Goal: Information Seeking & Learning: Learn about a topic

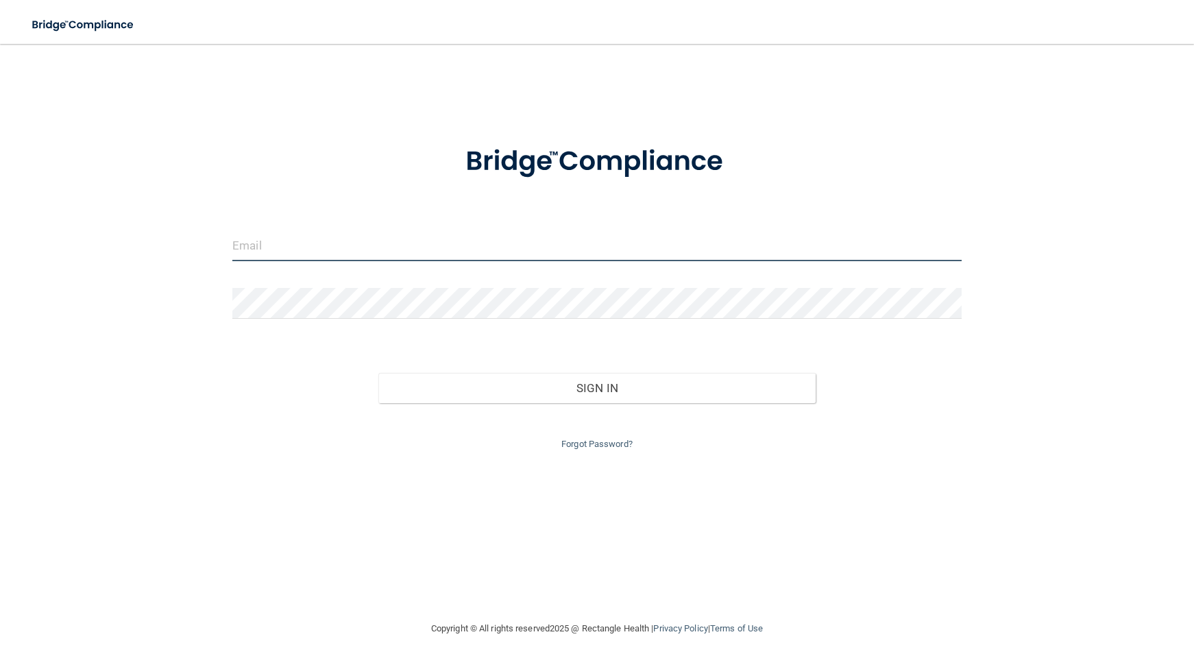
click at [547, 240] on input "email" at bounding box center [596, 245] width 729 height 31
drag, startPoint x: 404, startPoint y: 250, endPoint x: 0, endPoint y: 247, distance: 403.7
click at [0, 247] on main "[EMAIL_ADDRESS][DOMAIN_NAME] Invalid email/password. You don't have permission …" at bounding box center [597, 354] width 1194 height 621
type input "[EMAIL_ADDRESS][DOMAIN_NAME]"
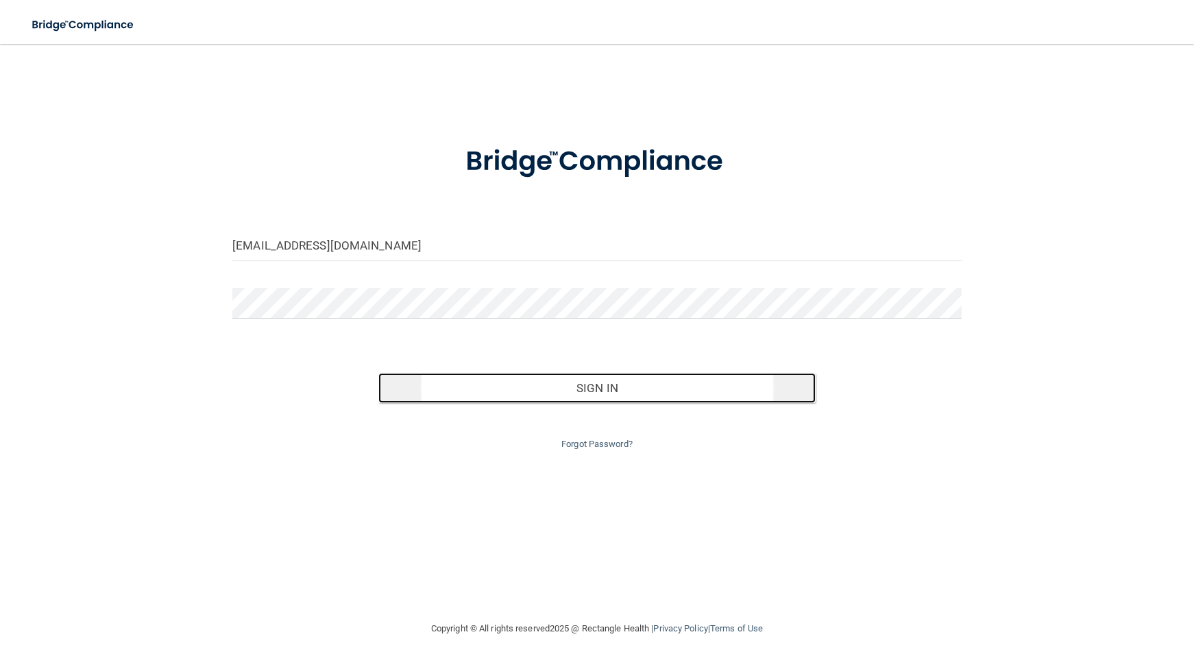
click at [520, 384] on button "Sign In" at bounding box center [596, 388] width 437 height 30
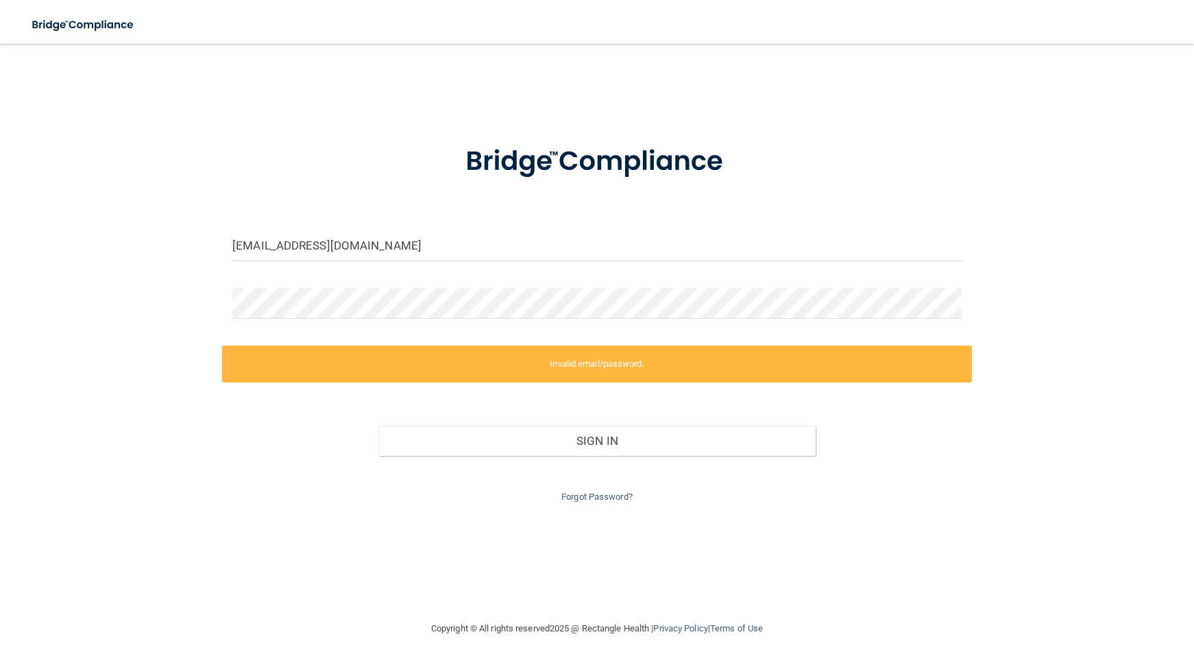
click at [602, 485] on div "Forgot Password?" at bounding box center [597, 480] width 750 height 49
click at [603, 495] on link "Forgot Password?" at bounding box center [596, 496] width 71 height 10
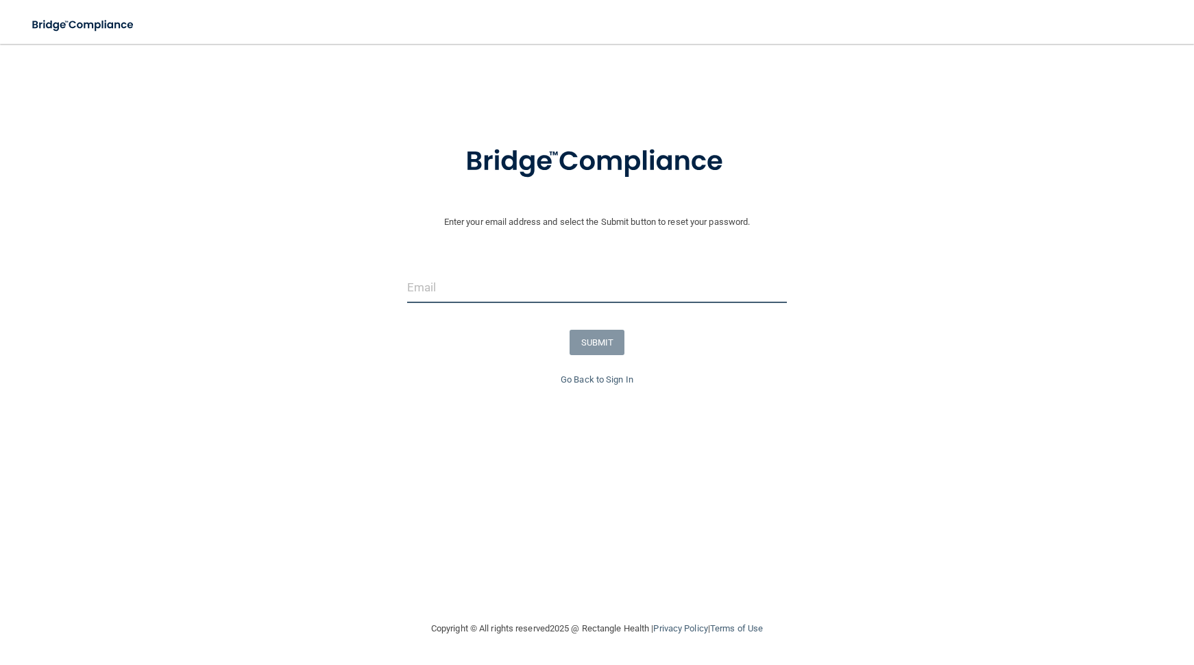
click at [638, 284] on input "email" at bounding box center [597, 287] width 380 height 31
type input "[EMAIL_ADDRESS][DOMAIN_NAME]"
click at [602, 336] on button "SUBMIT" at bounding box center [597, 342] width 56 height 25
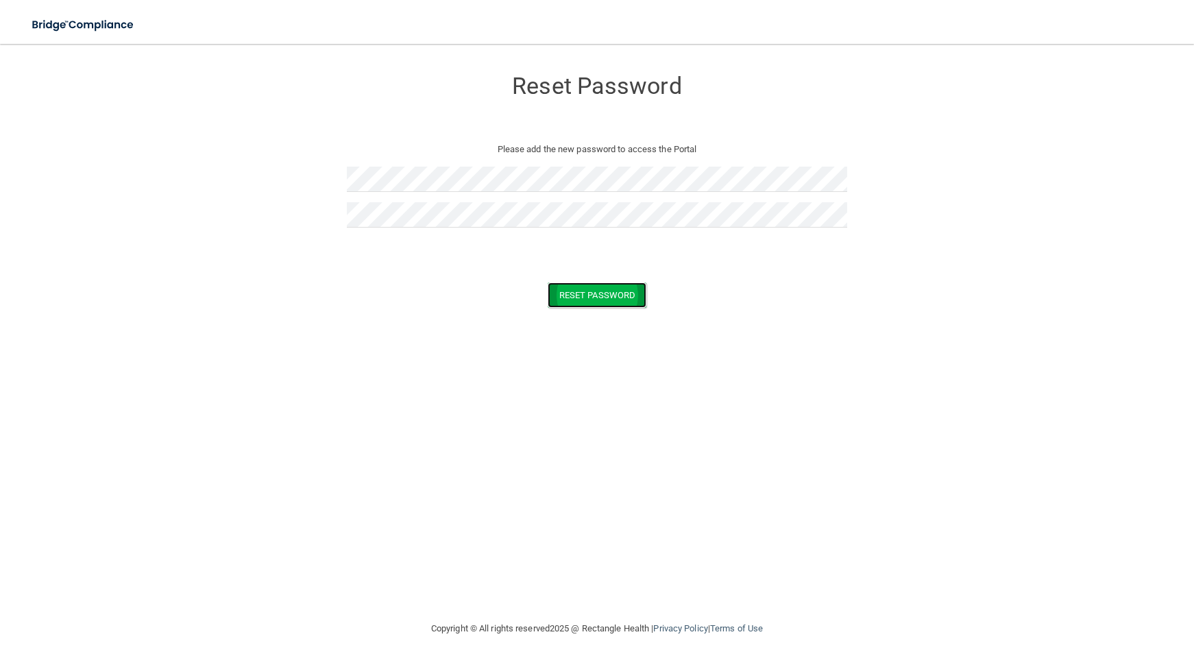
click at [594, 295] on button "Reset Password" at bounding box center [597, 294] width 99 height 25
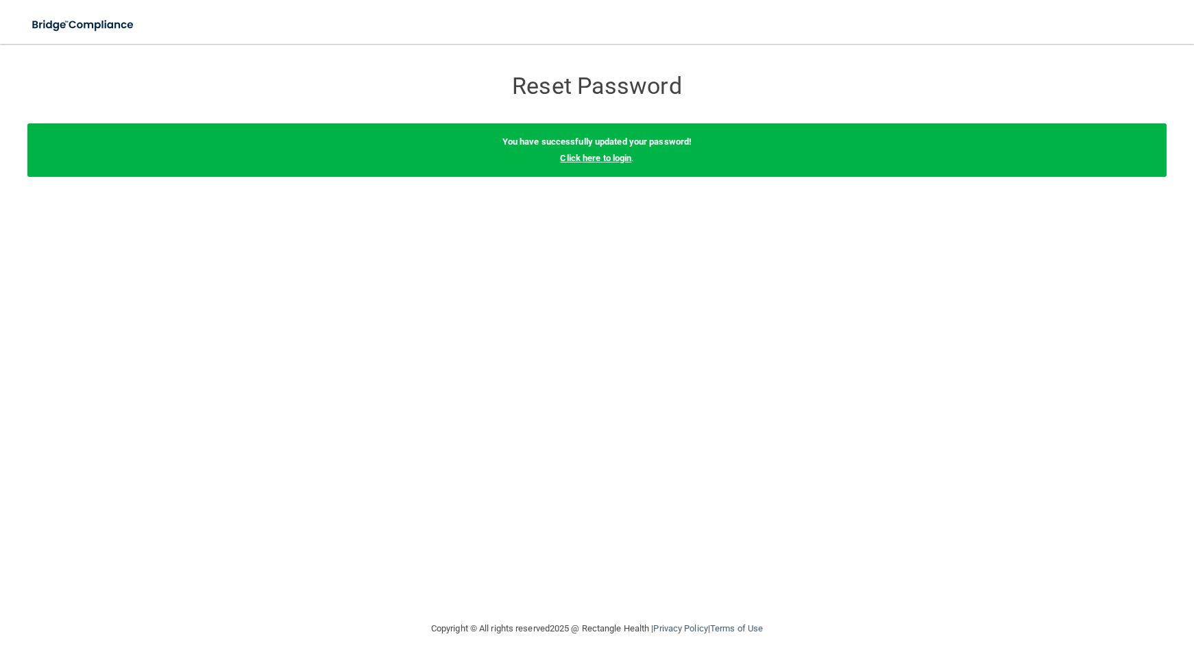
click at [607, 160] on link "Click here to login" at bounding box center [595, 158] width 71 height 10
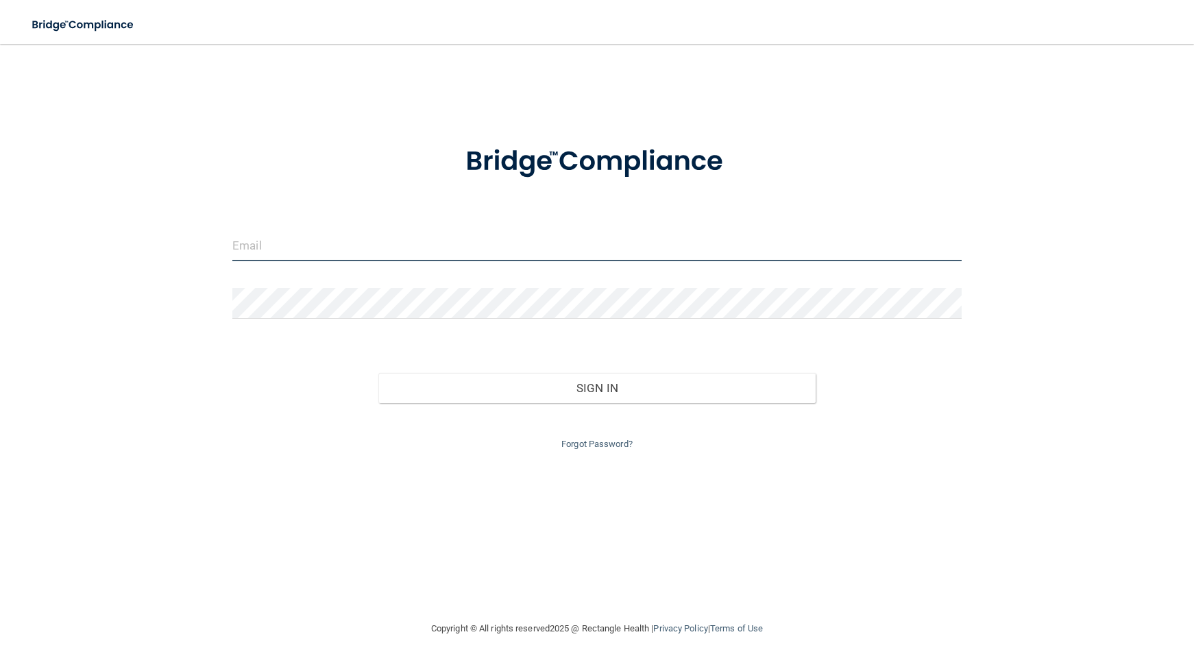
type input "[EMAIL_ADDRESS][DOMAIN_NAME]"
click at [526, 260] on input "[EMAIL_ADDRESS][DOMAIN_NAME]" at bounding box center [596, 245] width 729 height 31
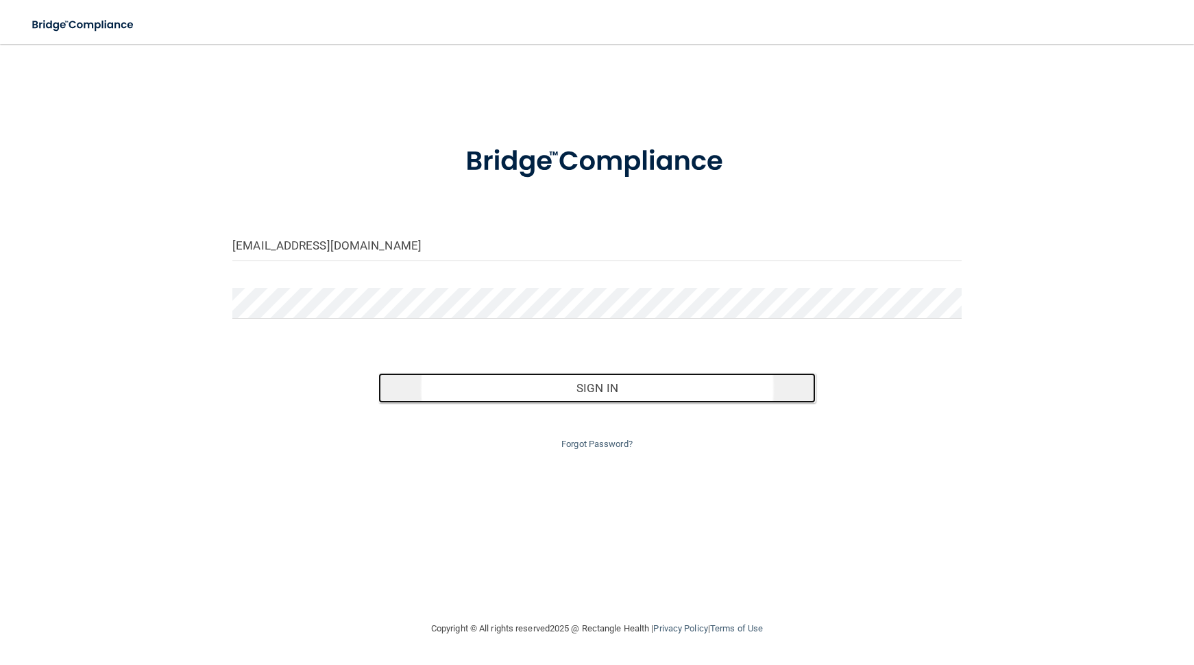
click at [627, 385] on button "Sign In" at bounding box center [596, 388] width 437 height 30
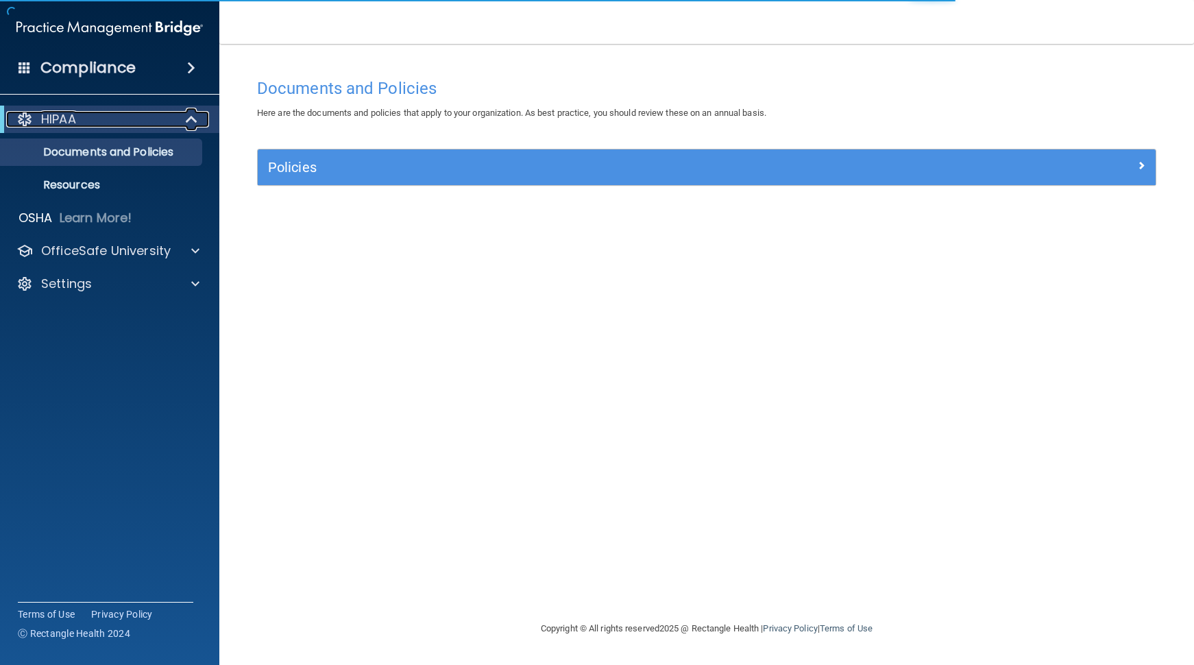
click at [188, 117] on span at bounding box center [193, 119] width 12 height 16
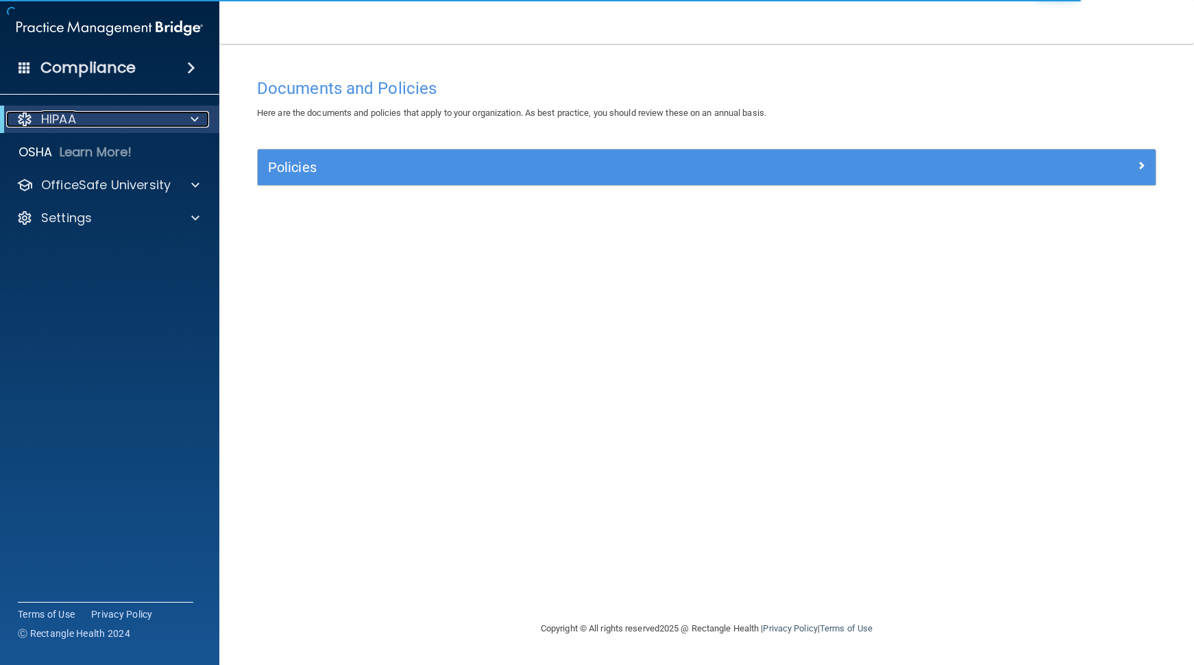
click at [195, 114] on span at bounding box center [195, 119] width 8 height 16
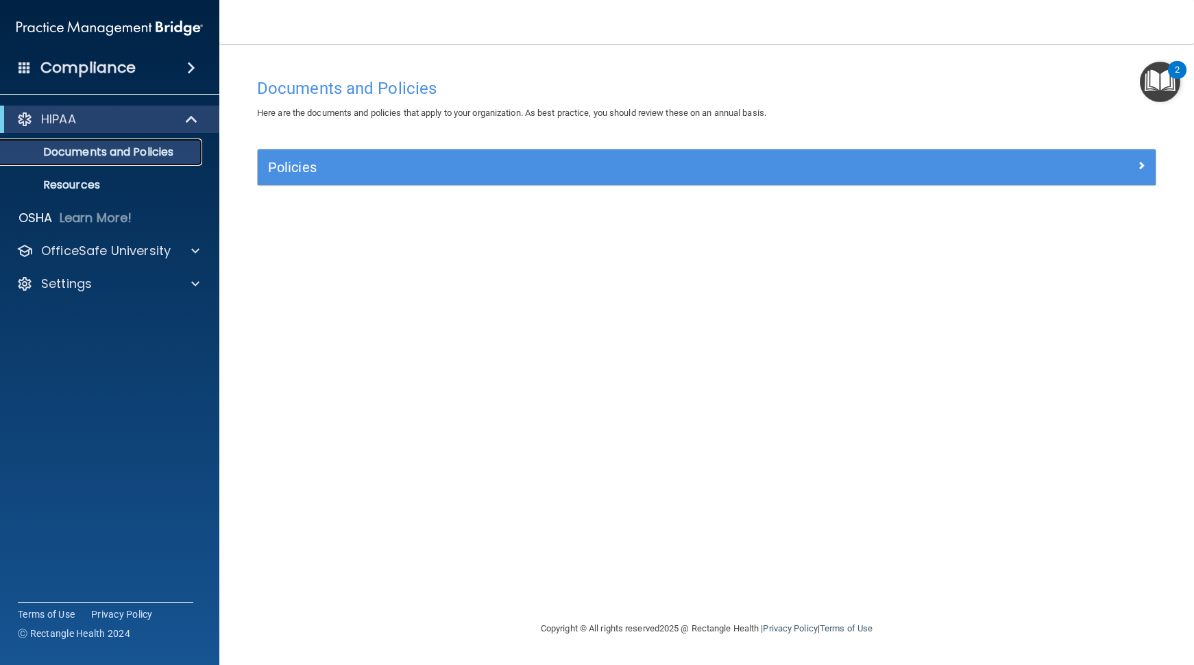
click at [131, 149] on p "Documents and Policies" at bounding box center [102, 152] width 187 height 14
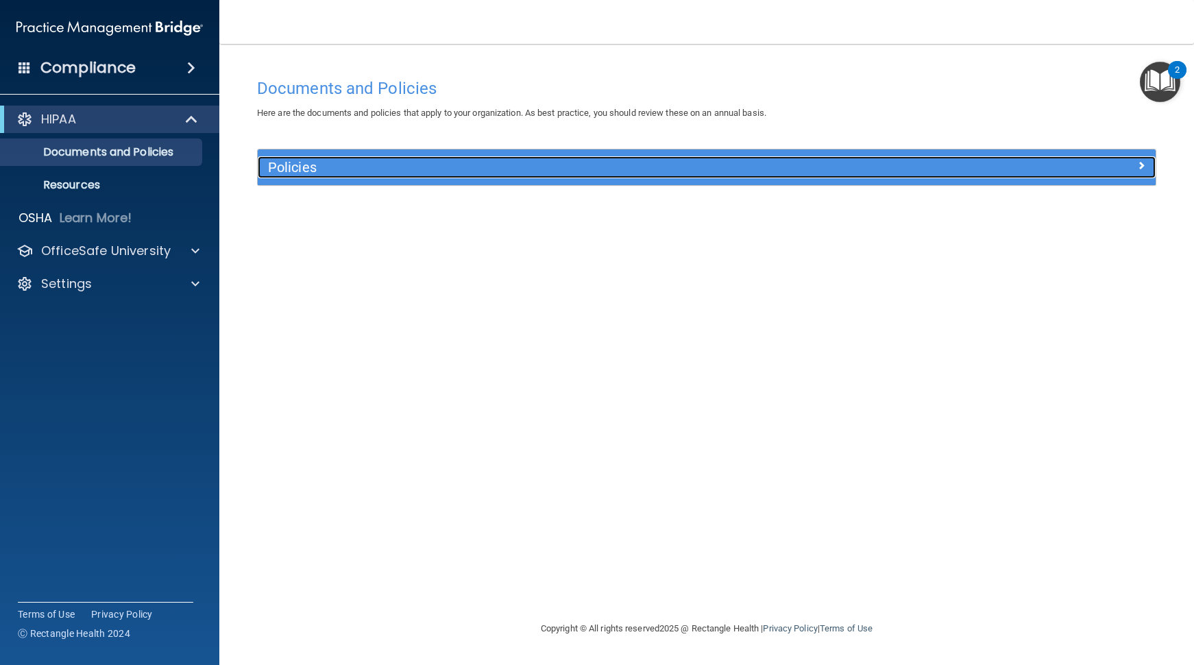
click at [313, 167] on h5 "Policies" at bounding box center [594, 167] width 653 height 15
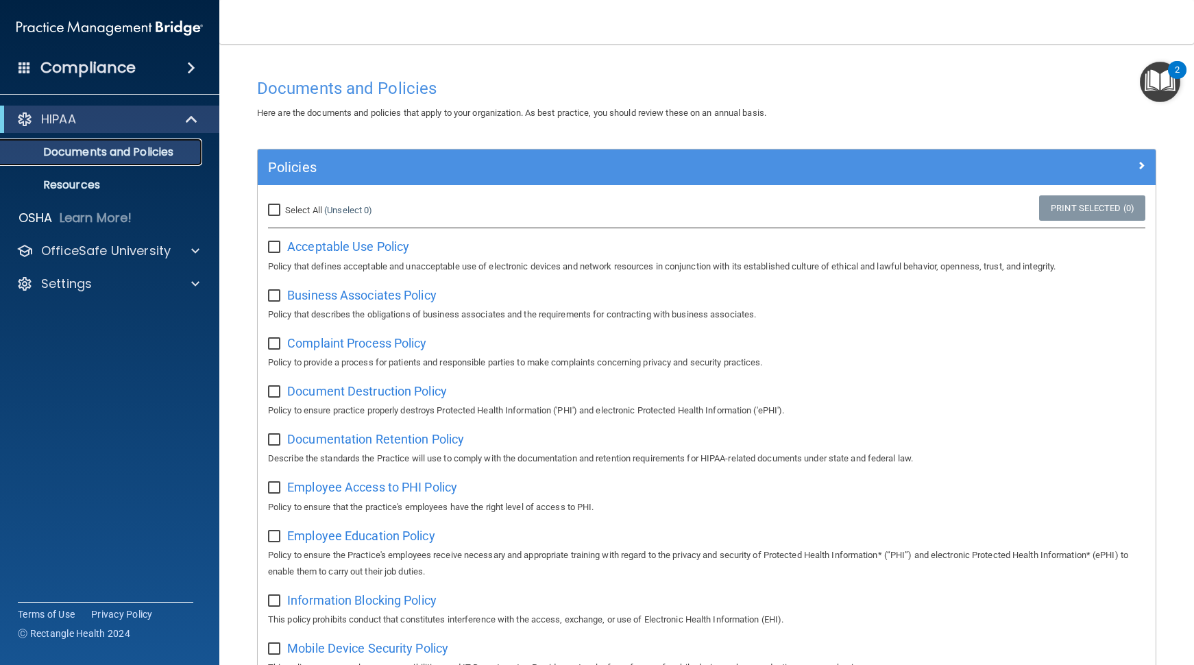
click at [99, 157] on p "Documents and Policies" at bounding box center [102, 152] width 187 height 14
click at [152, 249] on p "OfficeSafe University" at bounding box center [106, 251] width 130 height 16
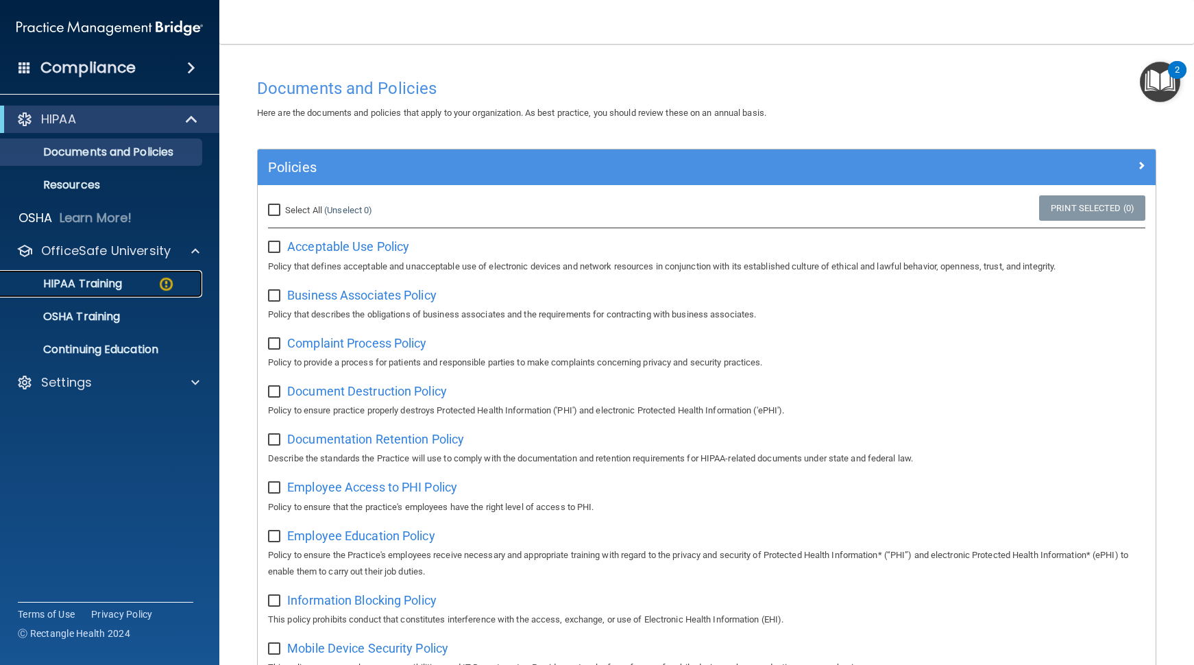
click at [162, 280] on img at bounding box center [166, 283] width 17 height 17
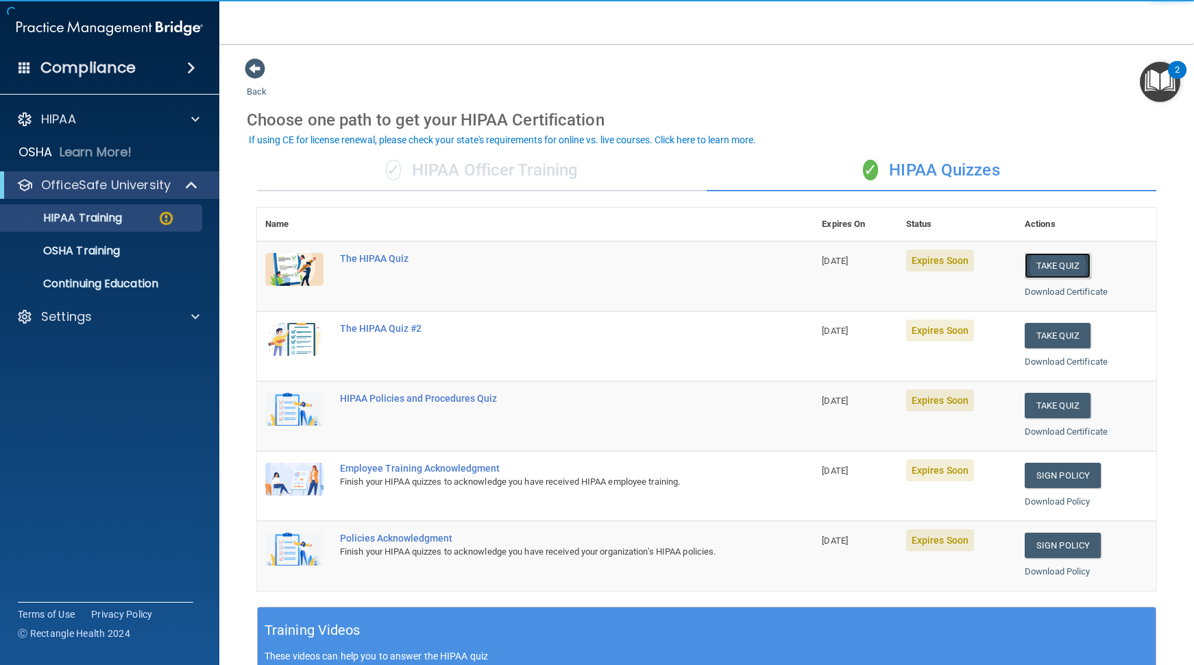
click at [1069, 269] on button "Take Quiz" at bounding box center [1058, 265] width 66 height 25
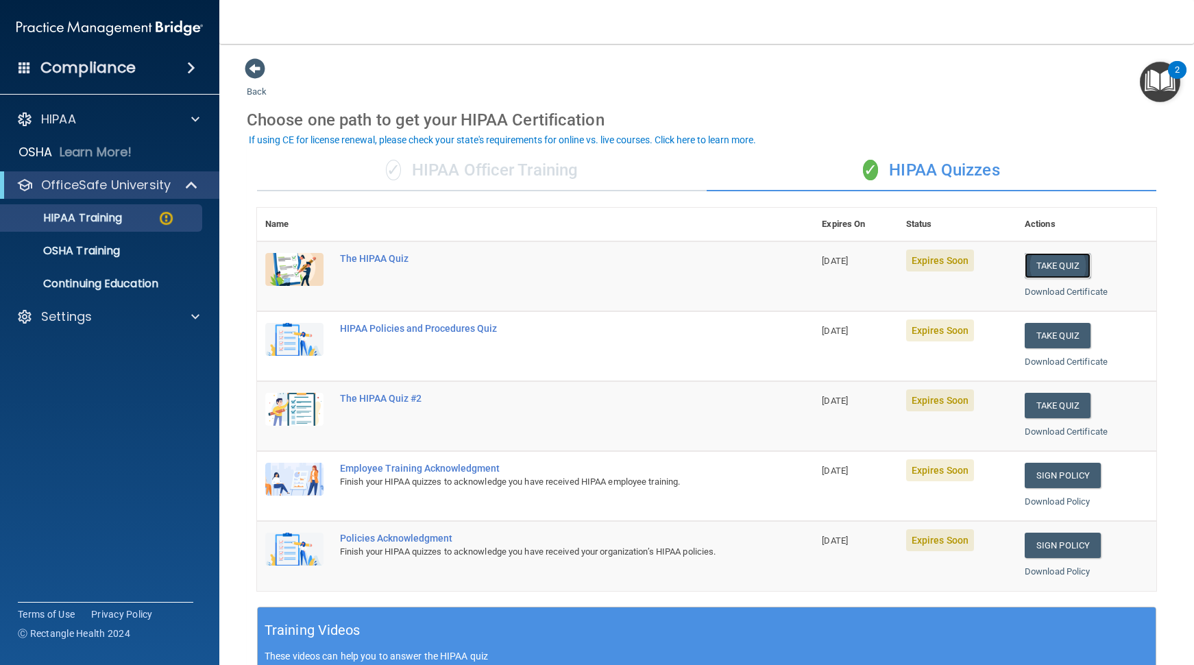
click at [1059, 260] on button "Take Quiz" at bounding box center [1058, 265] width 66 height 25
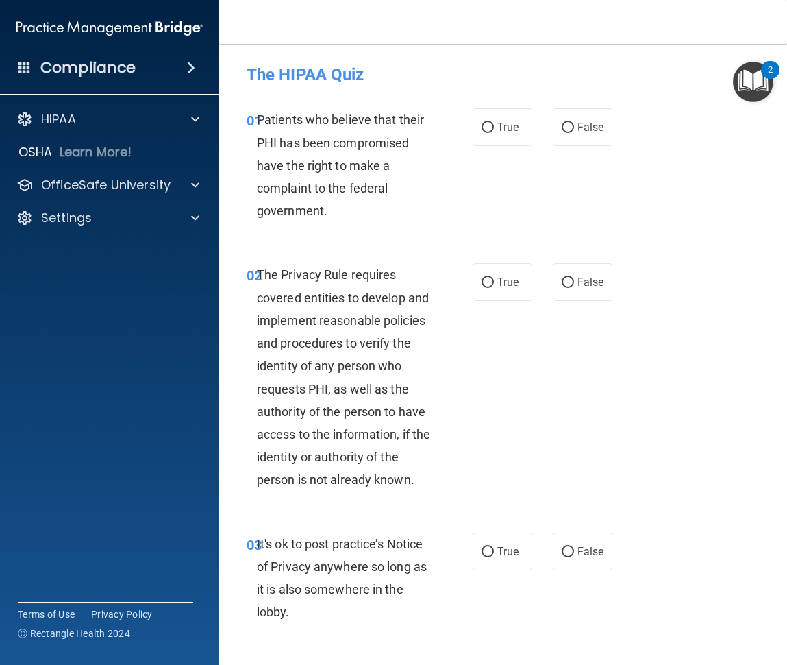
click at [765, 83] on img "Open Resource Center, 2 new notifications" at bounding box center [753, 82] width 40 height 40
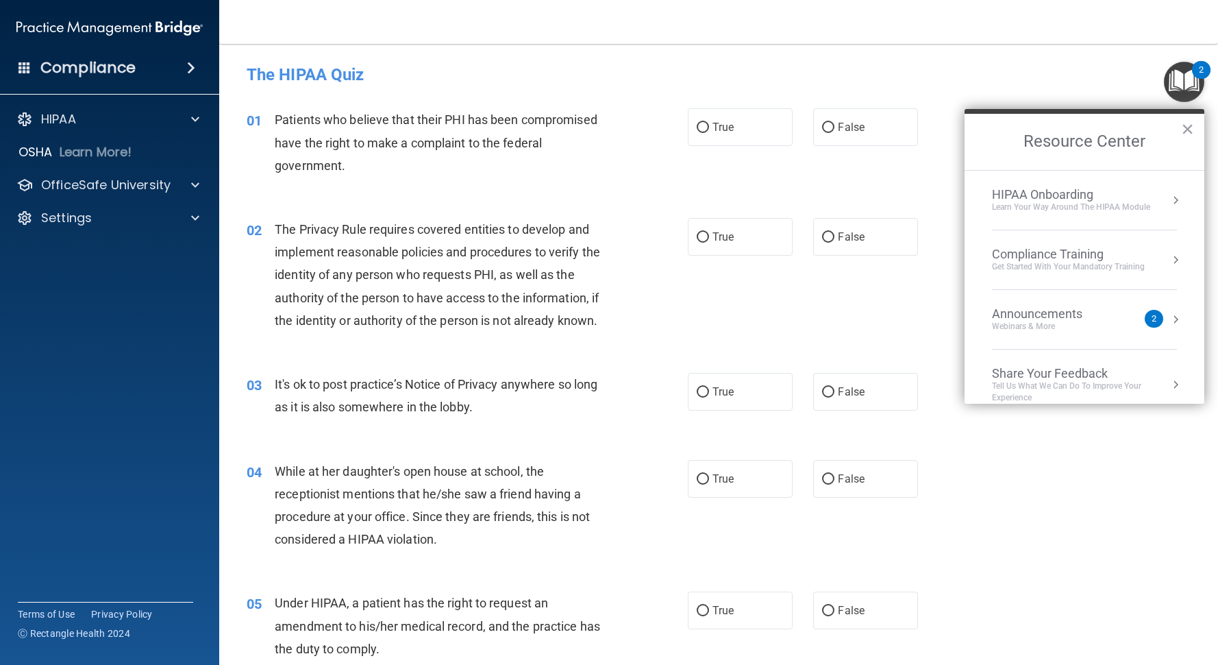
click at [1155, 197] on div "HIPAA Onboarding Learn Your Way around the HIPAA module" at bounding box center [1084, 200] width 185 height 26
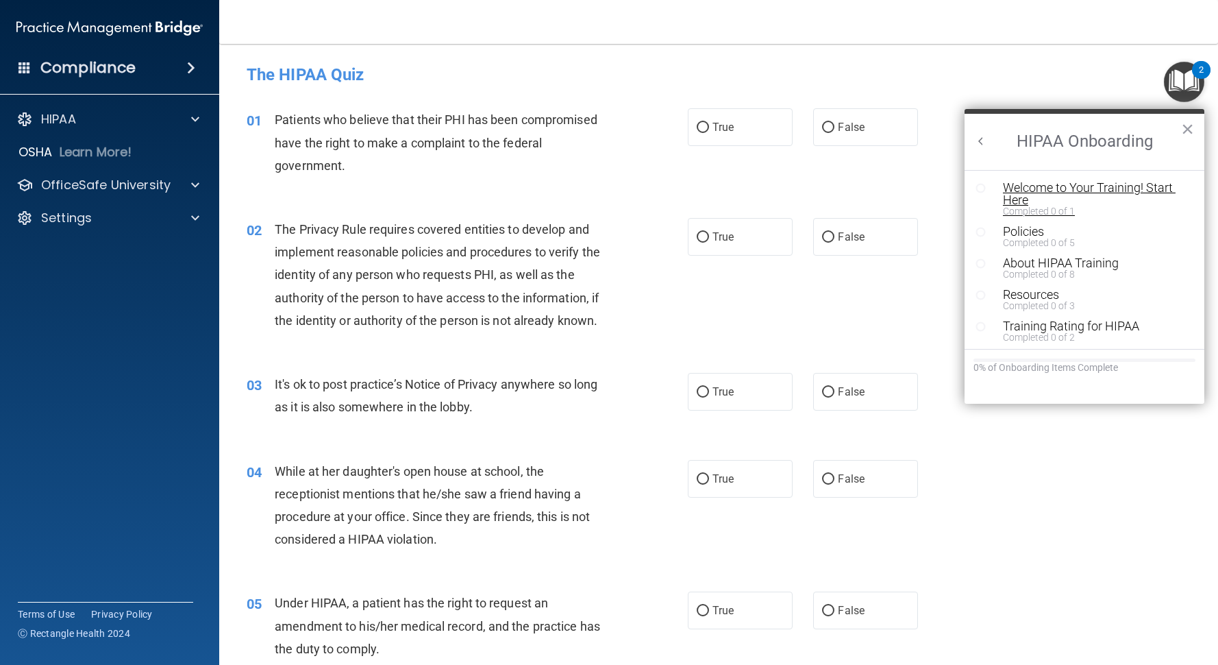
click at [1157, 205] on div "Welcome to Your Training! Start Here" at bounding box center [1089, 194] width 173 height 25
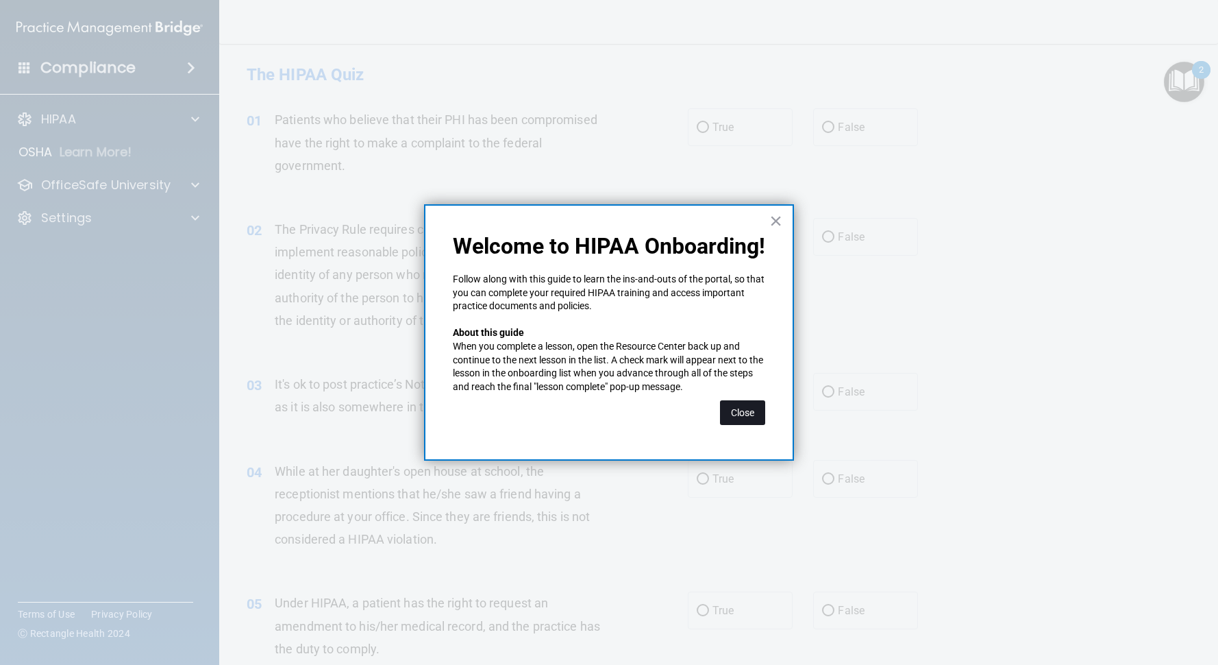
click at [740, 408] on button "Close" at bounding box center [742, 412] width 45 height 25
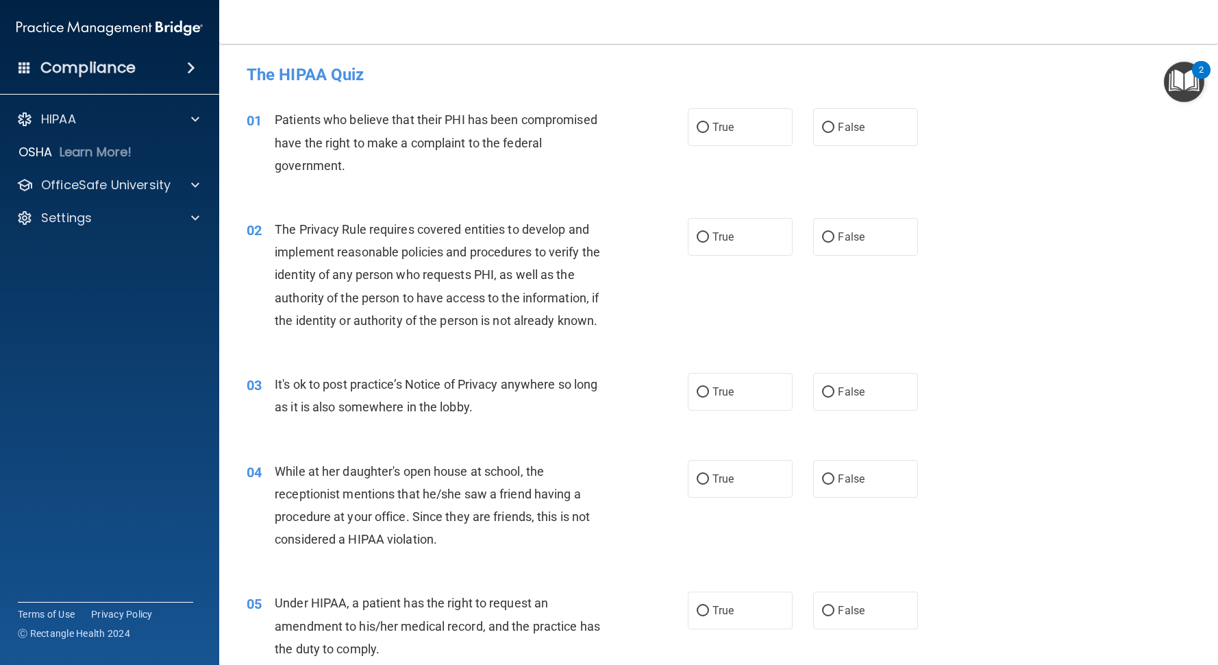
click at [1193, 77] on div "2" at bounding box center [1201, 70] width 19 height 18
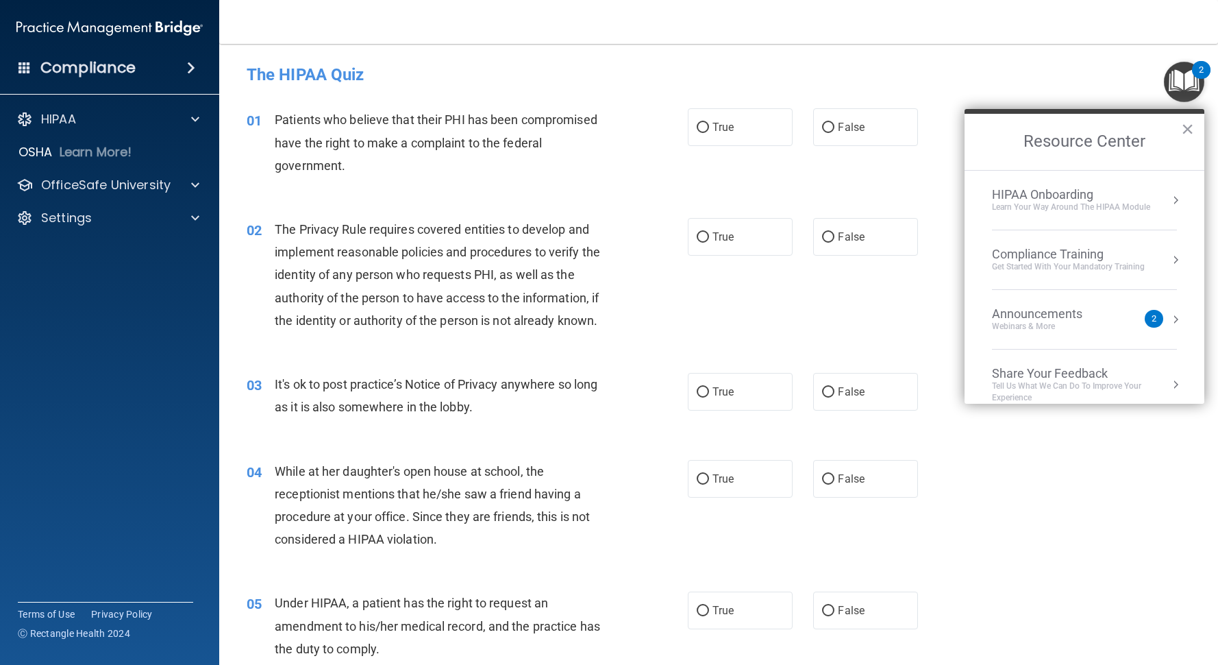
click at [1154, 201] on div "HIPAA Onboarding Learn Your Way around the HIPAA module" at bounding box center [1084, 200] width 185 height 26
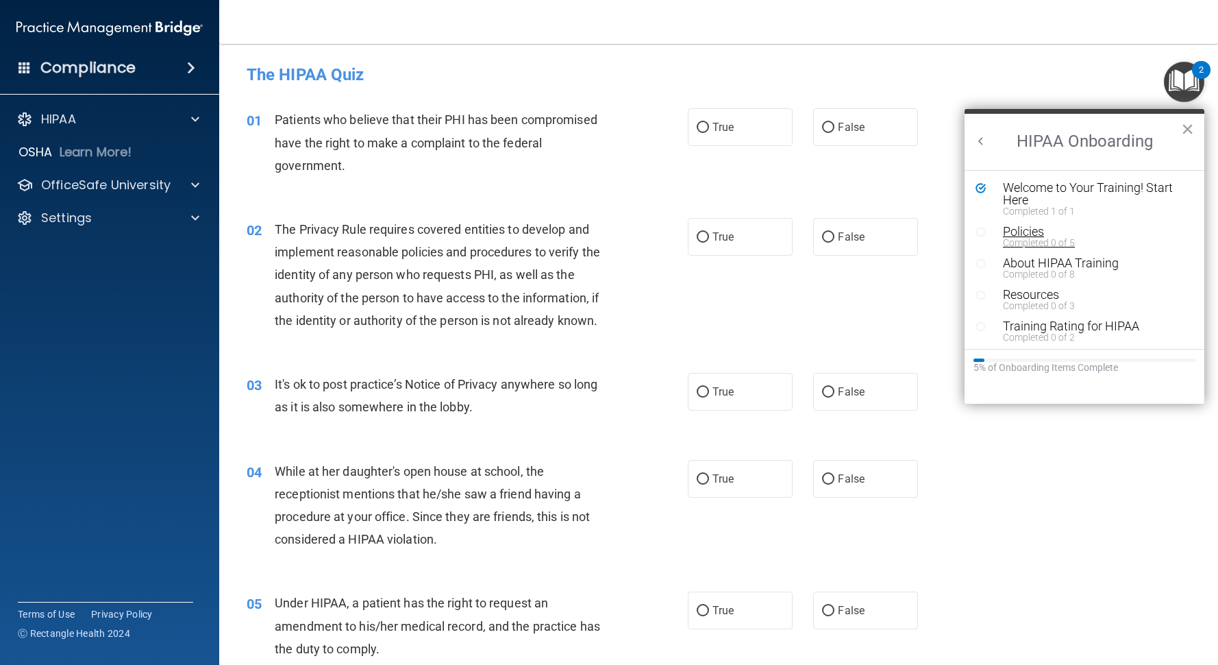
click at [1119, 240] on div "Completed 0 of 5" at bounding box center [1089, 243] width 173 height 10
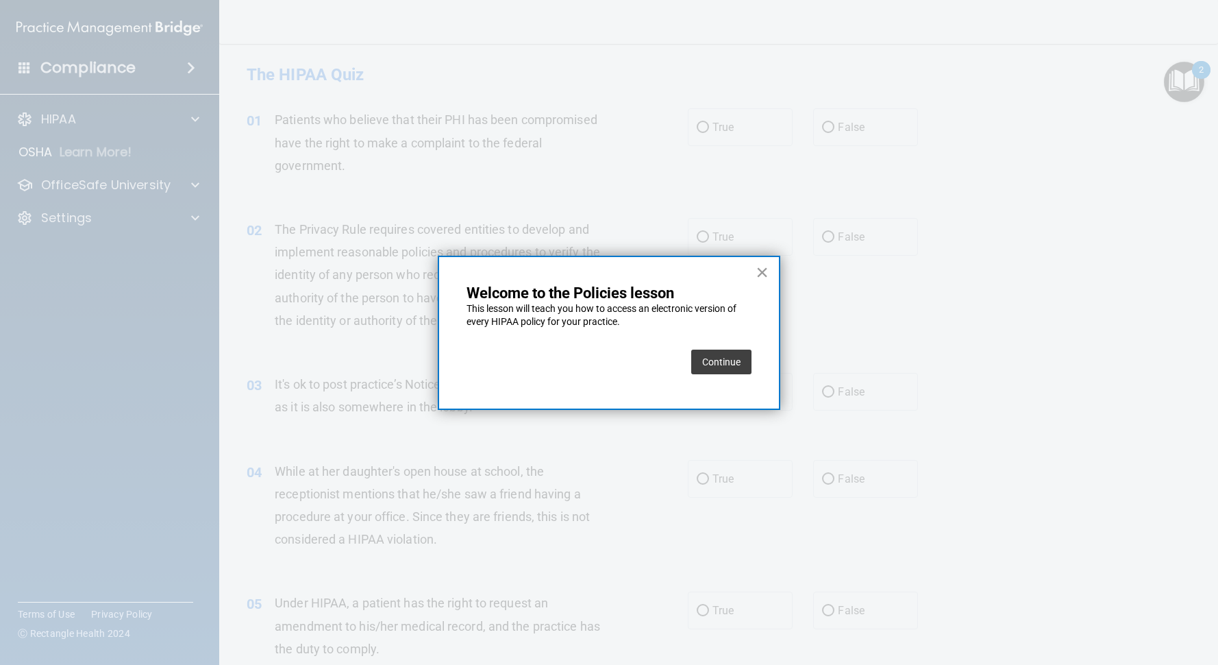
click at [761, 278] on button "×" at bounding box center [762, 272] width 13 height 22
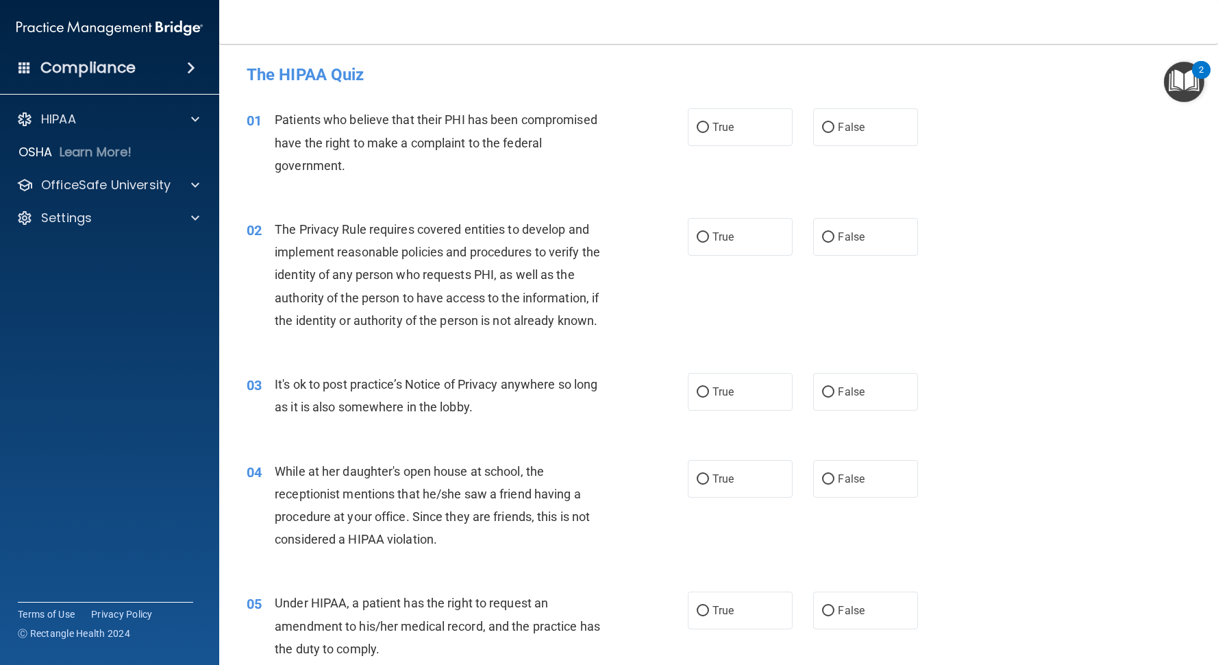
click at [1193, 75] on div "2" at bounding box center [1201, 79] width 5 height 18
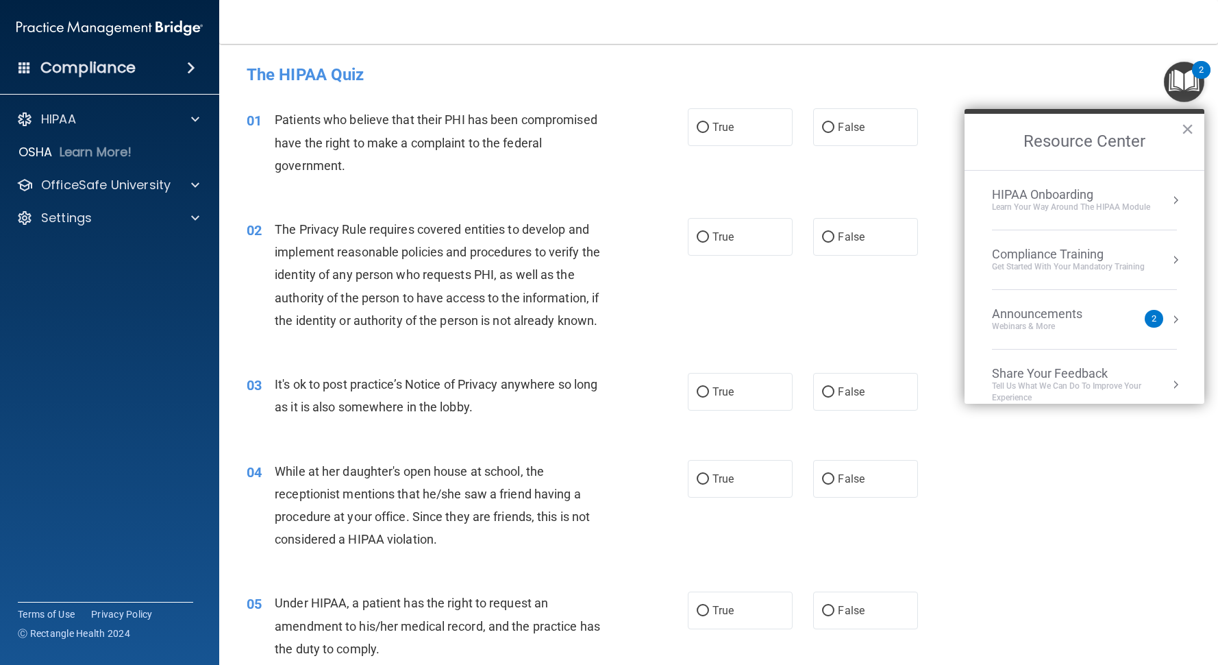
click at [1144, 211] on div "Learn Your Way around the HIPAA module" at bounding box center [1071, 207] width 158 height 12
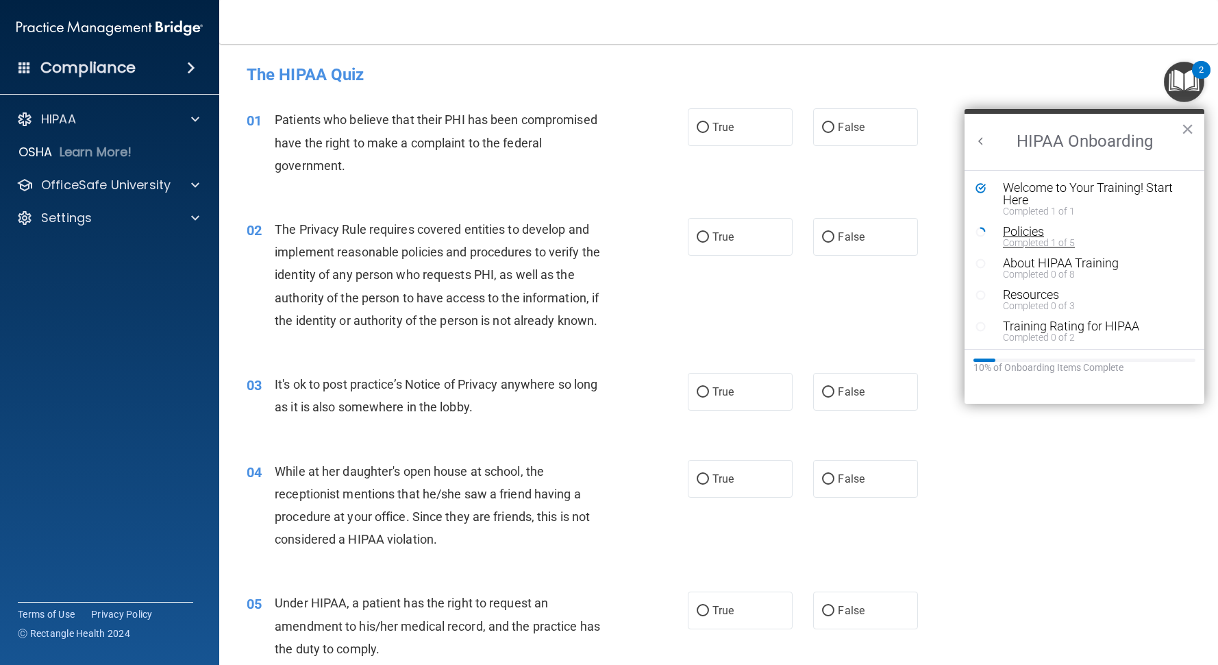
click at [1036, 238] on div "Completed 1 of 5" at bounding box center [1089, 243] width 173 height 10
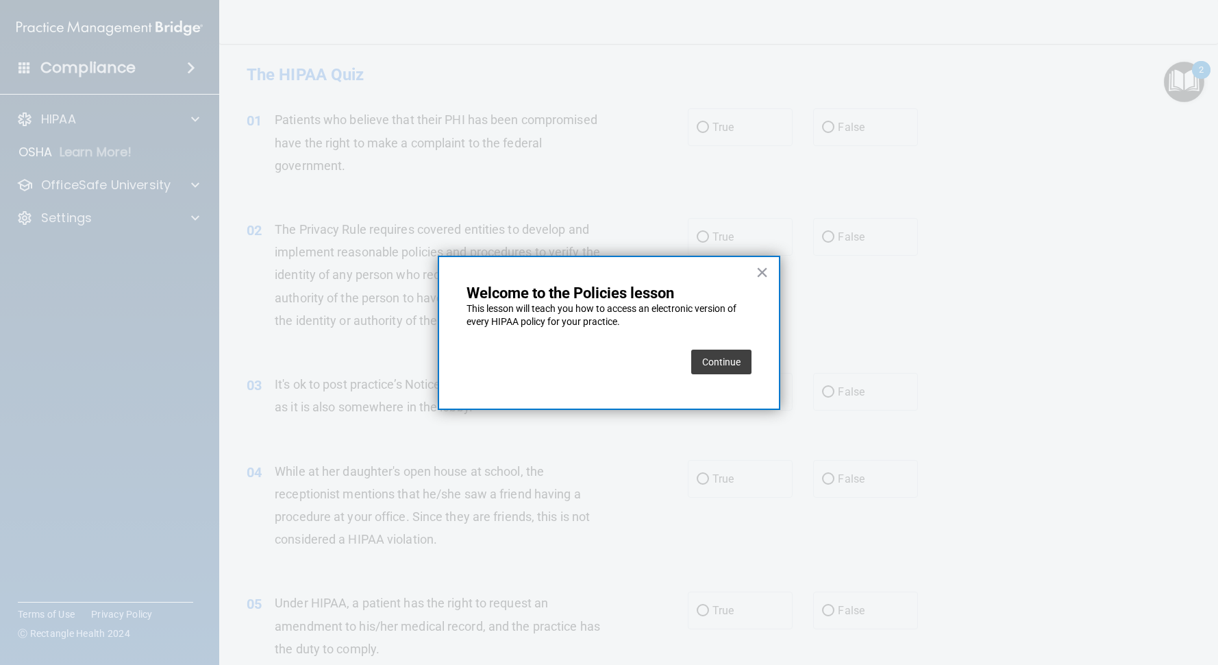
click at [741, 363] on button "Continue" at bounding box center [721, 362] width 60 height 25
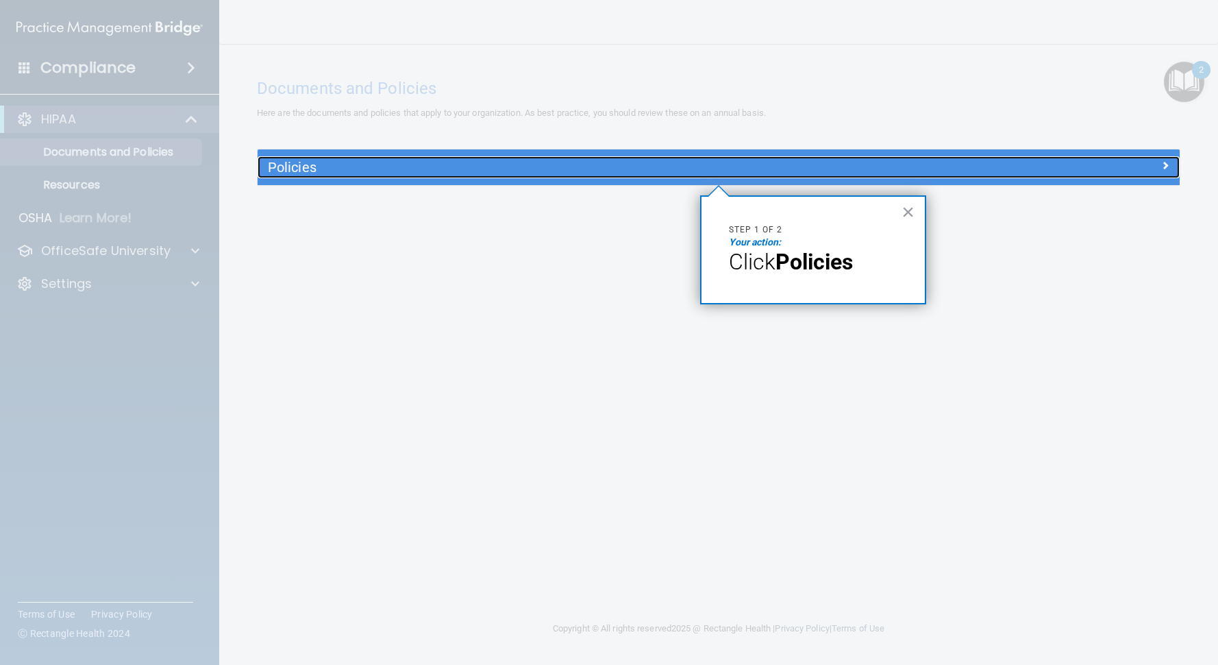
click at [383, 169] on h5 "Policies" at bounding box center [604, 167] width 672 height 15
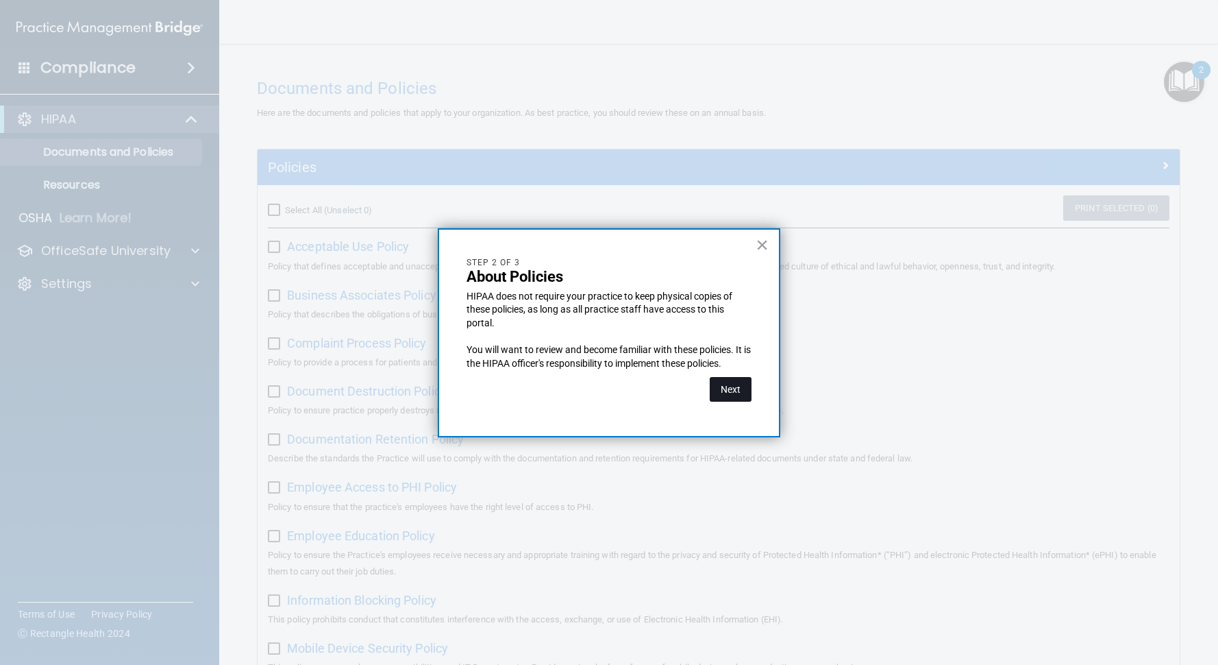
click at [729, 378] on button "Next" at bounding box center [731, 389] width 42 height 25
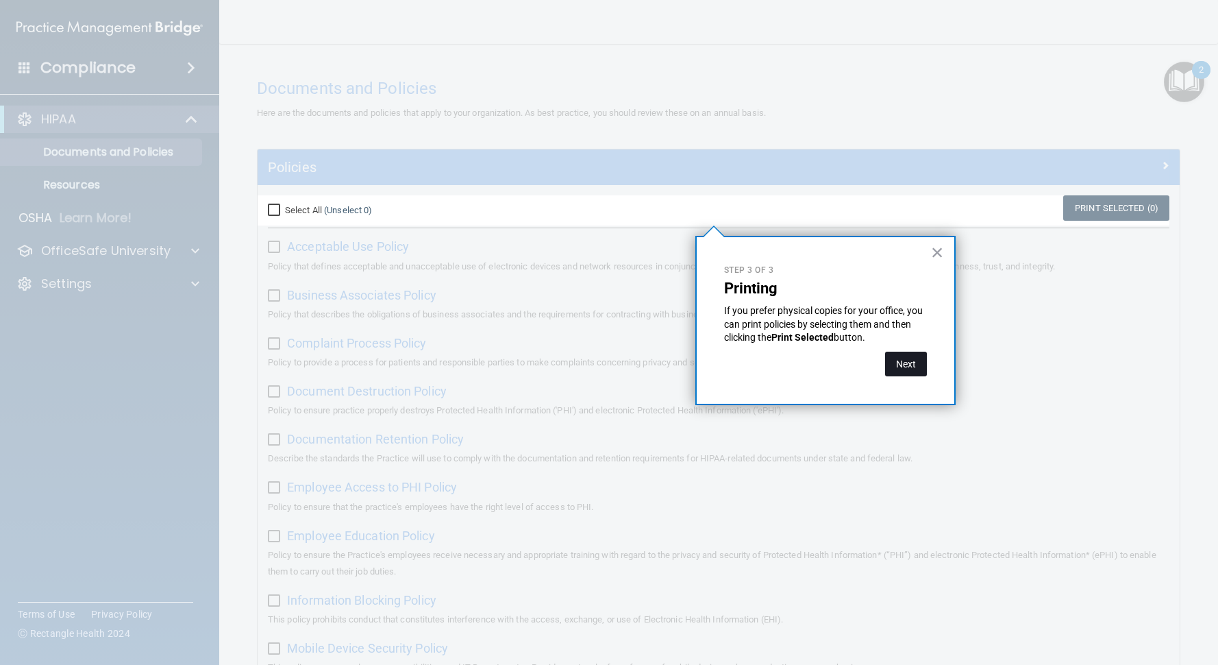
click at [918, 368] on button "Next" at bounding box center [906, 364] width 42 height 25
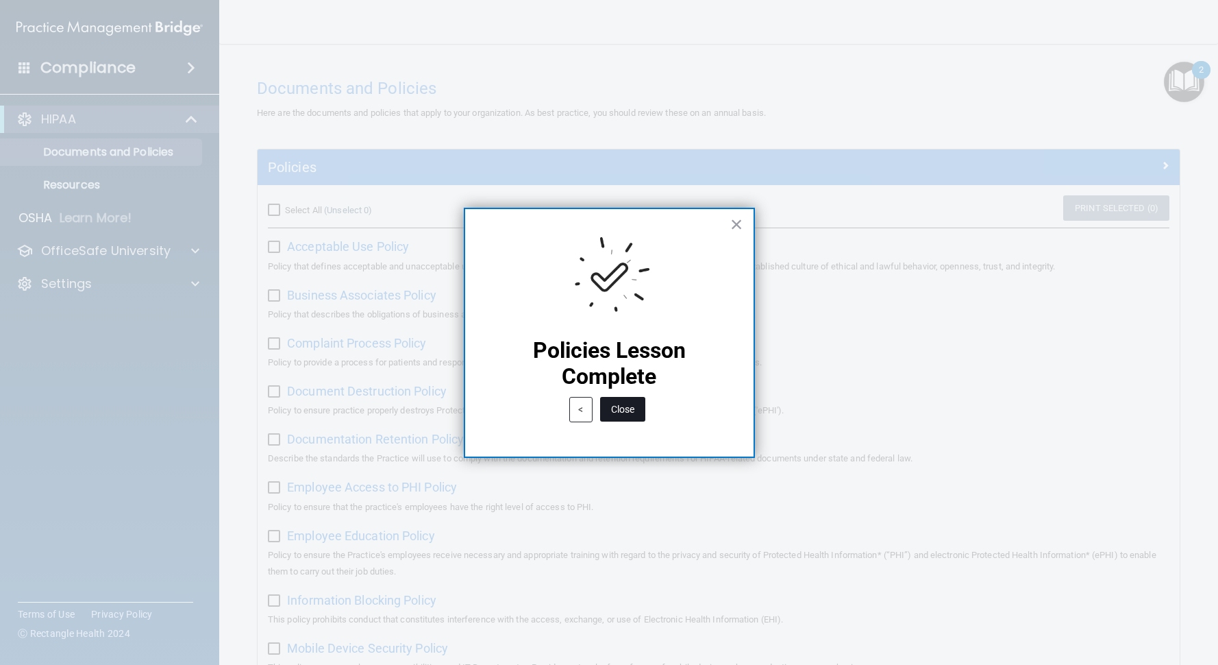
click at [625, 405] on button "Close" at bounding box center [622, 409] width 45 height 25
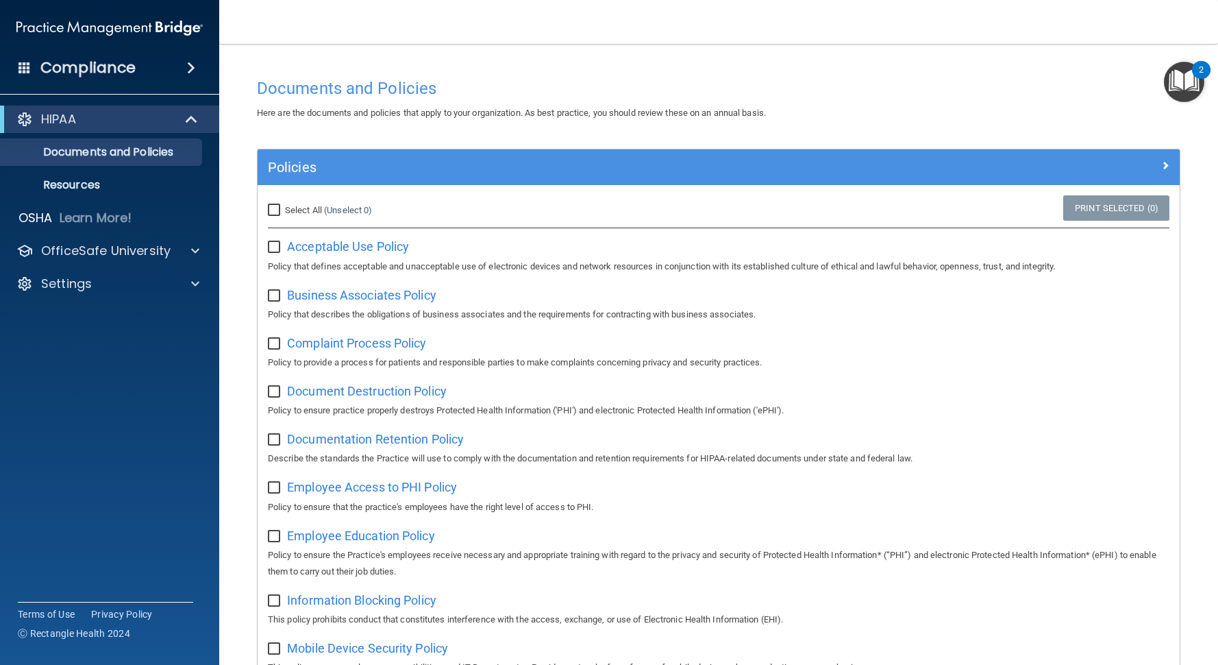
click at [1185, 75] on img "Open Resource Center, 2 new notifications" at bounding box center [1184, 82] width 40 height 40
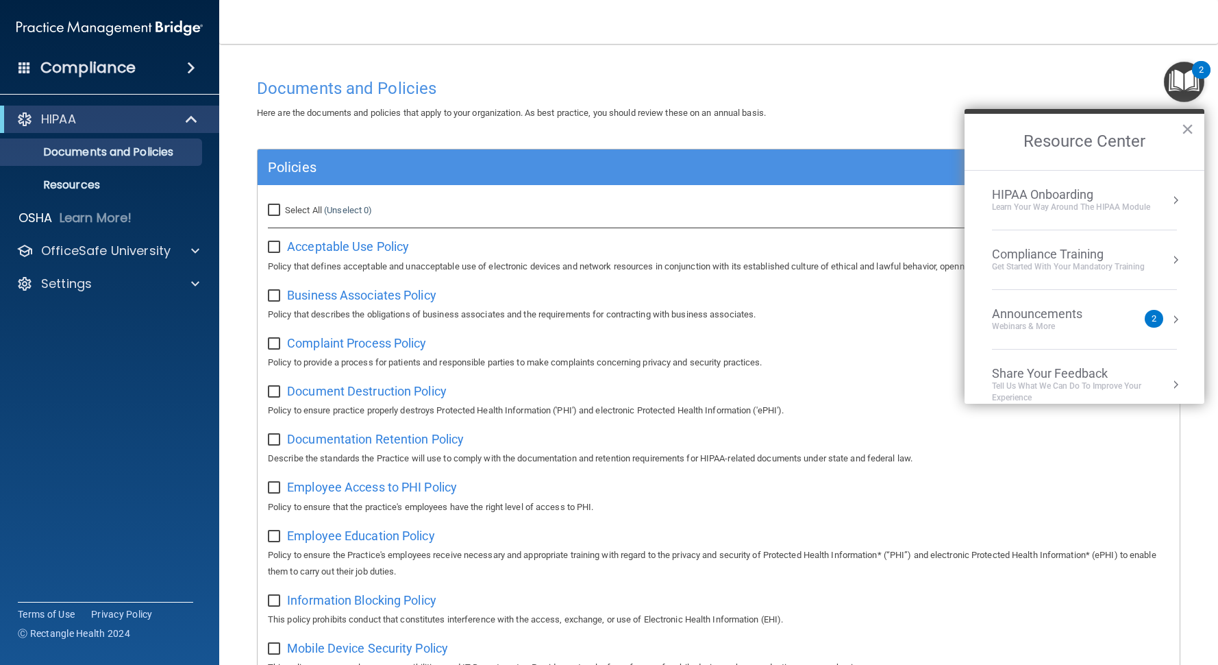
click at [1146, 210] on div "Learn Your Way around the HIPAA module" at bounding box center [1071, 207] width 158 height 12
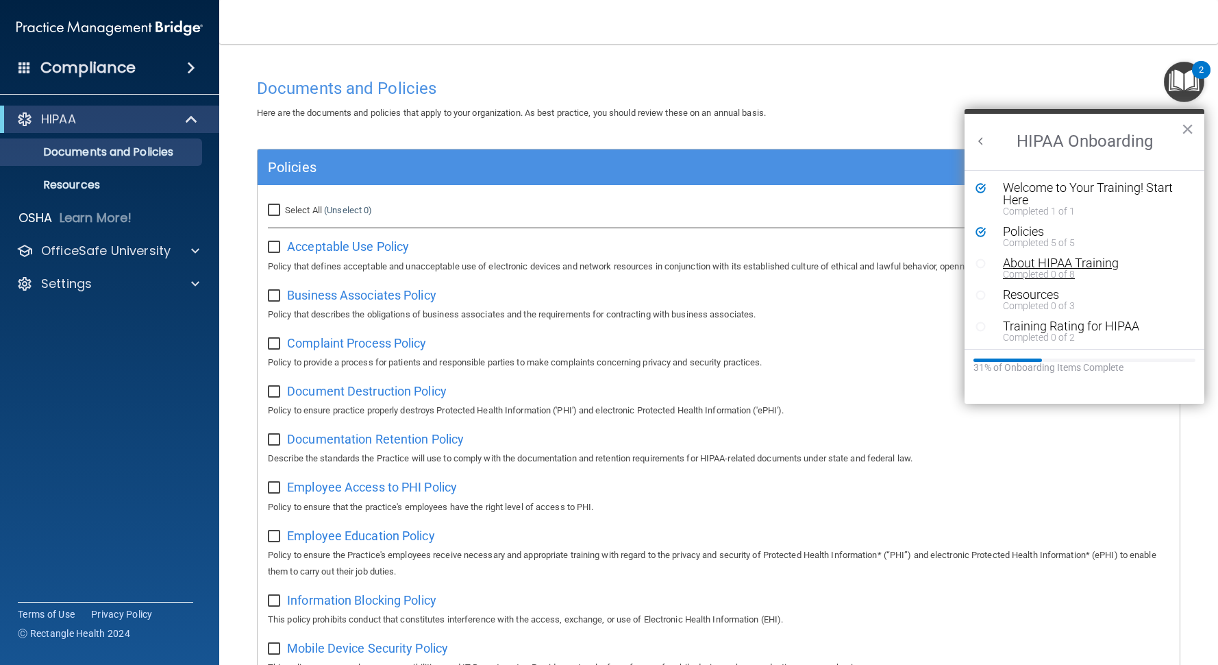
click at [1118, 269] on div "Completed 0 of 8" at bounding box center [1089, 274] width 173 height 10
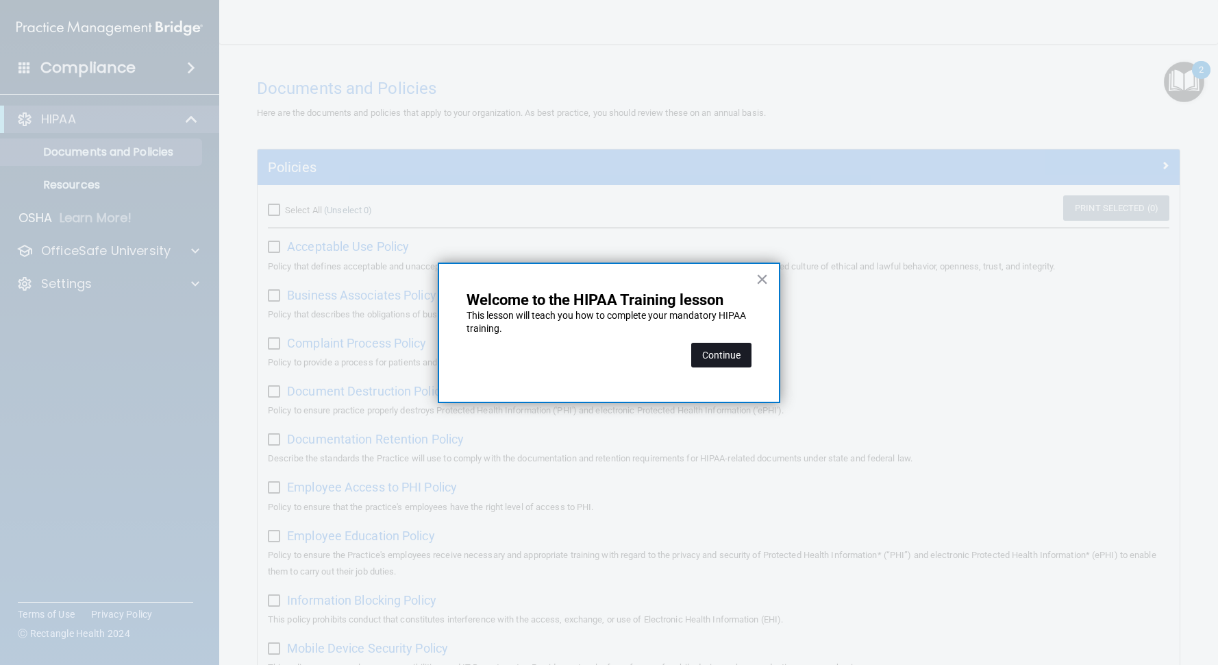
click at [714, 349] on button "Continue" at bounding box center [721, 355] width 60 height 25
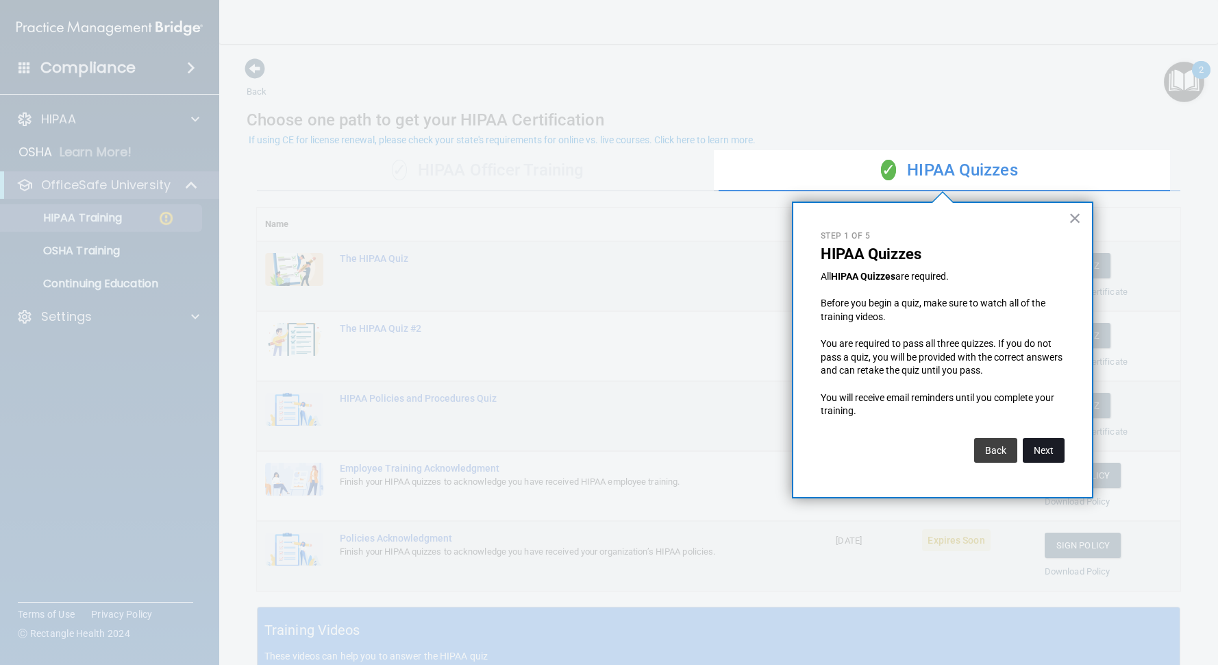
click at [1042, 457] on button "Next" at bounding box center [1044, 450] width 42 height 25
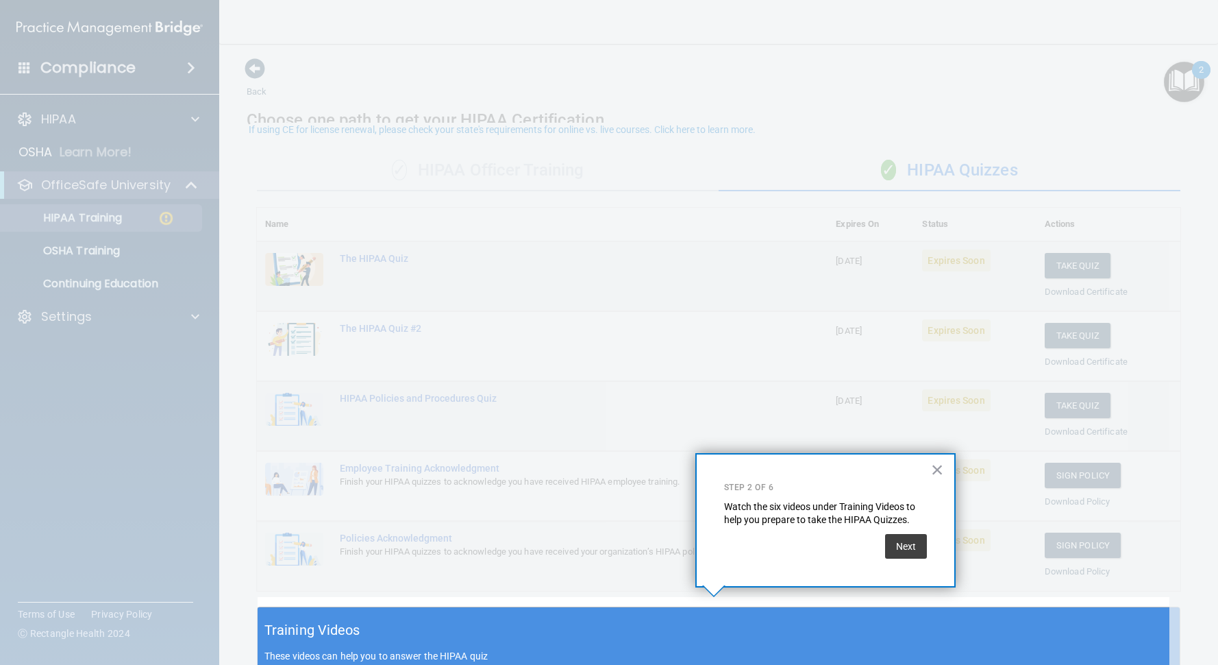
scroll to position [10, 0]
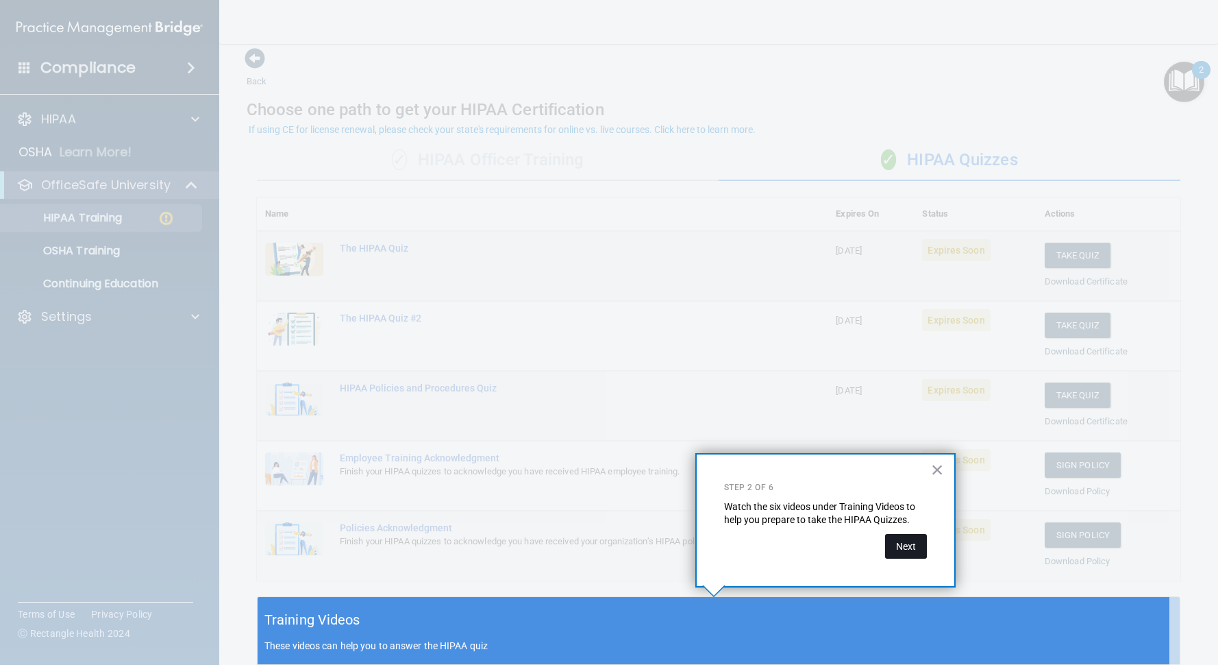
click at [907, 540] on button "Next" at bounding box center [906, 546] width 42 height 25
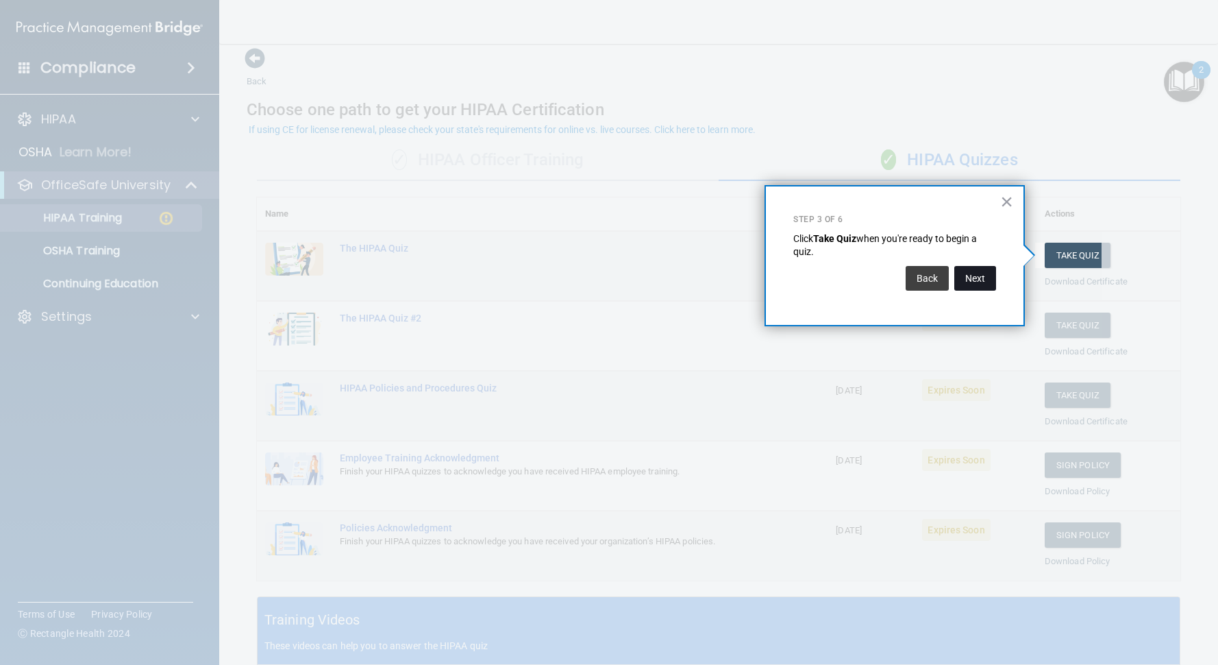
click at [978, 280] on button "Next" at bounding box center [976, 278] width 42 height 25
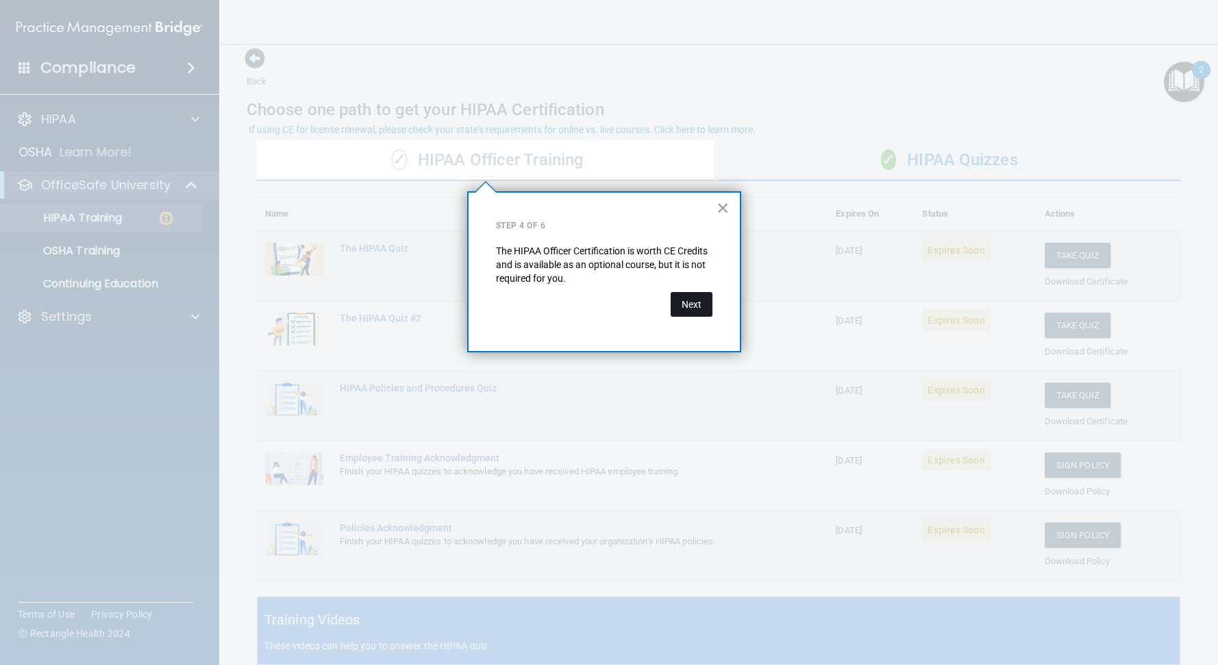
click at [694, 306] on button "Next" at bounding box center [692, 304] width 42 height 25
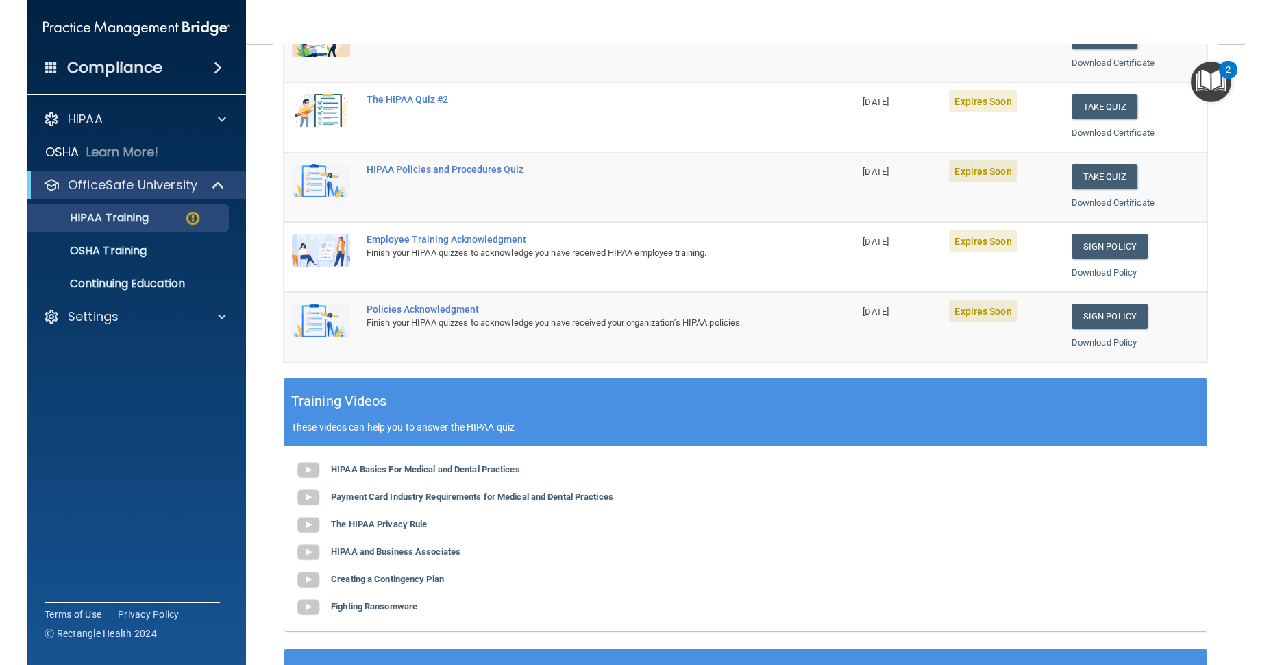
scroll to position [284, 0]
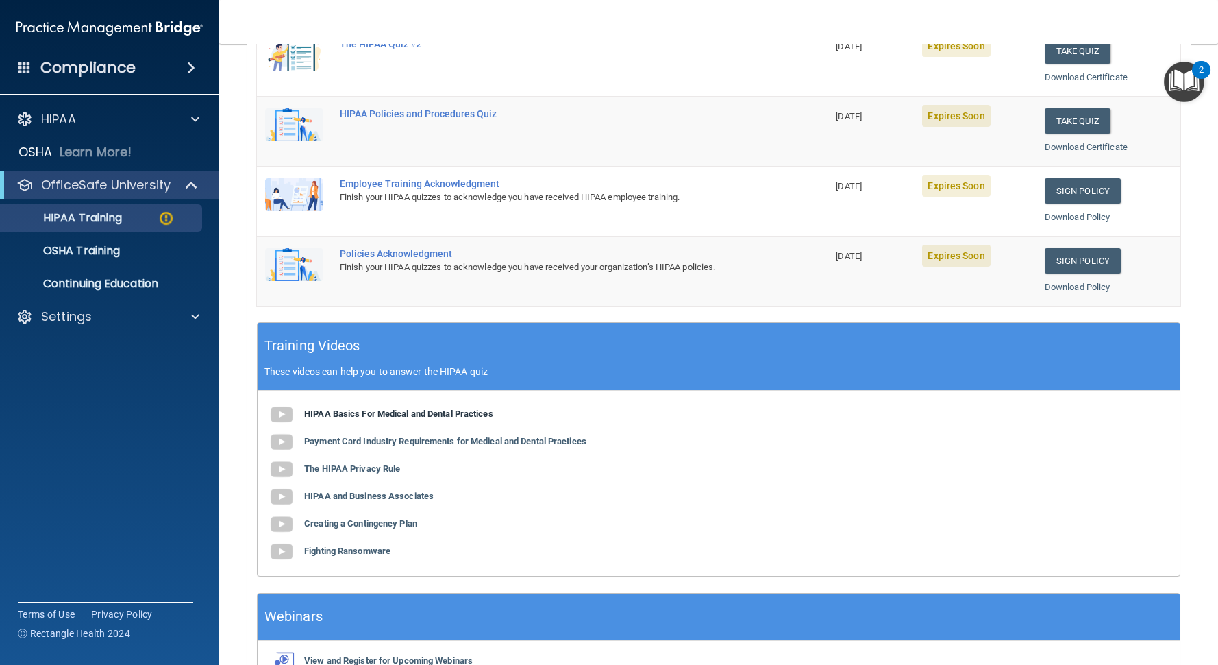
click at [414, 412] on b "HIPAA Basics For Medical and Dental Practices" at bounding box center [398, 413] width 189 height 10
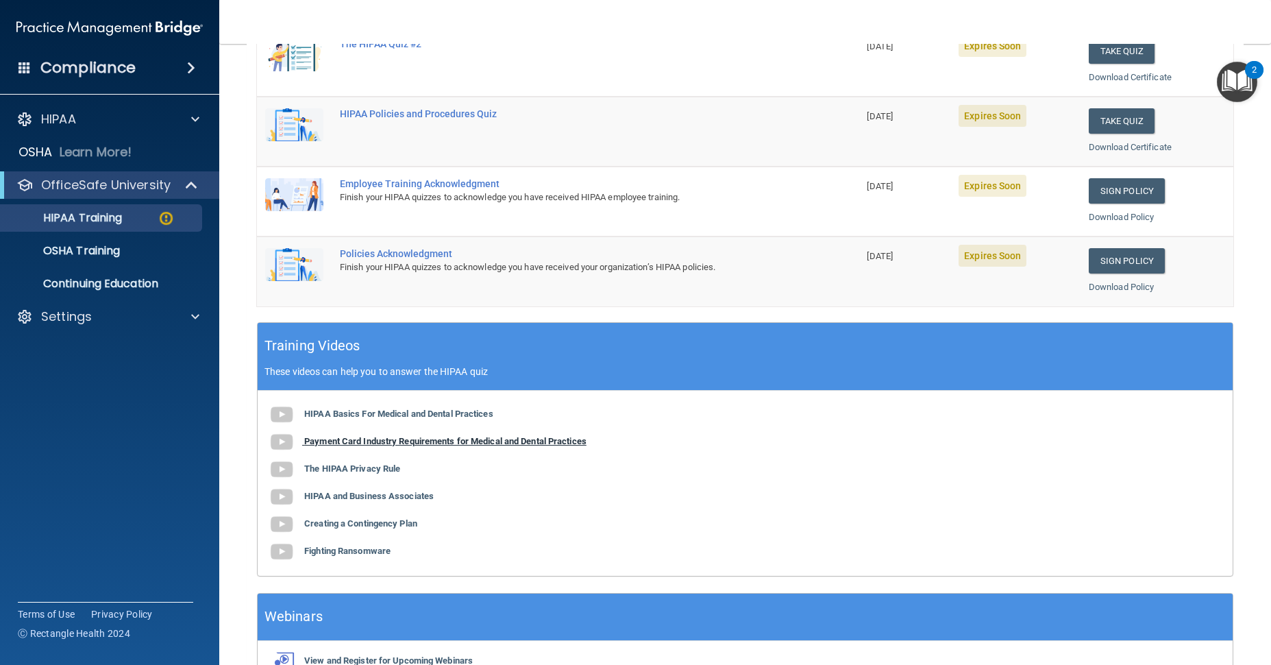
click at [391, 437] on b "Payment Card Industry Requirements for Medical and Dental Practices" at bounding box center [445, 441] width 282 height 10
click at [376, 466] on b "The HIPAA Privacy Rule" at bounding box center [352, 468] width 96 height 10
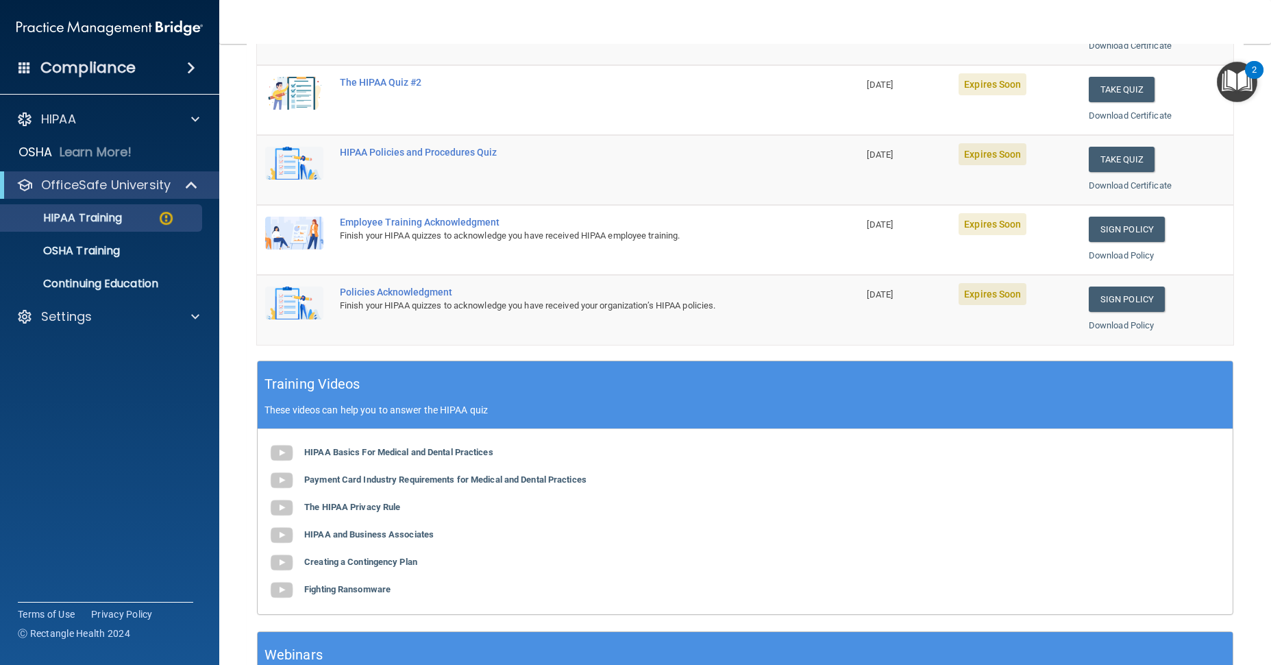
scroll to position [230, 0]
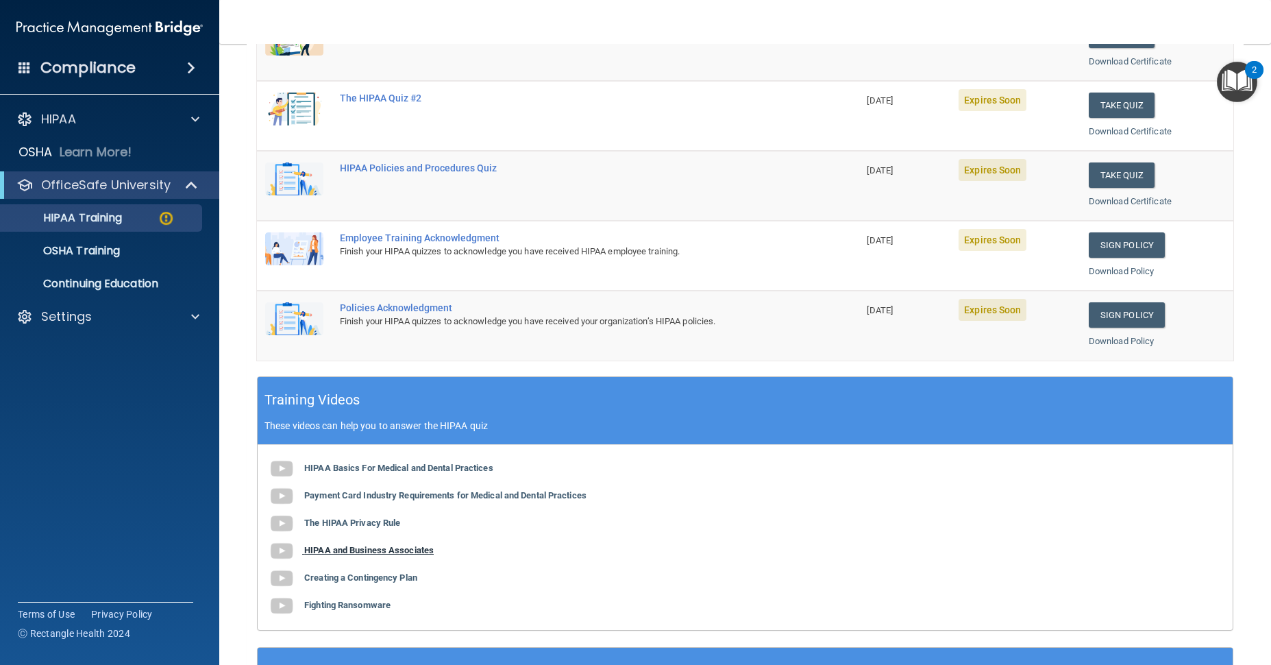
click at [376, 548] on b "HIPAA and Business Associates" at bounding box center [369, 550] width 130 height 10
click at [404, 583] on b "Creating a Contingency Plan" at bounding box center [360, 577] width 113 height 10
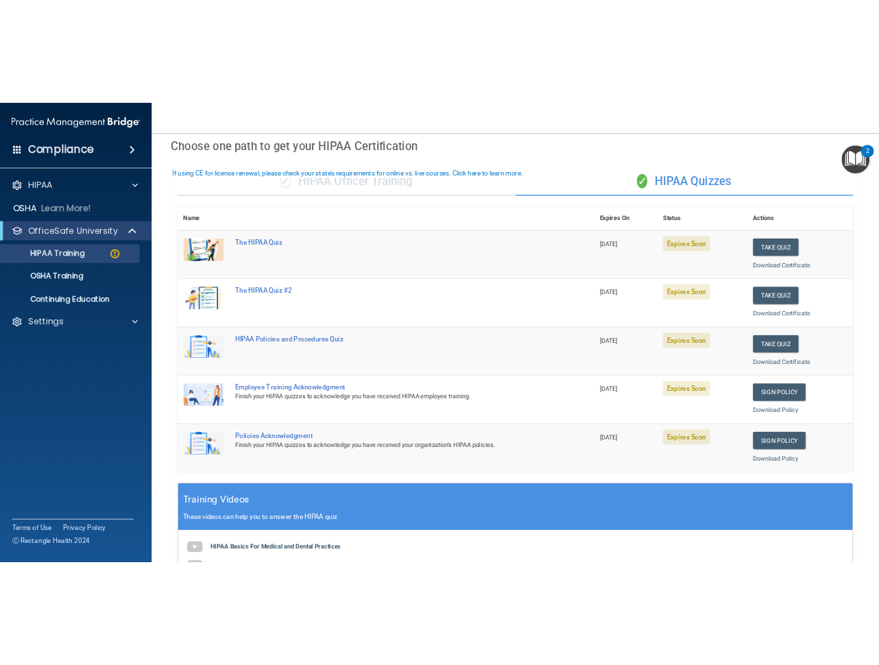
scroll to position [25, 0]
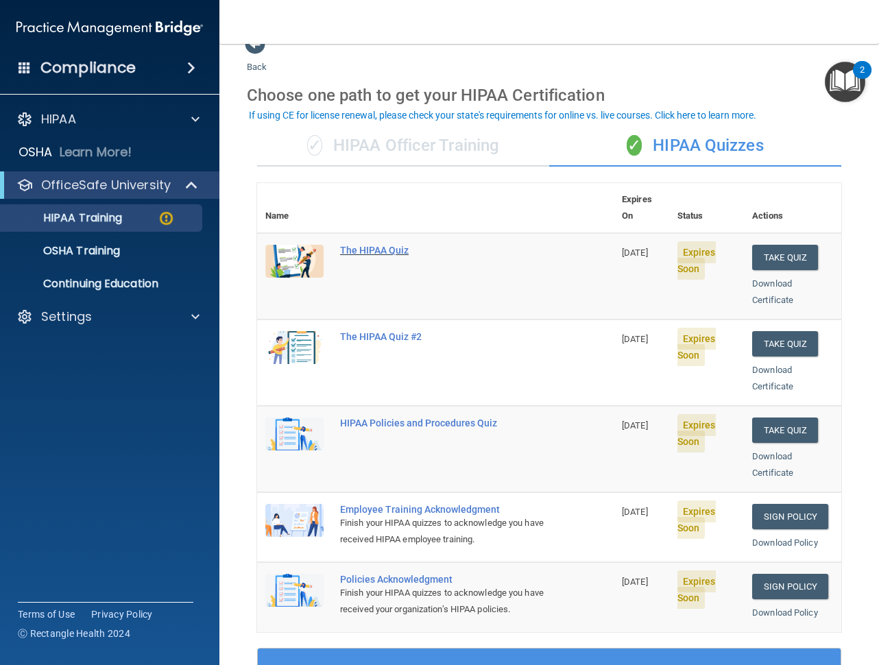
click at [397, 245] on div "The HIPAA Quiz" at bounding box center [442, 250] width 205 height 11
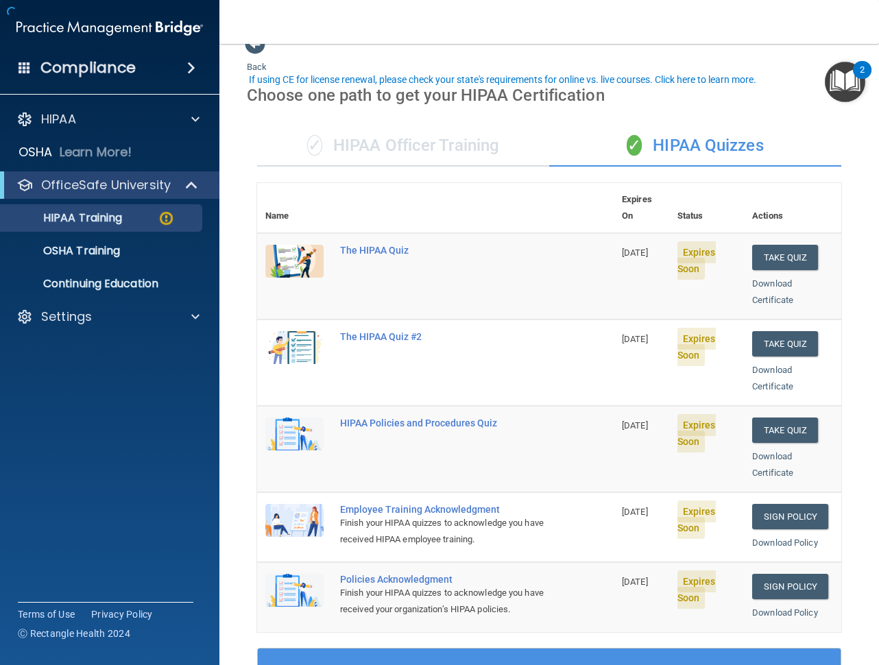
scroll to position [430, 0]
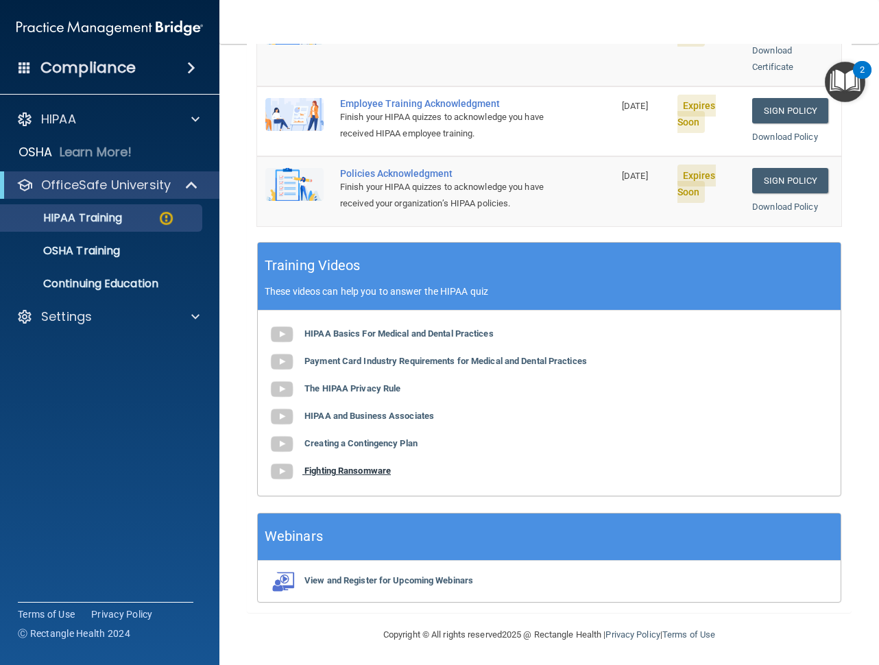
click at [365, 469] on b "Fighting Ransomware" at bounding box center [347, 470] width 86 height 10
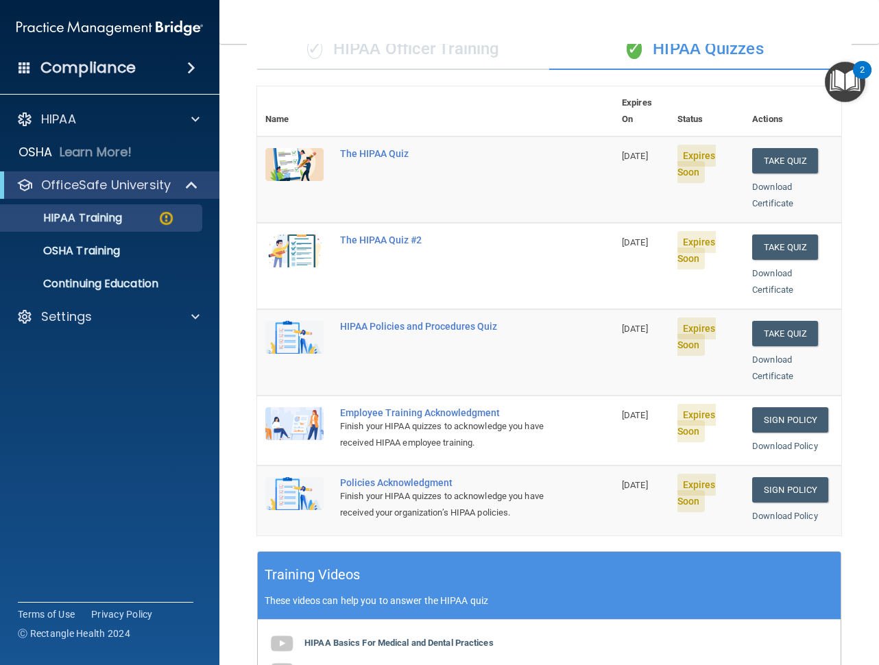
scroll to position [88, 0]
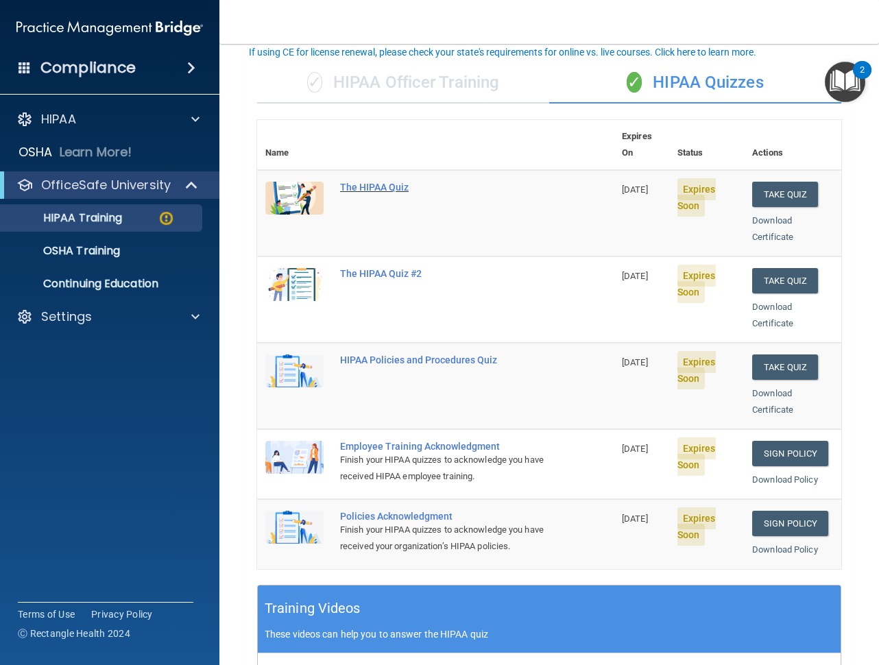
click at [386, 182] on div "The HIPAA Quiz" at bounding box center [442, 187] width 205 height 11
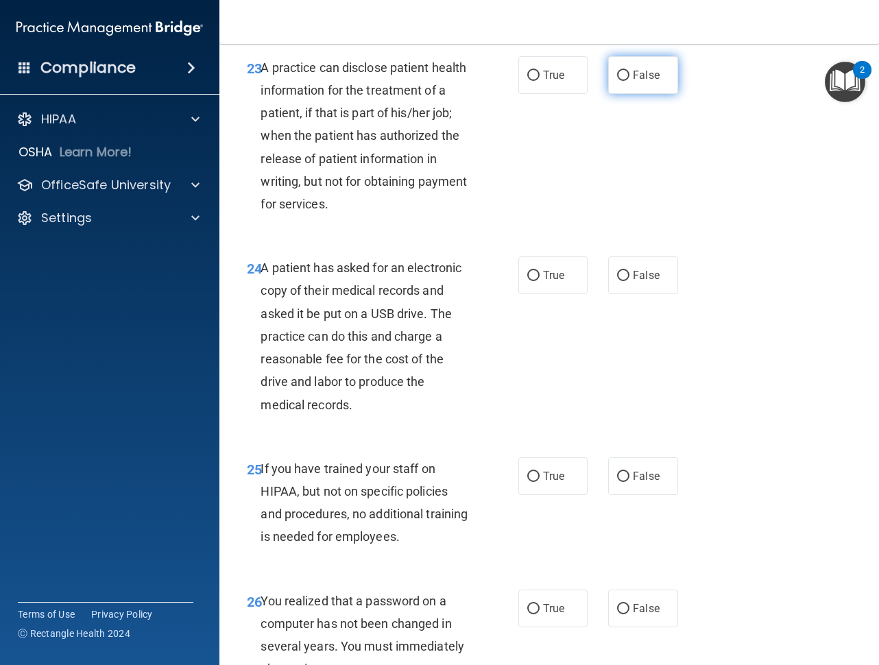
scroll to position [2886, 0]
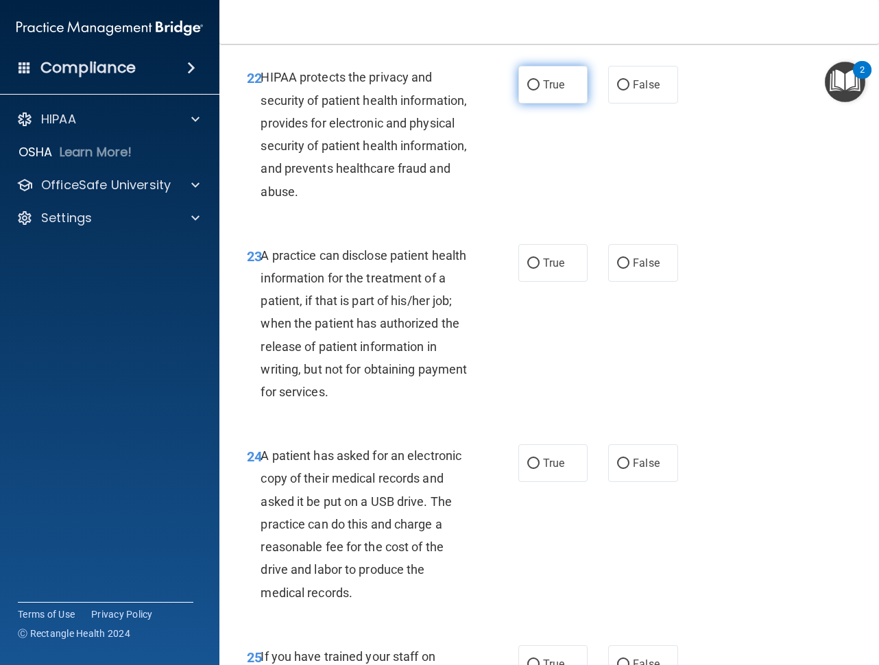
click at [534, 90] on input "True" at bounding box center [533, 85] width 12 height 10
radio input "true"
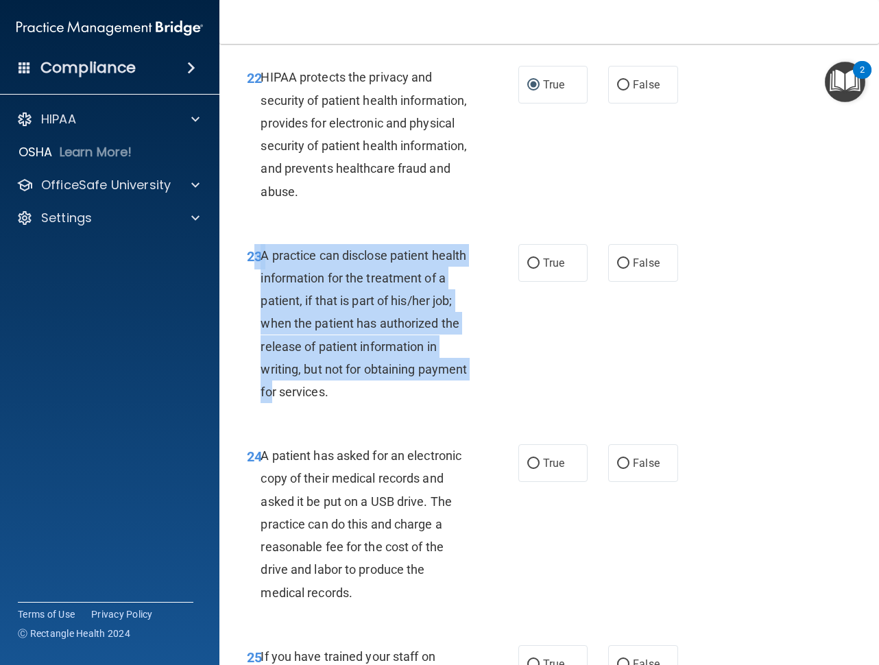
drag, startPoint x: 258, startPoint y: 304, endPoint x: 323, endPoint y: 445, distance: 154.6
click at [323, 410] on div "23 A practice can disclose patient health information for the treatment of a pa…" at bounding box center [382, 327] width 312 height 167
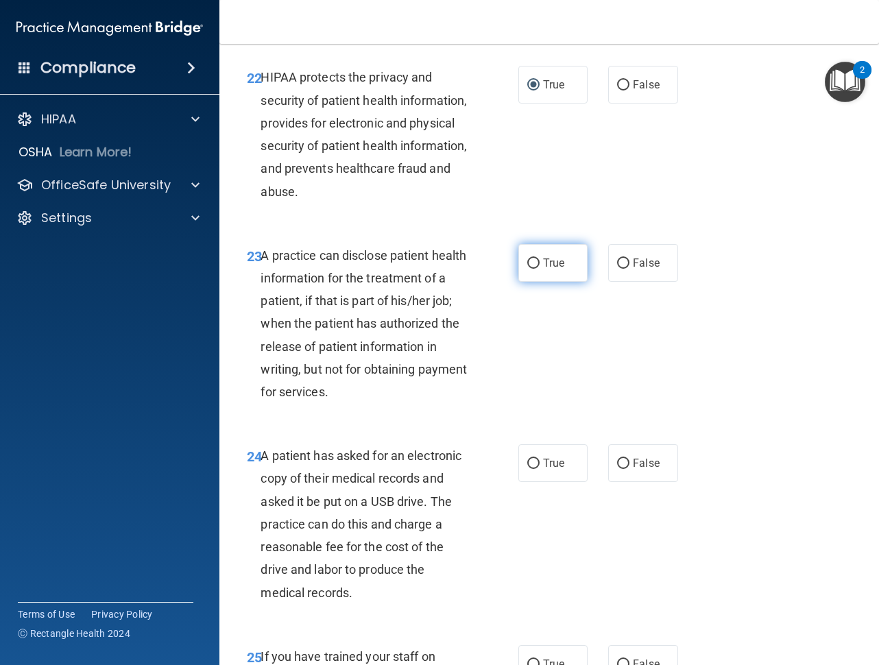
click at [549, 282] on label "True" at bounding box center [552, 263] width 69 height 38
click at [539, 269] on input "True" at bounding box center [533, 263] width 12 height 10
radio input "true"
click at [535, 408] on div "23 A practice can disclose patient health information for the treatment of a pa…" at bounding box center [548, 327] width 625 height 201
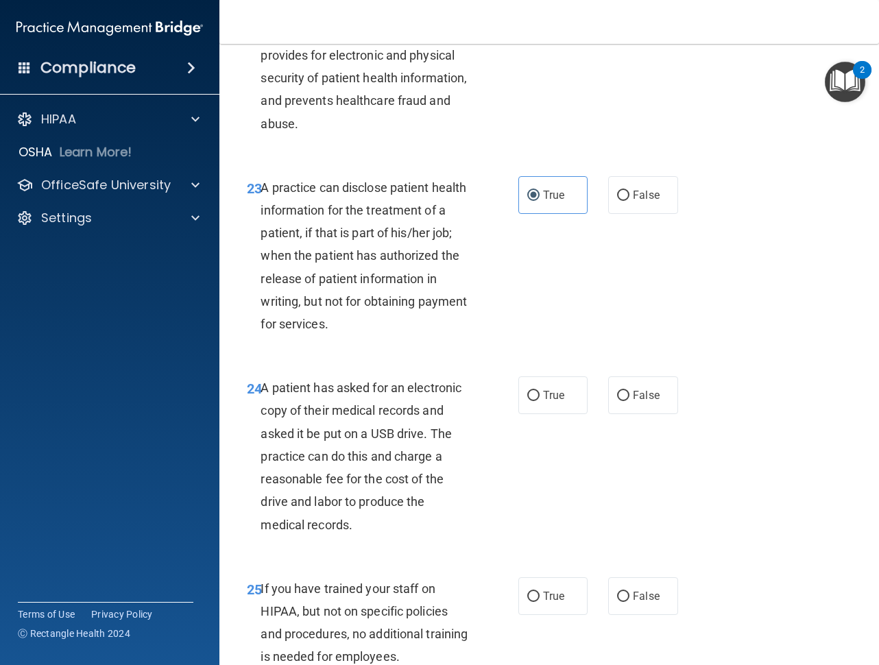
scroll to position [2955, 0]
click at [548, 413] on label "True" at bounding box center [552, 395] width 69 height 38
click at [539, 400] on input "True" at bounding box center [533, 395] width 12 height 10
radio input "true"
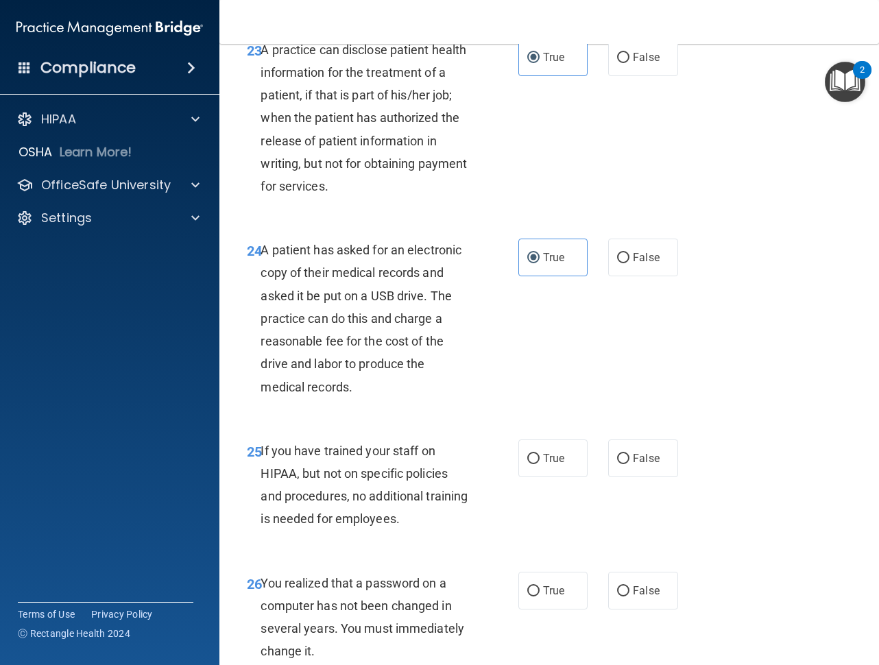
scroll to position [3161, 0]
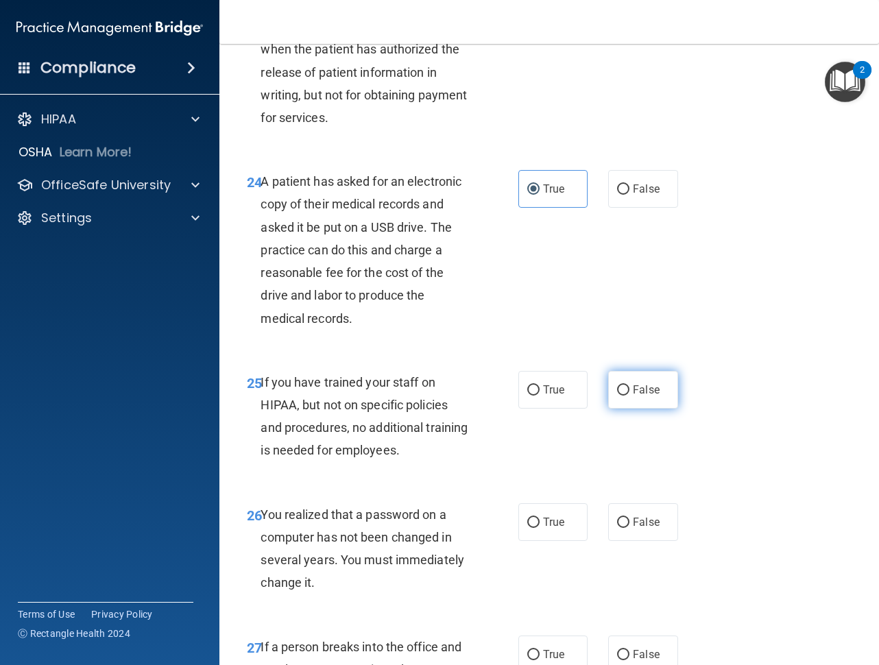
click at [620, 395] on input "False" at bounding box center [623, 390] width 12 height 10
radio input "true"
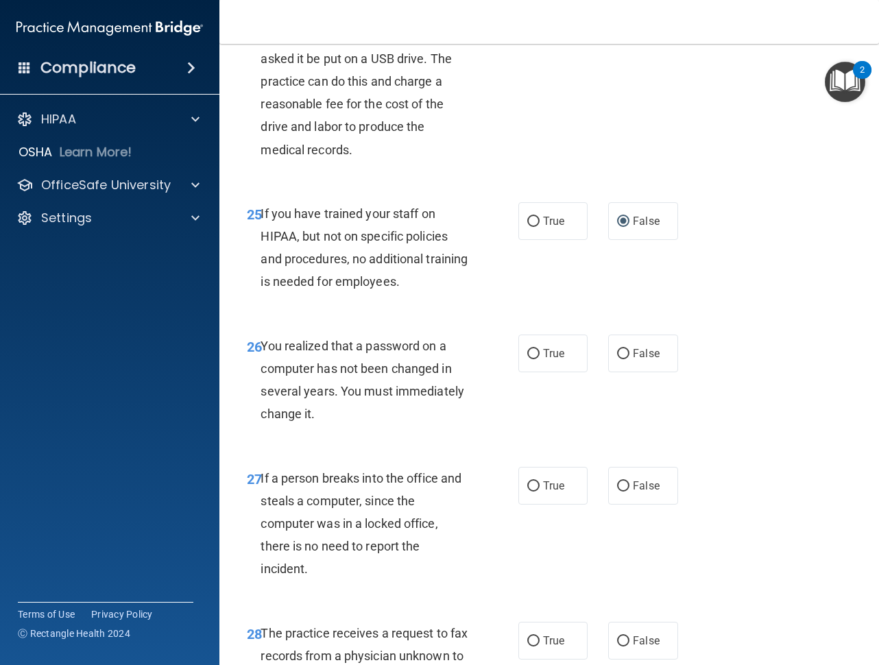
scroll to position [3366, 0]
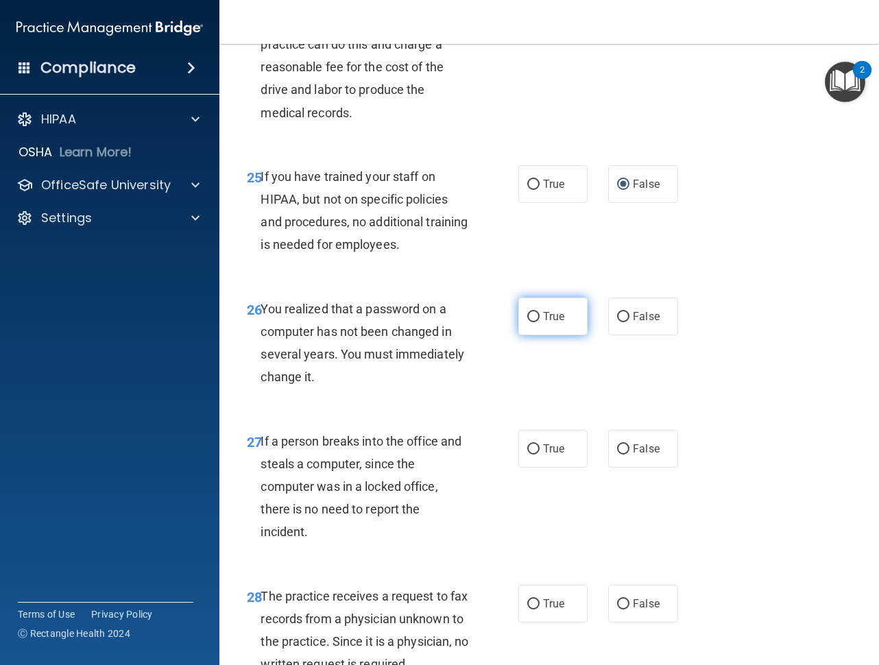
click at [527, 335] on label "True" at bounding box center [552, 316] width 69 height 38
click at [527, 322] on input "True" at bounding box center [533, 317] width 12 height 10
radio input "true"
click at [661, 467] on label "False" at bounding box center [642, 449] width 69 height 38
click at [629, 454] on input "False" at bounding box center [623, 449] width 12 height 10
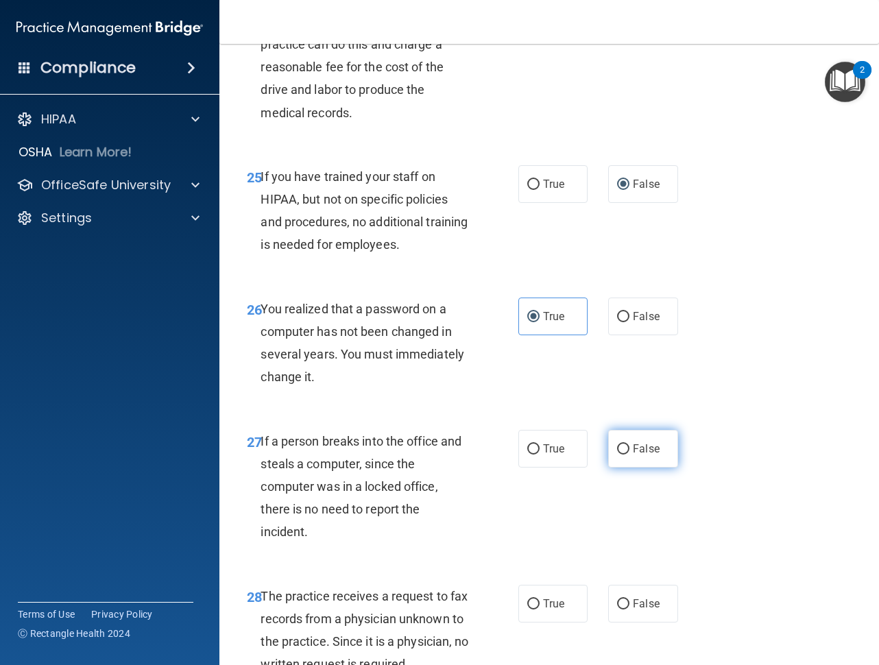
radio input "true"
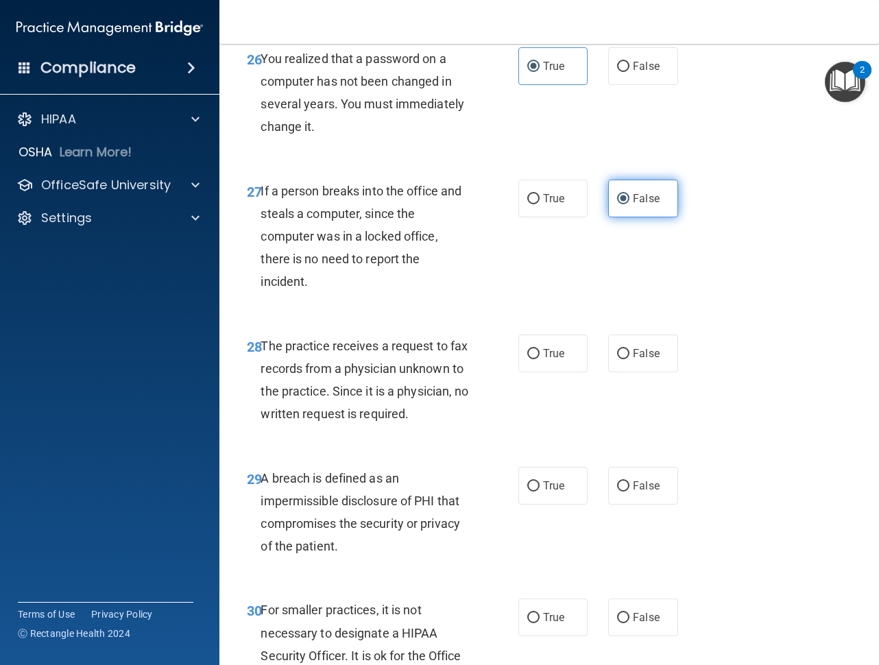
scroll to position [3640, 0]
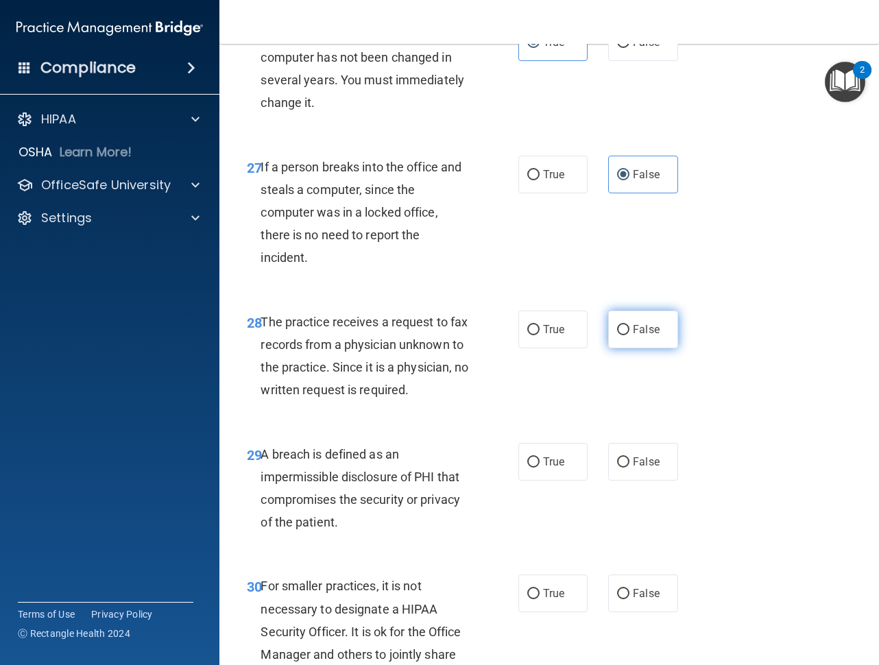
click at [635, 336] on span "False" at bounding box center [646, 329] width 27 height 13
click at [629, 335] on input "False" at bounding box center [623, 330] width 12 height 10
radio input "true"
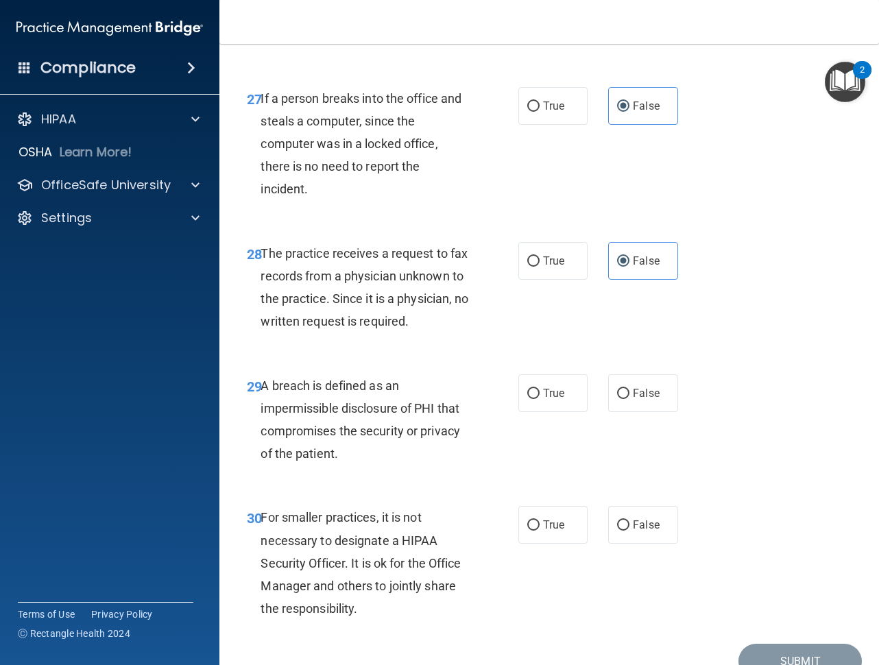
scroll to position [3777, 0]
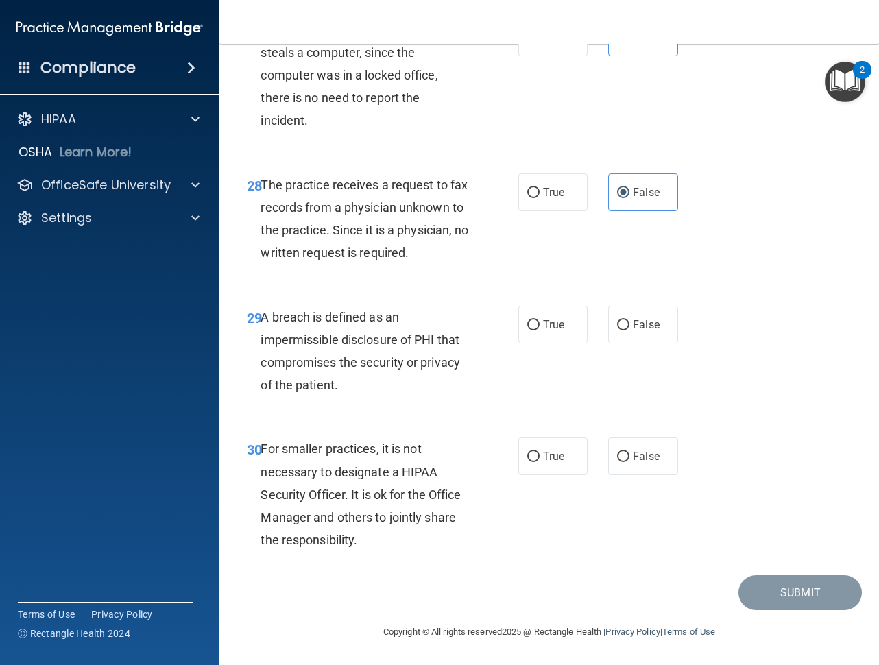
click at [570, 417] on div "29 A breach is defined as an impermissible disclosure of PHI that compromises t…" at bounding box center [548, 355] width 625 height 132
click at [552, 331] on span "True" at bounding box center [553, 324] width 21 height 13
click at [539, 330] on input "True" at bounding box center [533, 325] width 12 height 10
radio input "true"
click at [552, 421] on div "29 A breach is defined as an impermissible disclosure of PHI that compromises t…" at bounding box center [548, 355] width 625 height 132
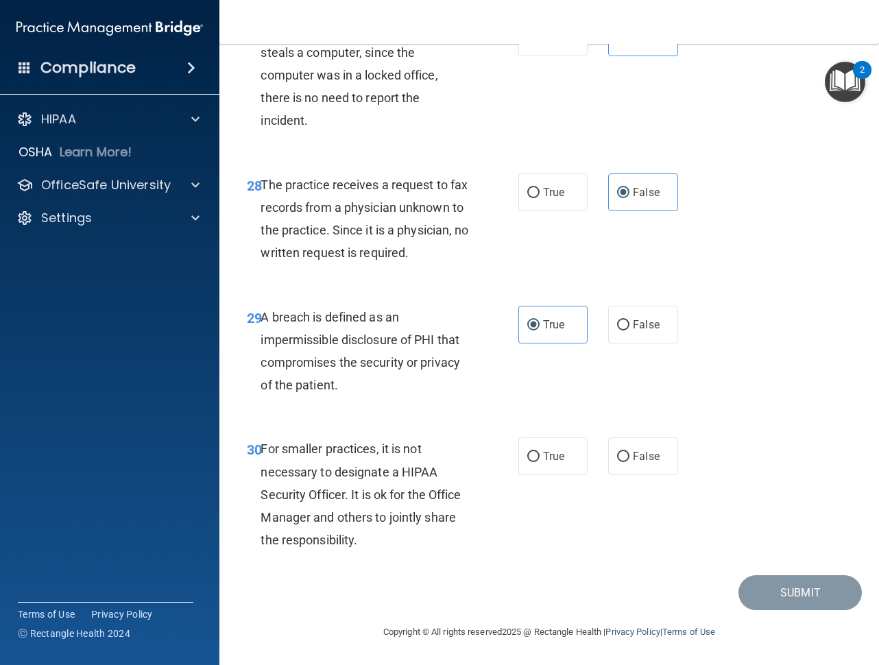
scroll to position [3846, 0]
click at [608, 454] on label "False" at bounding box center [642, 456] width 69 height 38
click at [617, 454] on input "False" at bounding box center [623, 457] width 12 height 10
radio input "true"
drag, startPoint x: 731, startPoint y: 469, endPoint x: 736, endPoint y: 443, distance: 25.8
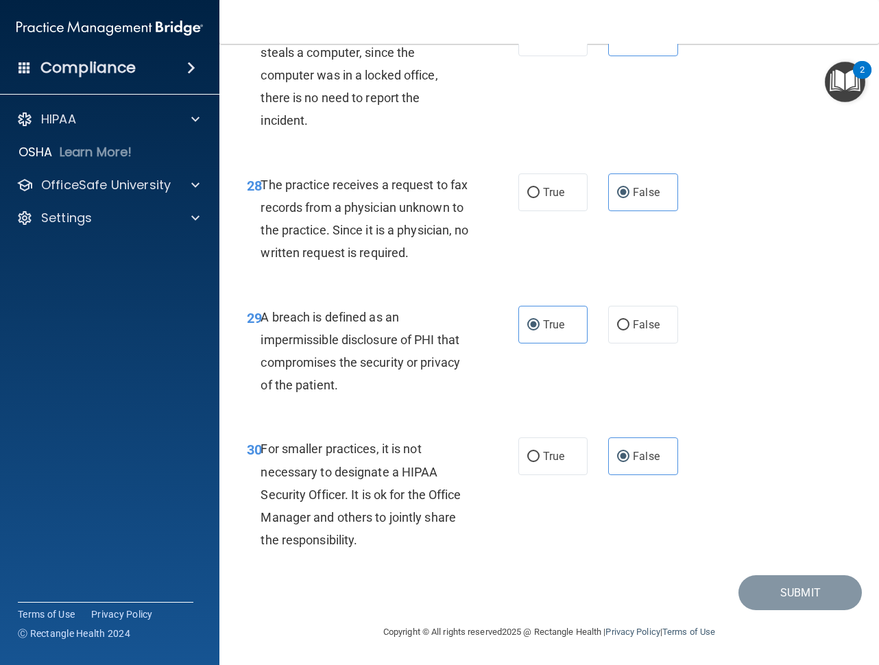
drag, startPoint x: 736, startPoint y: 443, endPoint x: 792, endPoint y: 516, distance: 91.4
click at [789, 514] on div "30 For smaller practices, it is not necessary to designate a HIPAA Security Off…" at bounding box center [548, 497] width 625 height 155
drag, startPoint x: 756, startPoint y: 589, endPoint x: 691, endPoint y: 570, distance: 67.7
click at [691, 570] on div "30 For smaller practices, it is not necessary to designate a HIPAA Security Off…" at bounding box center [548, 497] width 625 height 155
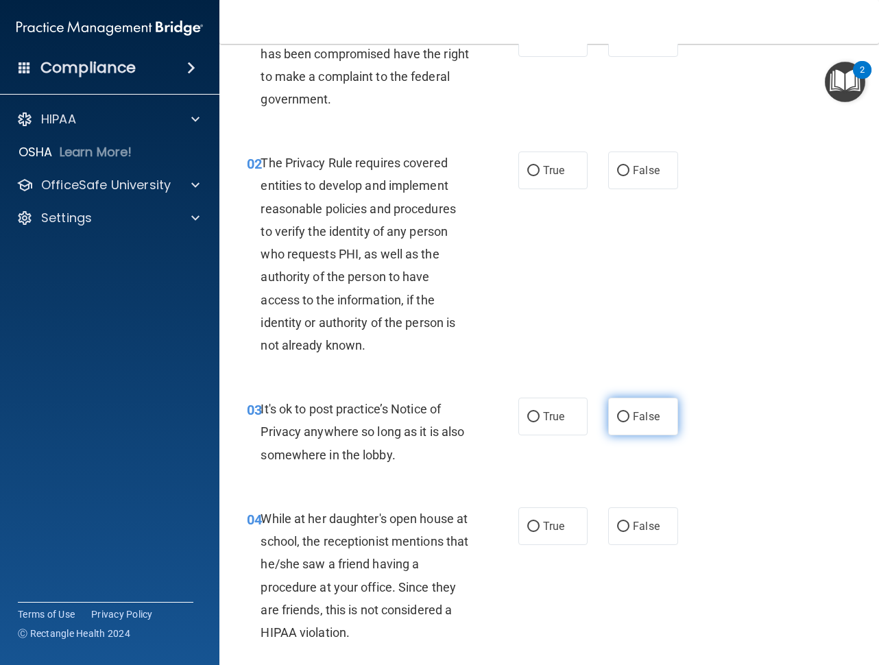
scroll to position [0, 0]
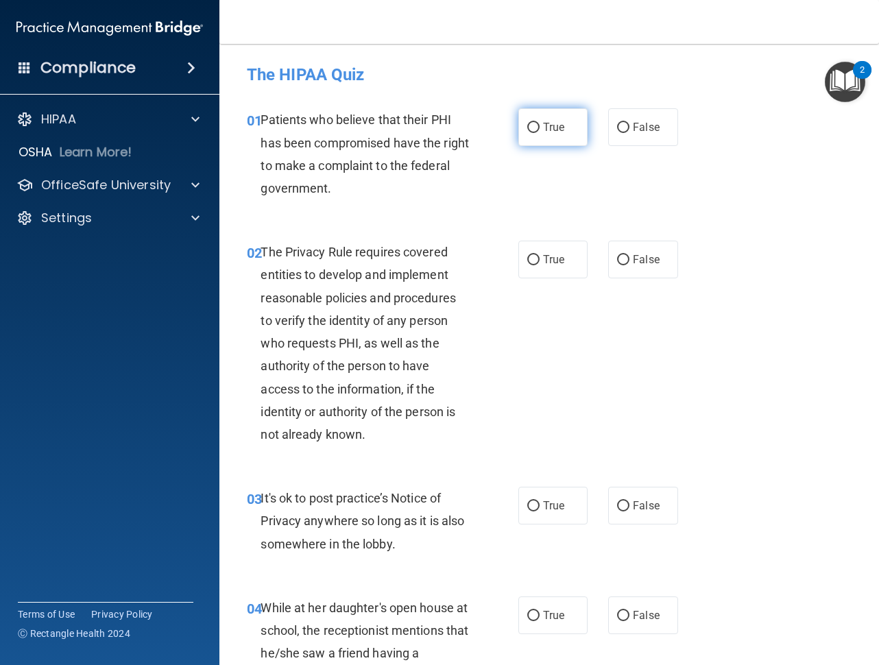
click at [549, 118] on label "True" at bounding box center [552, 127] width 69 height 38
click at [539, 123] on input "True" at bounding box center [533, 128] width 12 height 10
radio input "true"
click at [527, 256] on input "True" at bounding box center [533, 260] width 12 height 10
radio input "true"
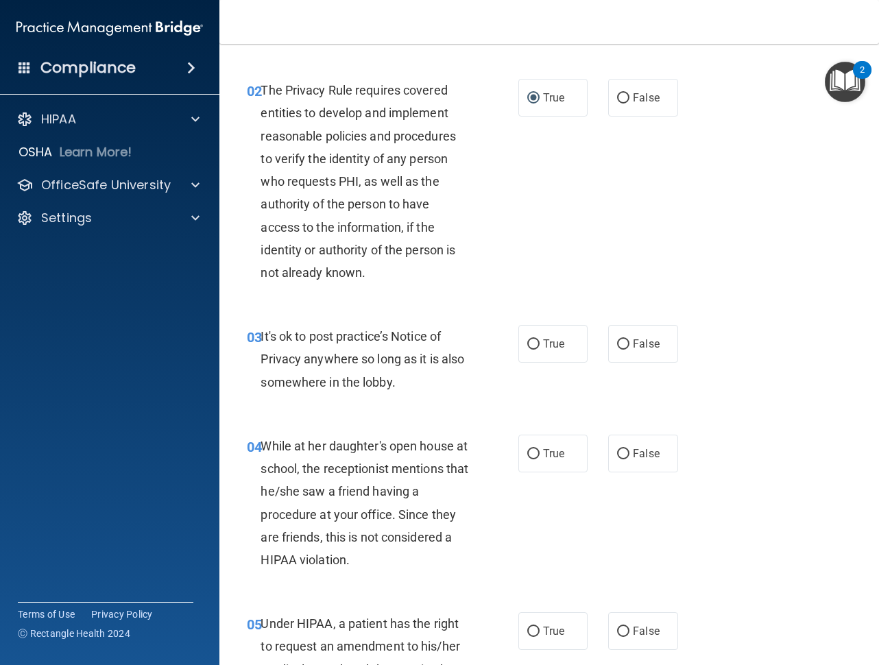
scroll to position [137, 0]
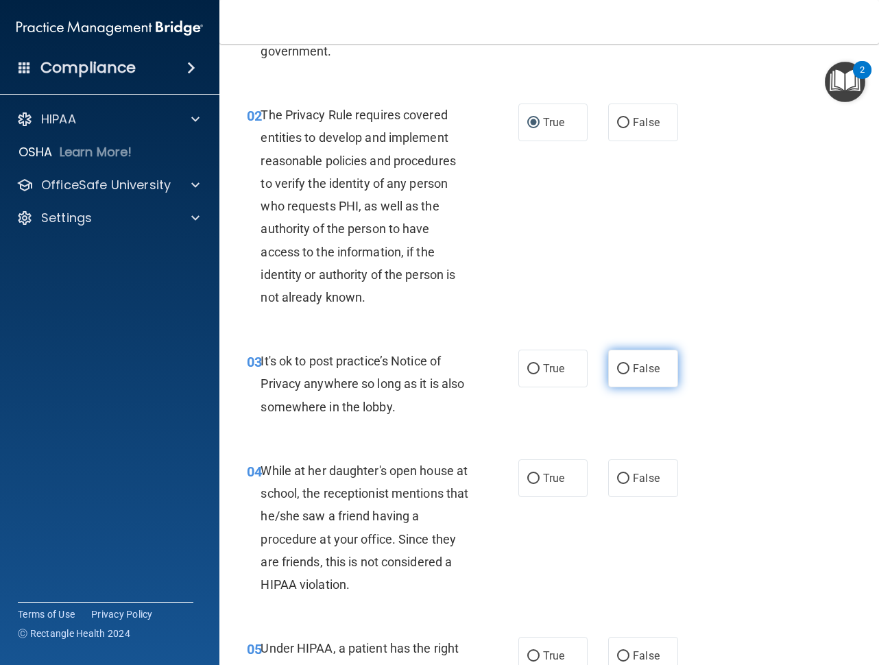
click at [648, 382] on label "False" at bounding box center [642, 369] width 69 height 38
click at [629, 374] on input "False" at bounding box center [623, 369] width 12 height 10
radio input "true"
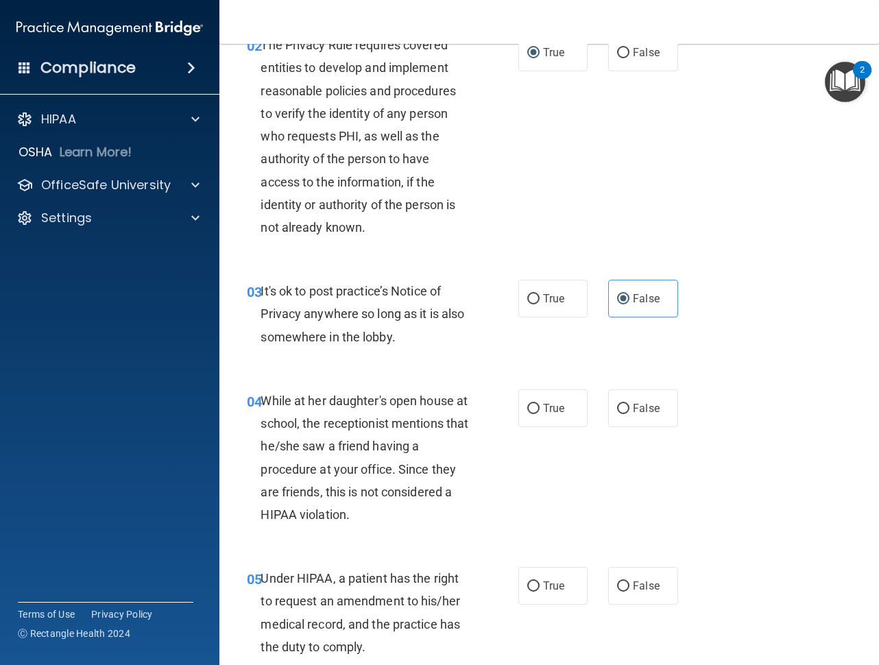
scroll to position [274, 0]
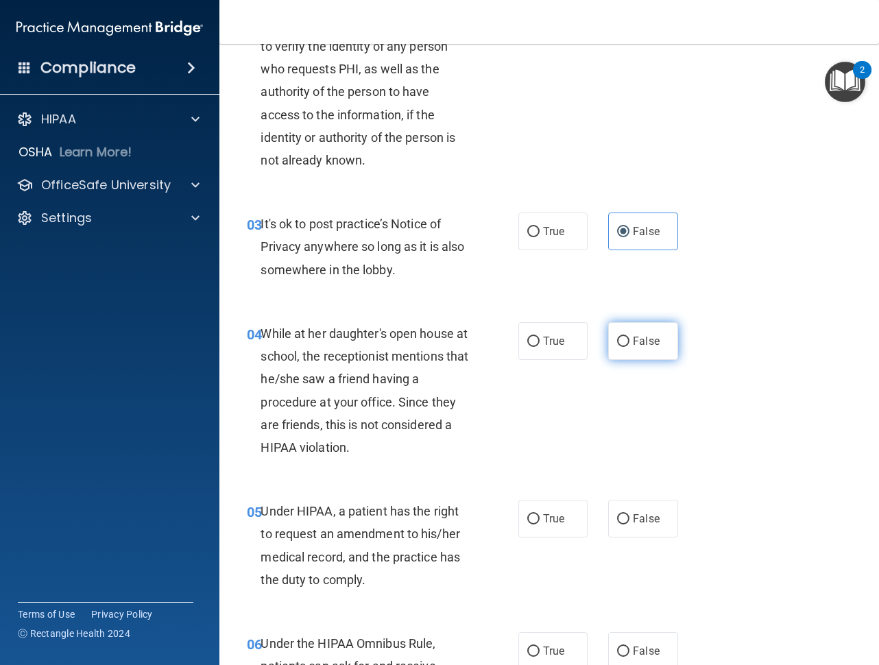
click at [626, 328] on label "False" at bounding box center [642, 341] width 69 height 38
click at [626, 336] on input "False" at bounding box center [623, 341] width 12 height 10
radio input "true"
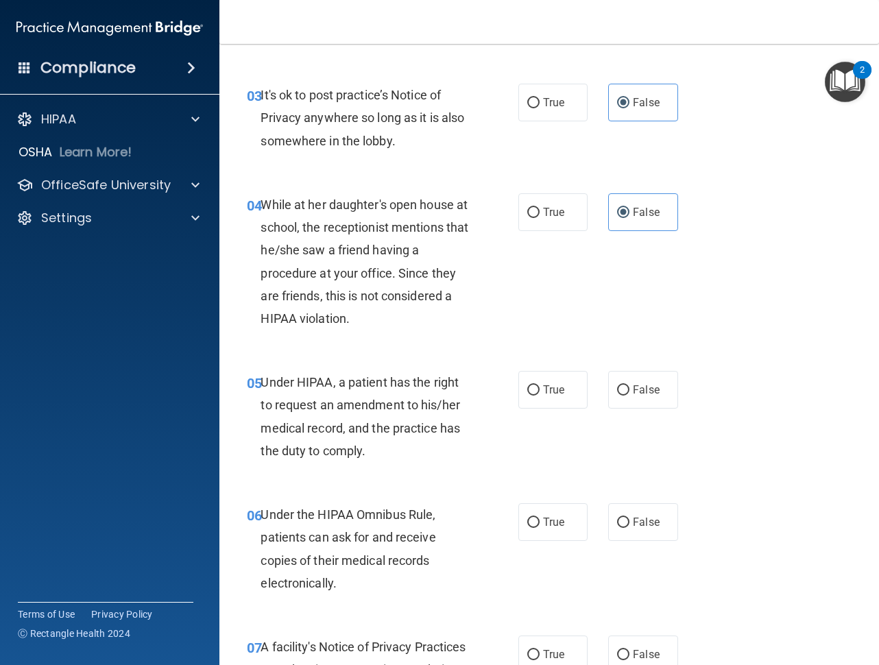
scroll to position [411, 0]
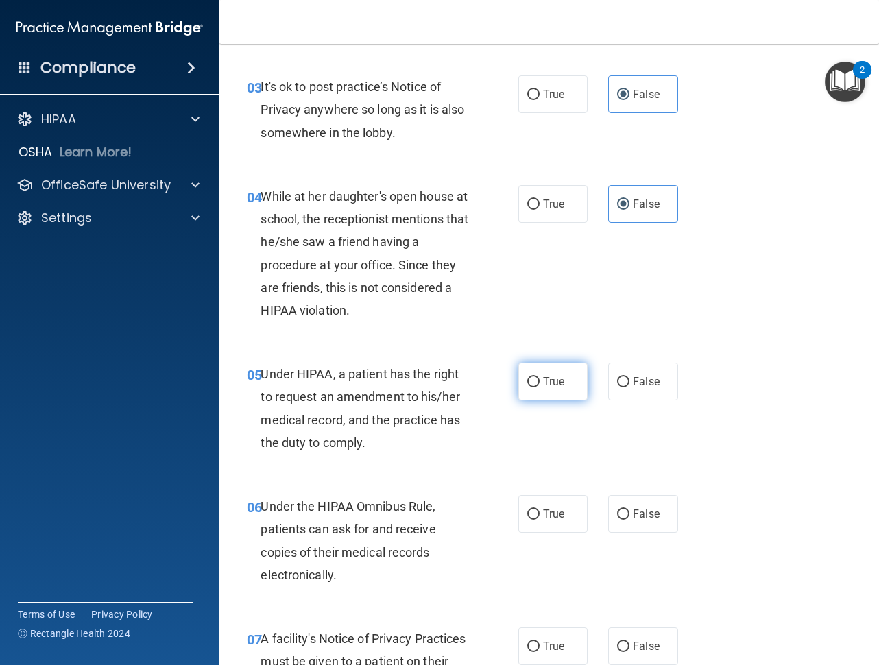
click at [556, 390] on label "True" at bounding box center [552, 382] width 69 height 38
click at [539, 387] on input "True" at bounding box center [533, 382] width 12 height 10
radio input "true"
click at [550, 508] on span "True" at bounding box center [553, 513] width 21 height 13
click at [539, 509] on input "True" at bounding box center [533, 514] width 12 height 10
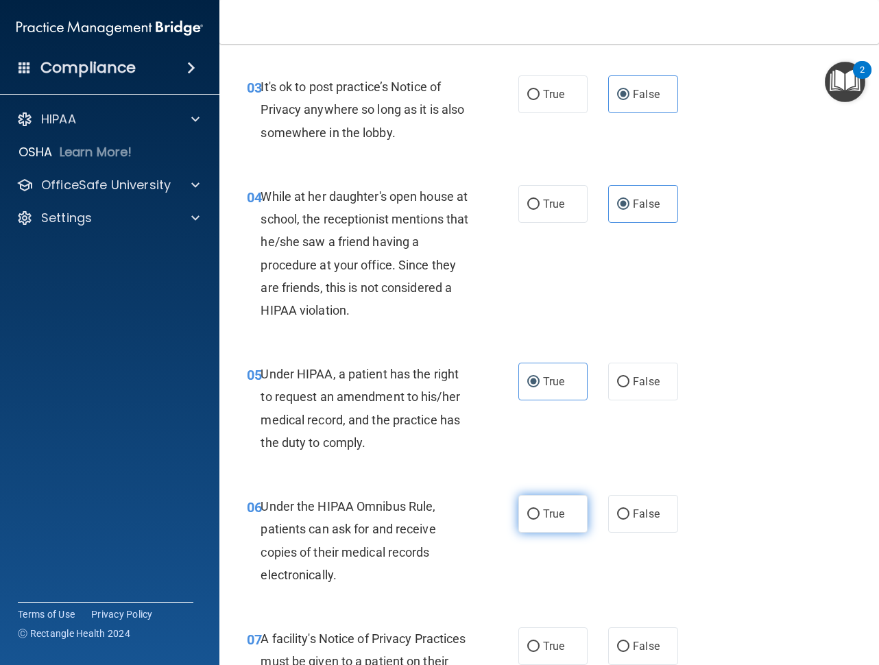
radio input "true"
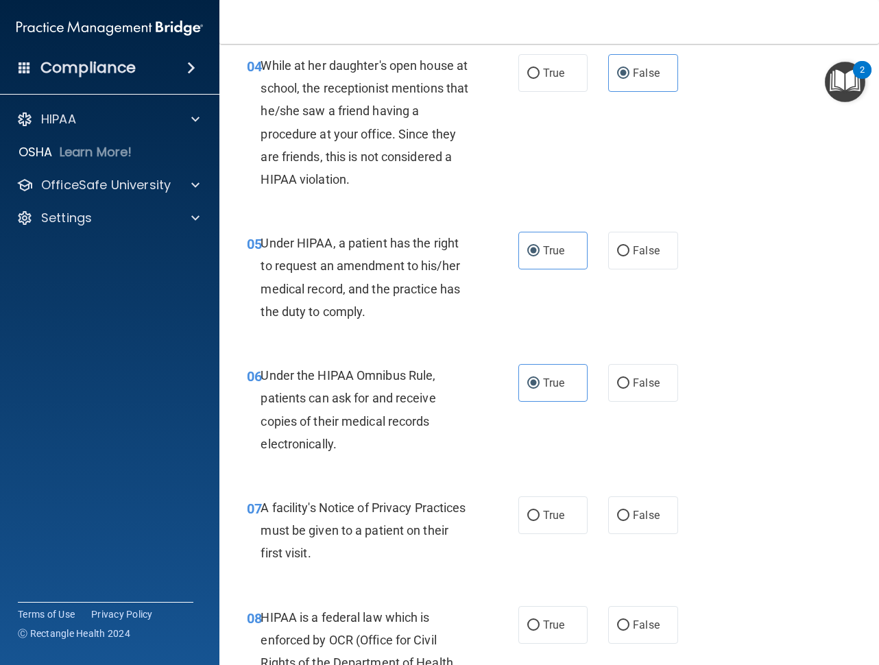
scroll to position [685, 0]
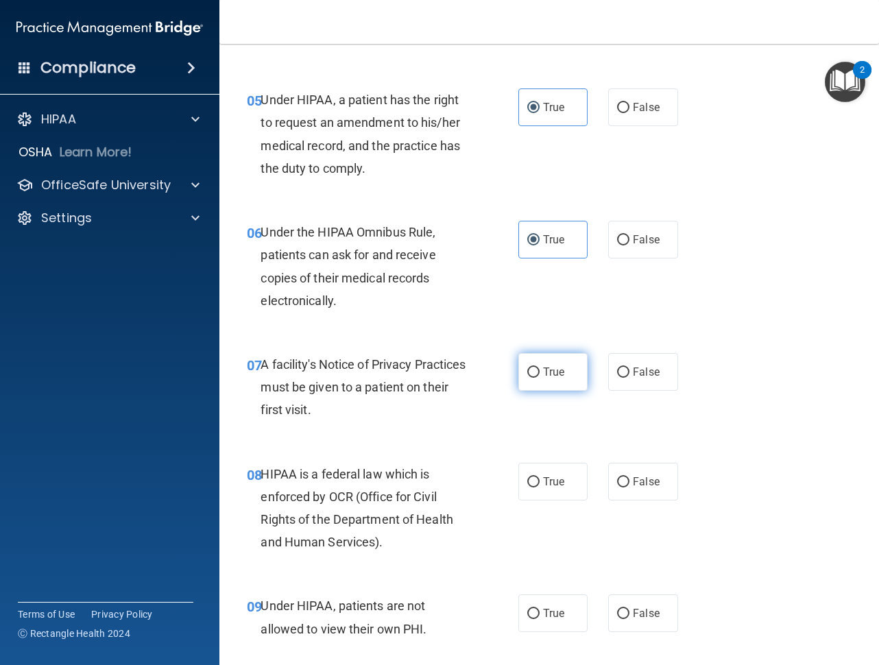
click at [556, 367] on span "True" at bounding box center [553, 371] width 21 height 13
click at [539, 367] on input "True" at bounding box center [533, 372] width 12 height 10
radio input "true"
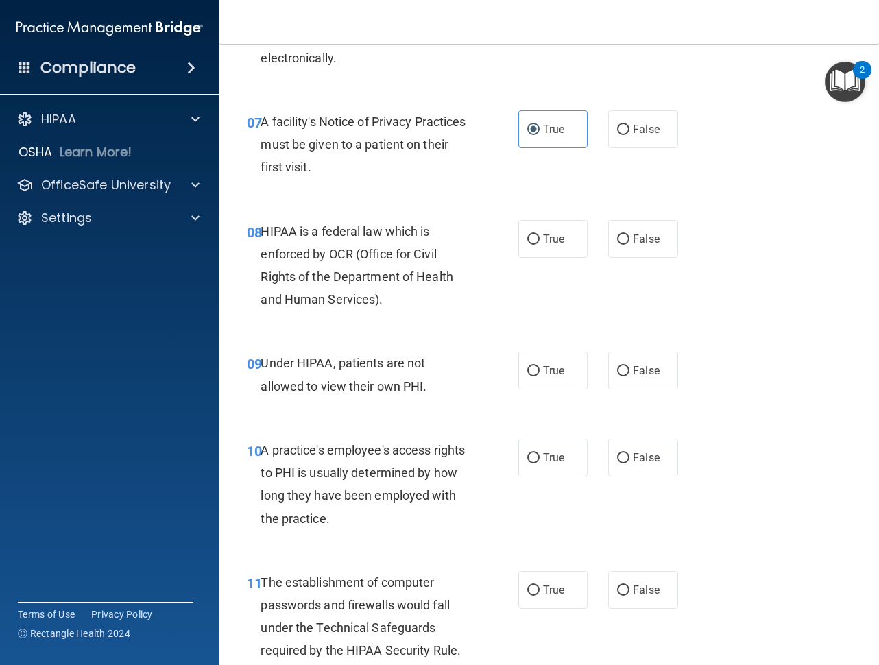
scroll to position [959, 0]
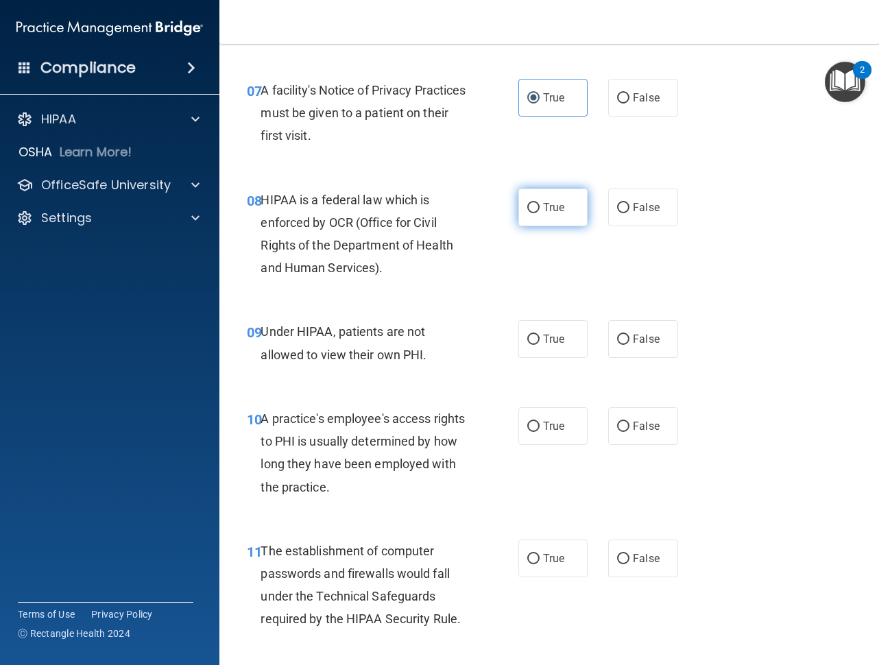
click at [555, 214] on label "True" at bounding box center [552, 207] width 69 height 38
click at [539, 213] on input "True" at bounding box center [533, 208] width 12 height 10
radio input "true"
click at [648, 343] on span "False" at bounding box center [646, 338] width 27 height 13
click at [629, 343] on input "False" at bounding box center [623, 339] width 12 height 10
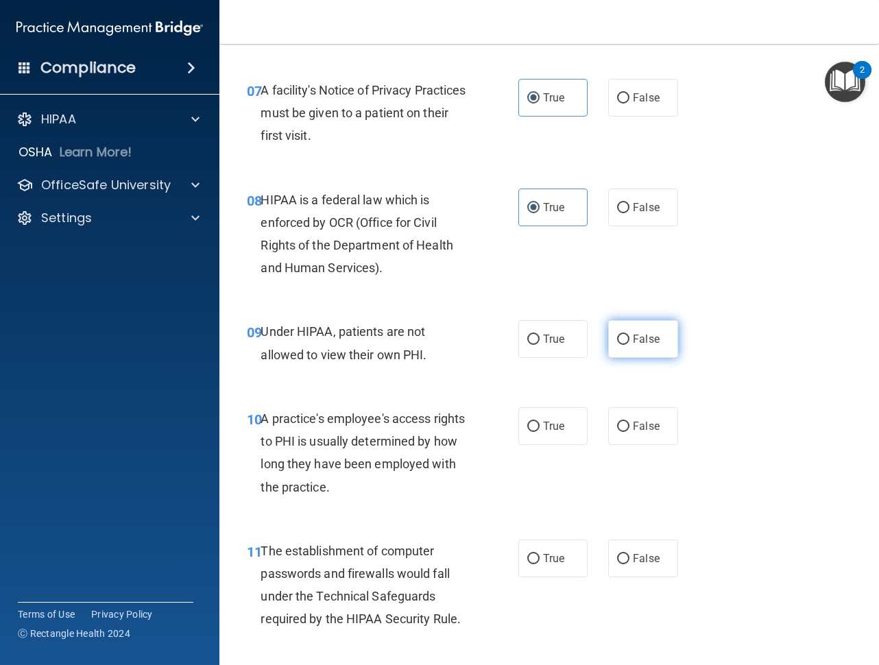
radio input "true"
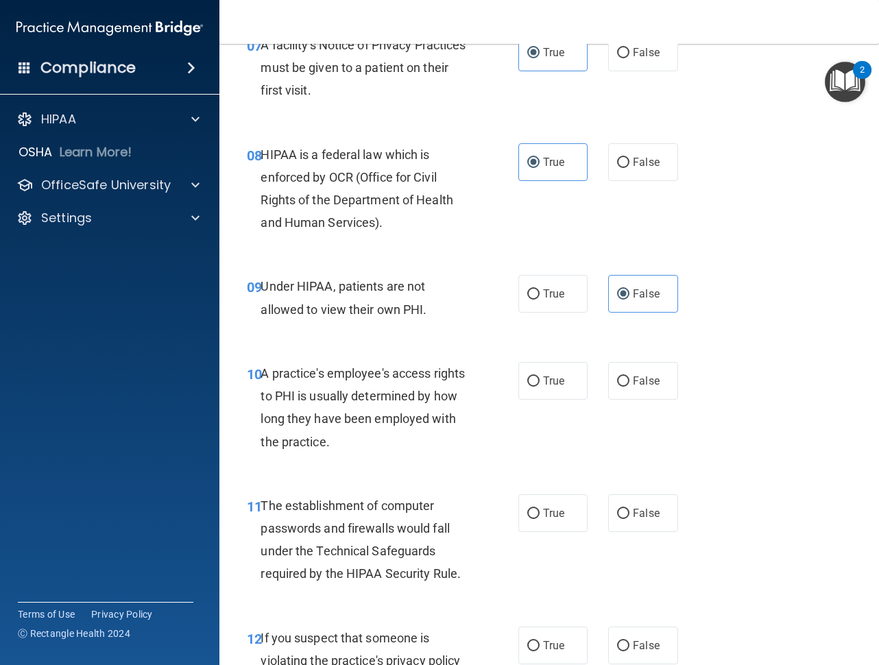
scroll to position [1028, 0]
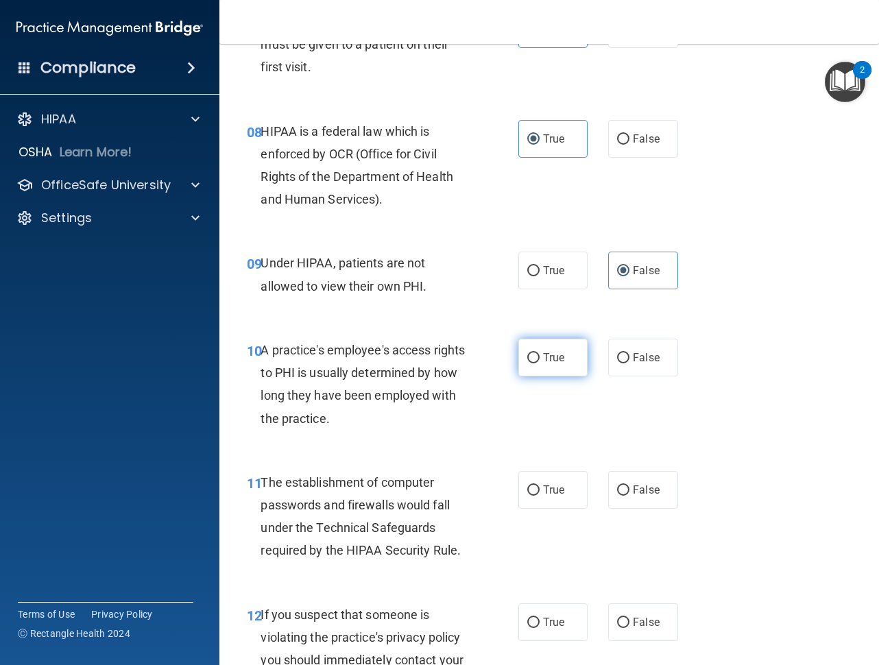
click at [548, 351] on span "True" at bounding box center [553, 357] width 21 height 13
click at [539, 353] on input "True" at bounding box center [533, 358] width 12 height 10
radio input "true"
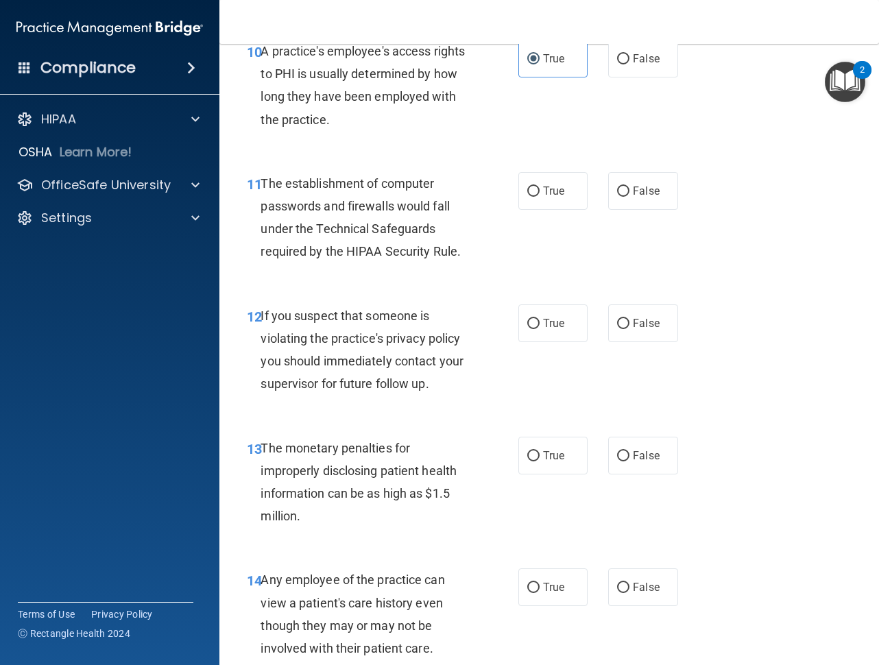
scroll to position [1439, 0]
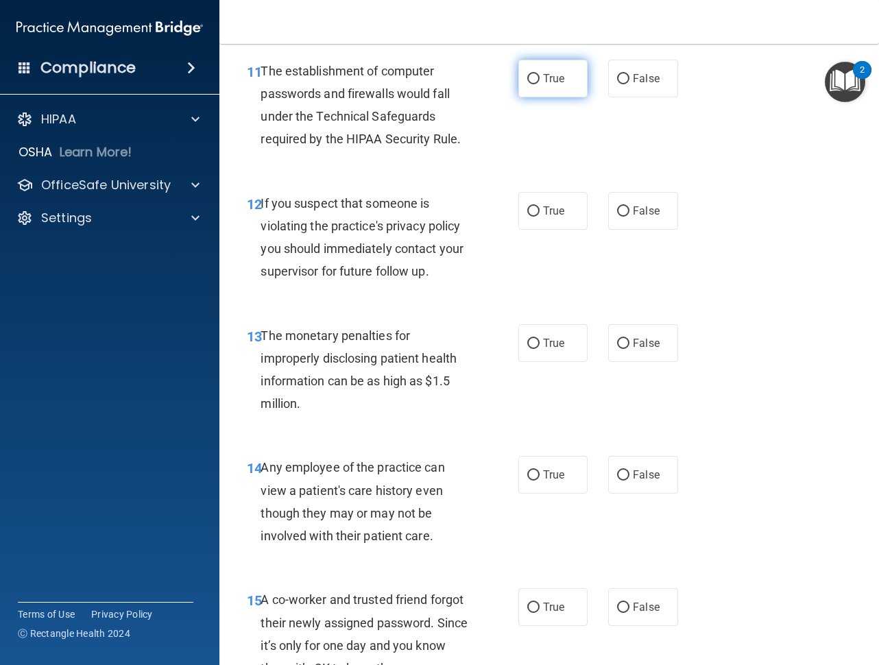
click at [542, 95] on label "True" at bounding box center [552, 79] width 69 height 38
click at [539, 84] on input "True" at bounding box center [533, 79] width 12 height 10
radio input "true"
click at [529, 209] on input "True" at bounding box center [533, 211] width 12 height 10
radio input "true"
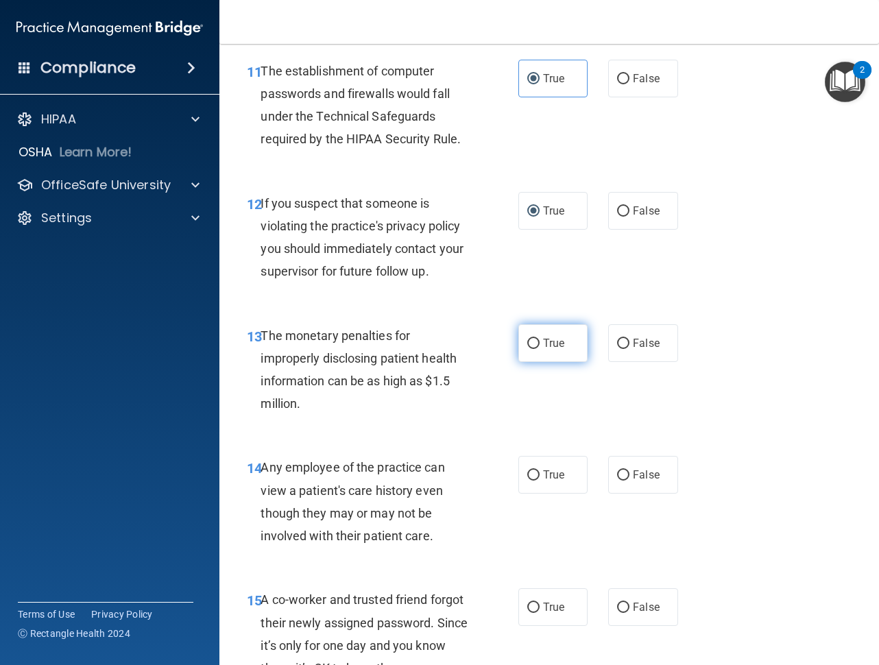
click at [550, 345] on span "True" at bounding box center [553, 342] width 21 height 13
click at [539, 345] on input "True" at bounding box center [533, 344] width 12 height 10
radio input "true"
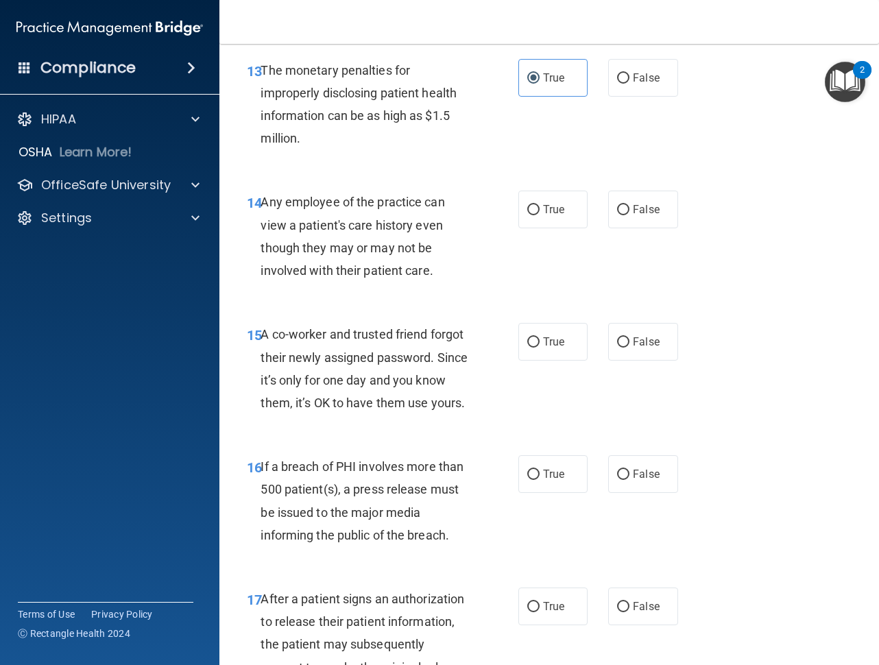
scroll to position [1713, 0]
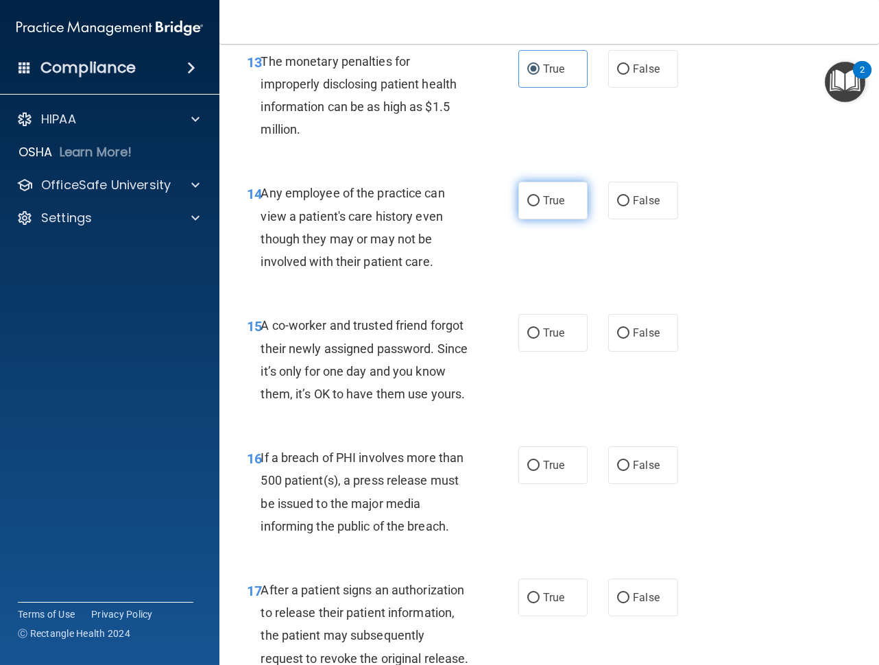
drag, startPoint x: 531, startPoint y: 209, endPoint x: 599, endPoint y: 221, distance: 69.0
click at [532, 209] on label "True" at bounding box center [552, 201] width 69 height 38
click at [532, 206] on input "True" at bounding box center [533, 201] width 12 height 10
radio input "true"
click at [633, 195] on span "False" at bounding box center [646, 200] width 27 height 13
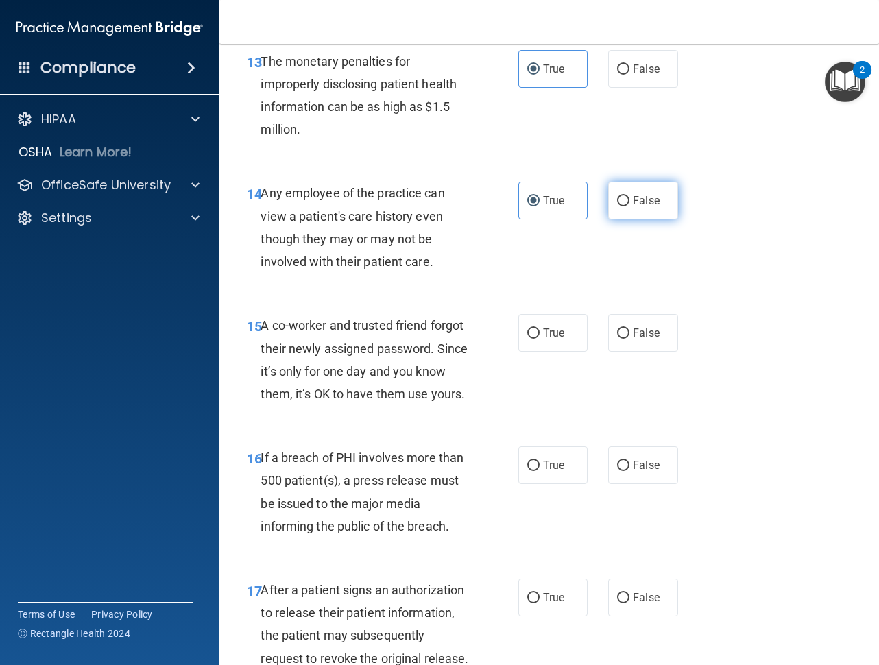
click at [629, 196] on input "False" at bounding box center [623, 201] width 12 height 10
radio input "true"
radio input "false"
click at [624, 334] on label "False" at bounding box center [642, 333] width 69 height 38
click at [624, 334] on input "False" at bounding box center [623, 333] width 12 height 10
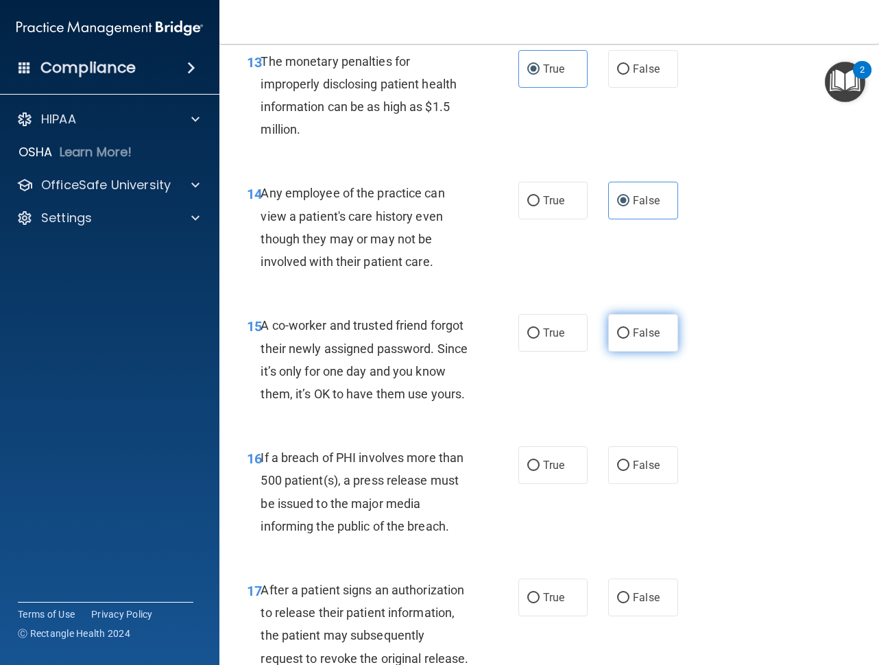
radio input "true"
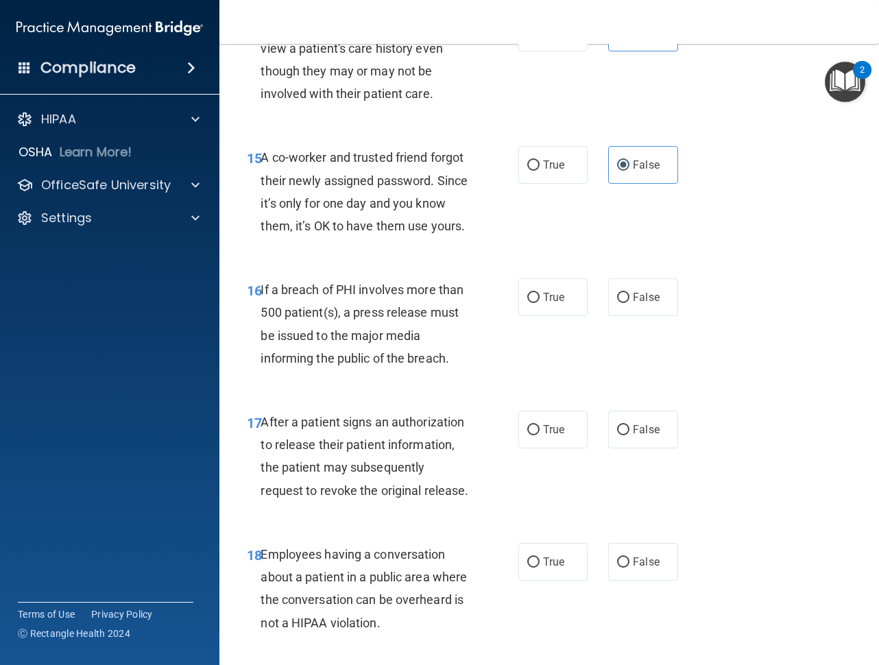
scroll to position [1987, 0]
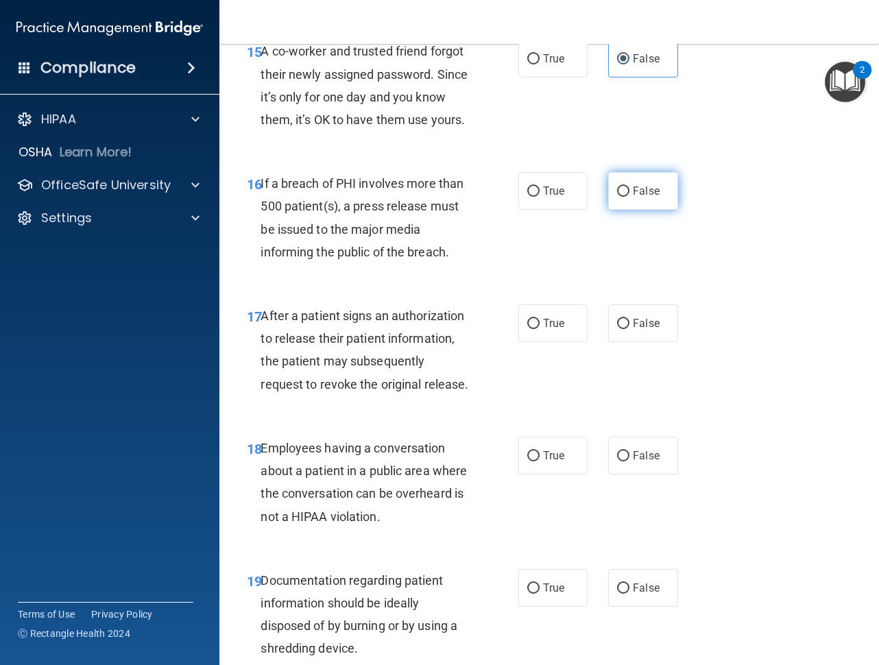
click at [637, 197] on span "False" at bounding box center [646, 190] width 27 height 13
click at [629, 197] on input "False" at bounding box center [623, 191] width 12 height 10
radio input "true"
click at [536, 210] on label "True" at bounding box center [552, 191] width 69 height 38
click at [536, 197] on input "True" at bounding box center [533, 191] width 12 height 10
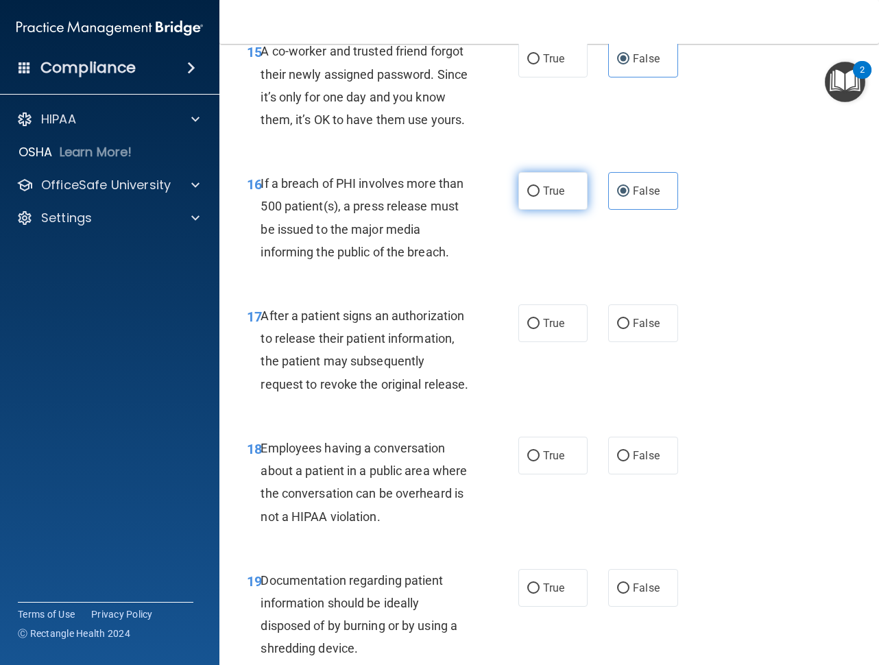
radio input "true"
radio input "false"
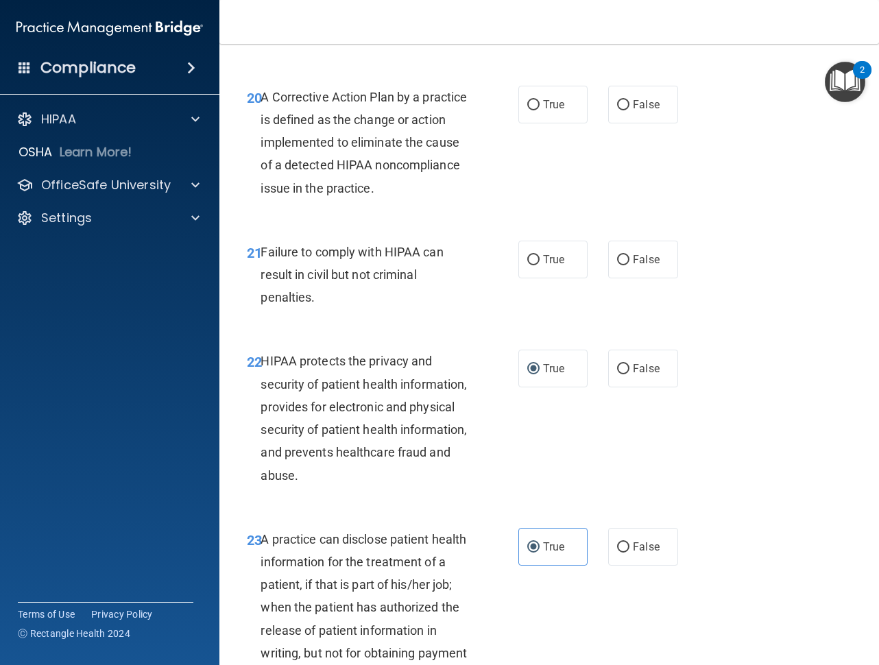
scroll to position [2399, 0]
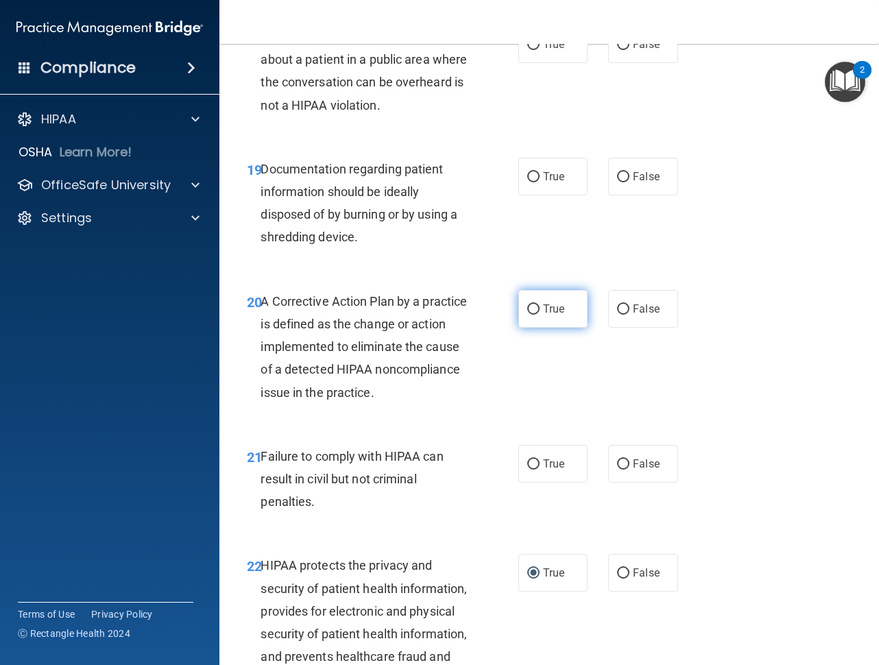
click at [535, 328] on label "True" at bounding box center [552, 309] width 69 height 38
click at [535, 315] on input "True" at bounding box center [533, 309] width 12 height 10
radio input "true"
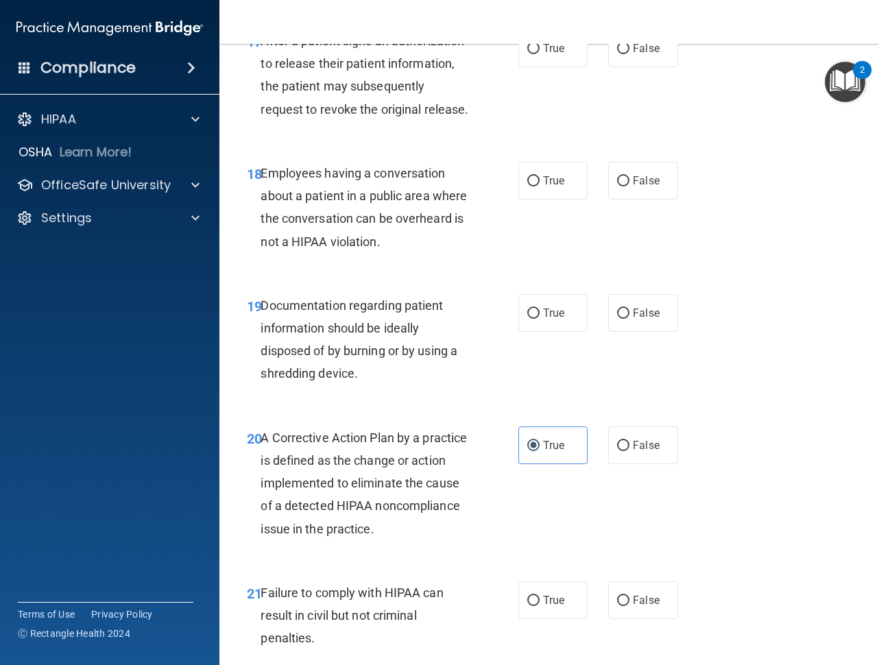
scroll to position [2261, 0]
click at [536, 332] on label "True" at bounding box center [552, 314] width 69 height 38
click at [536, 319] on input "True" at bounding box center [533, 314] width 12 height 10
radio input "true"
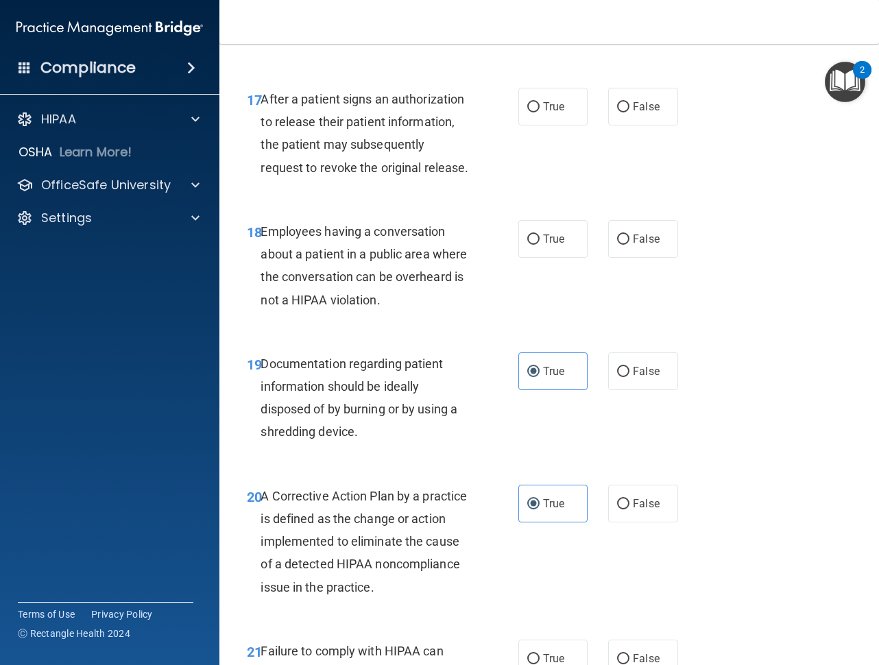
scroll to position [2056, 0]
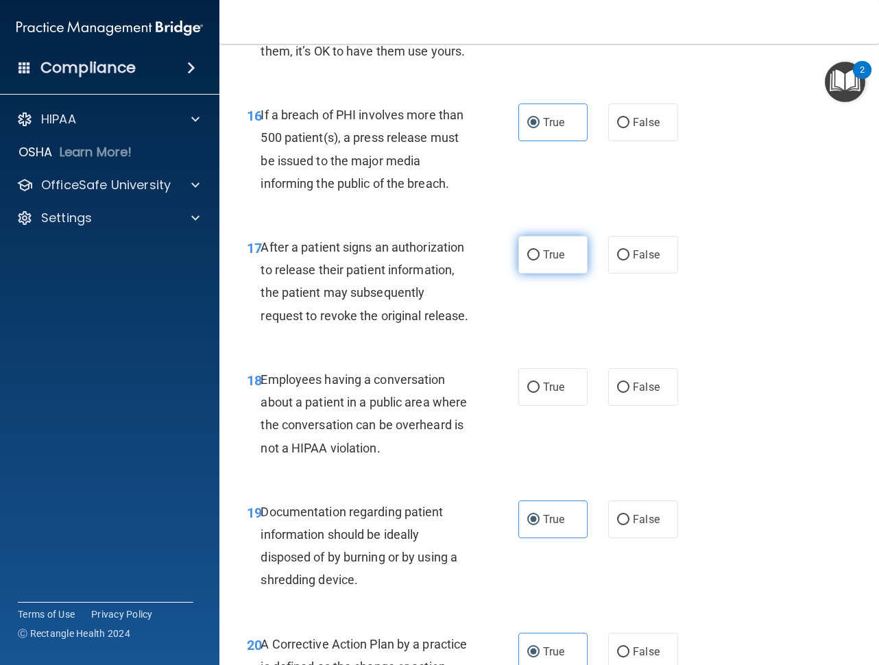
click at [543, 261] on span "True" at bounding box center [553, 254] width 21 height 13
click at [538, 260] on input "True" at bounding box center [533, 255] width 12 height 10
radio input "true"
click at [617, 393] on input "False" at bounding box center [623, 387] width 12 height 10
radio input "true"
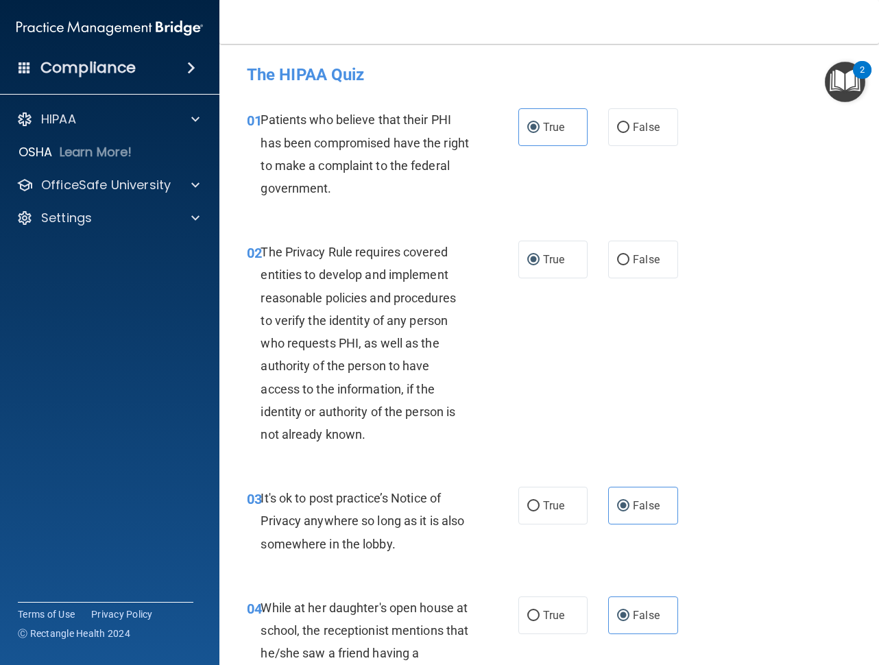
scroll to position [3846, 0]
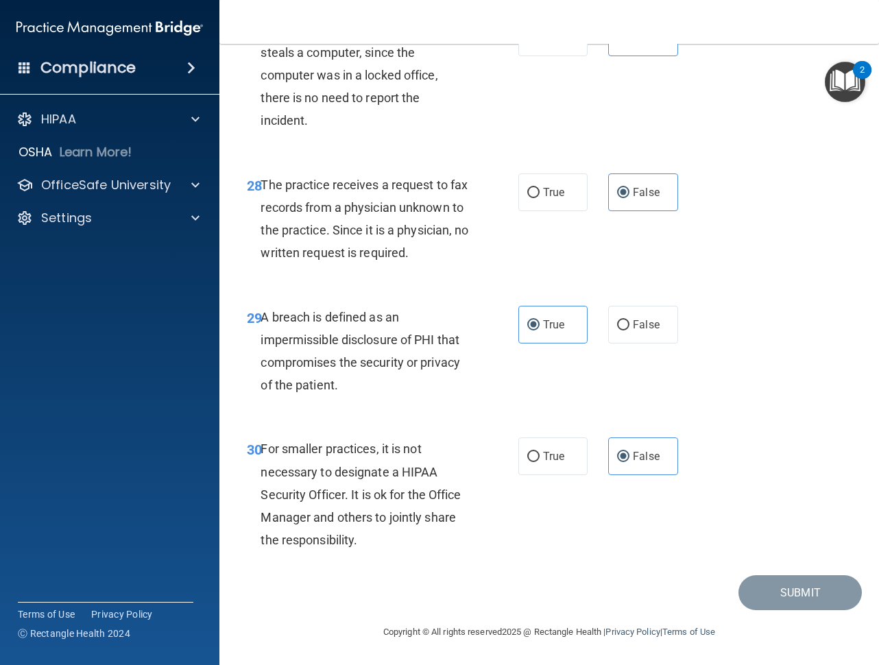
click at [771, 610] on div "Copyright © All rights reserved 2025 @ Rectangle Health | Privacy Policy | Term…" at bounding box center [549, 632] width 500 height 44
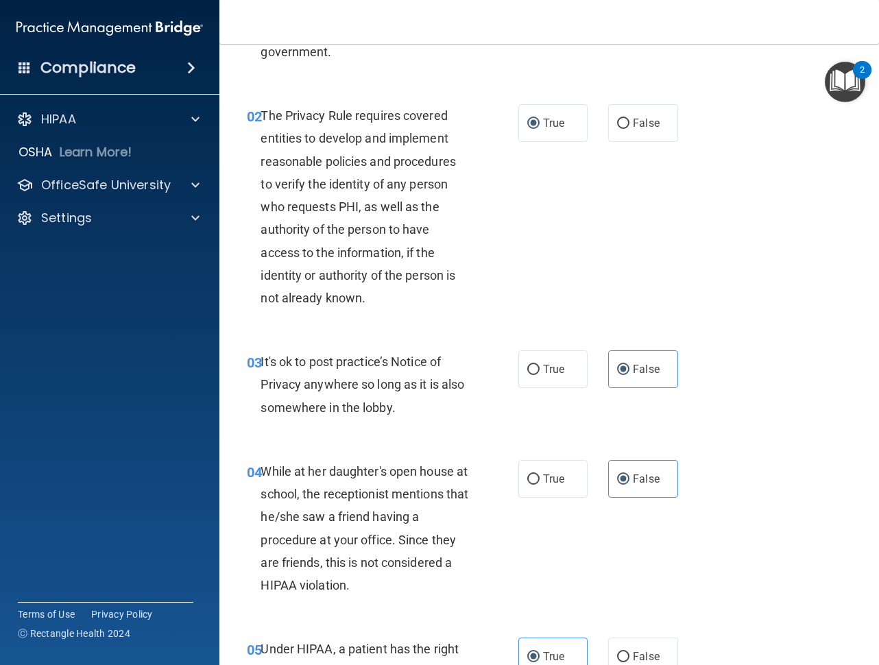
scroll to position [137, 0]
click at [864, 71] on div "2" at bounding box center [861, 79] width 5 height 18
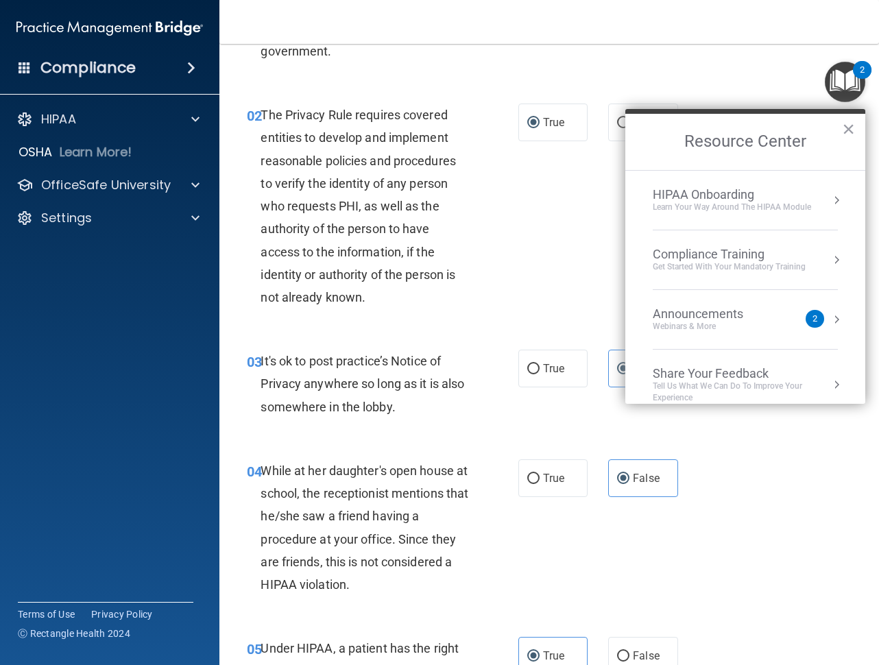
click at [805, 318] on div "2" at bounding box center [814, 319] width 19 height 18
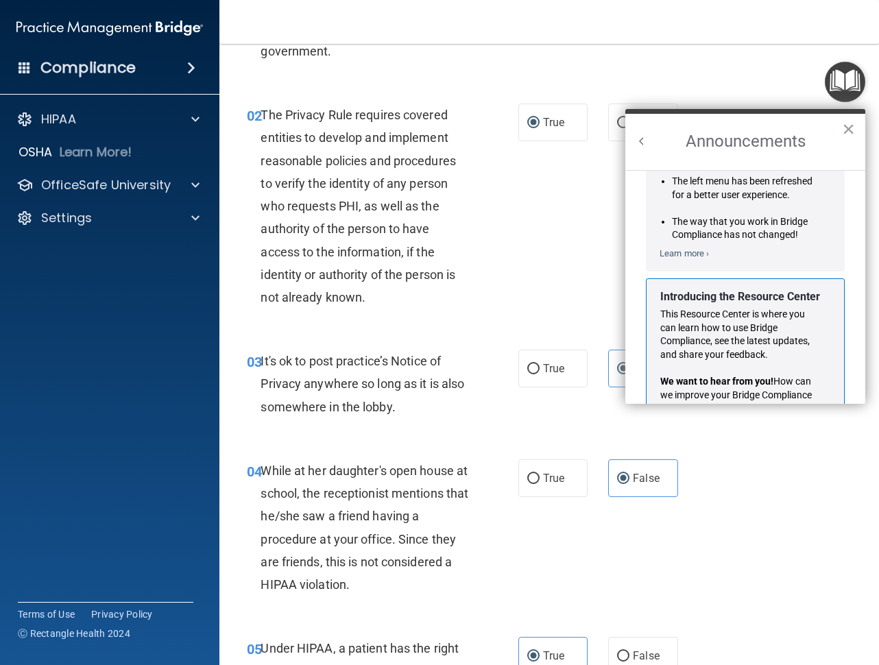
scroll to position [241, 0]
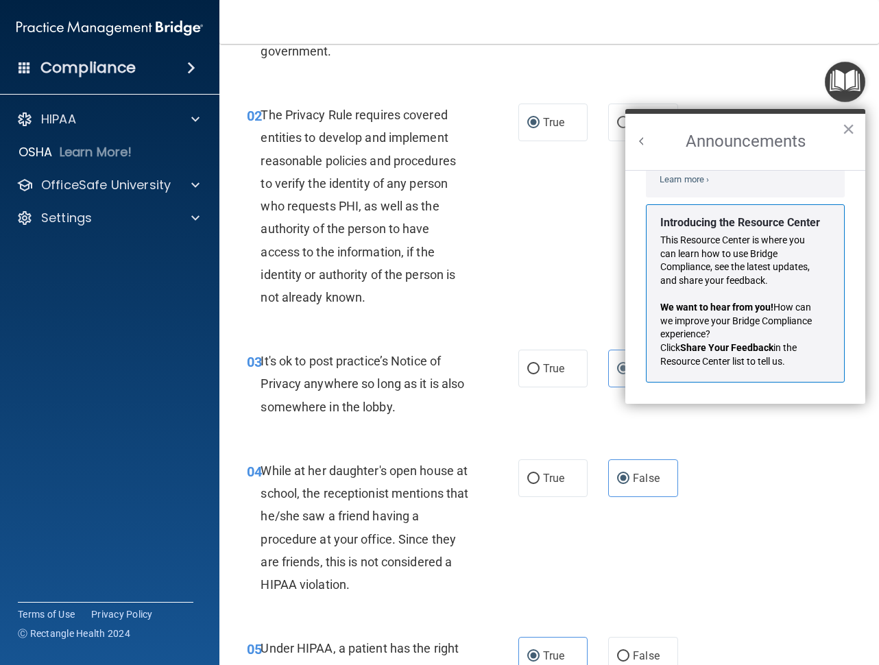
click at [641, 142] on button "Back to Resource Center Home" at bounding box center [642, 141] width 14 height 14
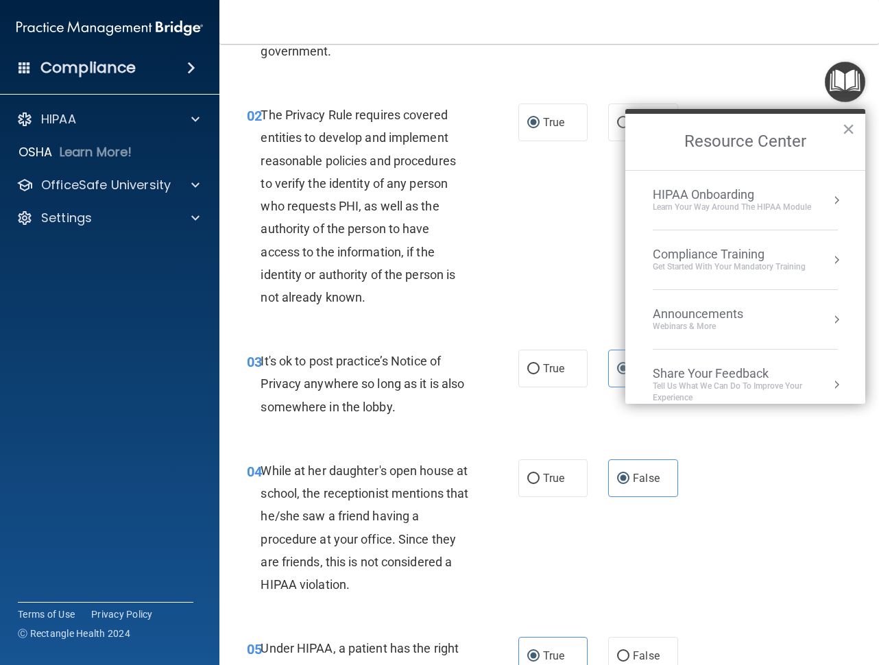
scroll to position [223, 0]
click at [432, 204] on span "The Privacy Rule requires covered entities to develop and implement reasonable …" at bounding box center [357, 206] width 195 height 197
click at [853, 124] on button "×" at bounding box center [848, 129] width 13 height 22
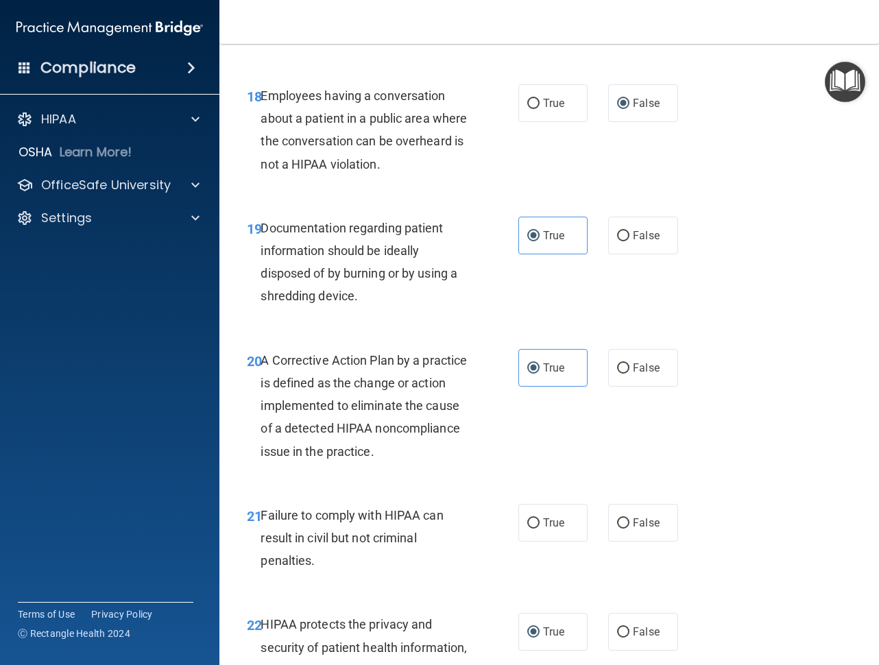
scroll to position [2673, 0]
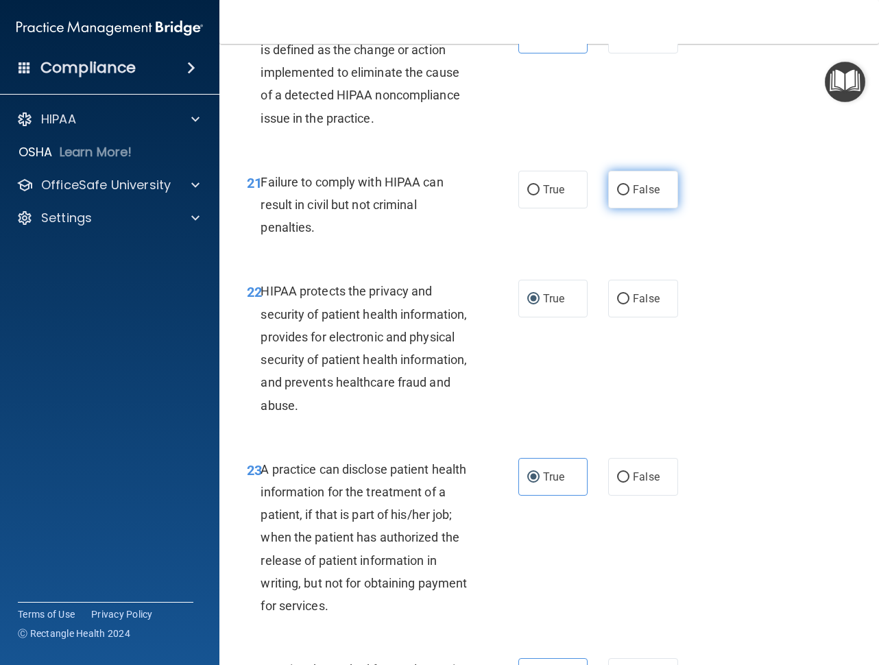
click at [633, 196] on span "False" at bounding box center [646, 189] width 27 height 13
click at [629, 195] on input "False" at bounding box center [623, 190] width 12 height 10
radio input "true"
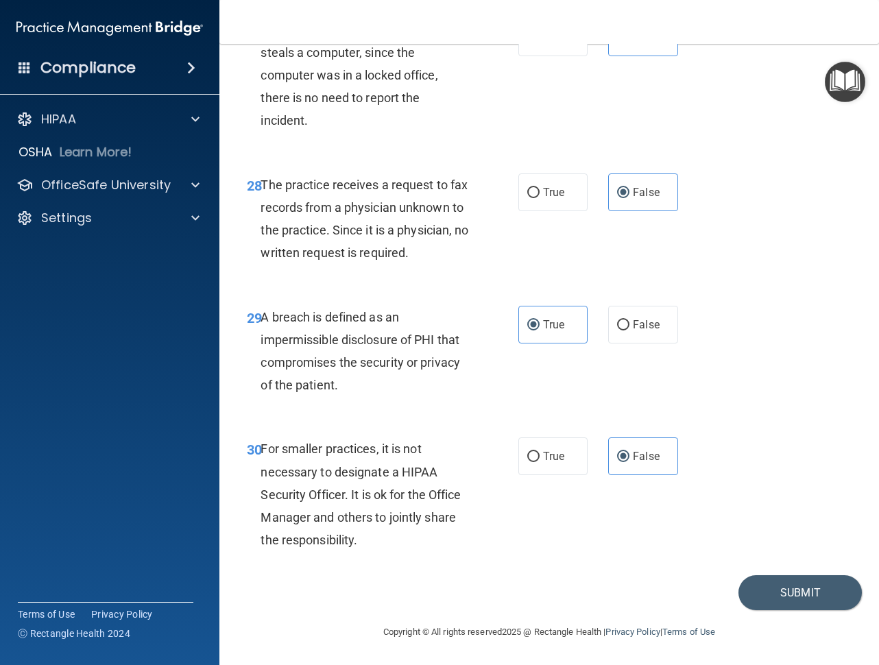
scroll to position [3846, 0]
click at [768, 587] on button "Submit" at bounding box center [799, 592] width 123 height 35
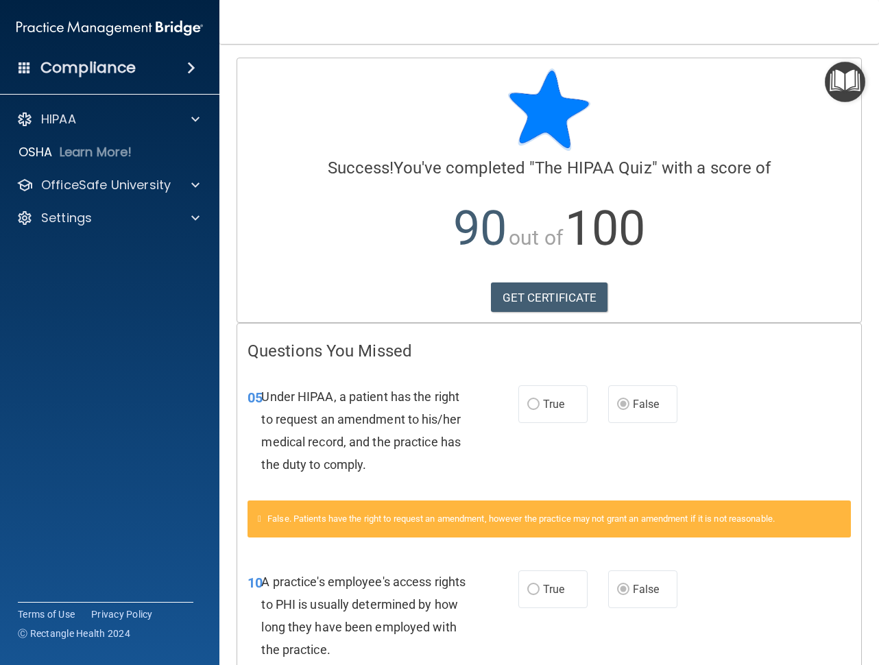
click at [548, 403] on span "True" at bounding box center [553, 403] width 21 height 13
click at [616, 410] on label "False" at bounding box center [642, 404] width 69 height 38
click at [552, 299] on link "GET CERTIFICATE" at bounding box center [549, 297] width 117 height 30
click at [116, 131] on div "HIPAA" at bounding box center [110, 119] width 220 height 27
click at [199, 125] on span at bounding box center [195, 119] width 8 height 16
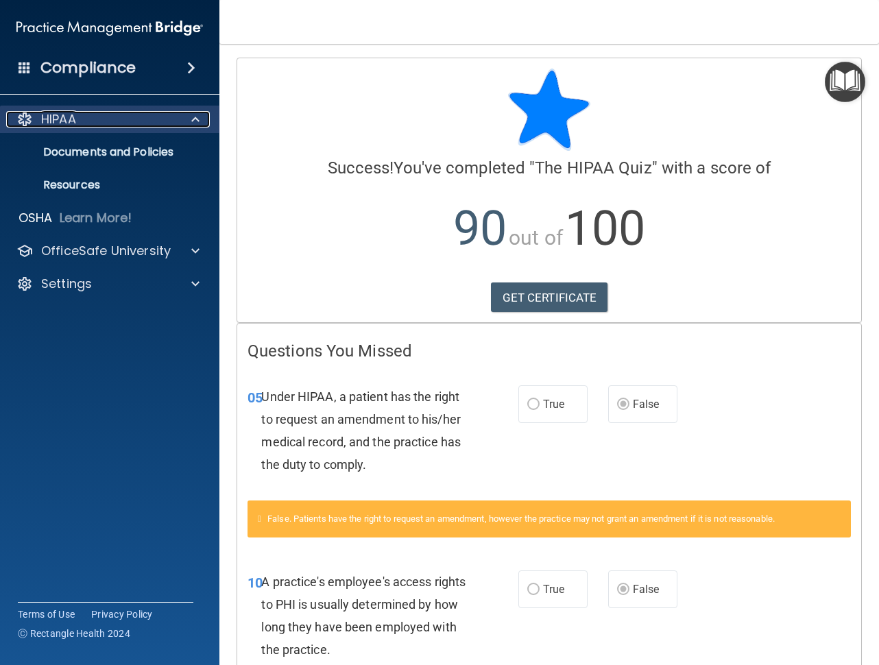
click at [199, 125] on span at bounding box center [195, 119] width 8 height 16
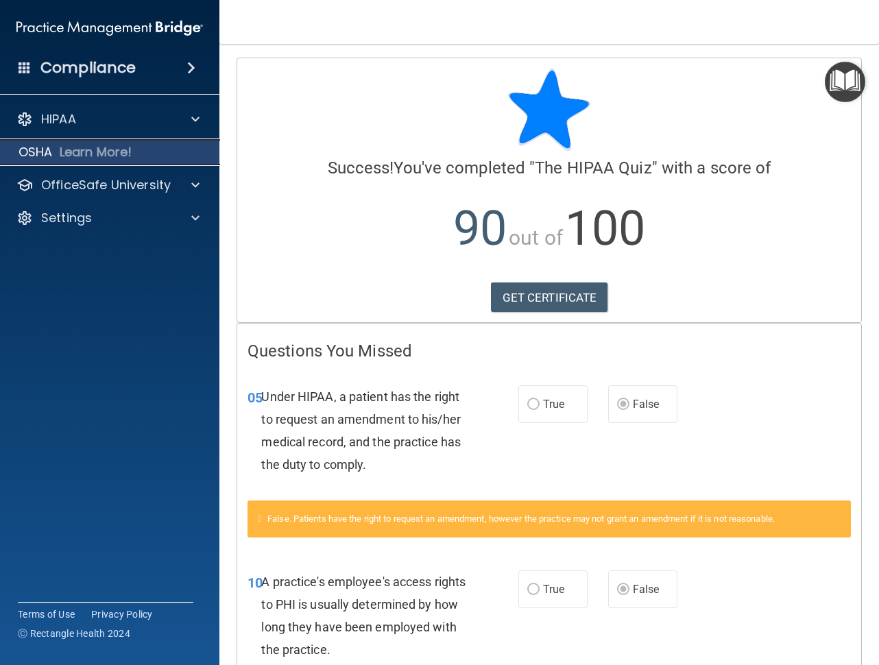
click at [193, 155] on div "OSHA Learn More!" at bounding box center [110, 151] width 241 height 27
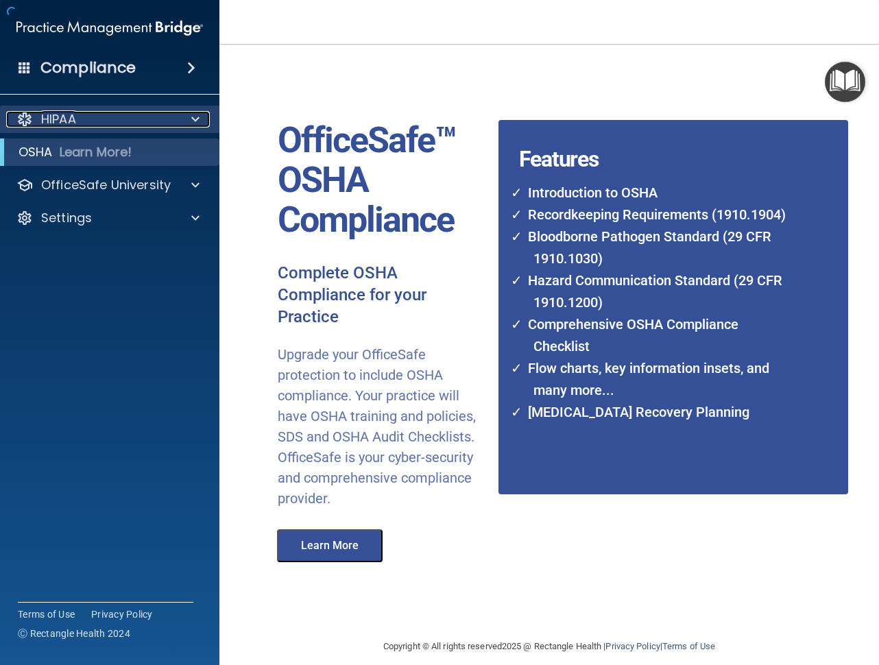
click at [204, 127] on div at bounding box center [193, 119] width 34 height 16
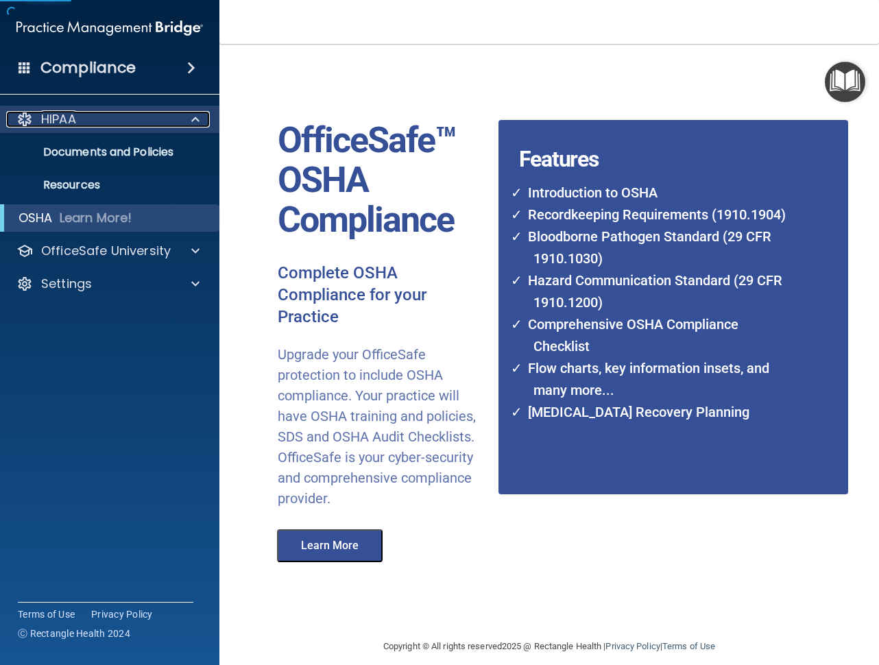
click at [204, 127] on div at bounding box center [193, 119] width 34 height 16
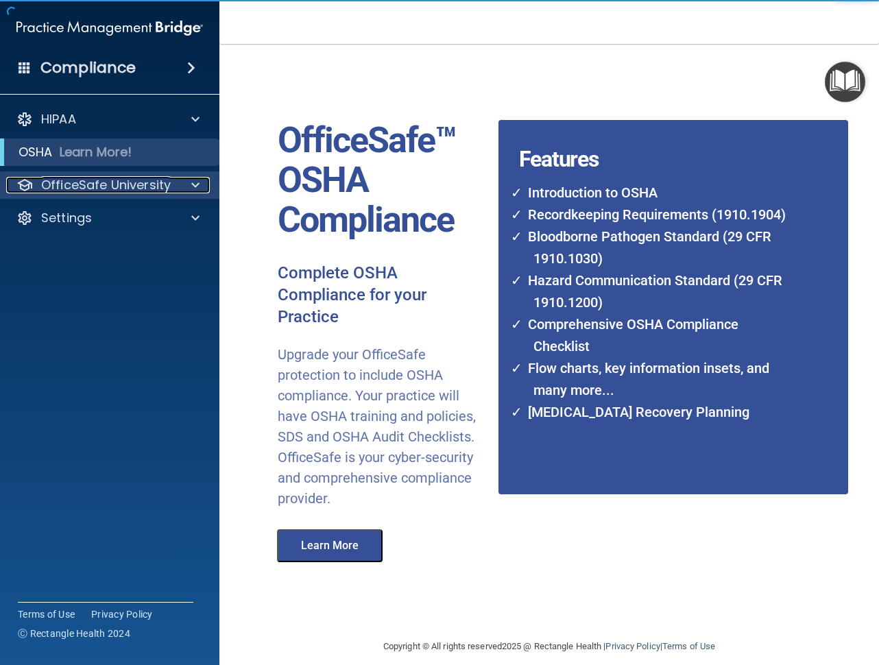
click at [193, 177] on span at bounding box center [195, 185] width 8 height 16
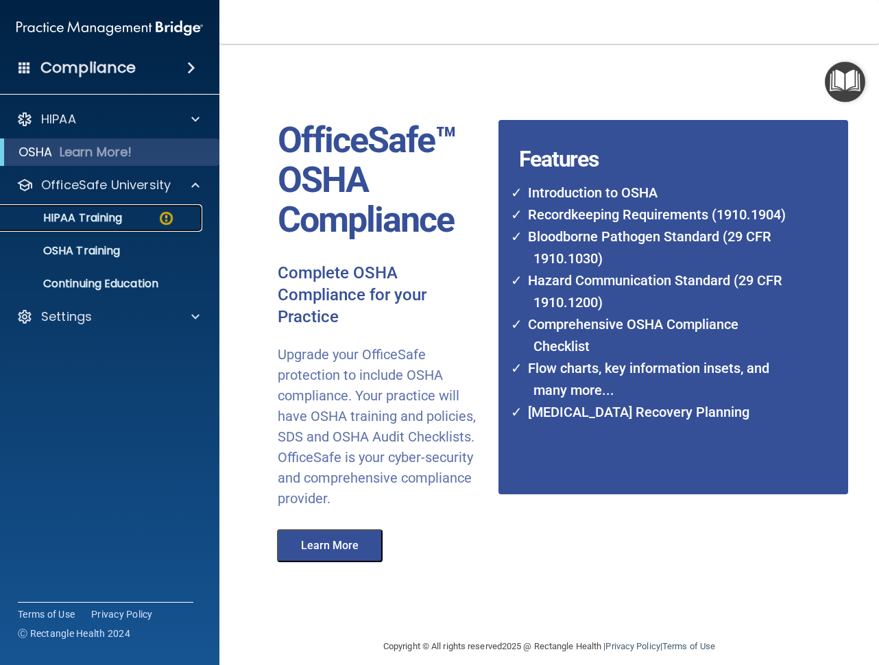
click at [167, 224] on img at bounding box center [166, 218] width 17 height 17
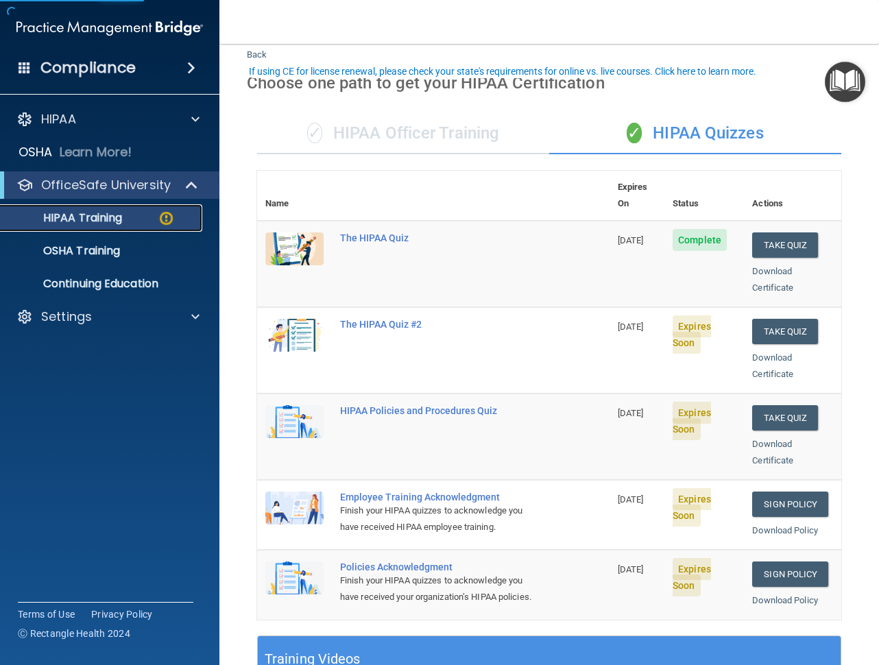
scroll to position [69, 0]
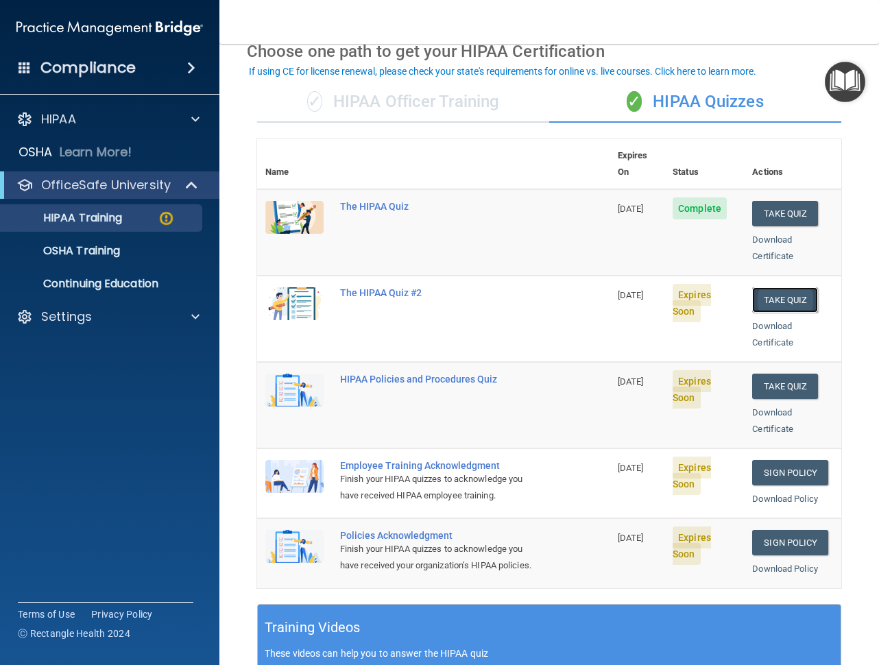
click at [783, 287] on button "Take Quiz" at bounding box center [785, 299] width 66 height 25
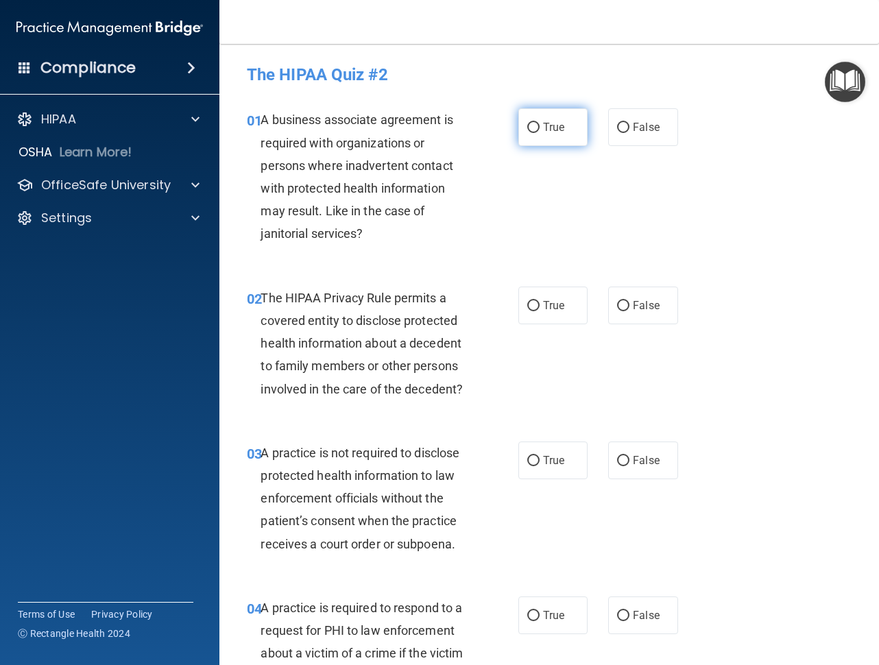
click at [567, 125] on label "True" at bounding box center [552, 127] width 69 height 38
click at [539, 125] on input "True" at bounding box center [533, 128] width 12 height 10
radio input "true"
click at [530, 293] on label "True" at bounding box center [552, 305] width 69 height 38
click at [530, 301] on input "True" at bounding box center [533, 306] width 12 height 10
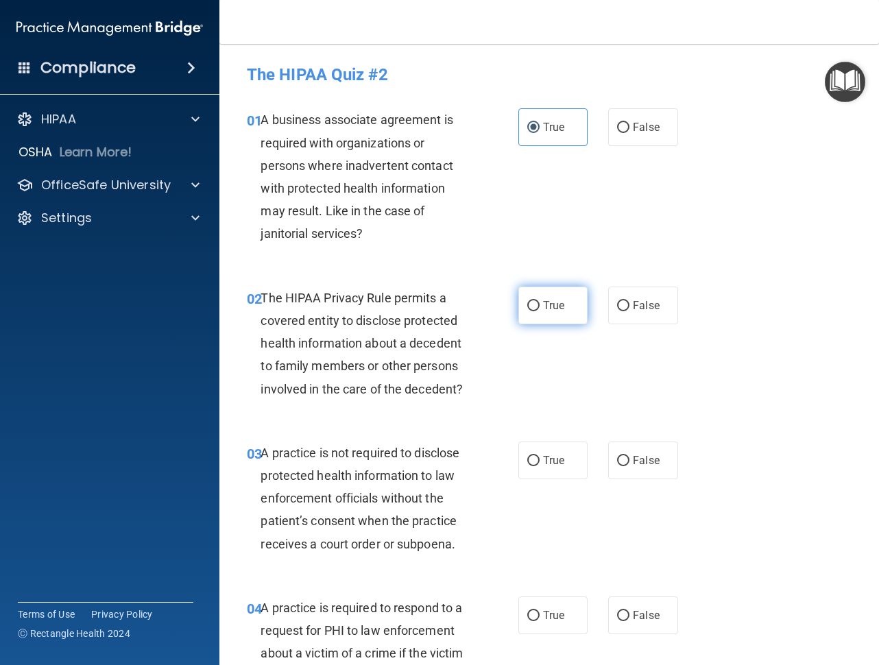
radio input "true"
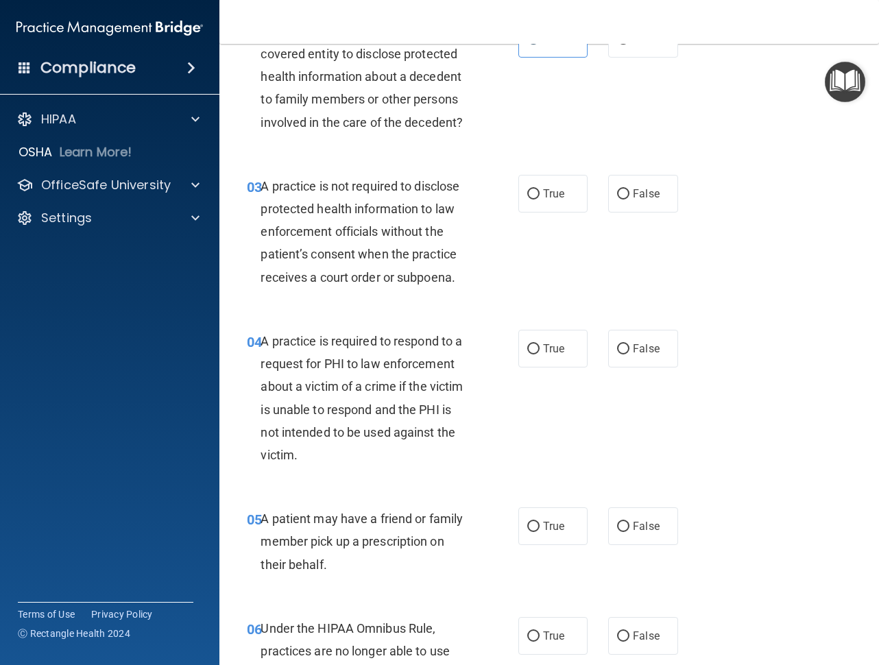
scroll to position [274, 0]
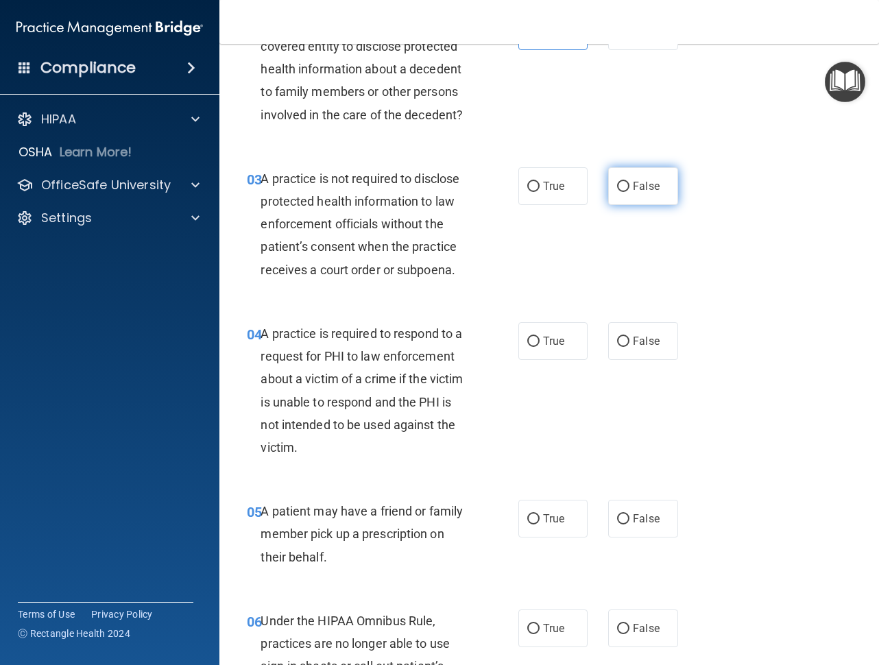
click at [619, 188] on input "False" at bounding box center [623, 187] width 12 height 10
radio input "true"
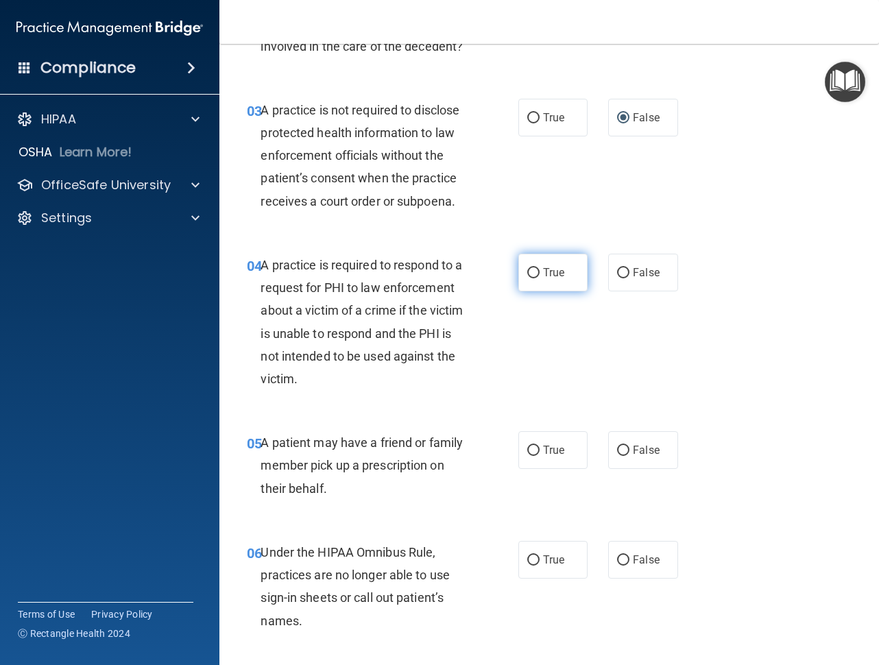
click at [568, 277] on label "True" at bounding box center [552, 273] width 69 height 38
click at [539, 277] on input "True" at bounding box center [533, 273] width 12 height 10
radio input "true"
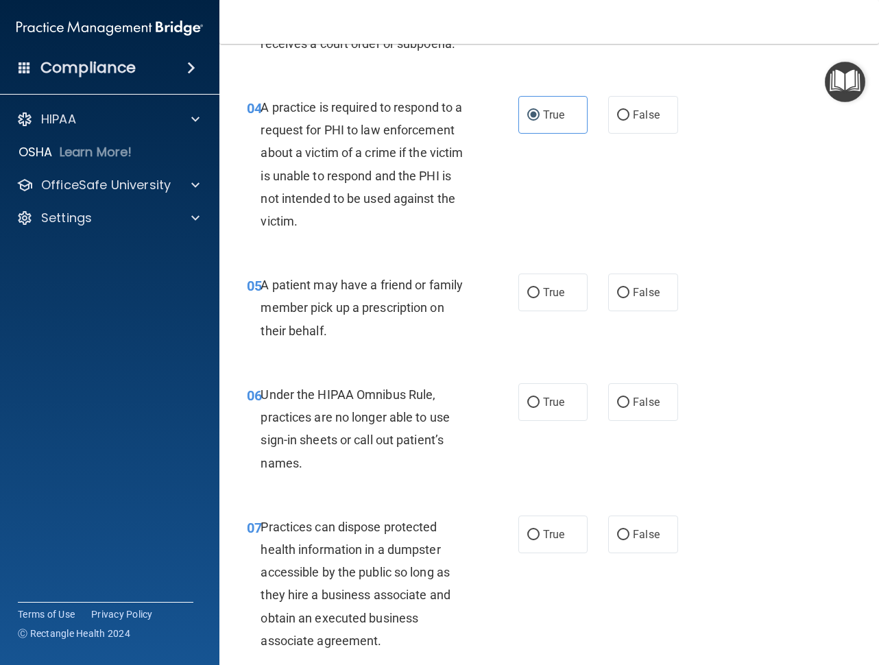
scroll to position [530, 0]
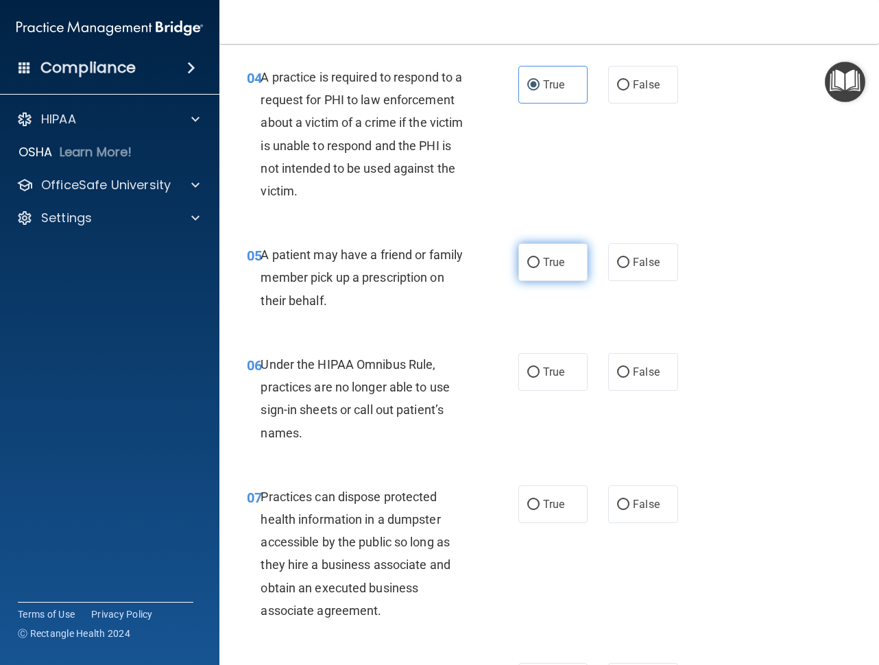
click at [555, 271] on label "True" at bounding box center [552, 262] width 69 height 38
click at [539, 268] on input "True" at bounding box center [533, 263] width 12 height 10
radio input "true"
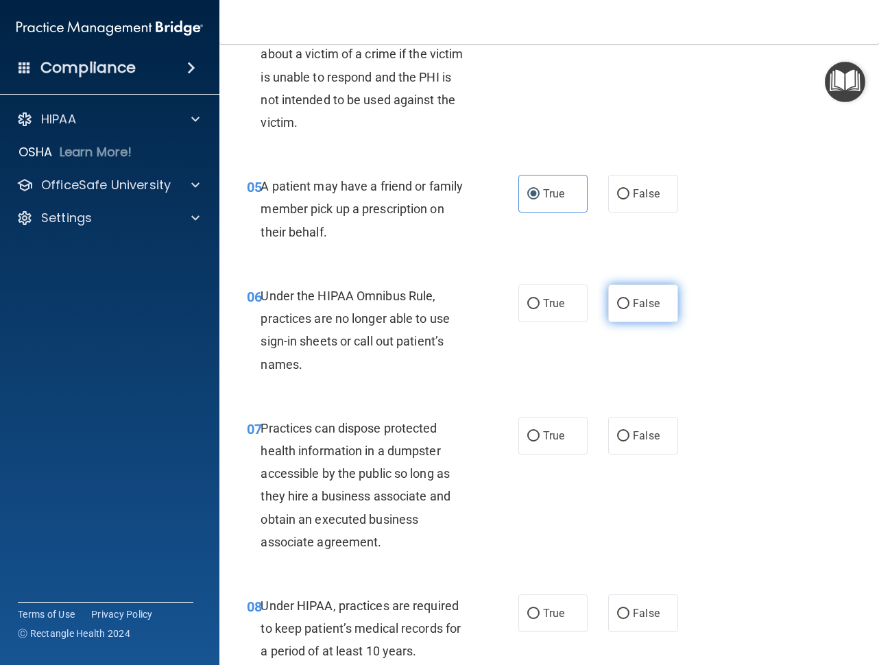
click at [643, 306] on span "False" at bounding box center [646, 303] width 27 height 13
click at [629, 306] on input "False" at bounding box center [623, 304] width 12 height 10
radio input "true"
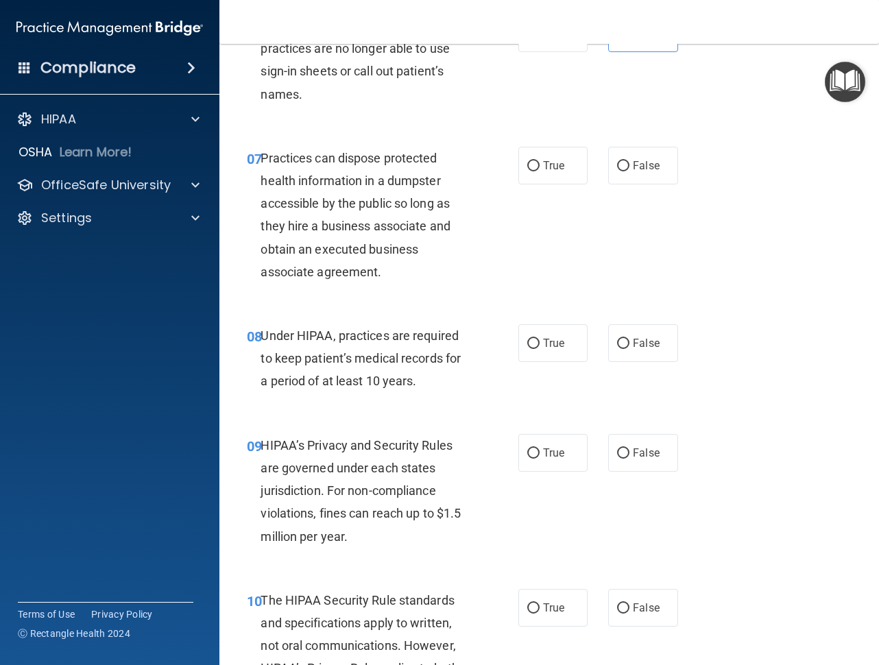
scroll to position [873, 0]
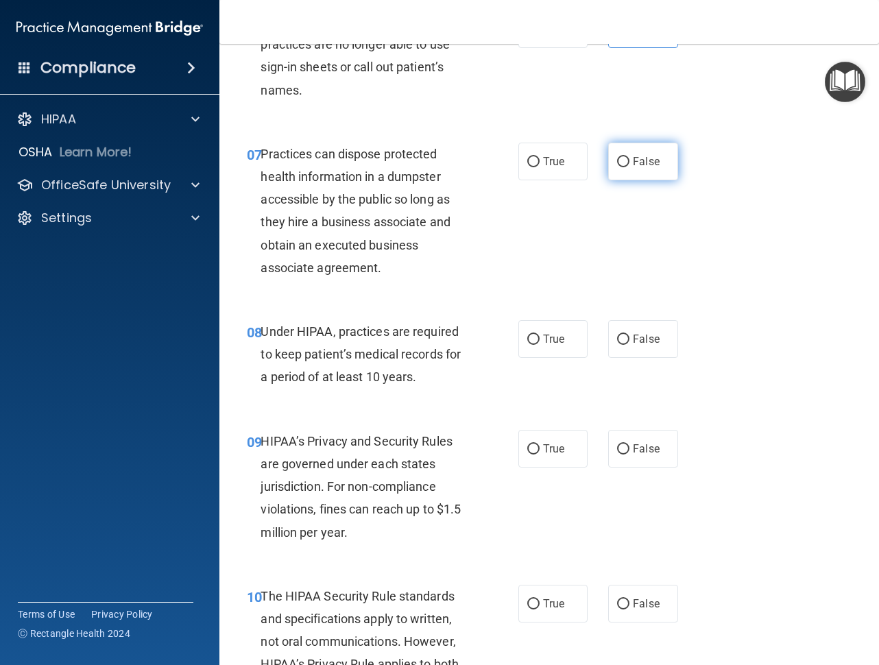
click at [617, 149] on label "False" at bounding box center [642, 162] width 69 height 38
click at [617, 157] on input "False" at bounding box center [623, 162] width 12 height 10
radio input "true"
click at [545, 333] on span "True" at bounding box center [553, 338] width 21 height 13
click at [539, 334] on input "True" at bounding box center [533, 339] width 12 height 10
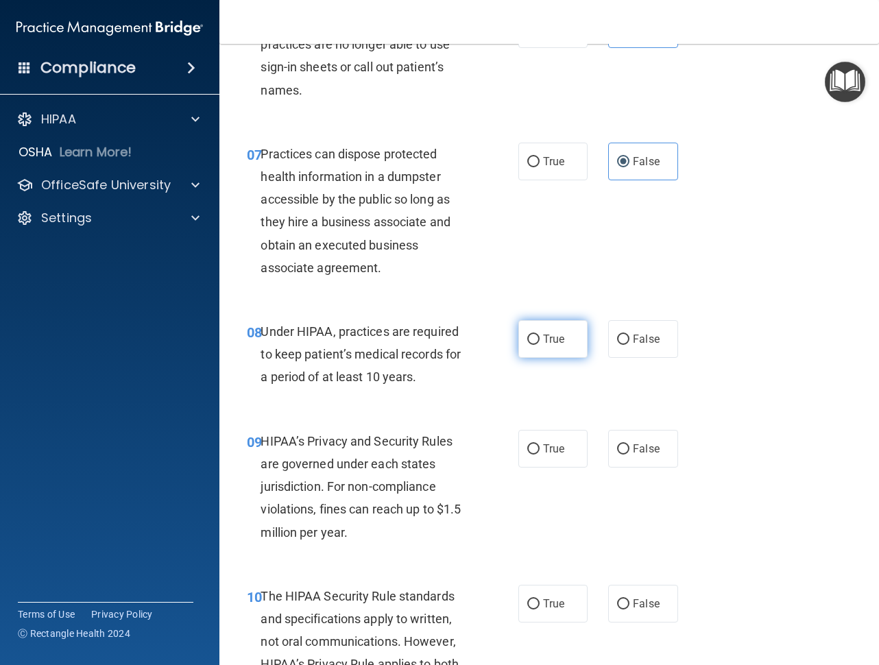
radio input "true"
click at [520, 445] on label "True" at bounding box center [552, 449] width 69 height 38
click at [527, 445] on input "True" at bounding box center [533, 449] width 12 height 10
radio input "true"
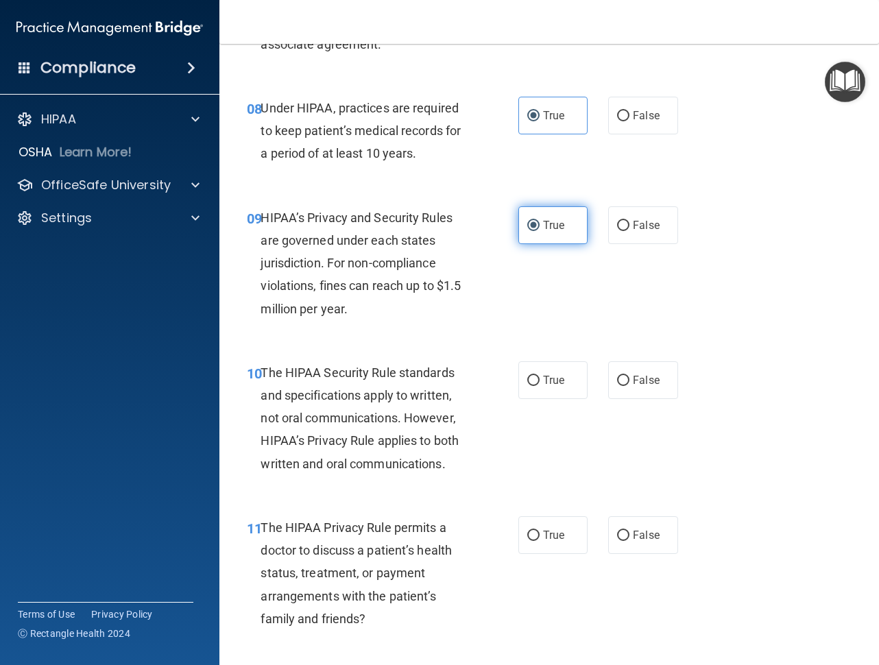
scroll to position [1284, 0]
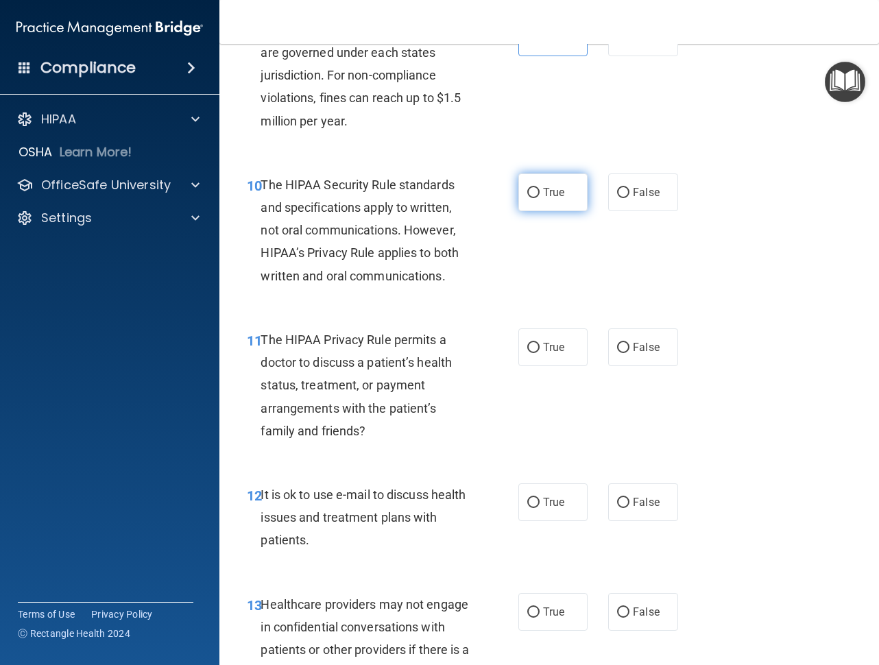
click at [543, 187] on span "True" at bounding box center [553, 192] width 21 height 13
click at [538, 188] on input "True" at bounding box center [533, 193] width 12 height 10
radio input "true"
click at [633, 341] on span "False" at bounding box center [646, 347] width 27 height 13
click at [627, 343] on input "False" at bounding box center [623, 348] width 12 height 10
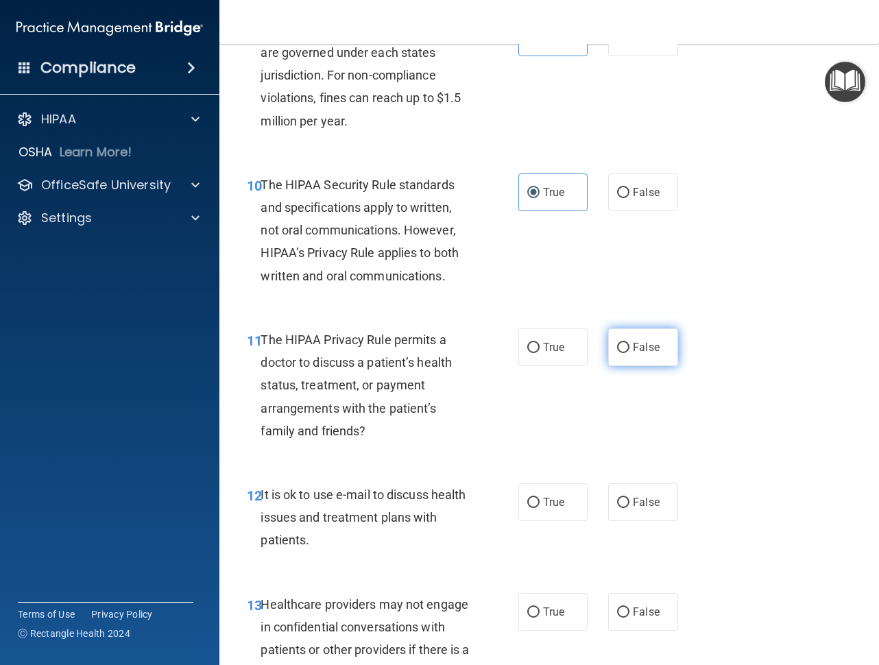
radio input "true"
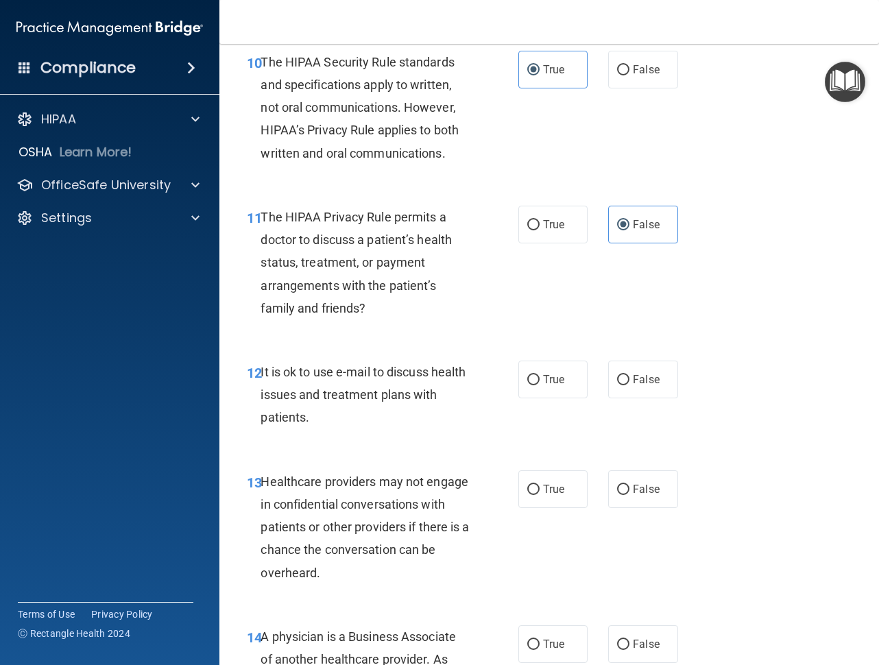
scroll to position [1421, 0]
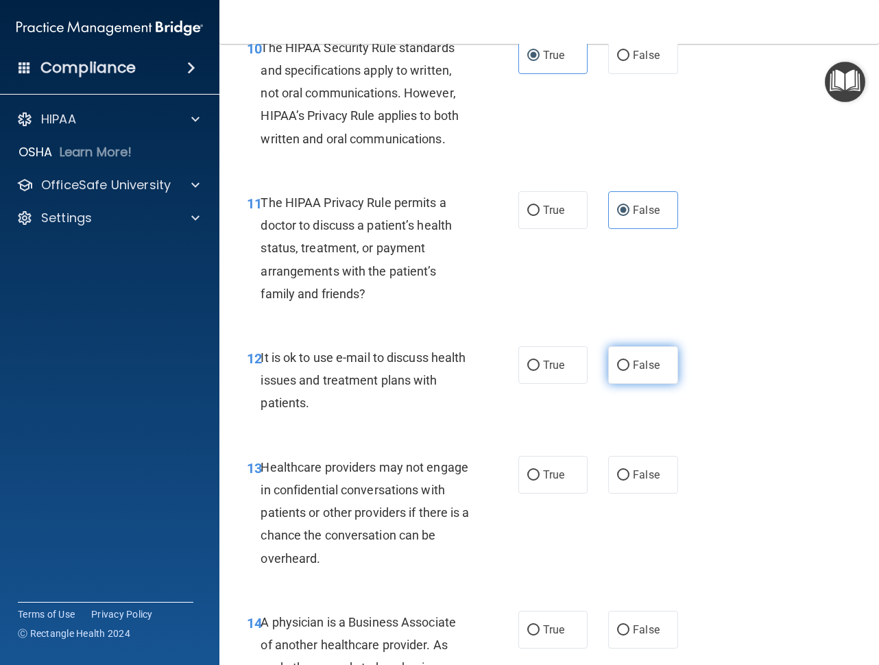
click at [624, 360] on label "False" at bounding box center [642, 365] width 69 height 38
click at [624, 360] on input "False" at bounding box center [623, 365] width 12 height 10
radio input "true"
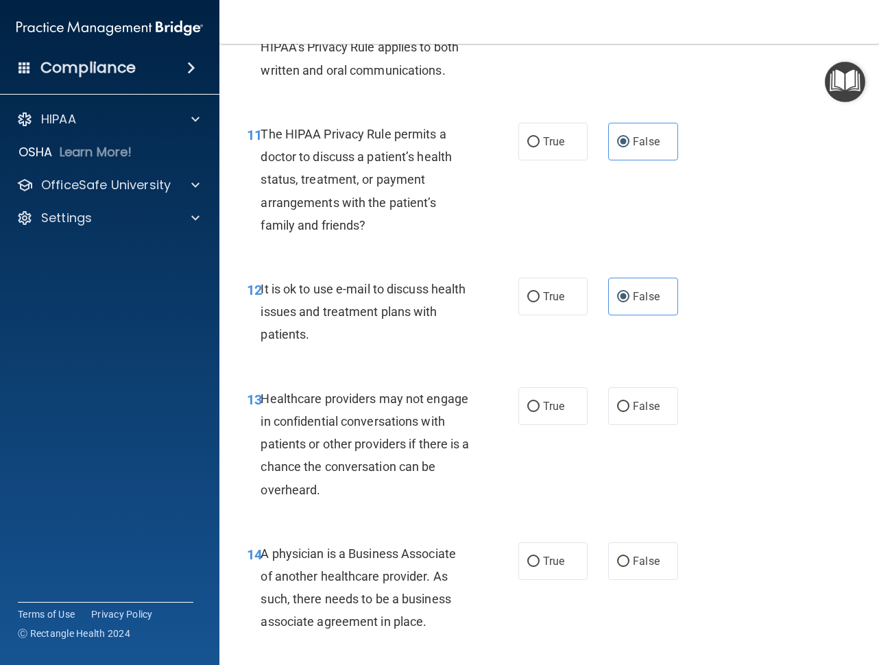
scroll to position [1558, 0]
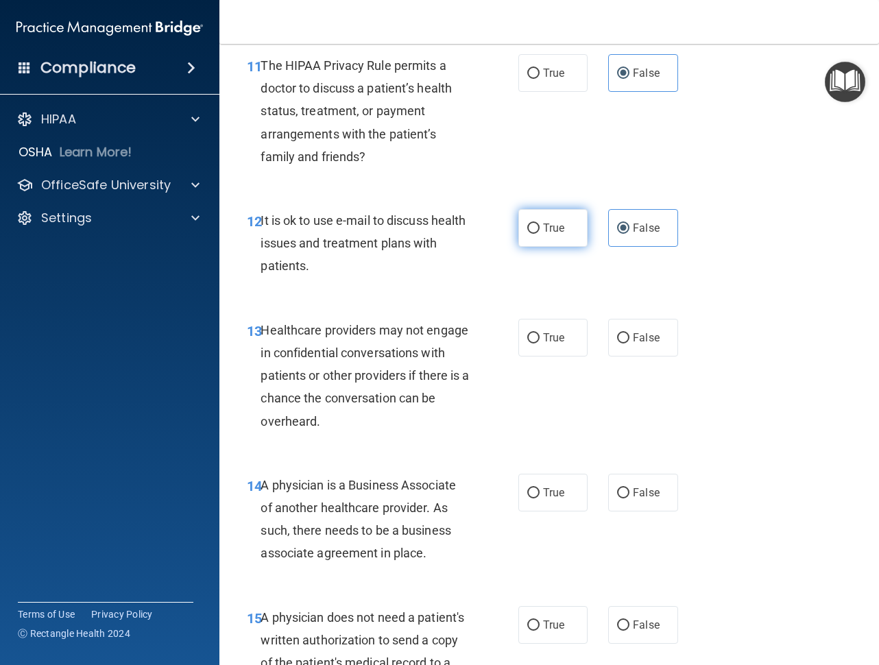
click at [548, 221] on span "True" at bounding box center [553, 227] width 21 height 13
click at [539, 223] on input "True" at bounding box center [533, 228] width 12 height 10
radio input "true"
radio input "false"
click at [380, 328] on span "Healthcare providers may not engage in confidential conversations with patients…" at bounding box center [364, 376] width 208 height 106
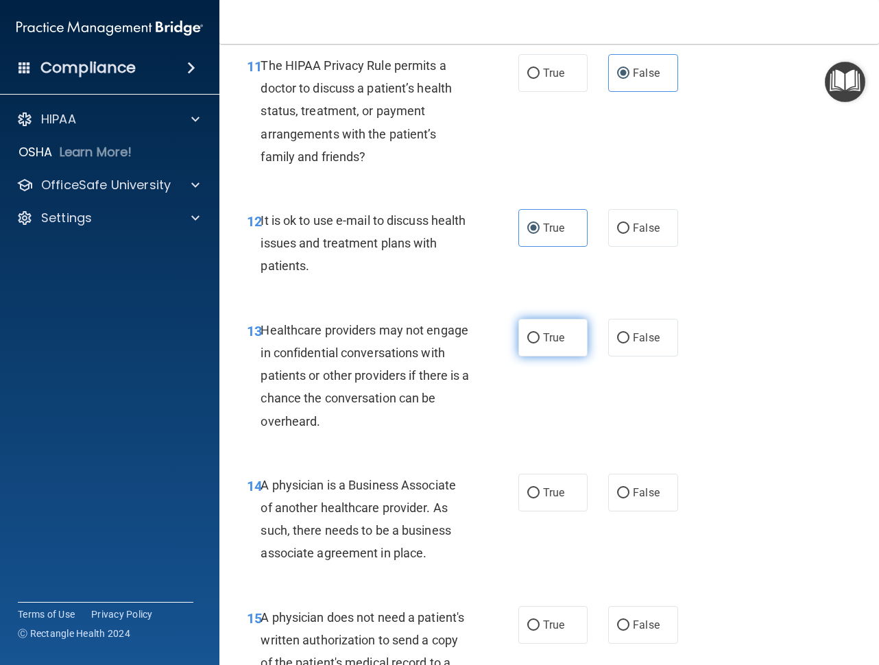
click at [520, 342] on label "True" at bounding box center [552, 338] width 69 height 38
click at [527, 342] on input "True" at bounding box center [533, 338] width 12 height 10
radio input "true"
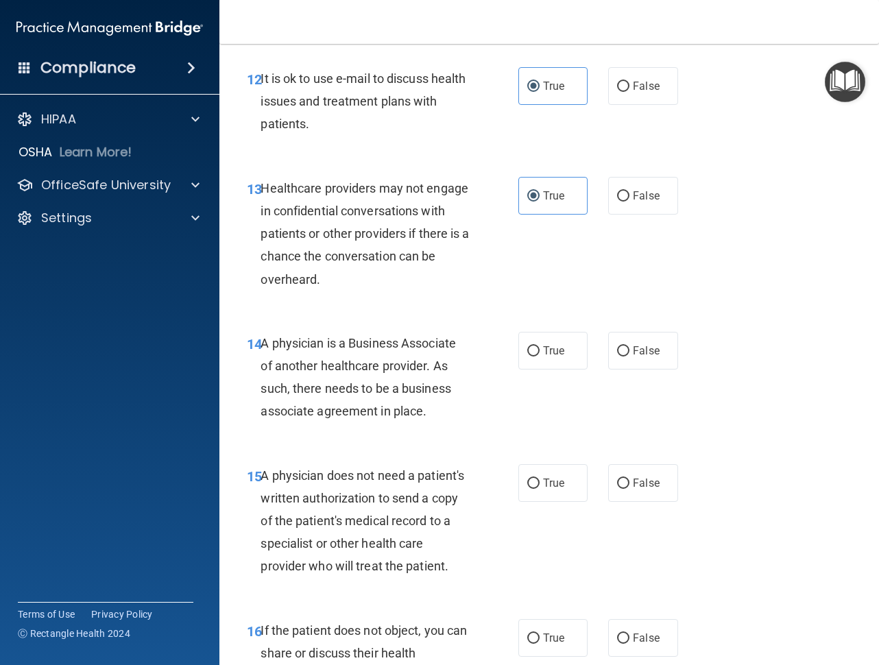
scroll to position [1764, 0]
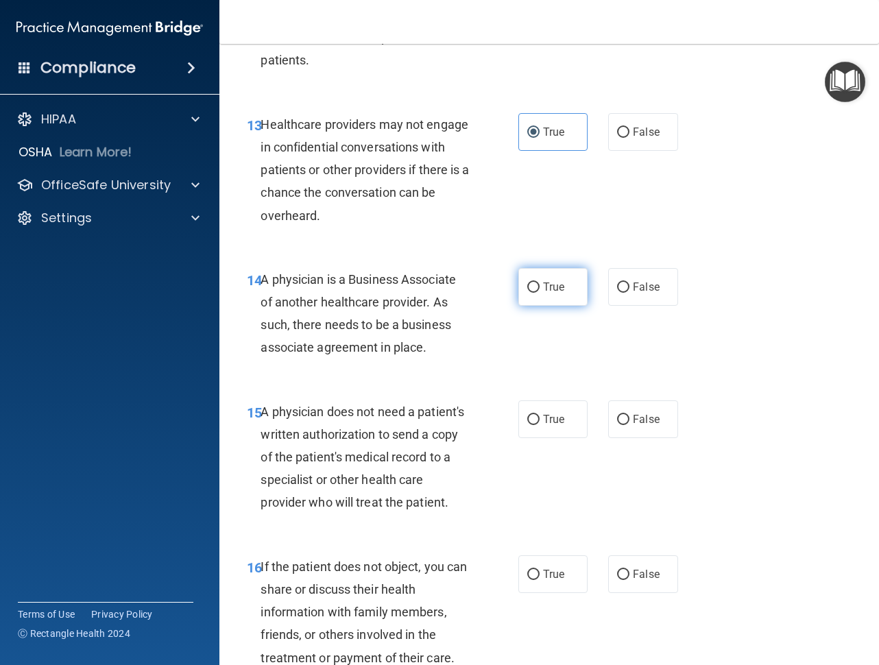
click at [537, 284] on label "True" at bounding box center [552, 287] width 69 height 38
click at [537, 284] on input "True" at bounding box center [533, 287] width 12 height 10
radio input "true"
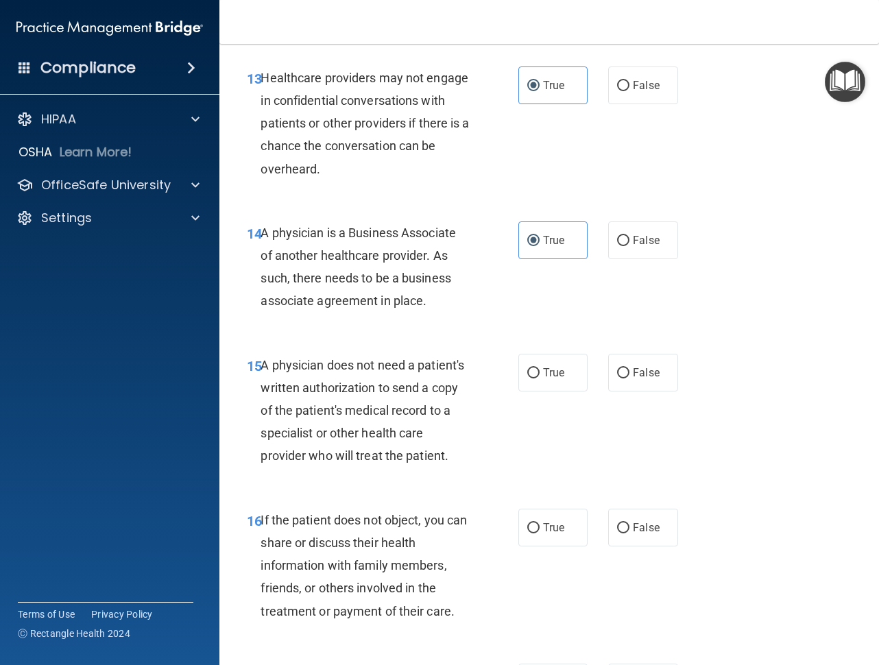
scroll to position [1901, 0]
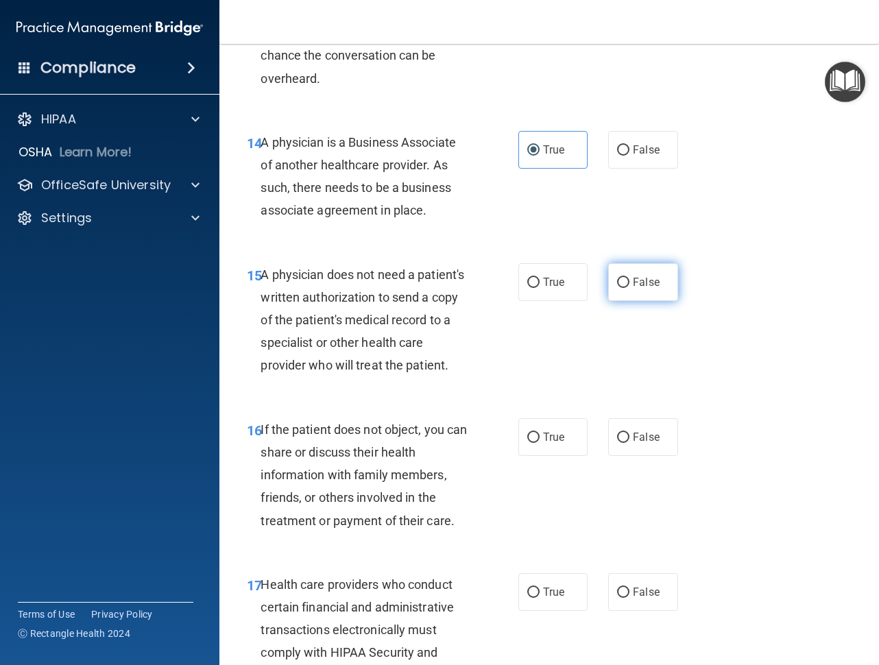
click at [638, 276] on span "False" at bounding box center [646, 281] width 27 height 13
click at [629, 278] on input "False" at bounding box center [623, 283] width 12 height 10
radio input "true"
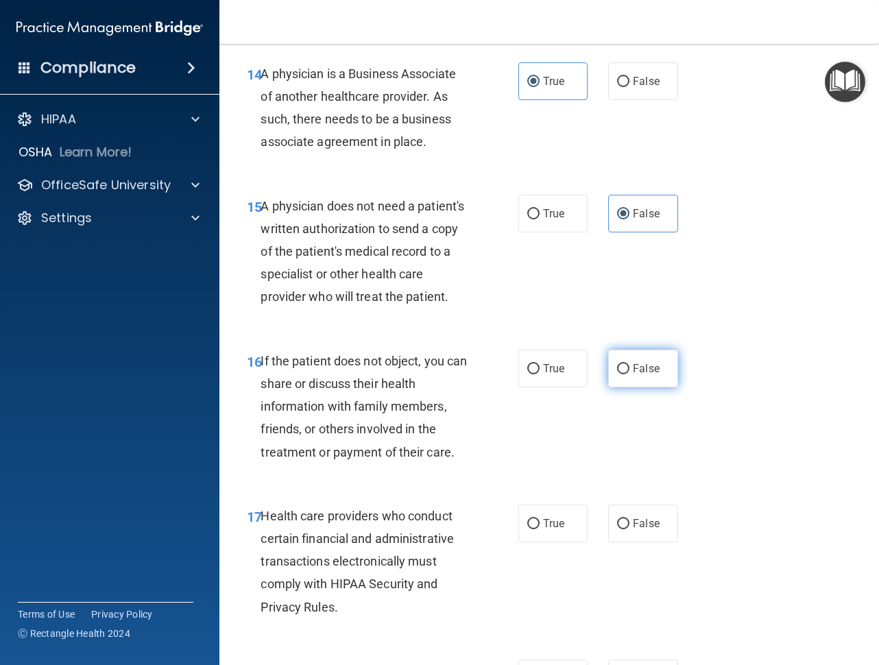
click at [616, 380] on label "False" at bounding box center [642, 369] width 69 height 38
click at [617, 374] on input "False" at bounding box center [623, 369] width 12 height 10
radio input "true"
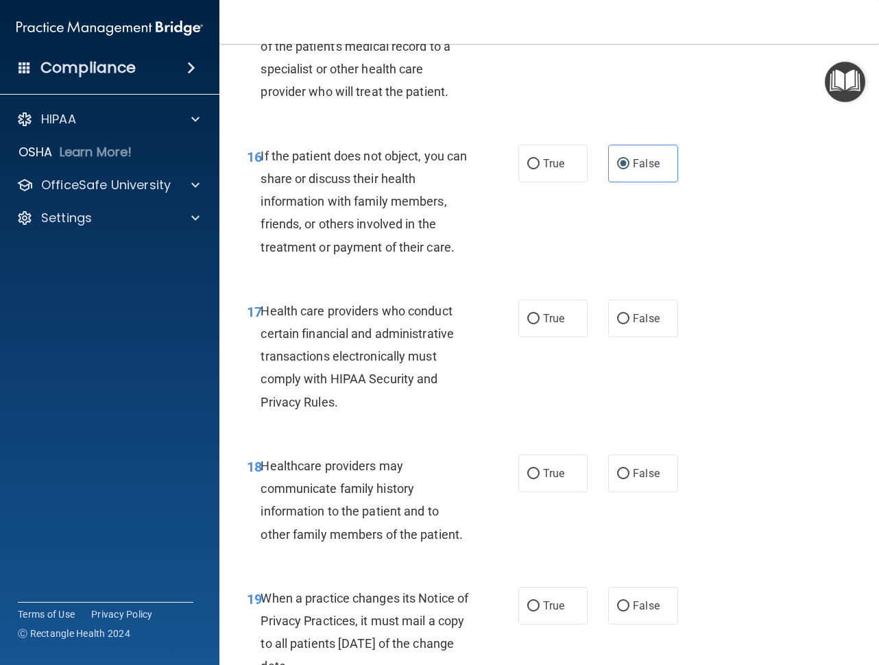
scroll to position [2175, 0]
click at [552, 324] on span "True" at bounding box center [553, 317] width 21 height 13
click at [539, 323] on input "True" at bounding box center [533, 318] width 12 height 10
radio input "true"
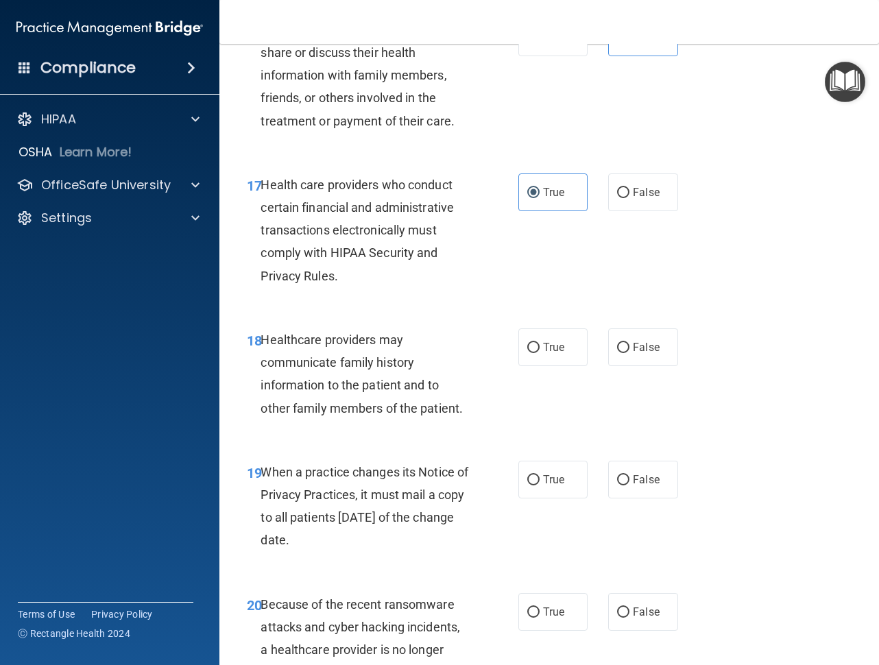
scroll to position [2312, 0]
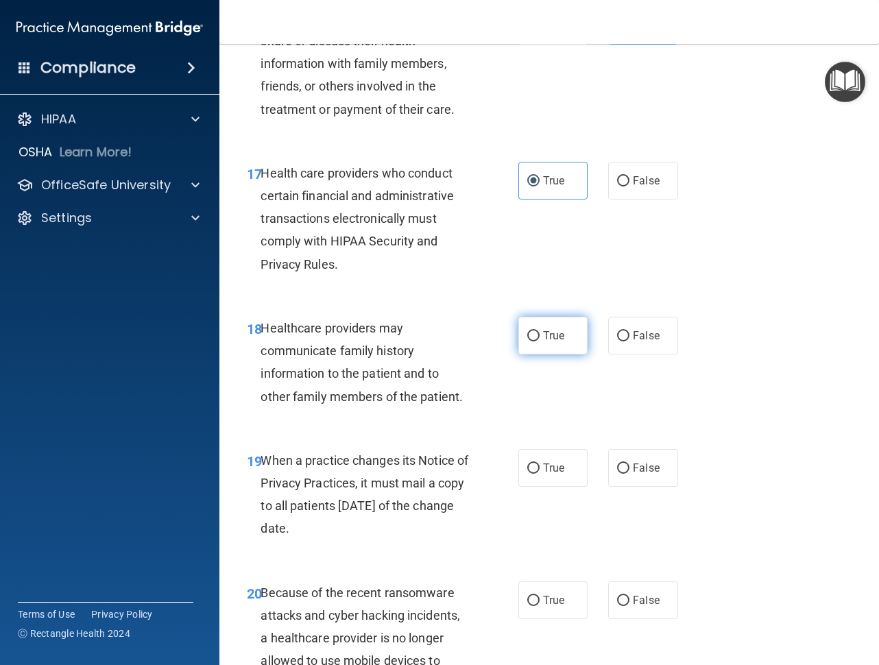
click at [552, 354] on label "True" at bounding box center [552, 336] width 69 height 38
click at [539, 341] on input "True" at bounding box center [533, 336] width 12 height 10
radio input "true"
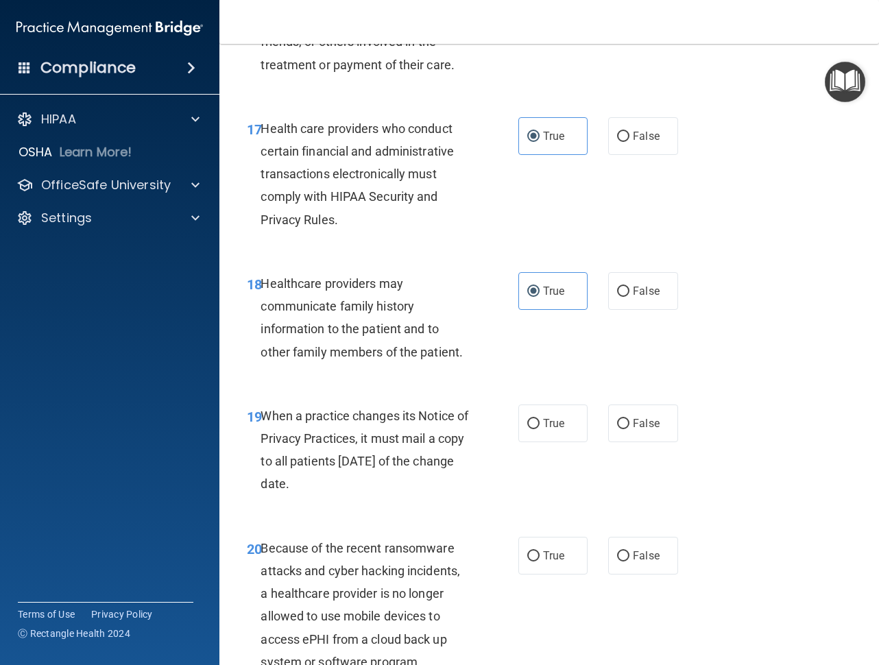
scroll to position [2381, 0]
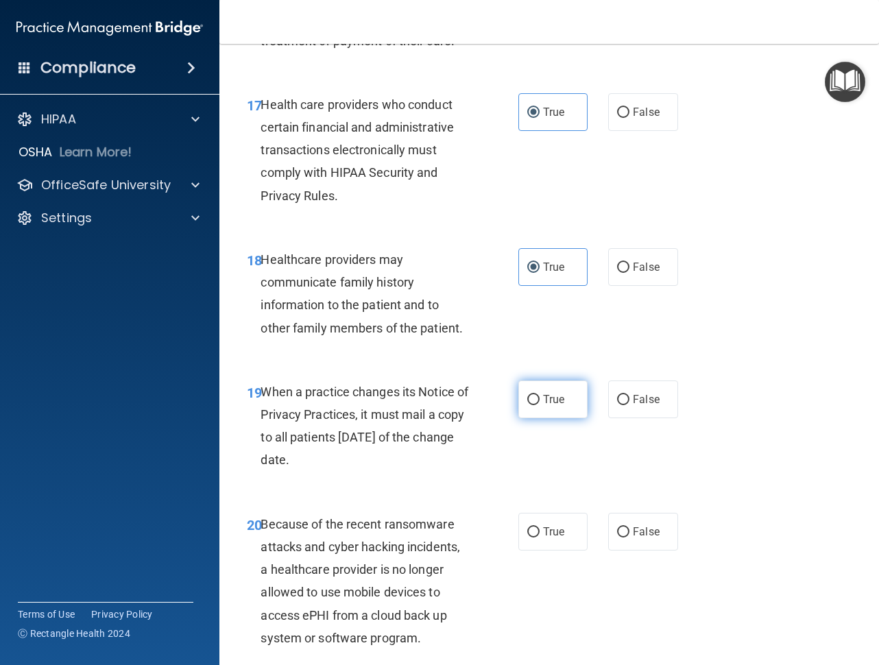
click at [528, 405] on input "True" at bounding box center [533, 400] width 12 height 10
radio input "true"
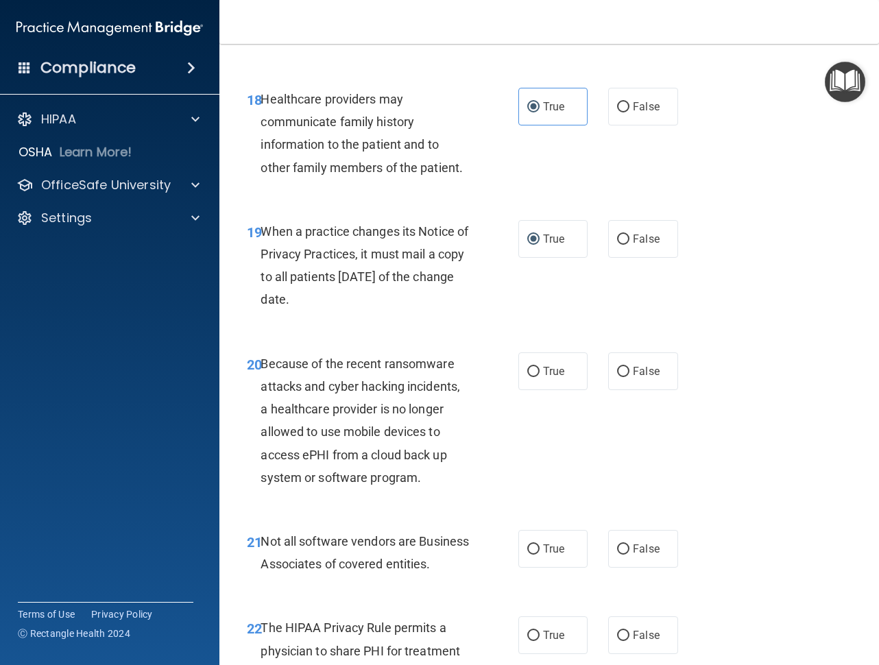
scroll to position [2586, 0]
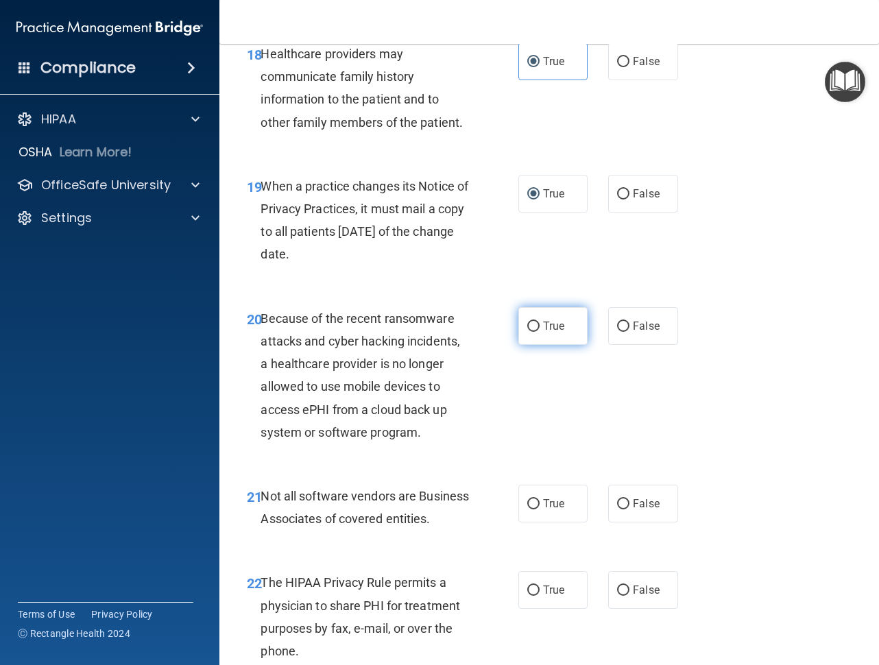
click at [545, 345] on label "True" at bounding box center [552, 326] width 69 height 38
click at [539, 332] on input "True" at bounding box center [533, 326] width 12 height 10
radio input "true"
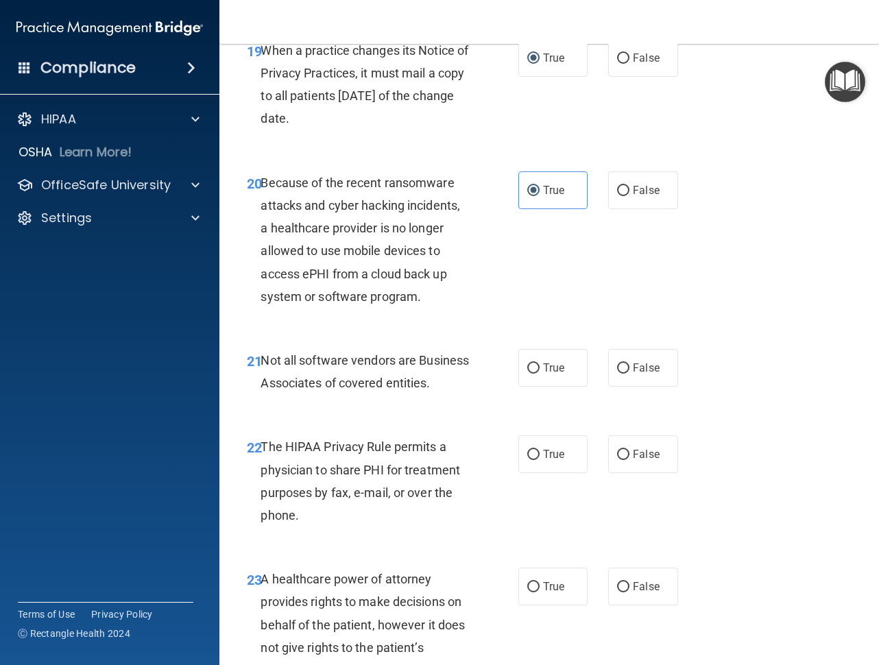
scroll to position [2723, 0]
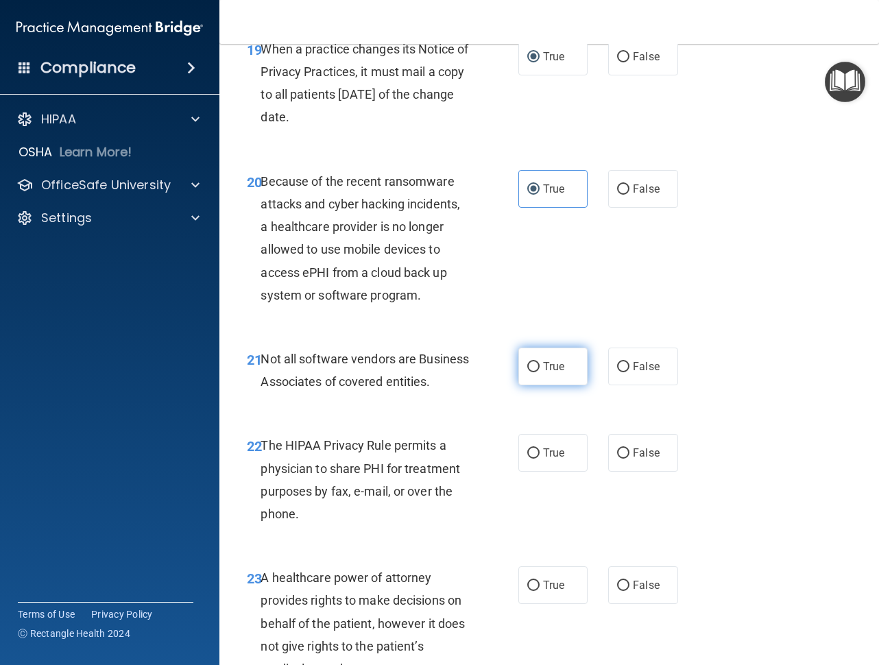
click at [563, 385] on label "True" at bounding box center [552, 366] width 69 height 38
click at [539, 372] on input "True" at bounding box center [533, 367] width 12 height 10
radio input "true"
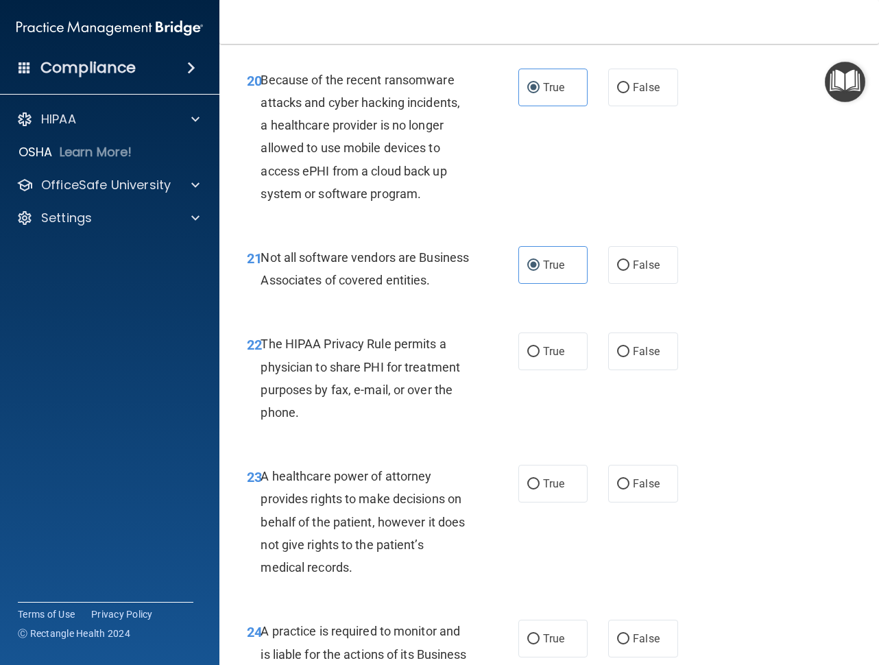
scroll to position [2860, 0]
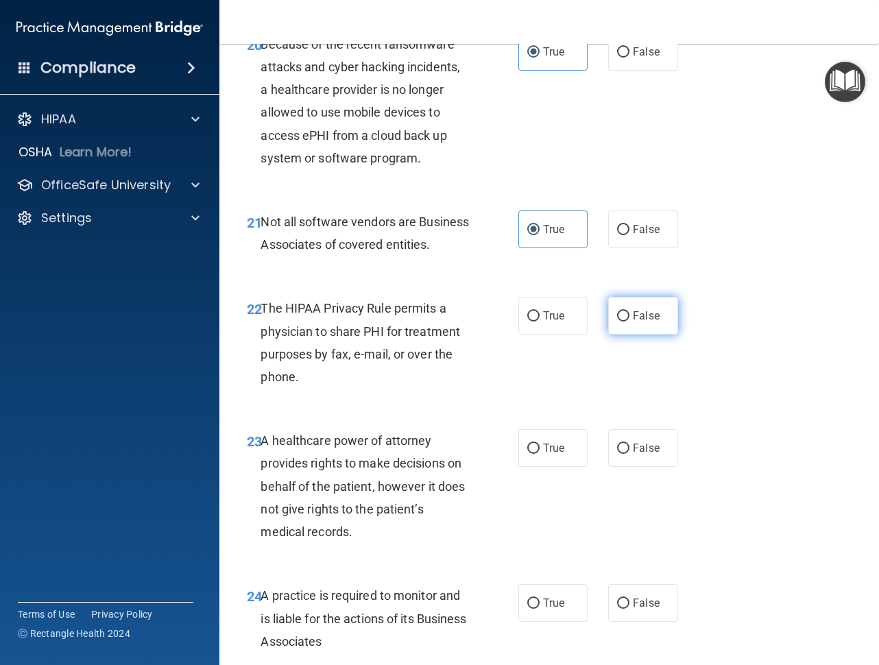
click at [633, 322] on span "False" at bounding box center [646, 315] width 27 height 13
click at [629, 321] on input "False" at bounding box center [623, 316] width 12 height 10
radio input "true"
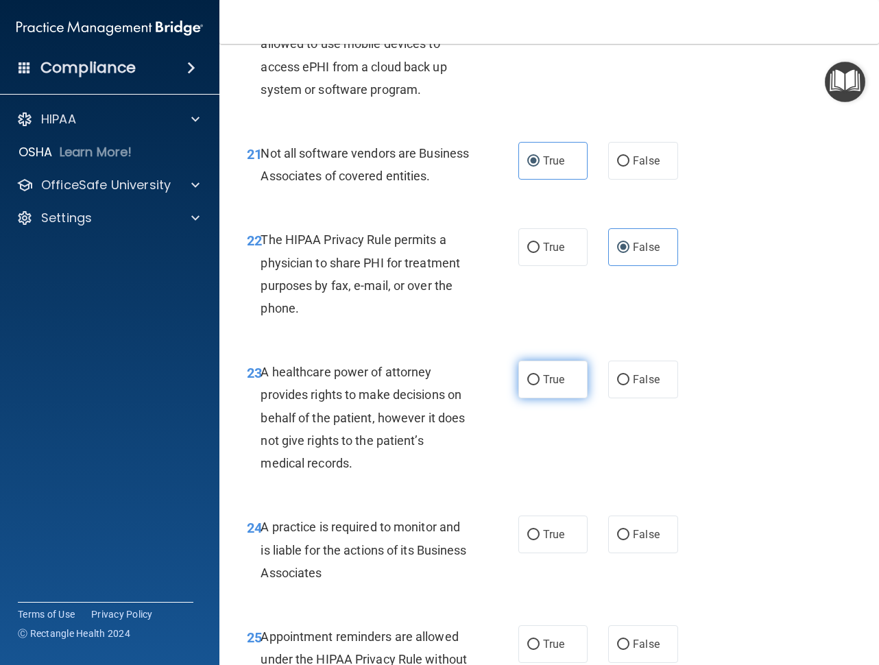
click at [565, 398] on label "True" at bounding box center [552, 379] width 69 height 38
click at [539, 385] on input "True" at bounding box center [533, 380] width 12 height 10
radio input "true"
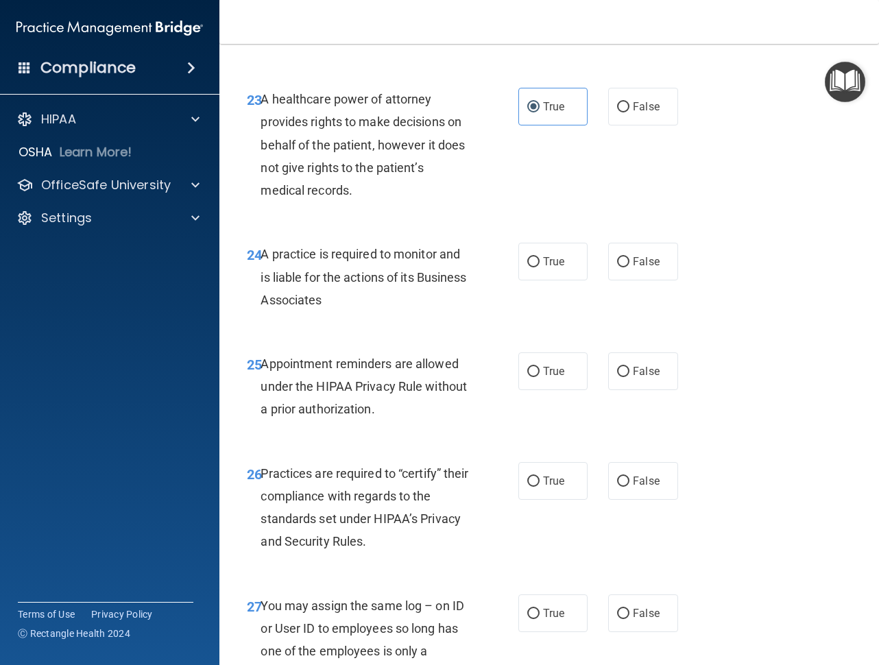
scroll to position [3203, 0]
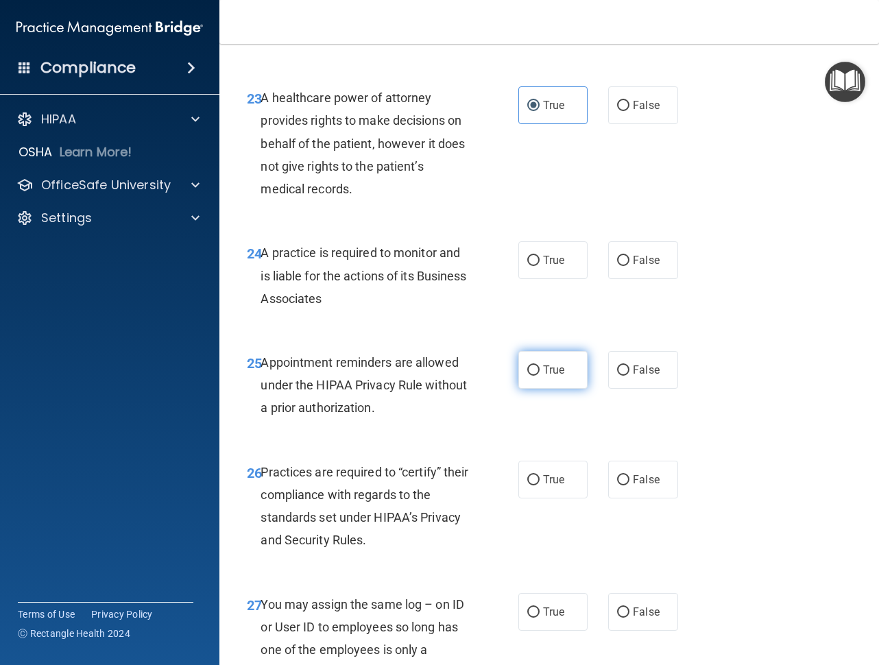
click at [528, 389] on label "True" at bounding box center [552, 370] width 69 height 38
click at [528, 376] on input "True" at bounding box center [533, 370] width 12 height 10
radio input "true"
click at [539, 279] on label "True" at bounding box center [552, 260] width 69 height 38
click at [539, 266] on input "True" at bounding box center [533, 261] width 12 height 10
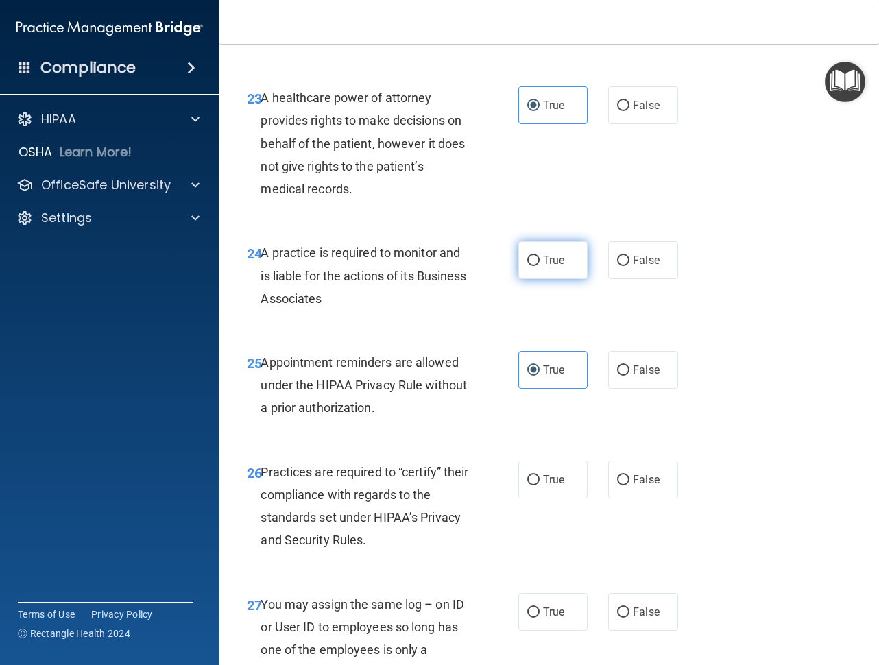
radio input "true"
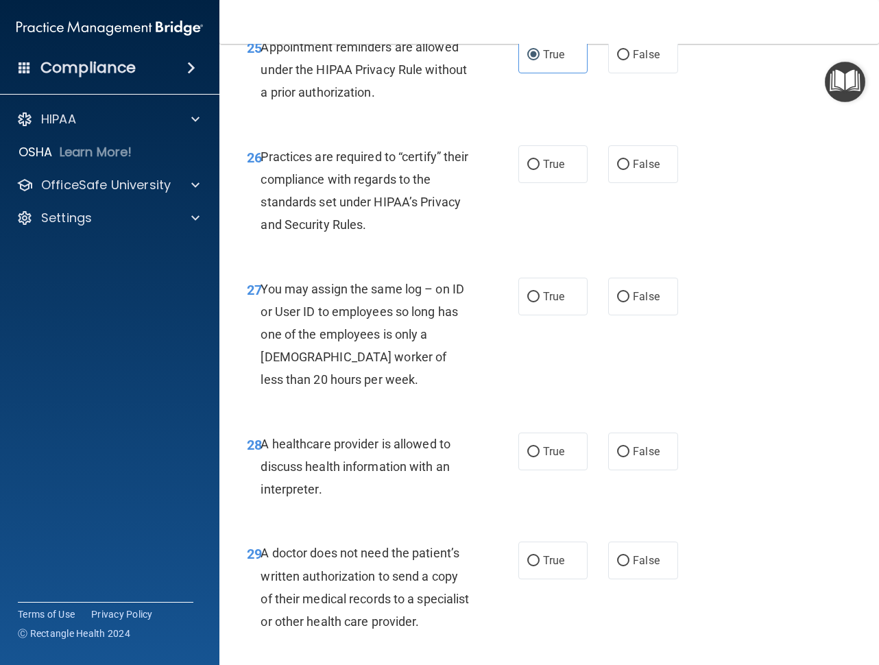
scroll to position [3546, 0]
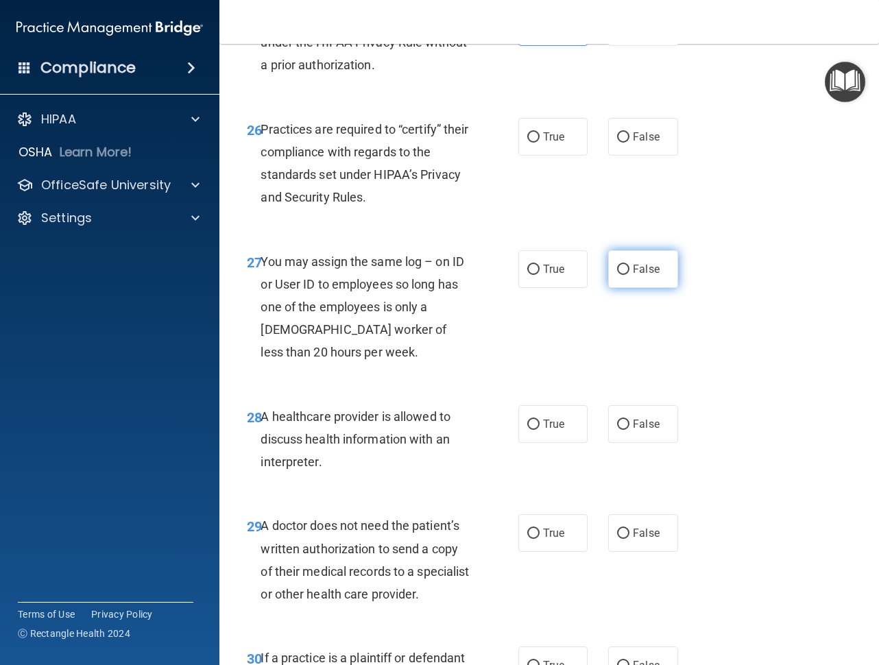
click at [641, 275] on span "False" at bounding box center [646, 268] width 27 height 13
click at [629, 275] on input "False" at bounding box center [623, 270] width 12 height 10
radio input "true"
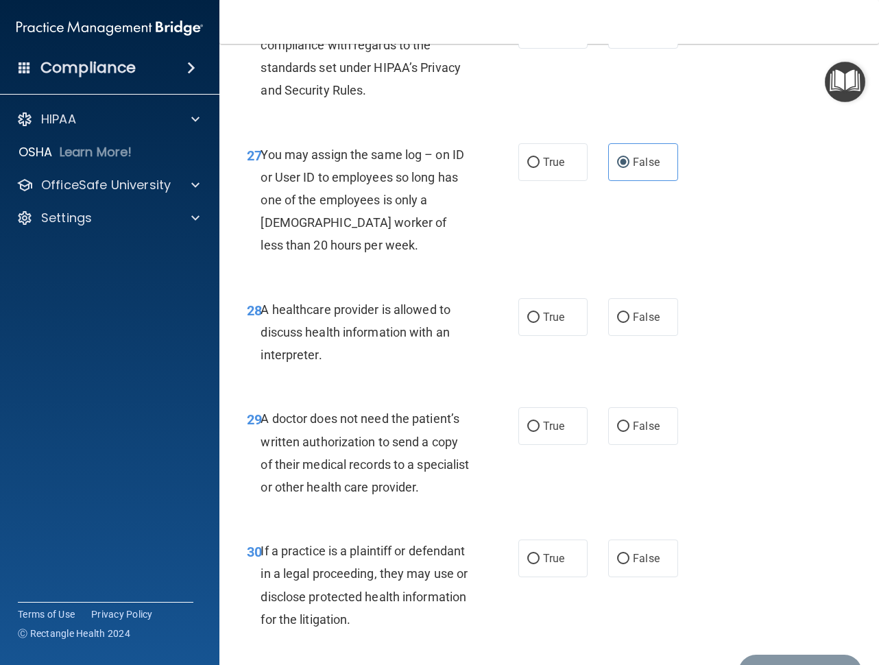
scroll to position [3683, 0]
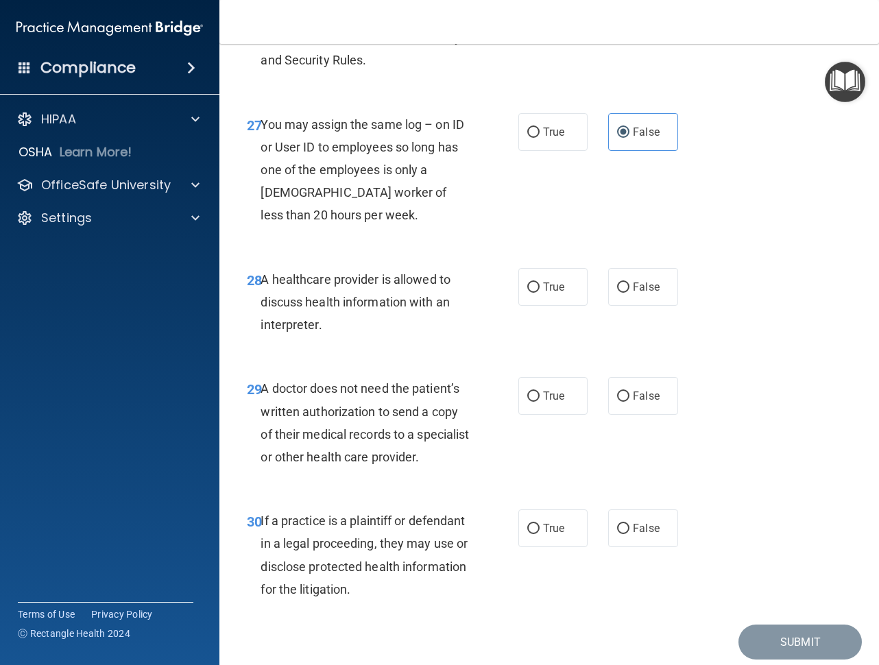
click at [674, 306] on div "True False" at bounding box center [601, 287] width 167 height 38
click at [639, 306] on label "False" at bounding box center [642, 287] width 69 height 38
click at [629, 293] on input "False" at bounding box center [623, 287] width 12 height 10
radio input "true"
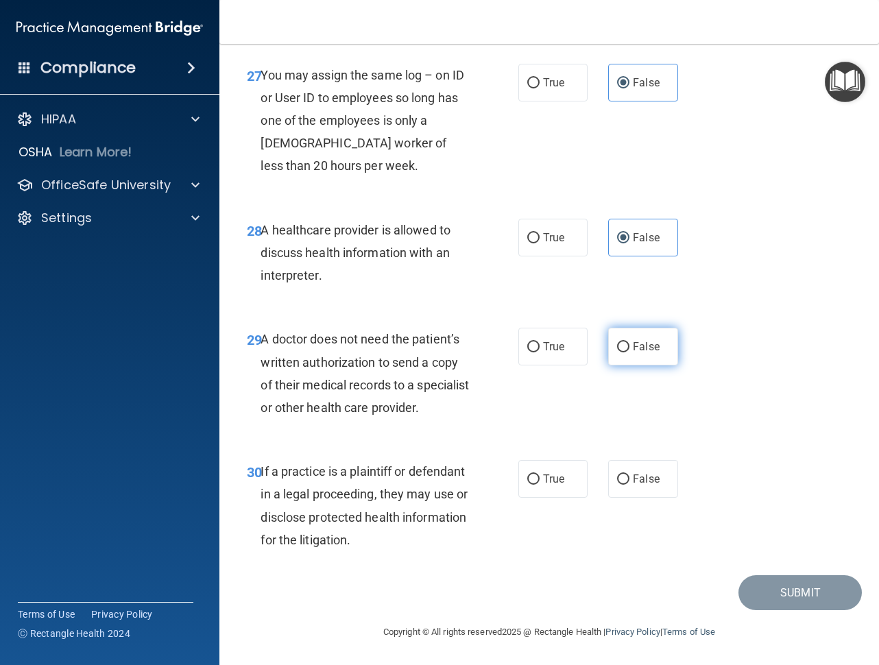
click at [613, 358] on label "False" at bounding box center [642, 347] width 69 height 38
click at [617, 352] on input "False" at bounding box center [623, 347] width 12 height 10
radio input "true"
click at [552, 491] on label "True" at bounding box center [552, 479] width 69 height 38
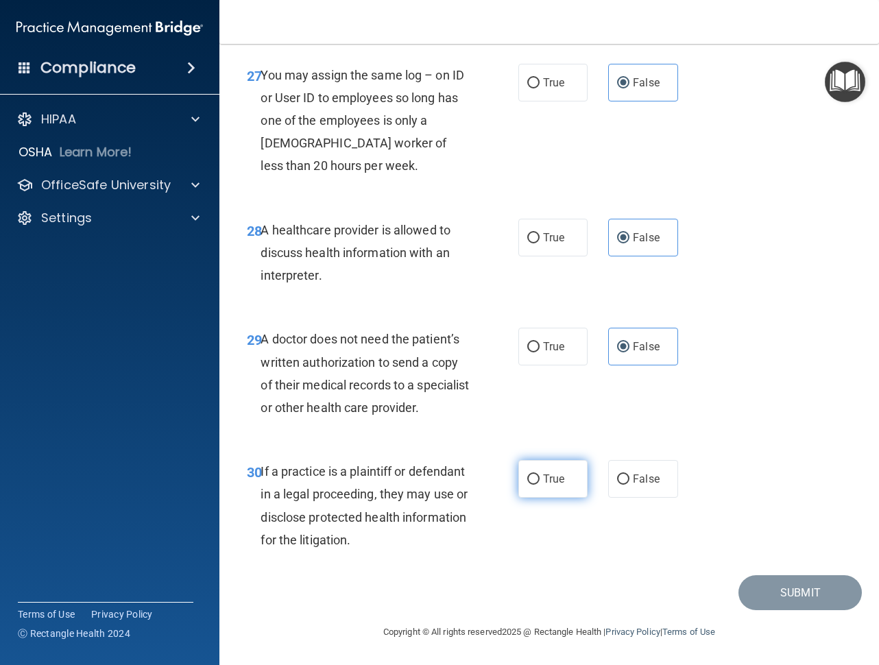
click at [539, 485] on input "True" at bounding box center [533, 479] width 12 height 10
radio input "true"
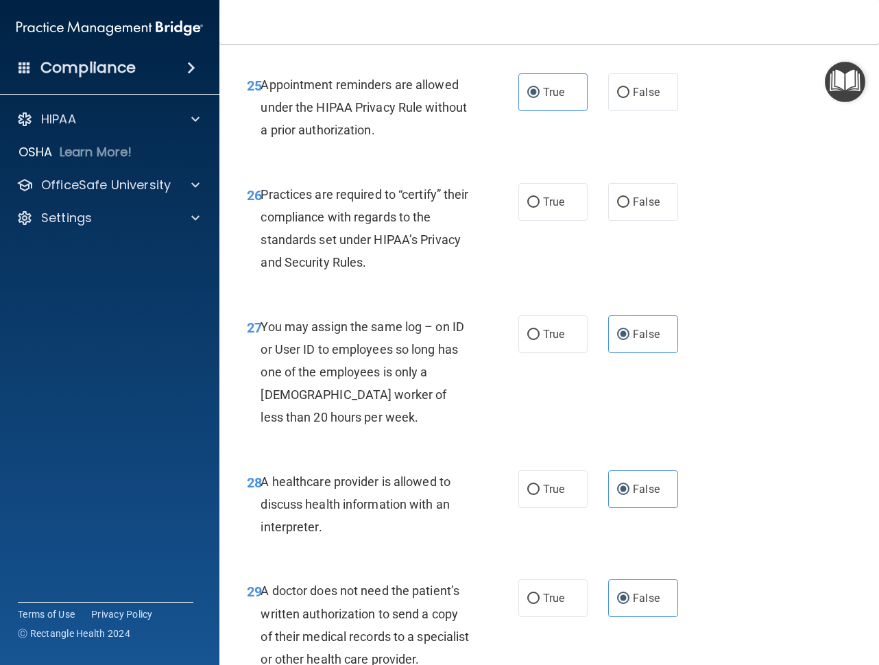
scroll to position [3457, 0]
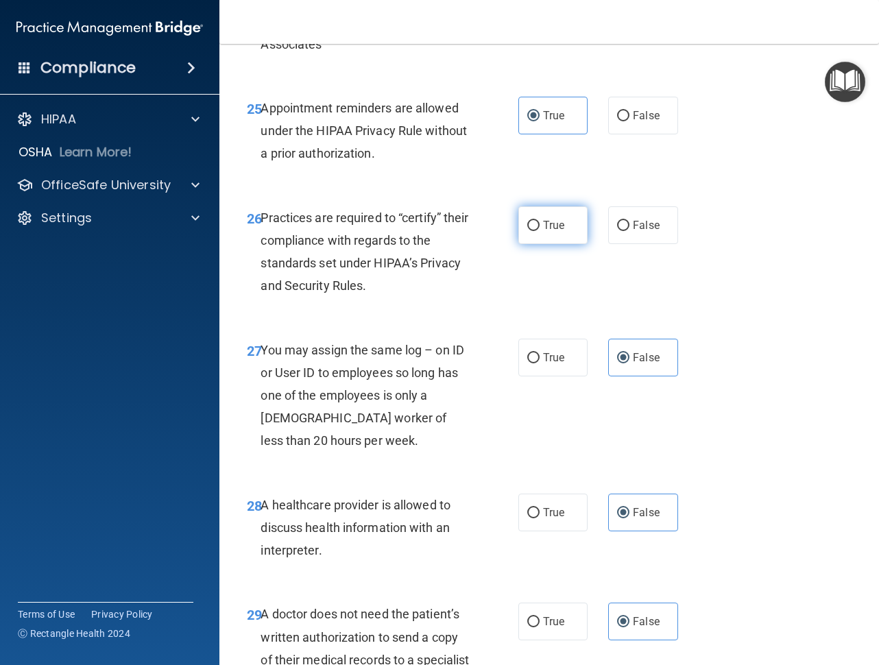
click at [545, 244] on label "True" at bounding box center [552, 225] width 69 height 38
click at [539, 231] on input "True" at bounding box center [533, 226] width 12 height 10
radio input "true"
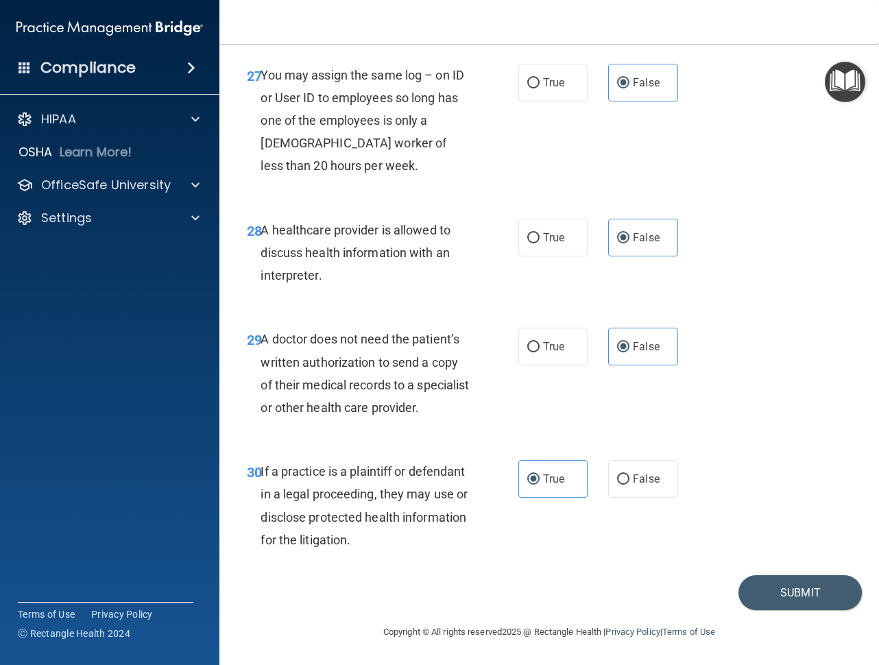
scroll to position [3800, 0]
click at [784, 605] on button "Submit" at bounding box center [799, 592] width 123 height 35
click at [789, 588] on button "Submit" at bounding box center [799, 592] width 123 height 35
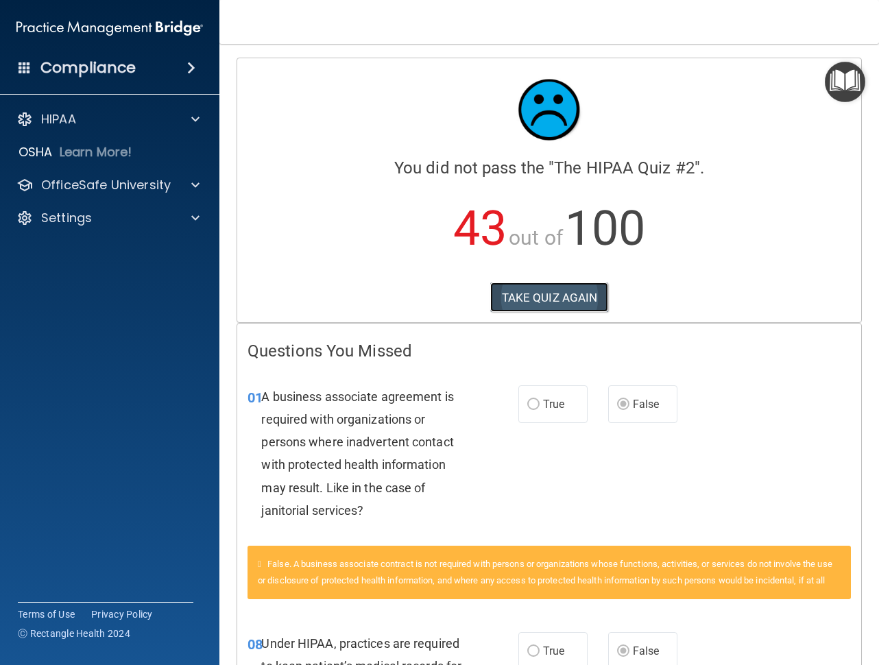
click at [524, 291] on button "TAKE QUIZ AGAIN" at bounding box center [549, 297] width 119 height 30
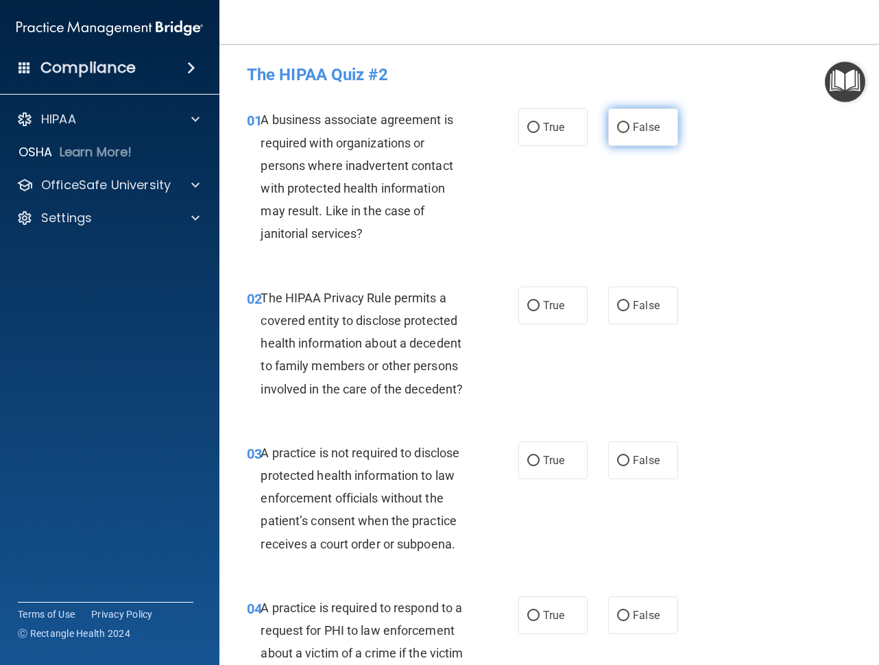
click at [633, 133] on span "False" at bounding box center [646, 127] width 27 height 13
click at [629, 133] on input "False" at bounding box center [623, 128] width 12 height 10
radio input "true"
click at [616, 297] on label "False" at bounding box center [642, 305] width 69 height 38
click at [617, 301] on input "False" at bounding box center [623, 306] width 12 height 10
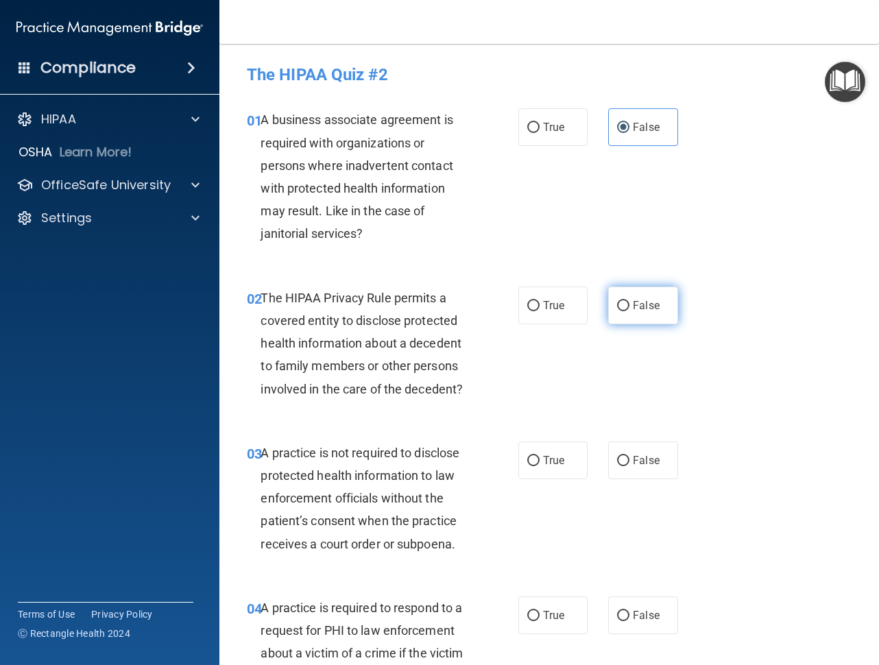
radio input "true"
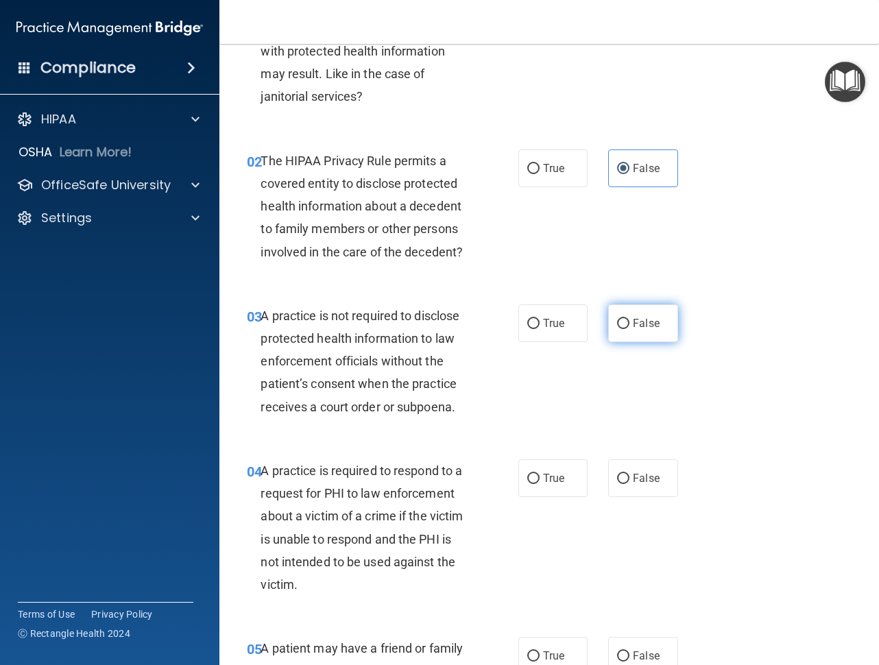
click at [640, 331] on label "False" at bounding box center [642, 323] width 69 height 38
click at [629, 329] on input "False" at bounding box center [623, 324] width 12 height 10
radio input "true"
click at [535, 480] on label "True" at bounding box center [552, 478] width 69 height 38
click at [535, 480] on input "True" at bounding box center [533, 479] width 12 height 10
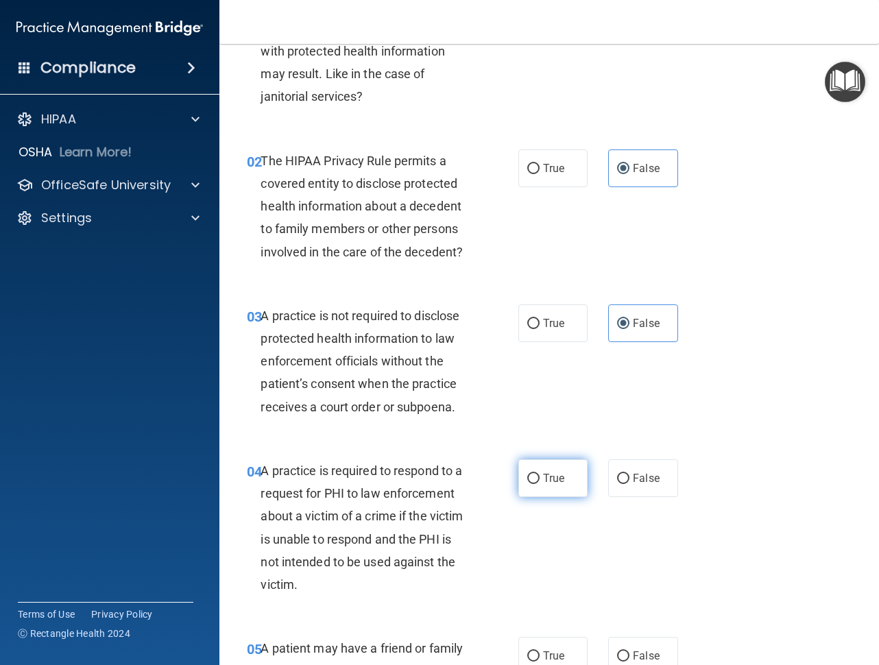
radio input "true"
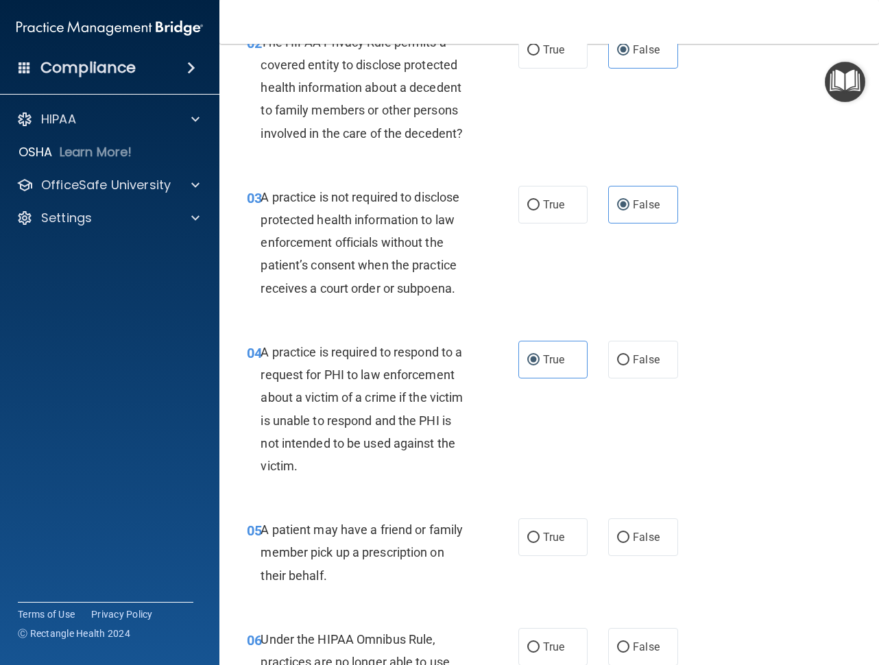
scroll to position [274, 0]
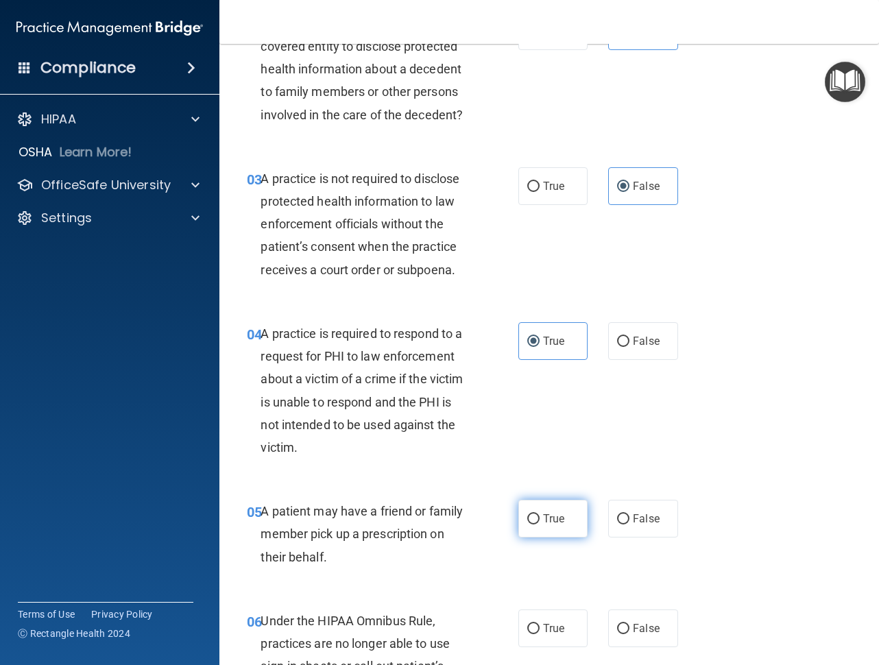
click at [530, 515] on input "True" at bounding box center [533, 519] width 12 height 10
radio input "true"
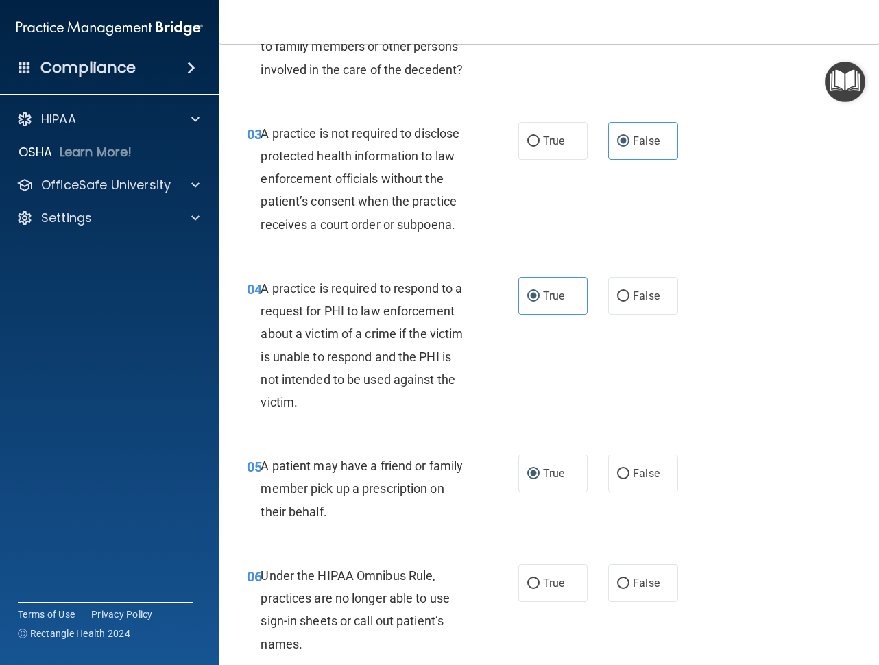
scroll to position [343, 0]
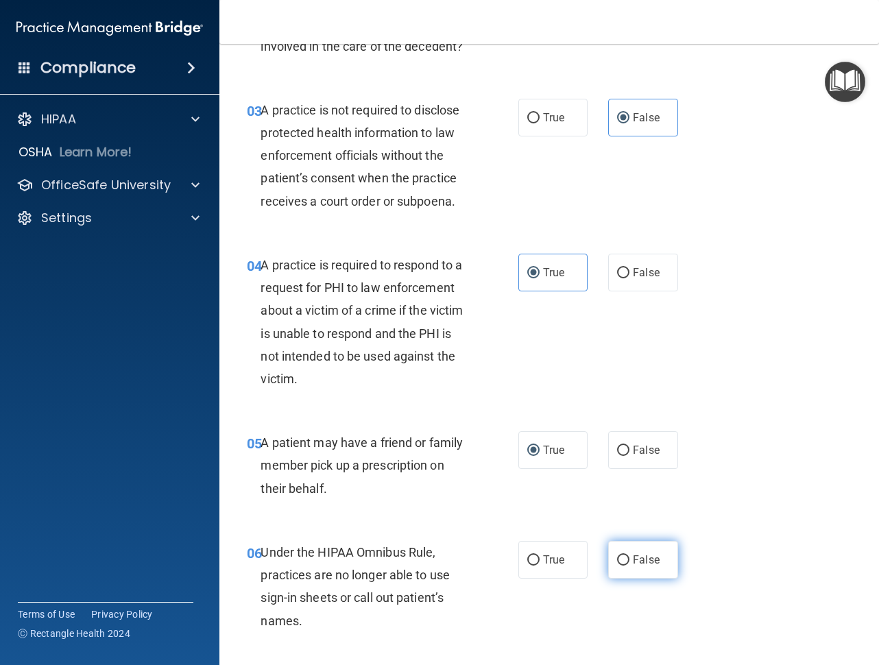
click at [636, 552] on label "False" at bounding box center [642, 560] width 69 height 38
click at [629, 555] on input "False" at bounding box center [623, 560] width 12 height 10
radio input "true"
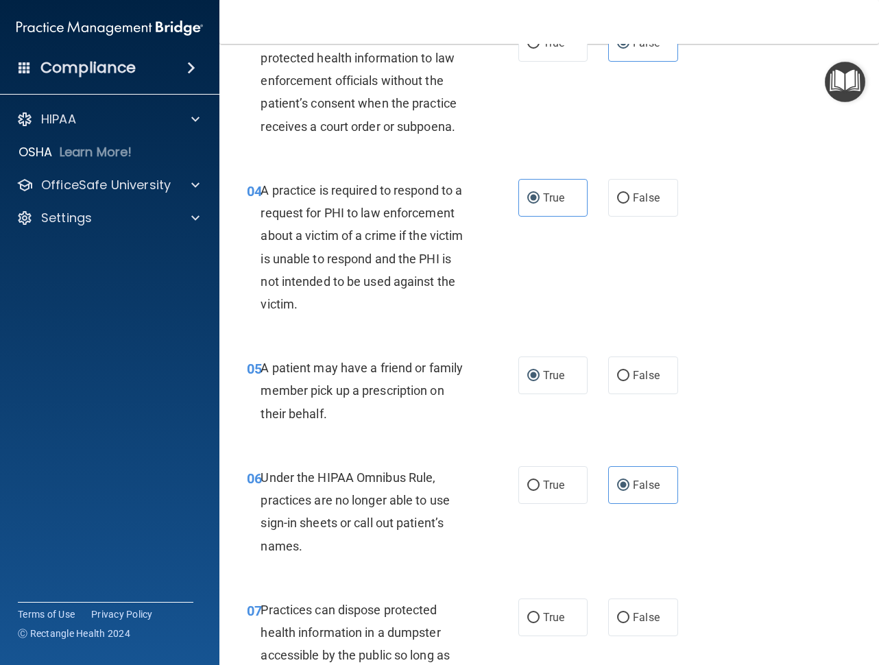
scroll to position [617, 0]
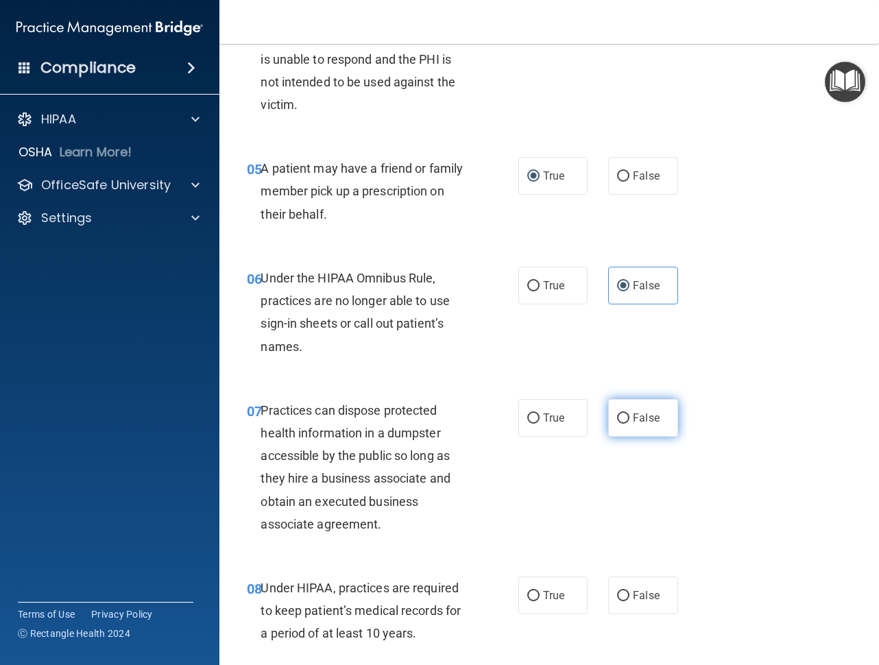
click at [659, 420] on label "False" at bounding box center [642, 418] width 69 height 38
click at [629, 420] on input "False" at bounding box center [623, 418] width 12 height 10
radio input "true"
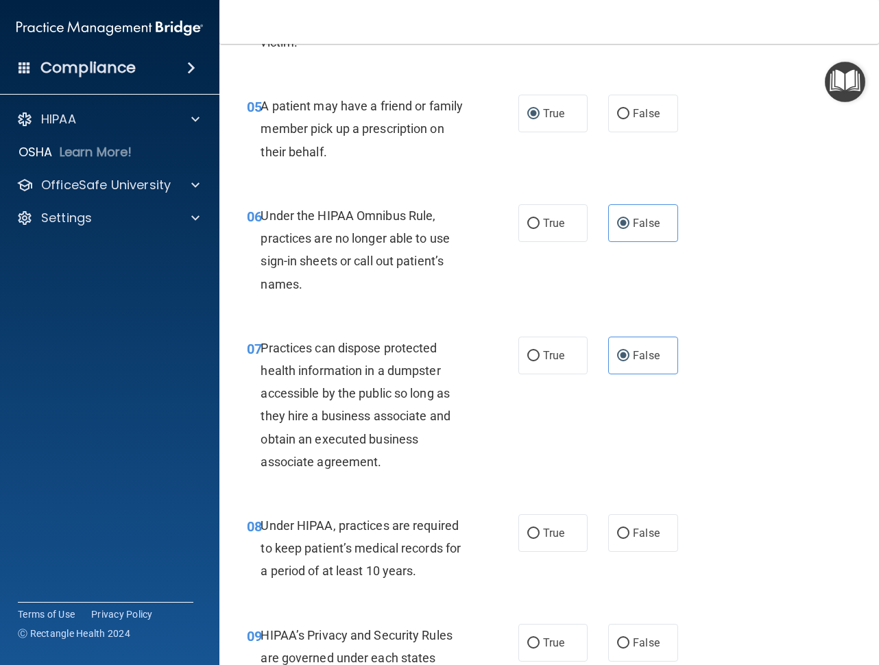
scroll to position [754, 0]
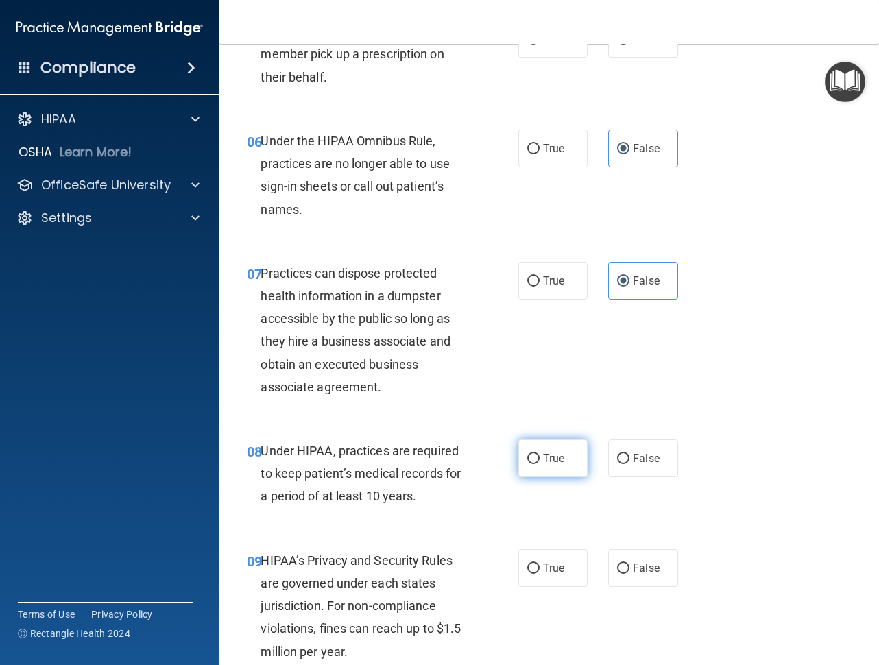
click at [556, 461] on span "True" at bounding box center [553, 458] width 21 height 13
click at [539, 461] on input "True" at bounding box center [533, 459] width 12 height 10
radio input "true"
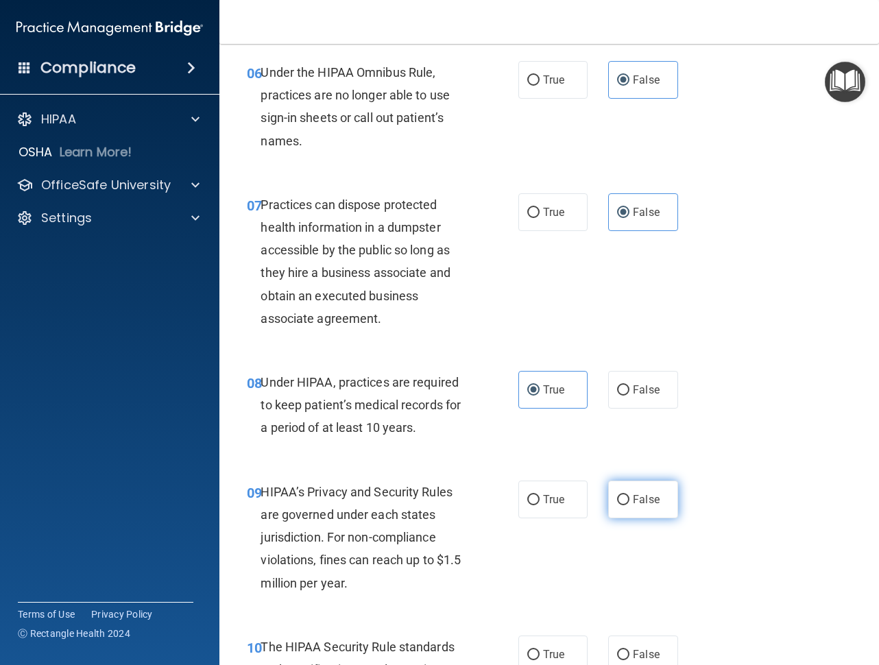
click at [641, 508] on label "False" at bounding box center [642, 499] width 69 height 38
click at [629, 505] on input "False" at bounding box center [623, 500] width 12 height 10
radio input "true"
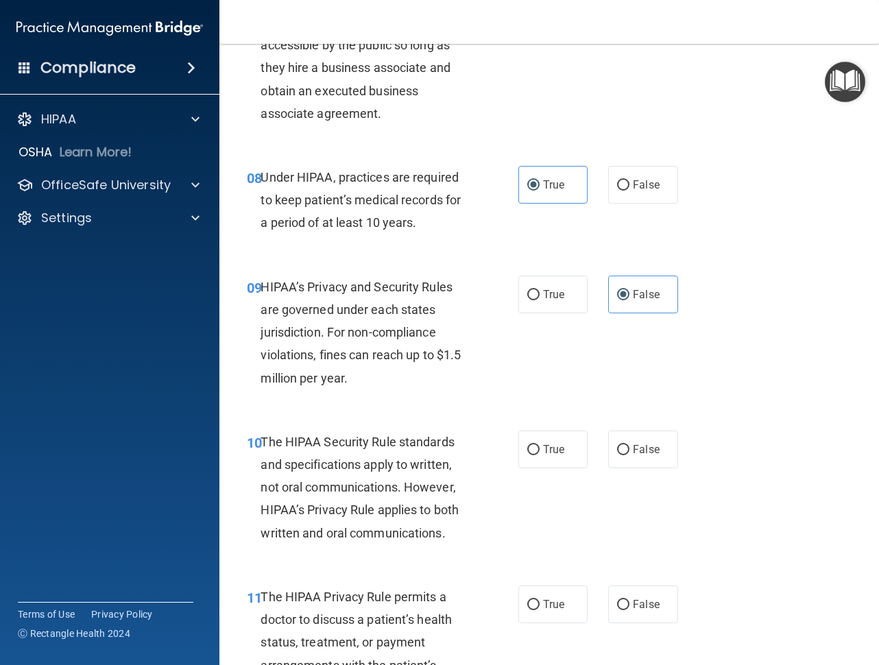
scroll to position [1028, 0]
click at [578, 458] on label "True" at bounding box center [552, 449] width 69 height 38
click at [539, 454] on input "True" at bounding box center [533, 449] width 12 height 10
radio input "true"
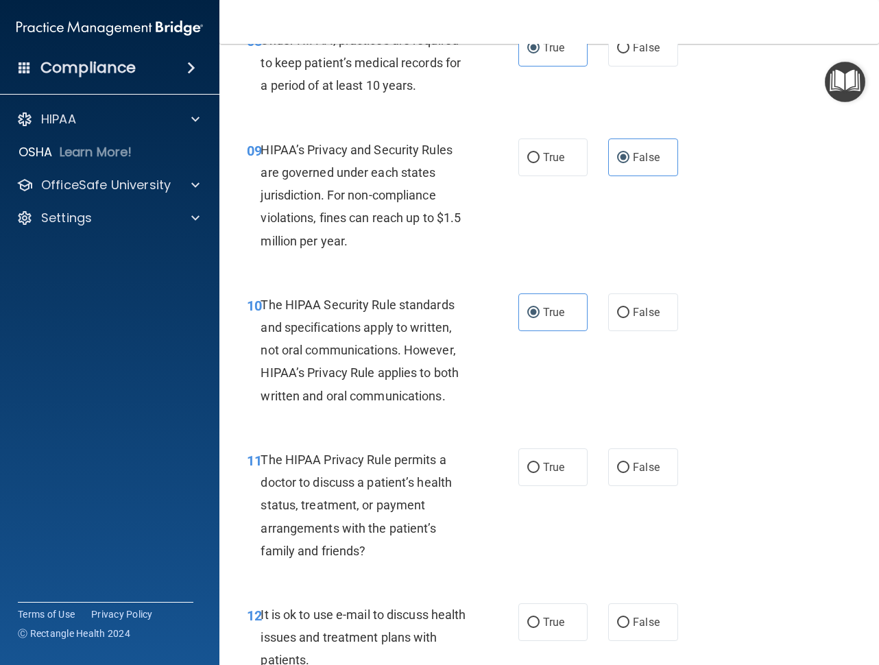
scroll to position [1165, 0]
click at [527, 464] on input "True" at bounding box center [533, 467] width 12 height 10
radio input "true"
click at [622, 615] on label "False" at bounding box center [642, 621] width 69 height 38
click at [622, 617] on input "False" at bounding box center [623, 622] width 12 height 10
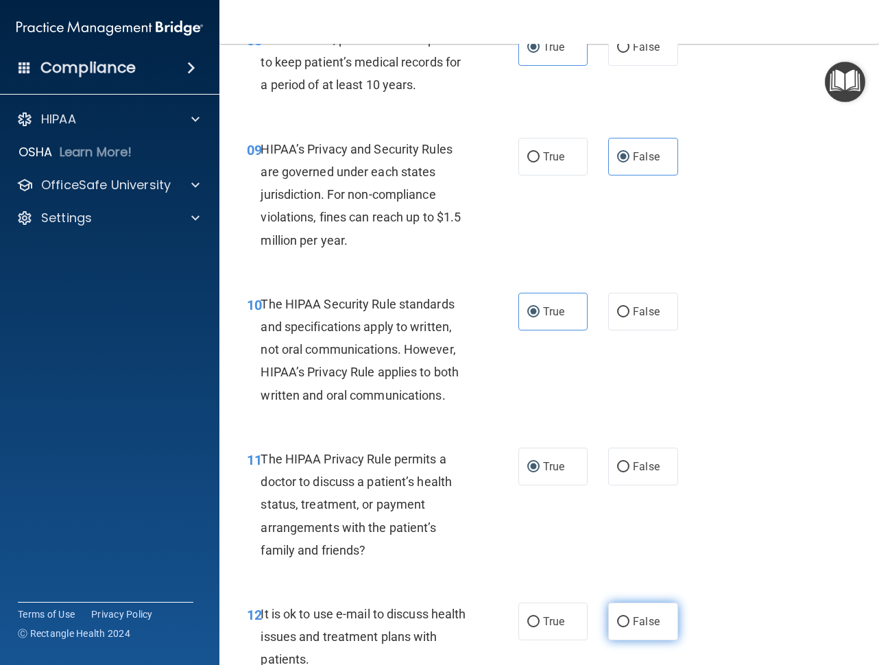
radio input "true"
click at [656, 630] on label "False" at bounding box center [642, 621] width 69 height 38
click at [629, 627] on input "False" at bounding box center [623, 622] width 12 height 10
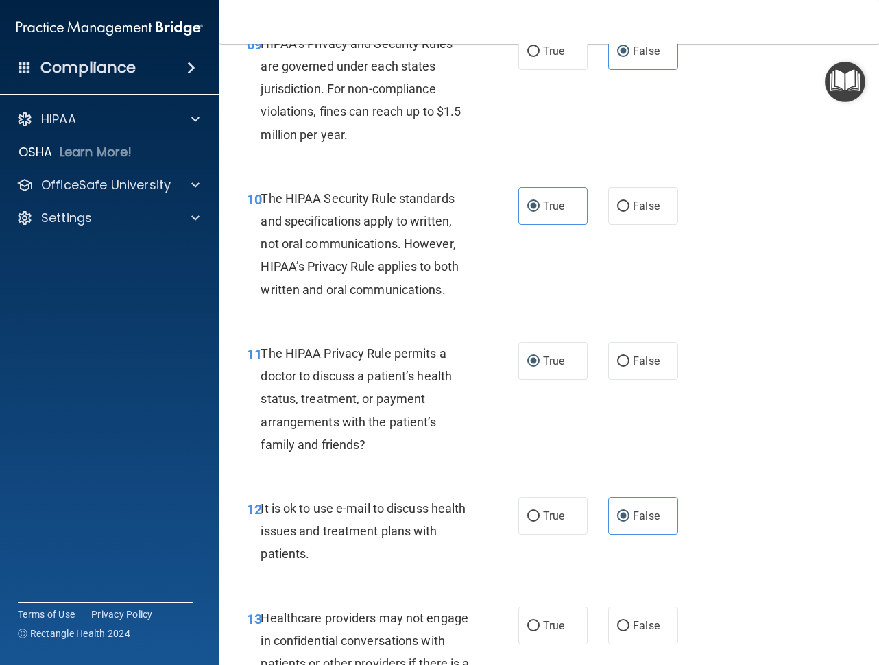
scroll to position [1302, 0]
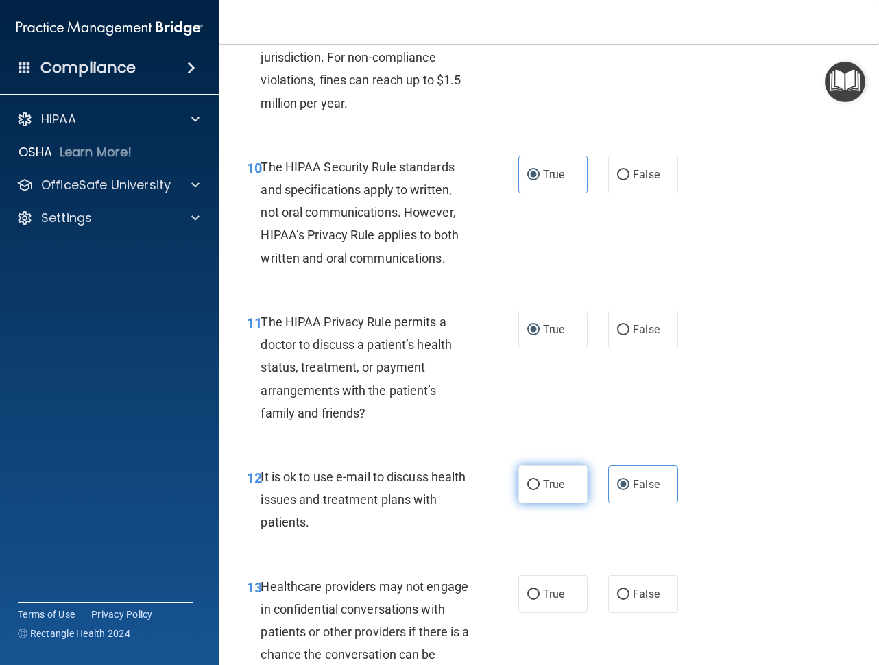
click at [545, 496] on label "True" at bounding box center [552, 484] width 69 height 38
click at [539, 490] on input "True" at bounding box center [533, 485] width 12 height 10
radio input "true"
radio input "false"
click at [633, 600] on span "False" at bounding box center [646, 593] width 27 height 13
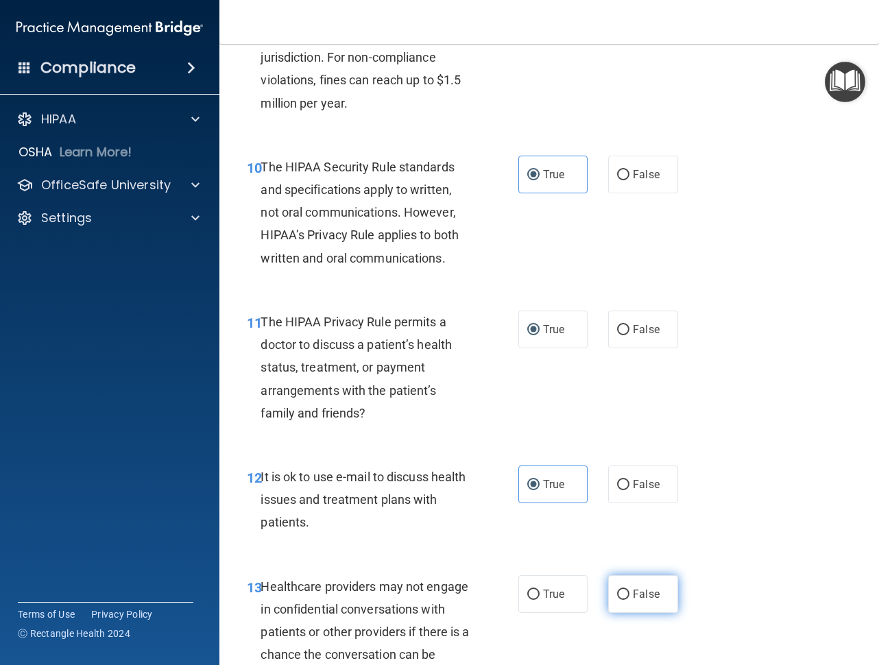
click at [628, 600] on input "False" at bounding box center [623, 594] width 12 height 10
radio input "true"
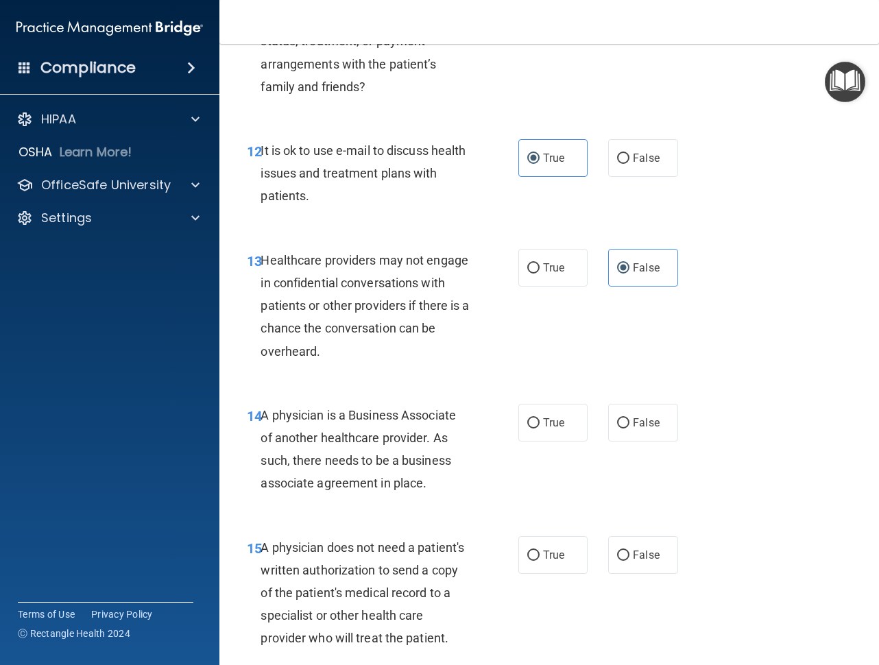
scroll to position [1645, 0]
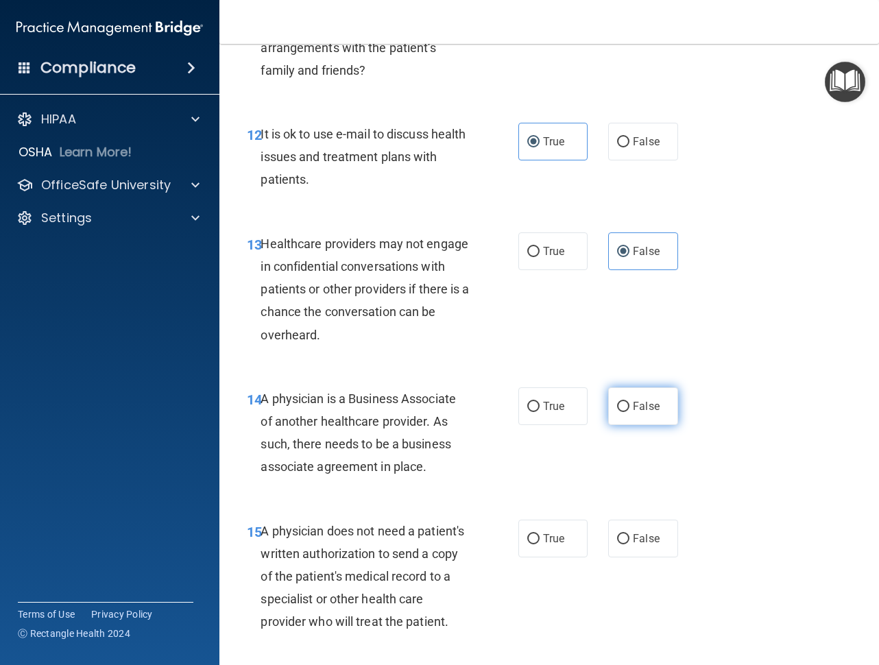
click at [620, 395] on label "False" at bounding box center [642, 406] width 69 height 38
click at [620, 402] on input "False" at bounding box center [623, 407] width 12 height 10
radio input "true"
click at [518, 532] on label "True" at bounding box center [552, 538] width 69 height 38
click at [527, 534] on input "True" at bounding box center [533, 539] width 12 height 10
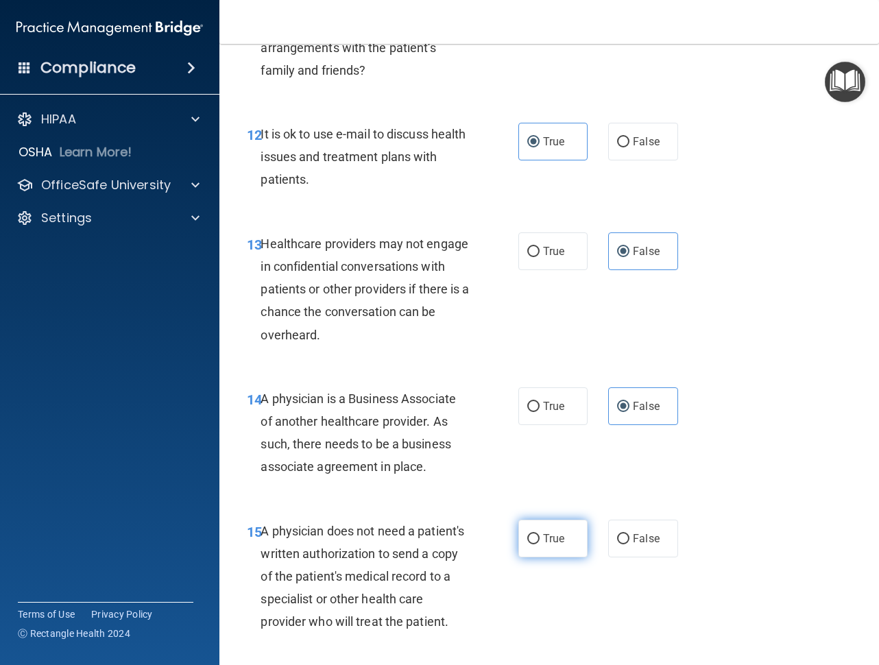
radio input "true"
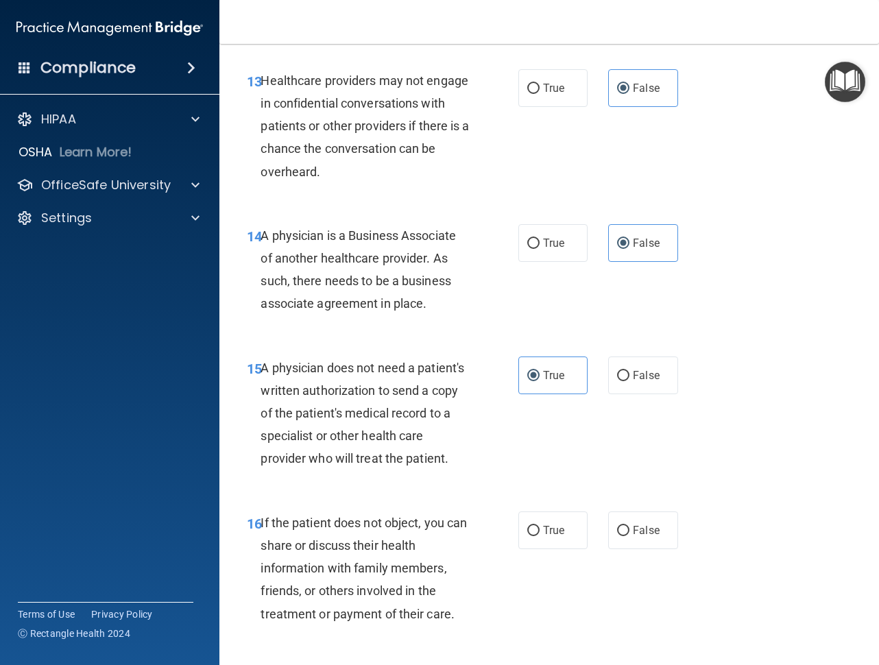
scroll to position [1919, 0]
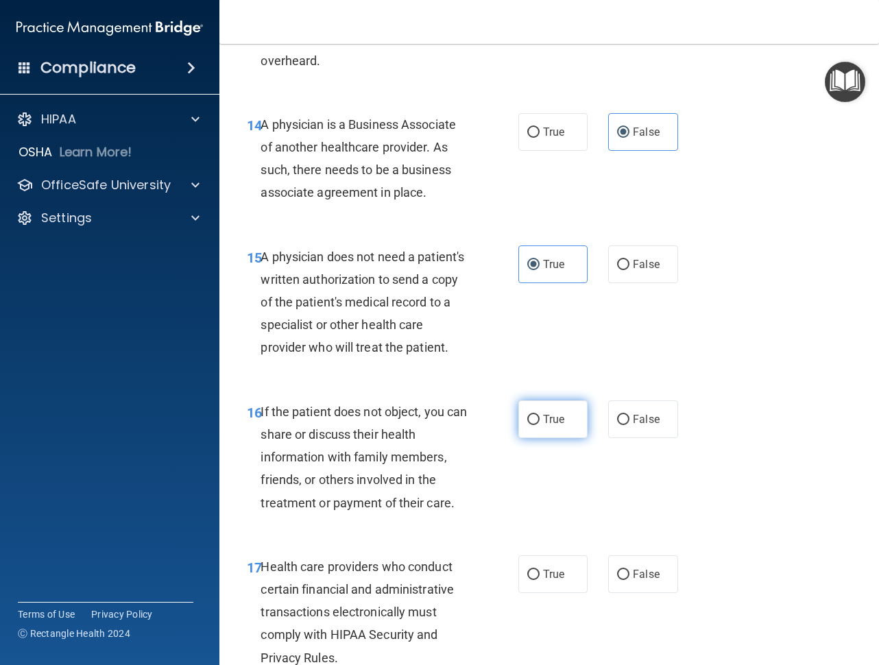
click at [539, 438] on label "True" at bounding box center [552, 419] width 69 height 38
click at [539, 425] on input "True" at bounding box center [533, 420] width 12 height 10
radio input "true"
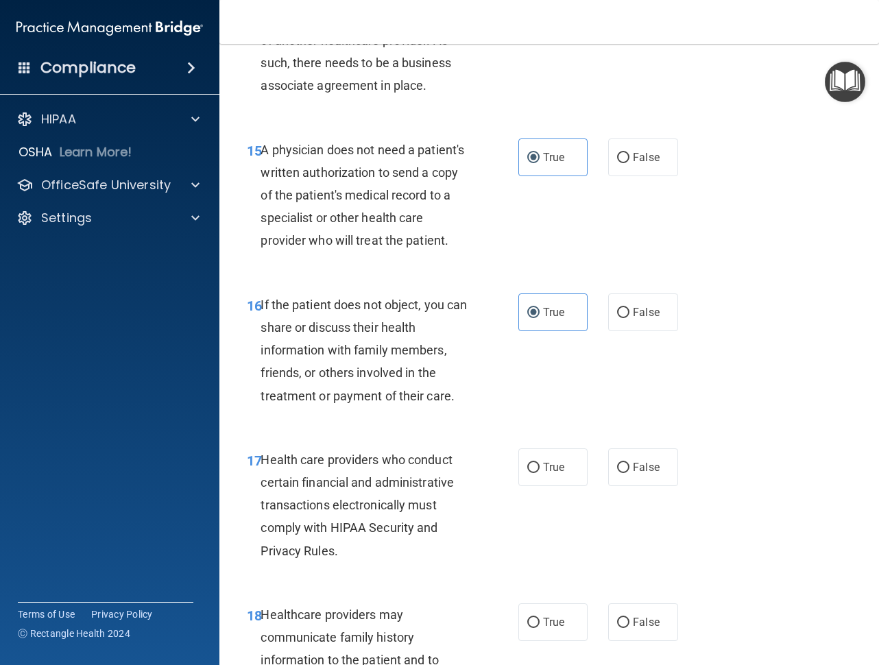
scroll to position [2056, 0]
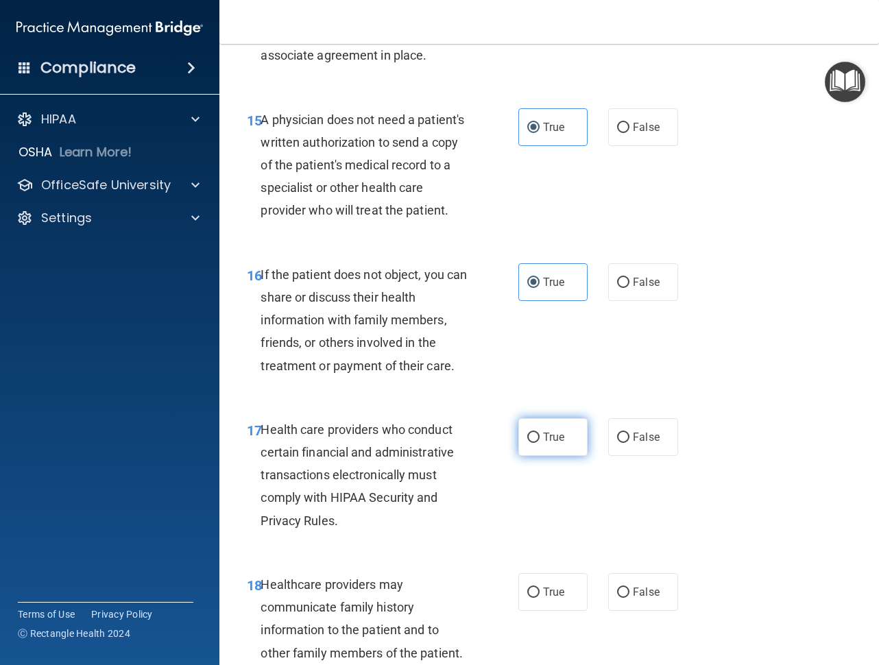
drag, startPoint x: 537, startPoint y: 463, endPoint x: 536, endPoint y: 450, distance: 13.1
click at [536, 451] on label "True" at bounding box center [552, 437] width 69 height 38
click at [536, 443] on input "True" at bounding box center [533, 437] width 12 height 10
radio input "true"
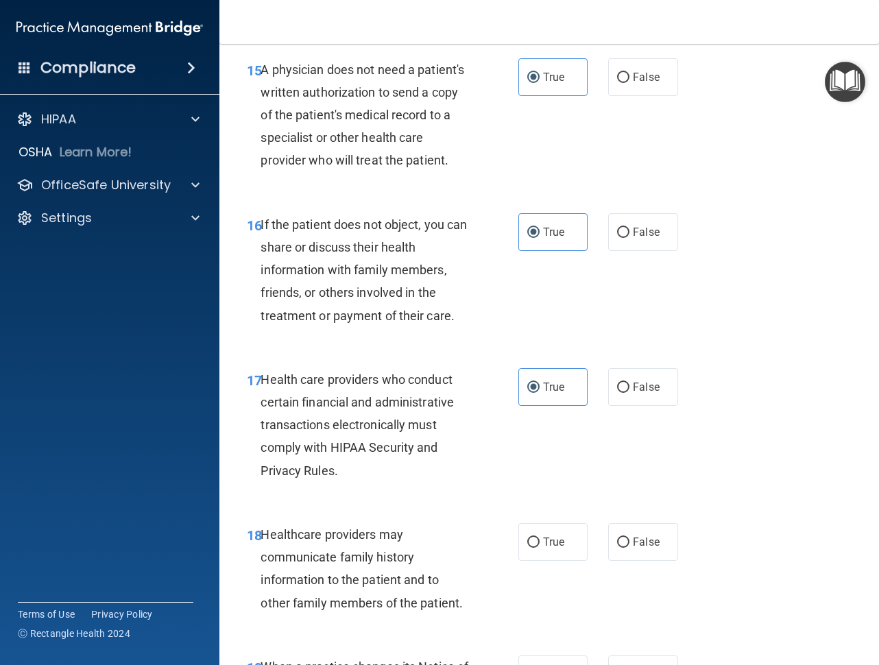
scroll to position [2193, 0]
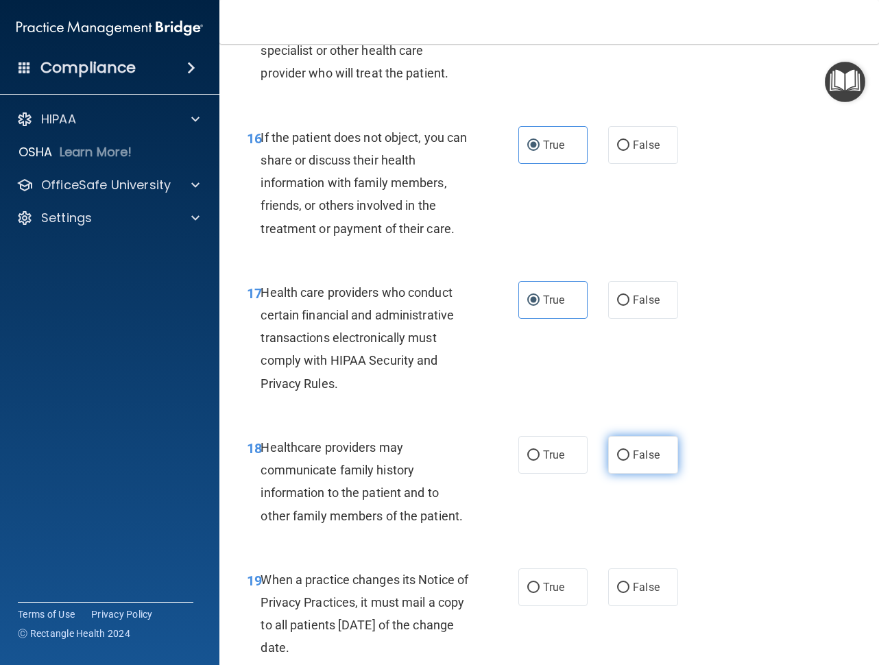
click at [625, 474] on label "False" at bounding box center [642, 455] width 69 height 38
click at [625, 461] on input "False" at bounding box center [623, 455] width 12 height 10
radio input "true"
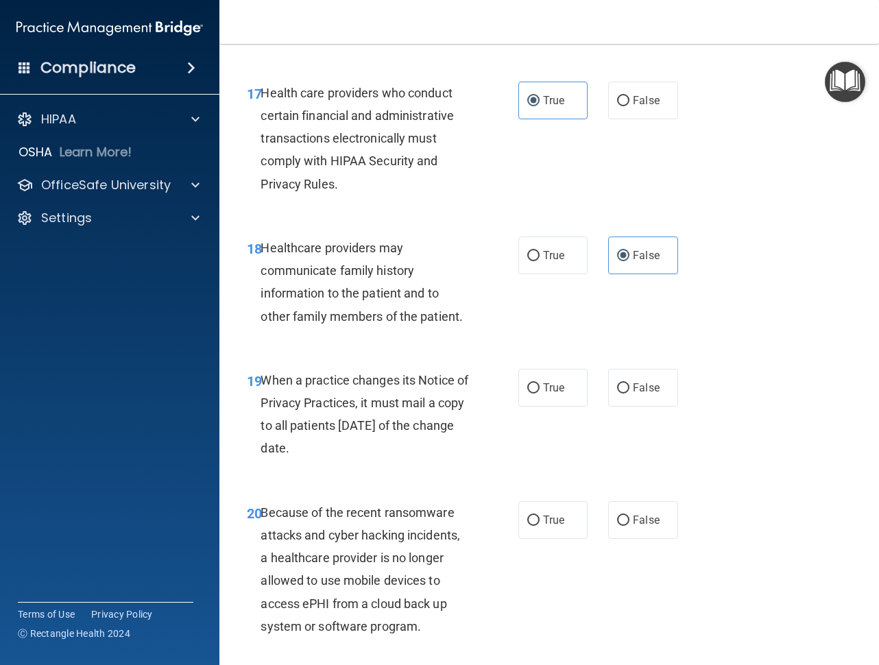
scroll to position [2399, 0]
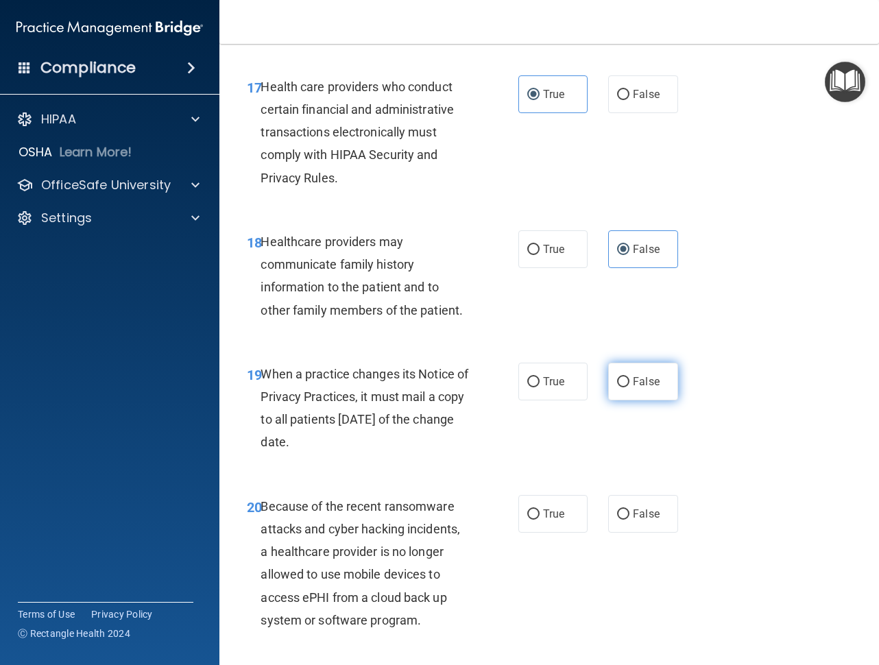
click at [633, 388] on span "False" at bounding box center [646, 381] width 27 height 13
click at [628, 387] on input "False" at bounding box center [623, 382] width 12 height 10
radio input "true"
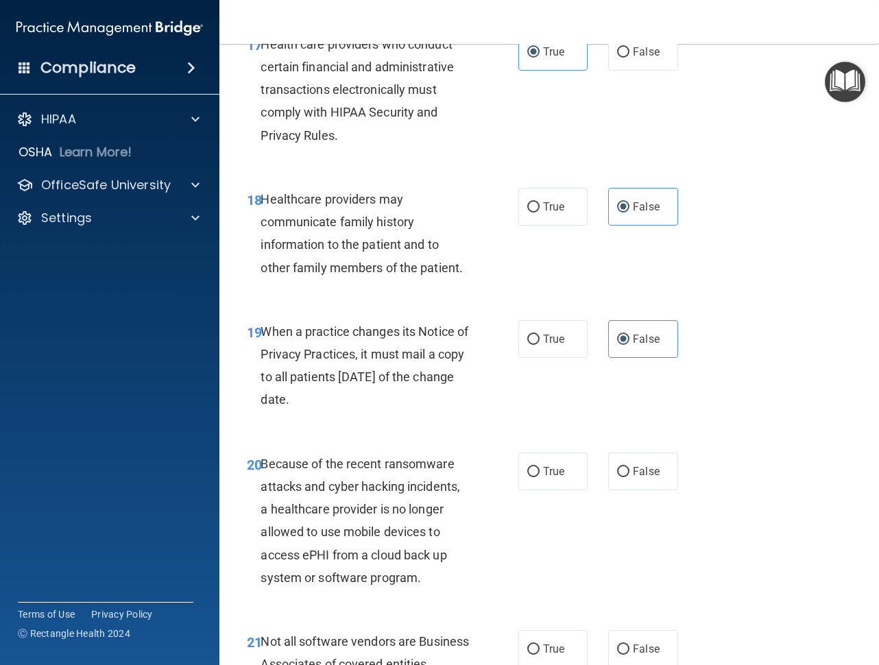
scroll to position [2536, 0]
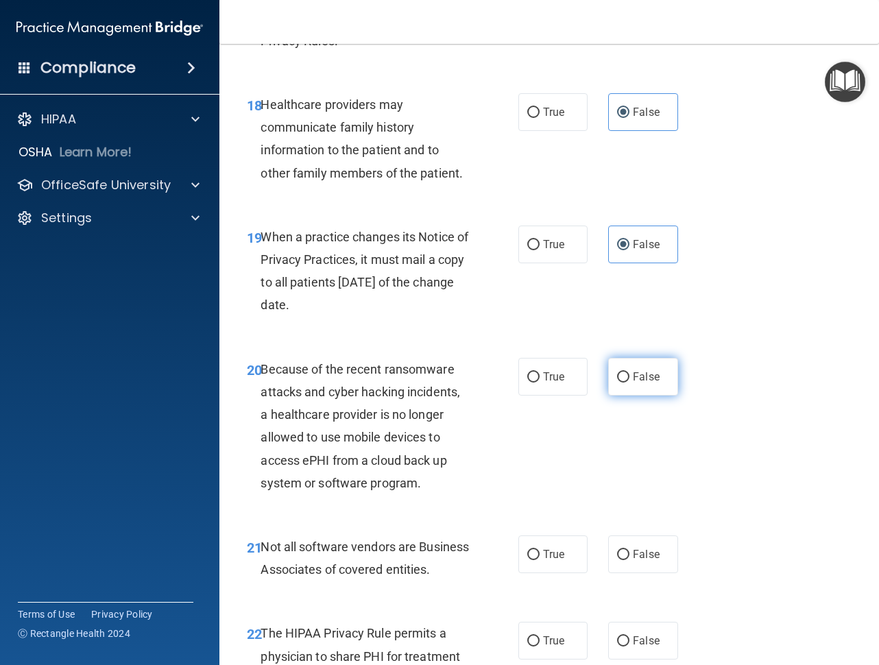
click at [620, 395] on label "False" at bounding box center [642, 377] width 69 height 38
click at [620, 382] on input "False" at bounding box center [623, 377] width 12 height 10
radio input "true"
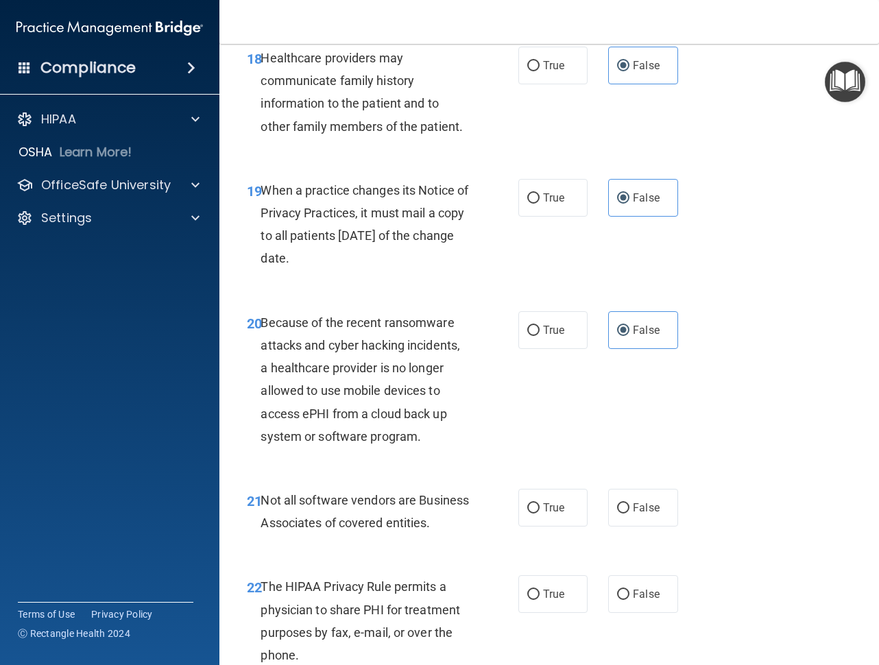
scroll to position [2741, 0]
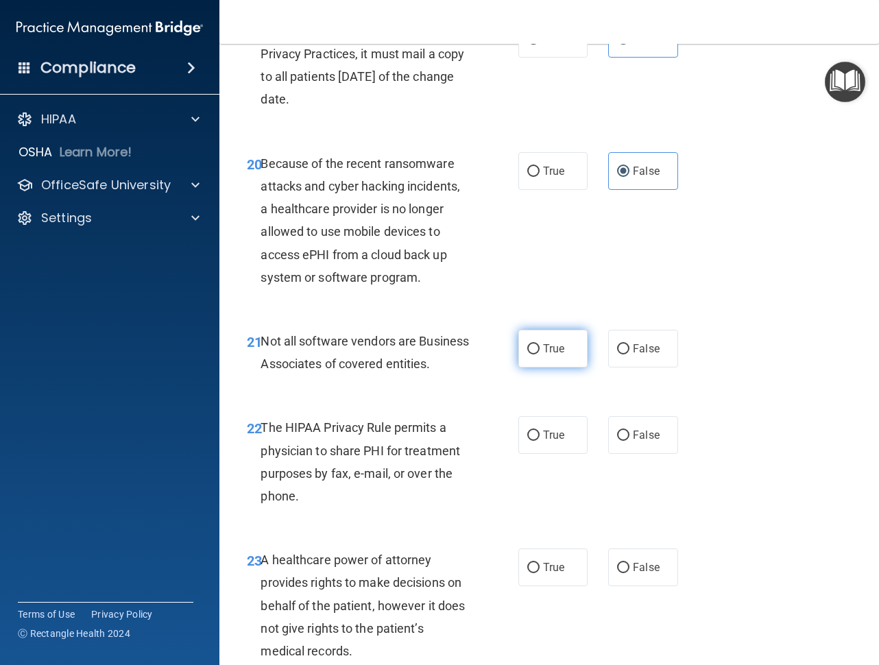
click at [520, 367] on label "True" at bounding box center [552, 349] width 69 height 38
click at [527, 354] on input "True" at bounding box center [533, 349] width 12 height 10
radio input "true"
click at [608, 454] on label "False" at bounding box center [642, 435] width 69 height 38
click at [617, 441] on input "False" at bounding box center [623, 435] width 12 height 10
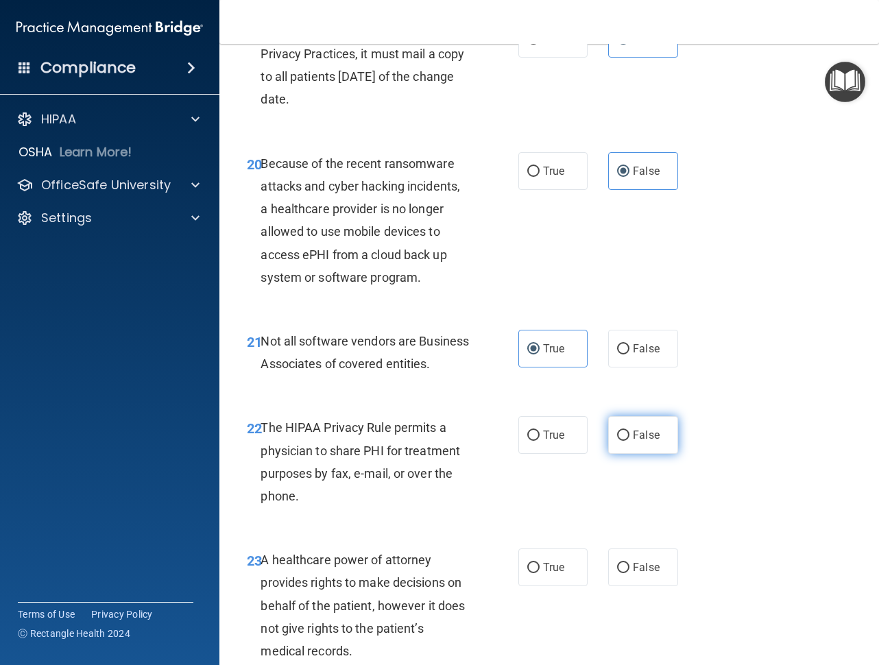
radio input "true"
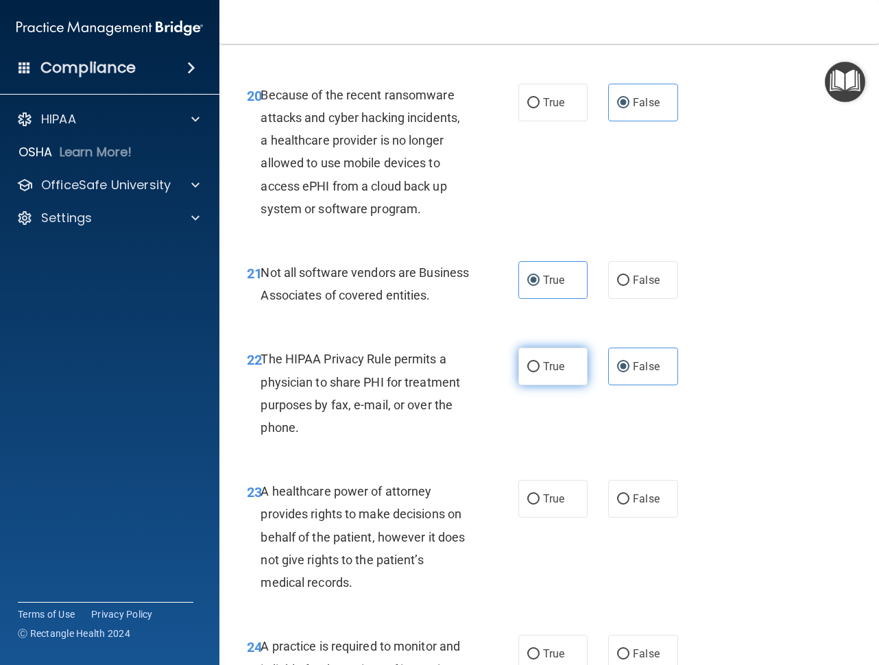
click at [572, 385] on label "True" at bounding box center [552, 366] width 69 height 38
click at [539, 372] on input "True" at bounding box center [533, 367] width 12 height 10
radio input "true"
radio input "false"
click at [630, 517] on label "False" at bounding box center [642, 499] width 69 height 38
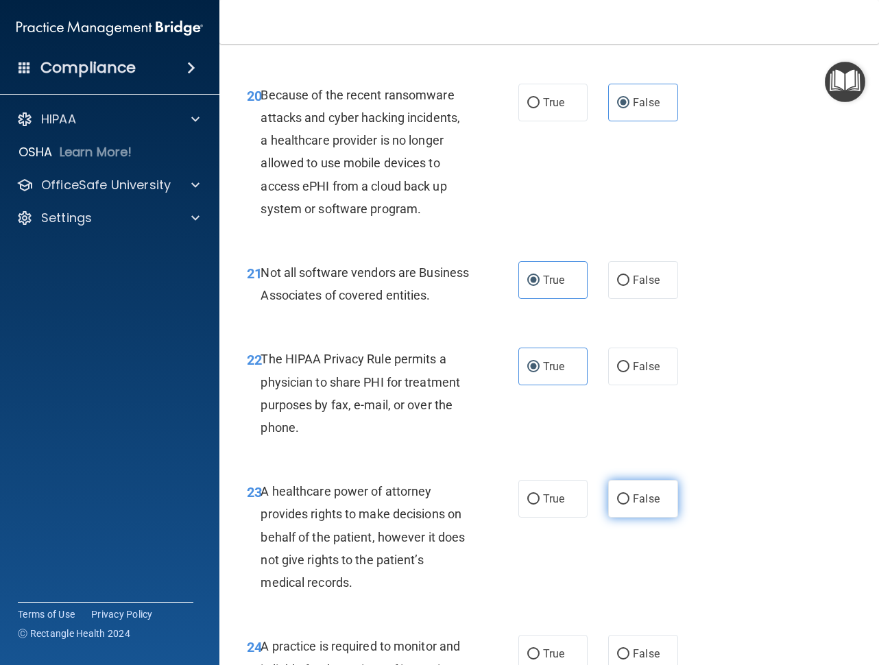
click at [629, 504] on input "False" at bounding box center [623, 499] width 12 height 10
radio input "true"
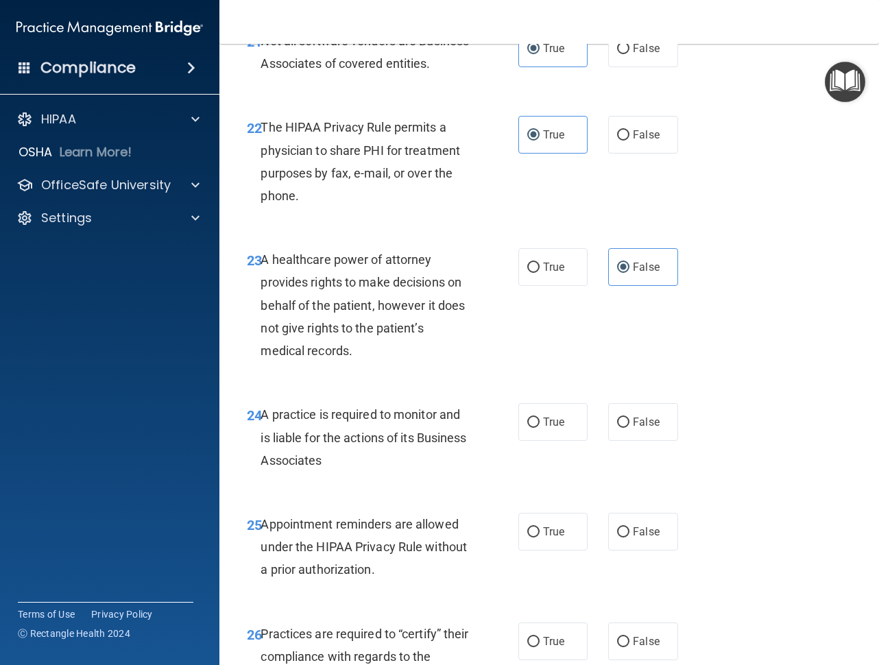
scroll to position [3084, 0]
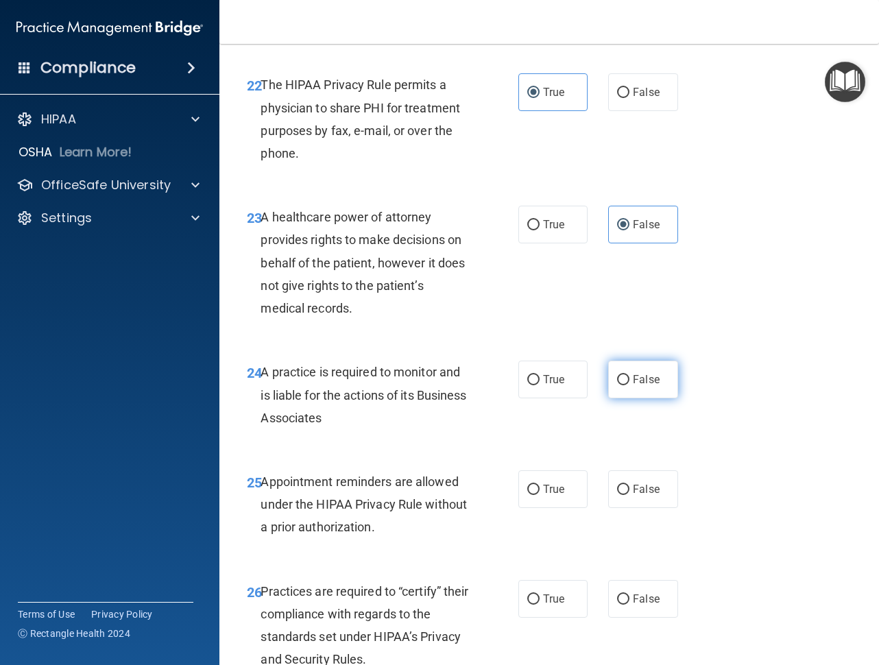
click at [640, 386] on span "False" at bounding box center [646, 379] width 27 height 13
click at [629, 385] on input "False" at bounding box center [623, 380] width 12 height 10
radio input "true"
click at [556, 495] on span "True" at bounding box center [553, 488] width 21 height 13
click at [539, 495] on input "True" at bounding box center [533, 490] width 12 height 10
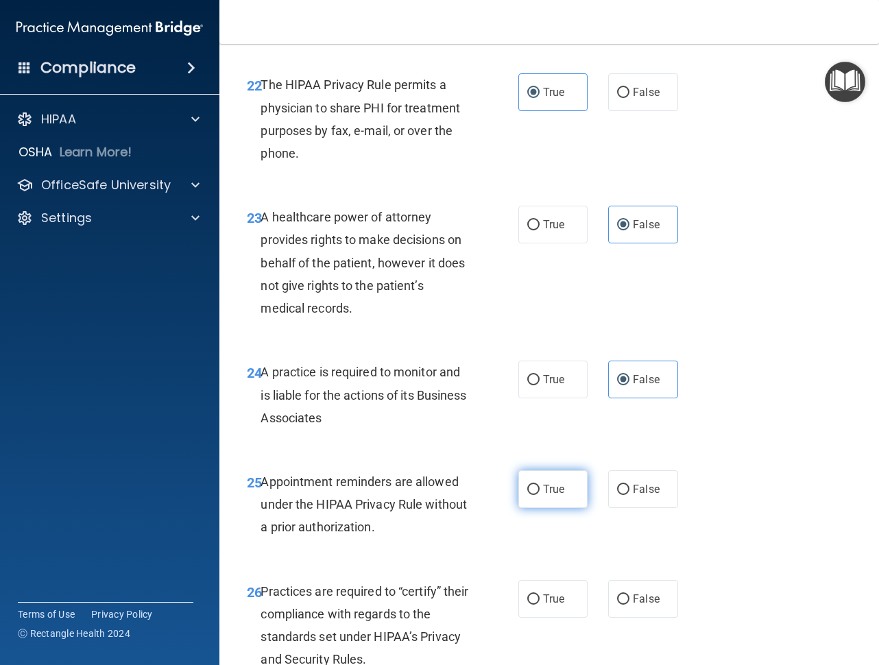
radio input "true"
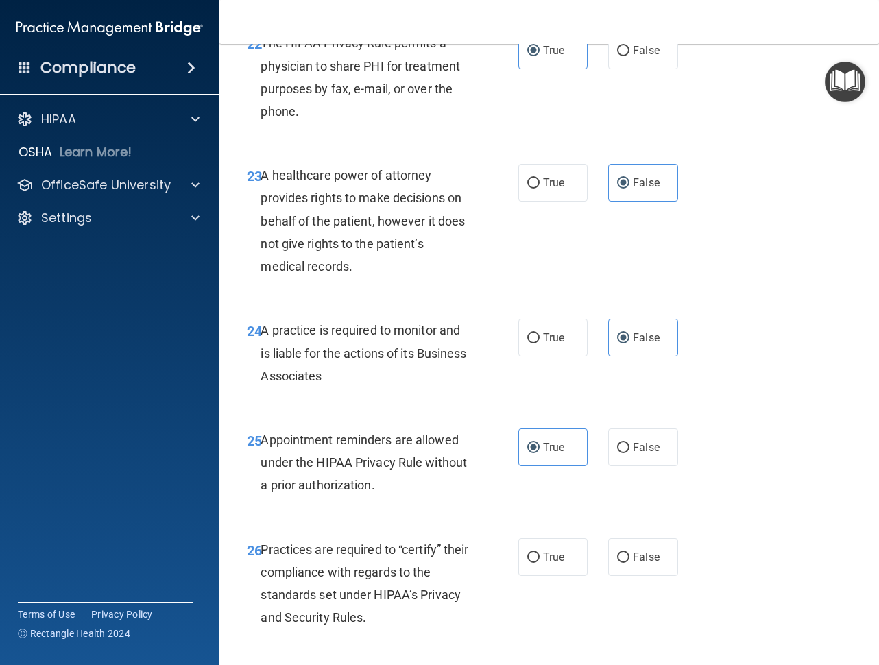
scroll to position [3289, 0]
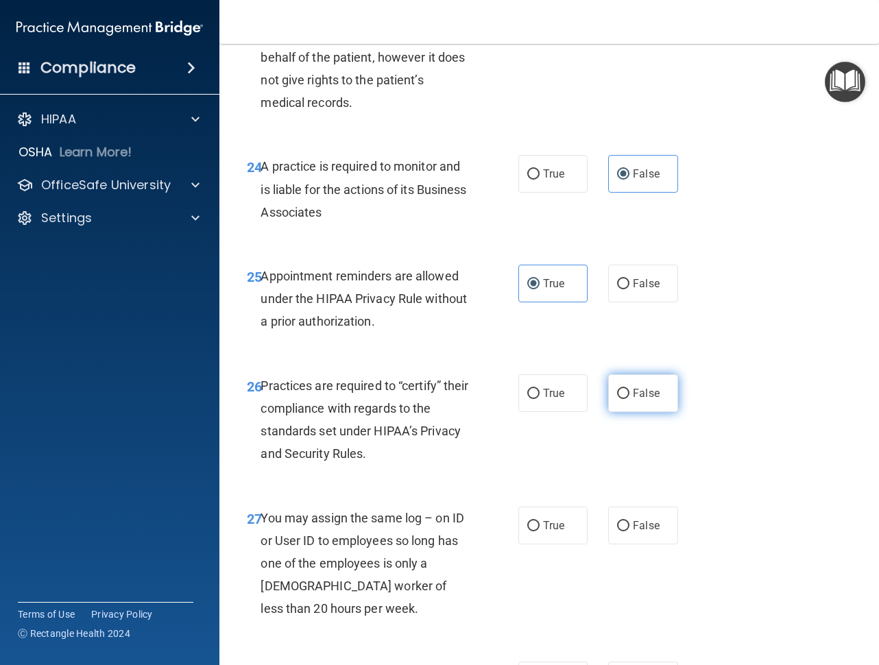
click at [628, 412] on label "False" at bounding box center [642, 393] width 69 height 38
click at [628, 399] on input "False" at bounding box center [623, 394] width 12 height 10
radio input "true"
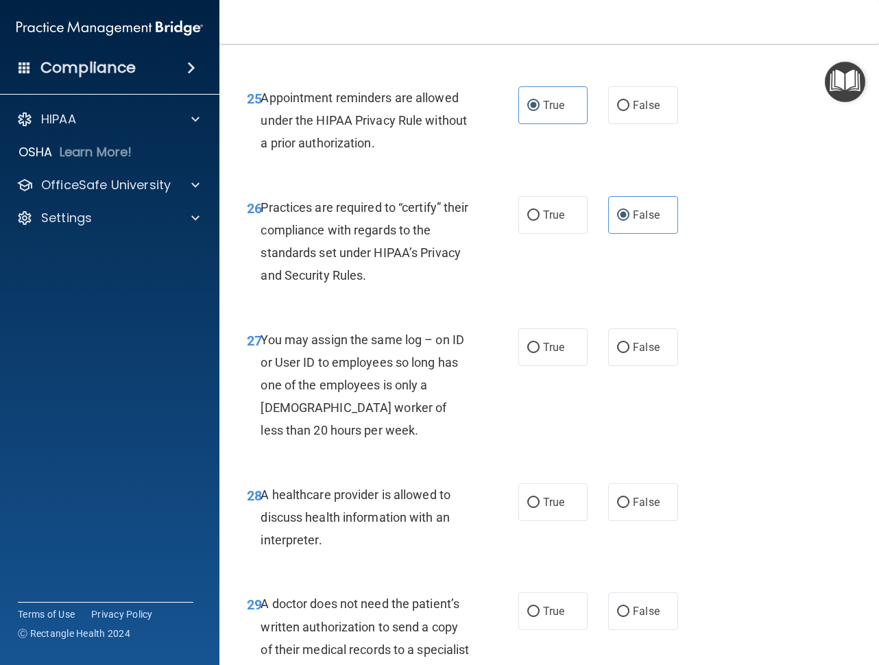
scroll to position [3495, 0]
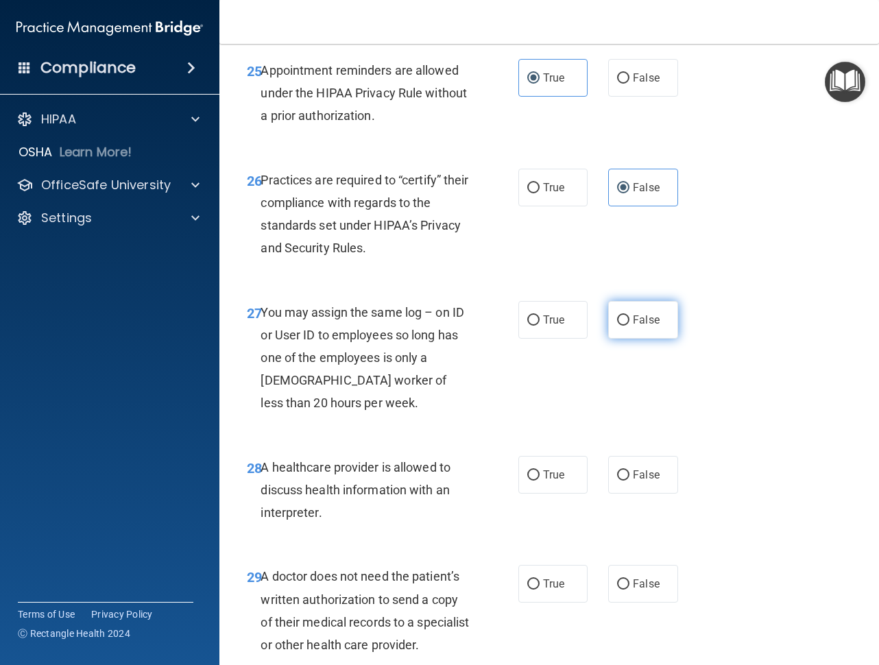
click at [633, 339] on label "False" at bounding box center [642, 320] width 69 height 38
click at [629, 326] on input "False" at bounding box center [623, 320] width 12 height 10
radio input "true"
click at [551, 493] on label "True" at bounding box center [552, 475] width 69 height 38
click at [539, 480] on input "True" at bounding box center [533, 475] width 12 height 10
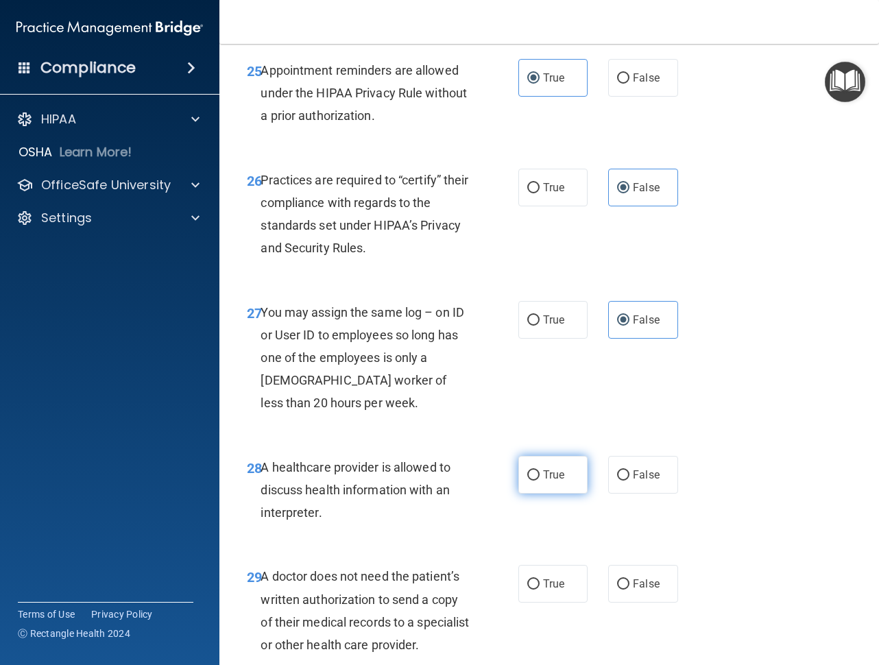
radio input "true"
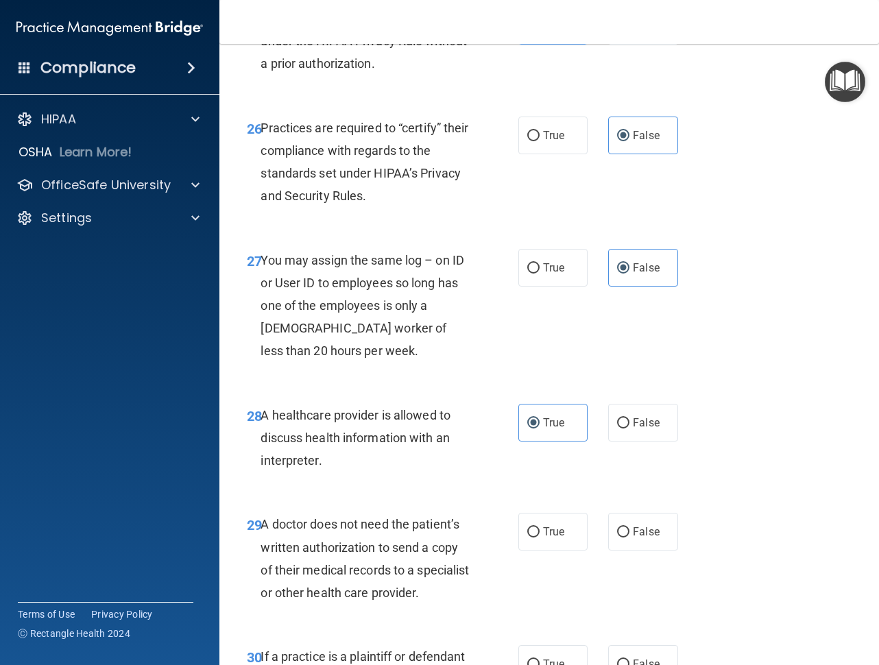
scroll to position [3701, 0]
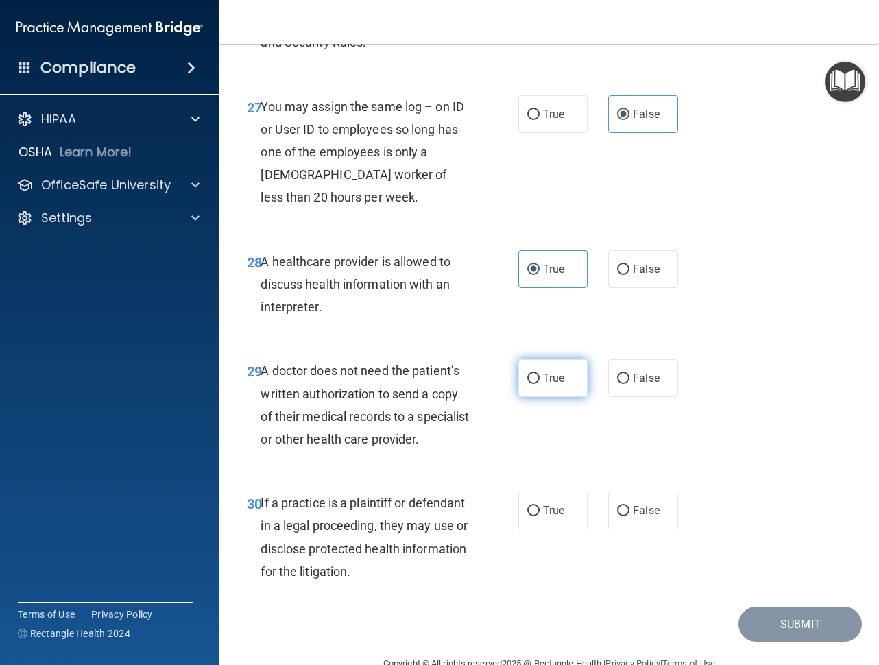
click at [537, 397] on label "True" at bounding box center [552, 378] width 69 height 38
click at [537, 384] on input "True" at bounding box center [533, 378] width 12 height 10
radio input "true"
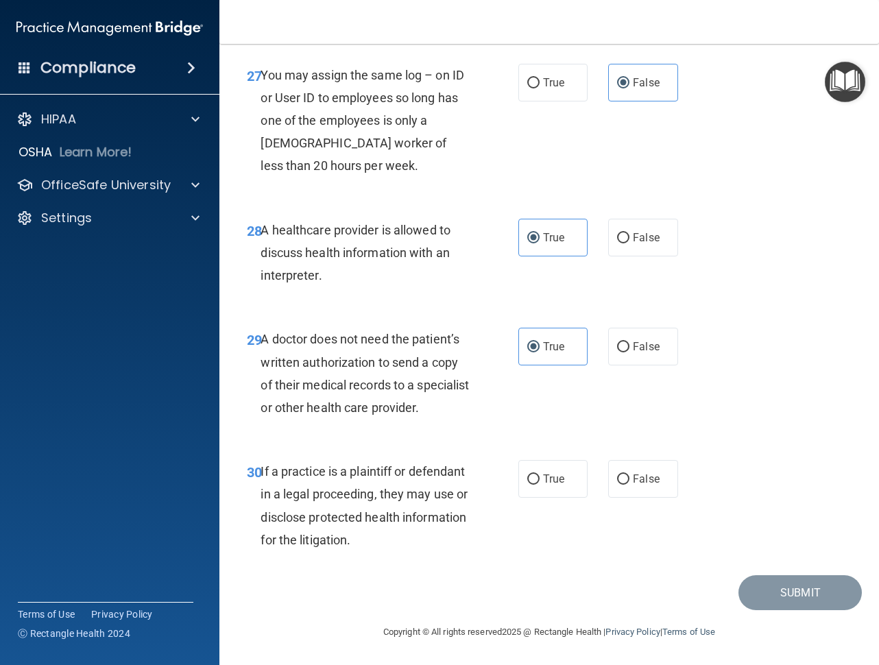
scroll to position [3769, 0]
click at [569, 498] on label "True" at bounding box center [552, 479] width 69 height 38
click at [539, 485] on input "True" at bounding box center [533, 479] width 12 height 10
radio input "true"
click at [773, 610] on button "Submit" at bounding box center [799, 592] width 123 height 35
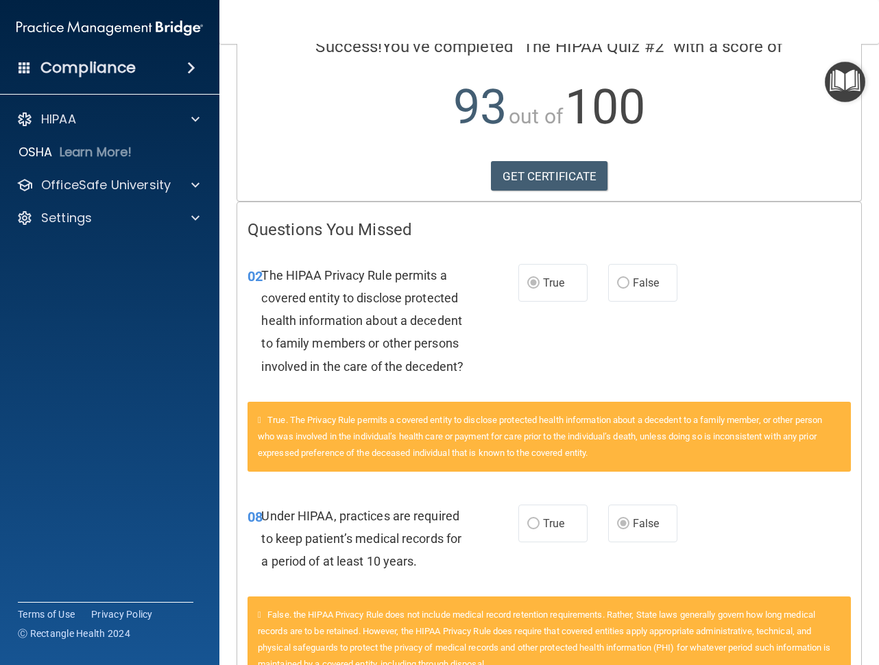
scroll to position [221, 0]
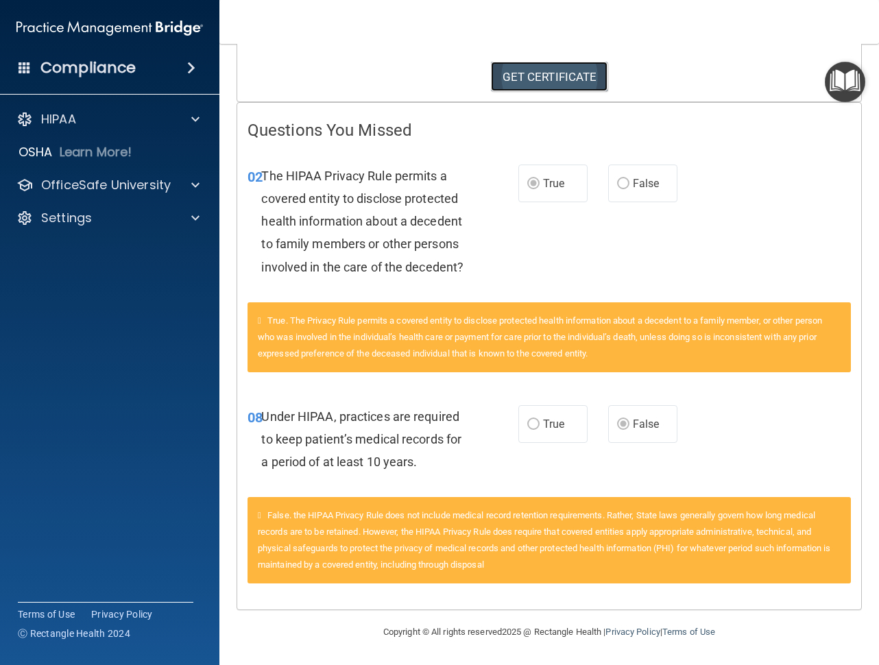
click at [579, 66] on link "GET CERTIFICATE" at bounding box center [549, 77] width 117 height 30
click at [157, 181] on p "OfficeSafe University" at bounding box center [106, 185] width 130 height 16
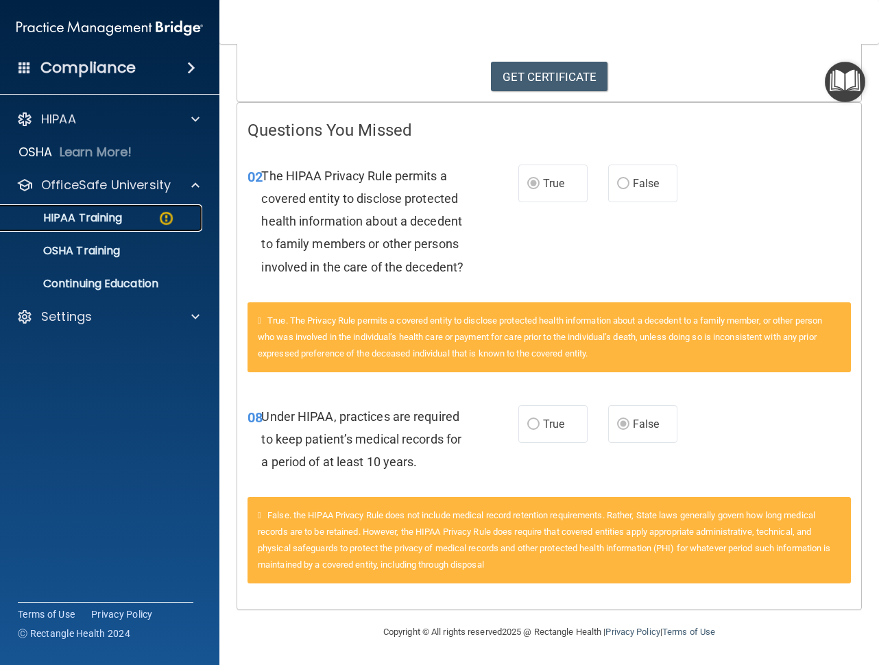
click at [173, 225] on img at bounding box center [166, 218] width 17 height 17
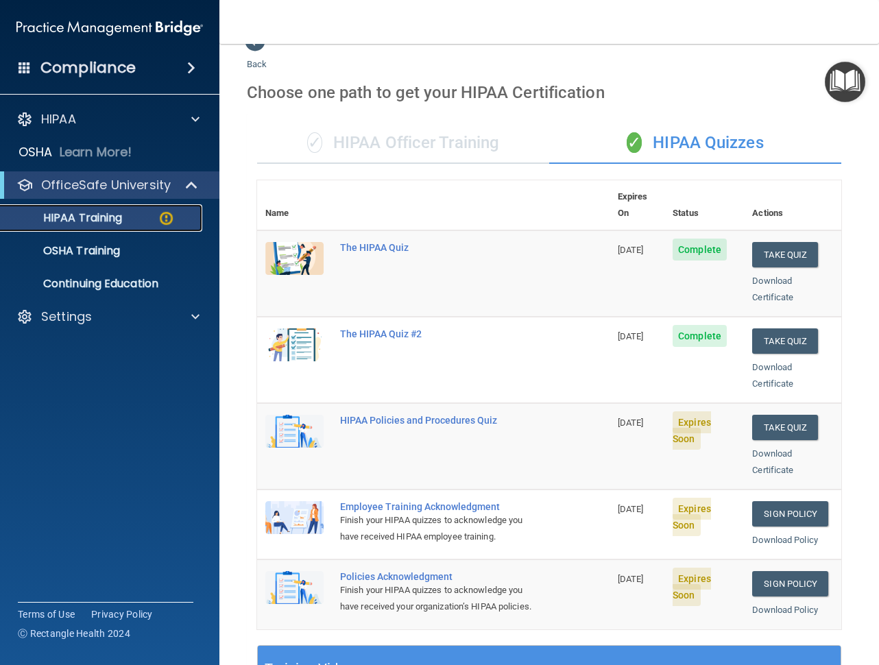
scroll to position [19, 0]
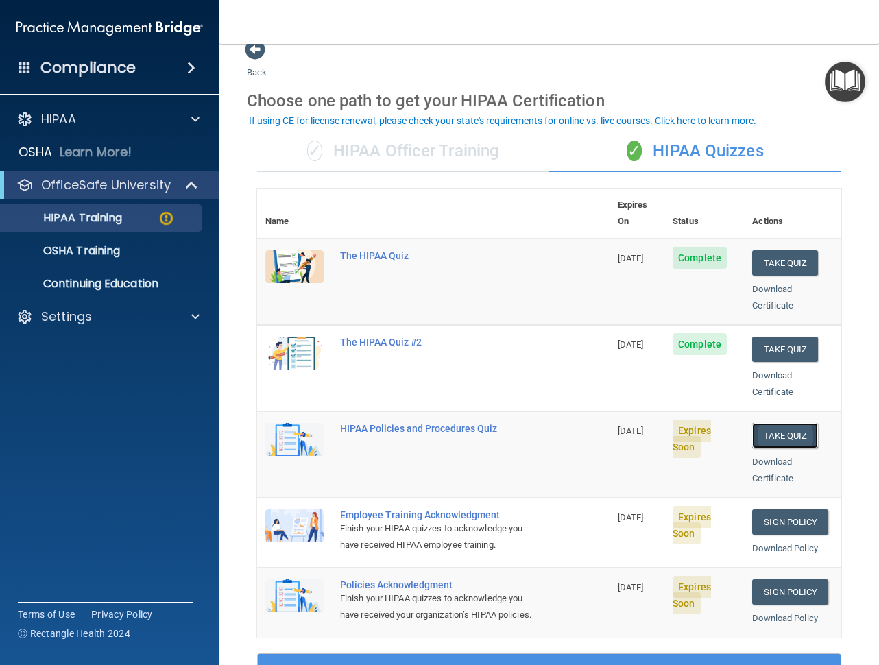
click at [756, 423] on button "Take Quiz" at bounding box center [785, 435] width 66 height 25
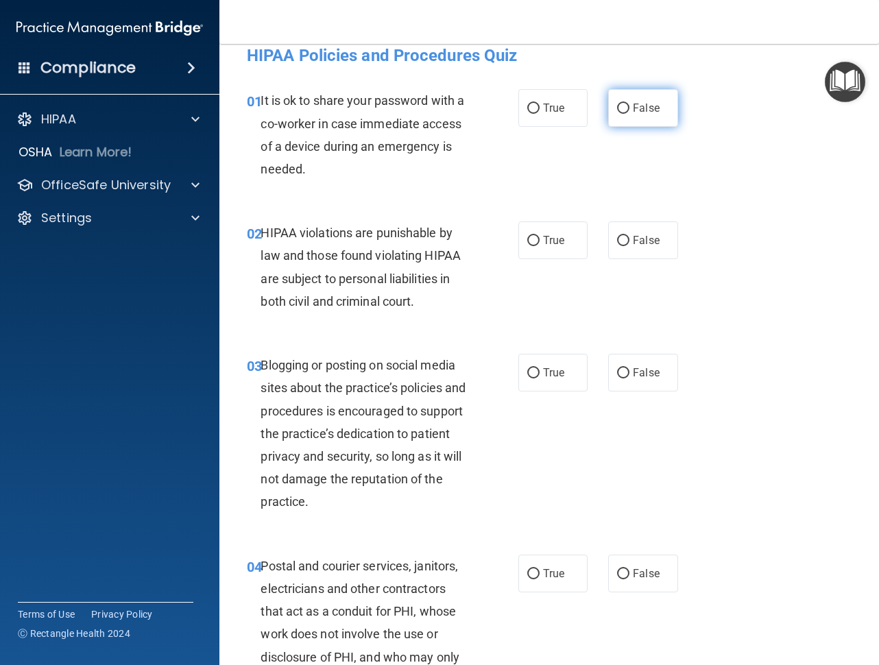
click at [653, 100] on label "False" at bounding box center [642, 108] width 69 height 38
click at [629, 103] on input "False" at bounding box center [623, 108] width 12 height 10
radio input "true"
click at [525, 230] on label "True" at bounding box center [552, 240] width 69 height 38
click at [527, 236] on input "True" at bounding box center [533, 241] width 12 height 10
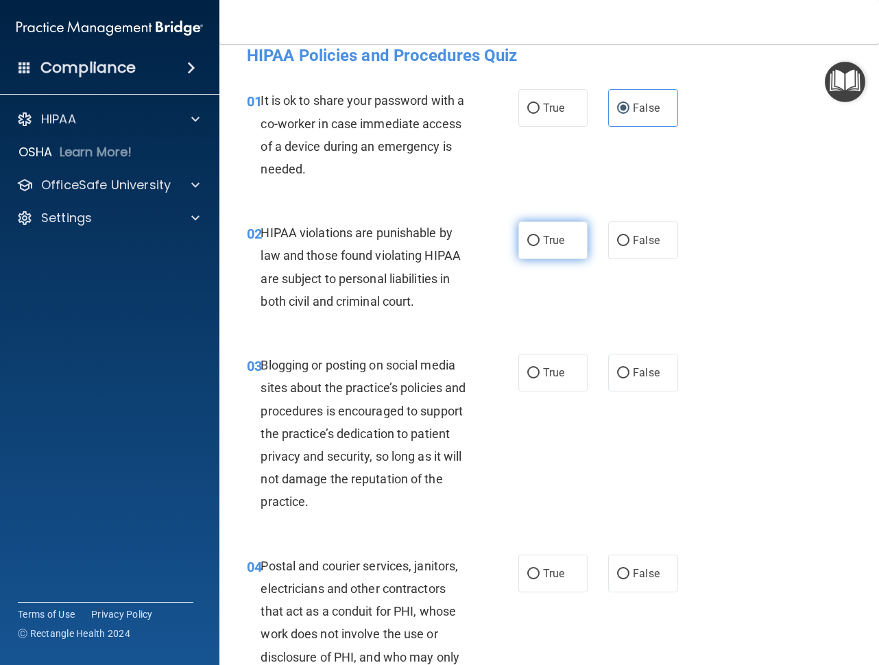
radio input "true"
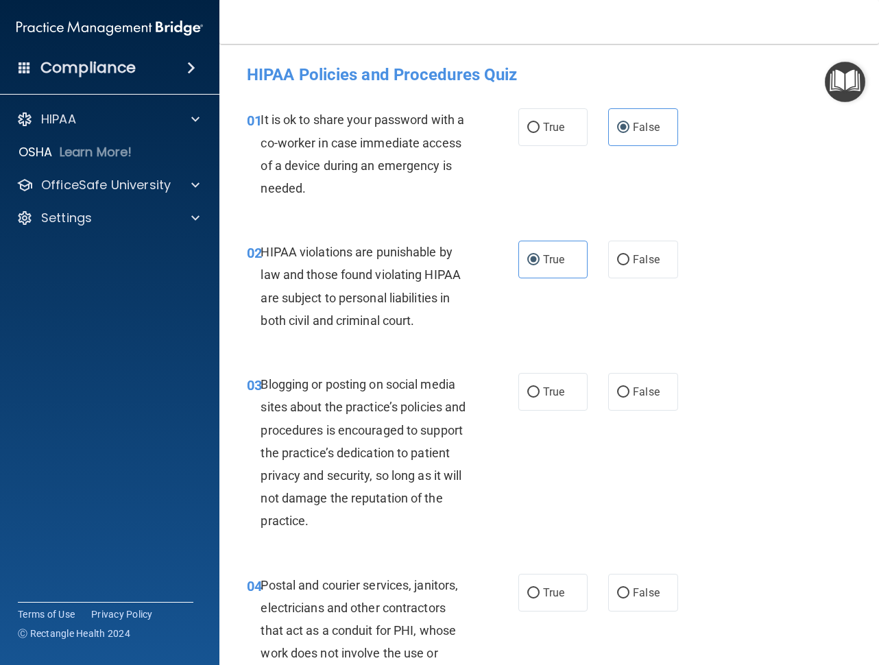
click at [645, 367] on div "03 Blogging or posting on social media sites about the practice’s policies and …" at bounding box center [548, 456] width 625 height 201
click at [643, 384] on label "False" at bounding box center [642, 392] width 69 height 38
click at [629, 387] on input "False" at bounding box center [623, 392] width 12 height 10
radio input "true"
click at [541, 373] on label "True" at bounding box center [552, 392] width 69 height 38
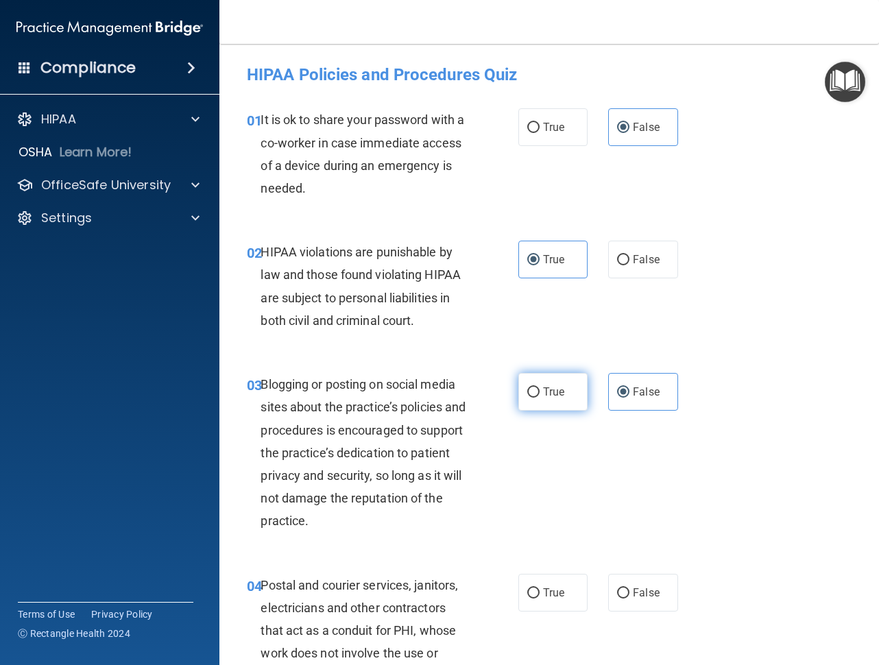
click at [539, 387] on input "True" at bounding box center [533, 392] width 12 height 10
radio input "true"
radio input "false"
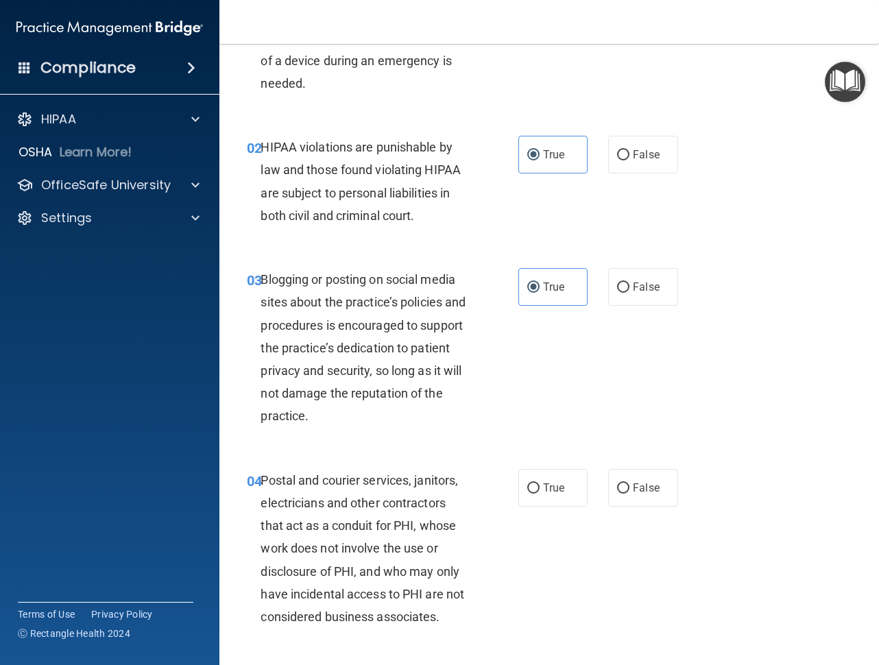
scroll to position [137, 0]
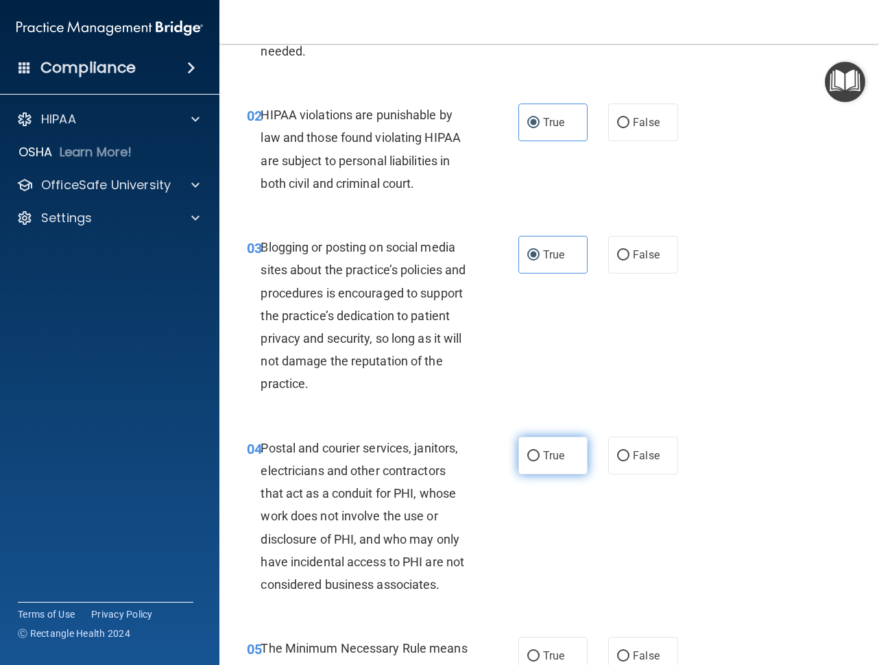
click at [578, 439] on label "True" at bounding box center [552, 456] width 69 height 38
click at [539, 451] on input "True" at bounding box center [533, 456] width 12 height 10
radio input "true"
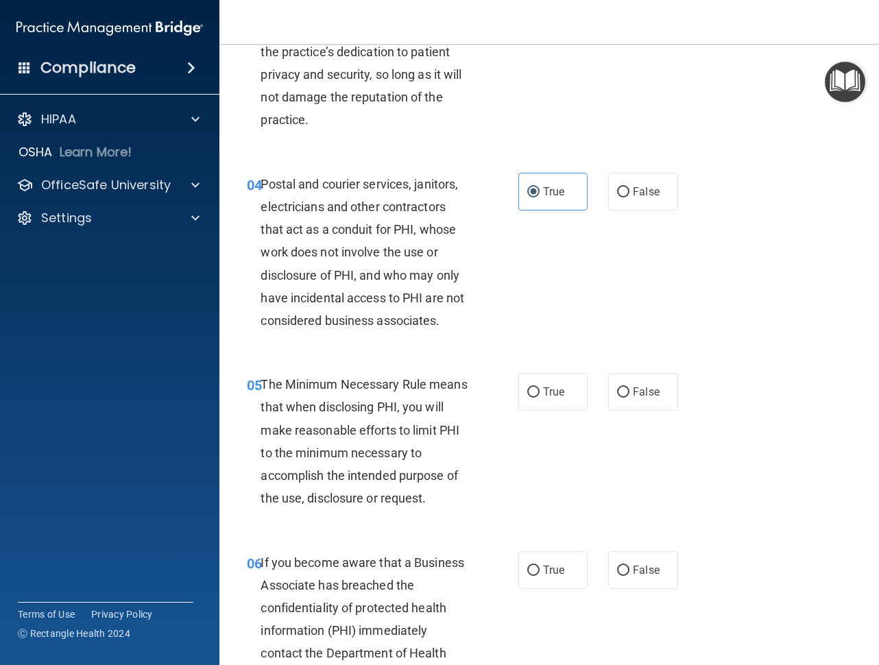
scroll to position [411, 0]
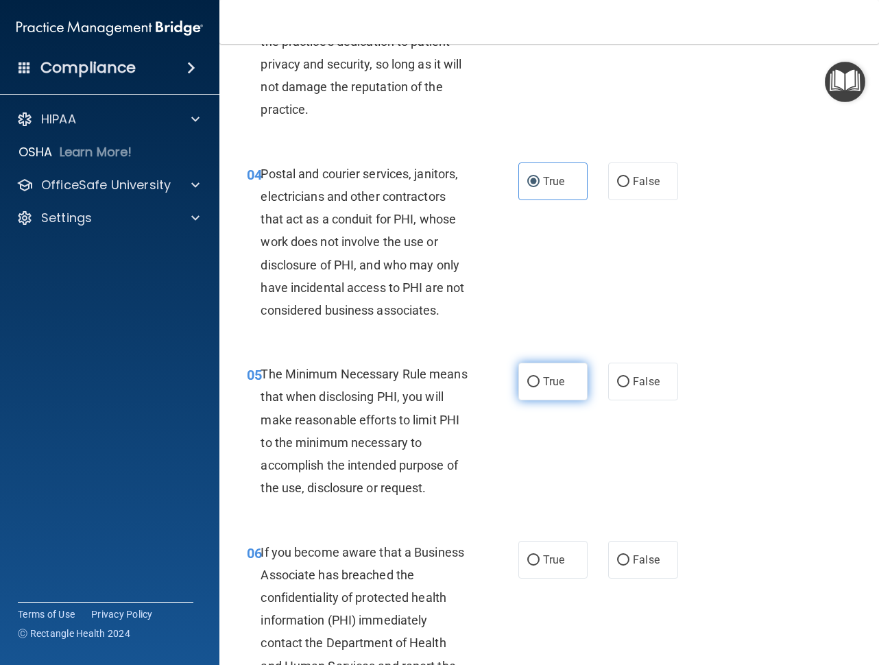
click at [543, 387] on span "True" at bounding box center [553, 381] width 21 height 13
click at [539, 387] on input "True" at bounding box center [533, 382] width 12 height 10
radio input "true"
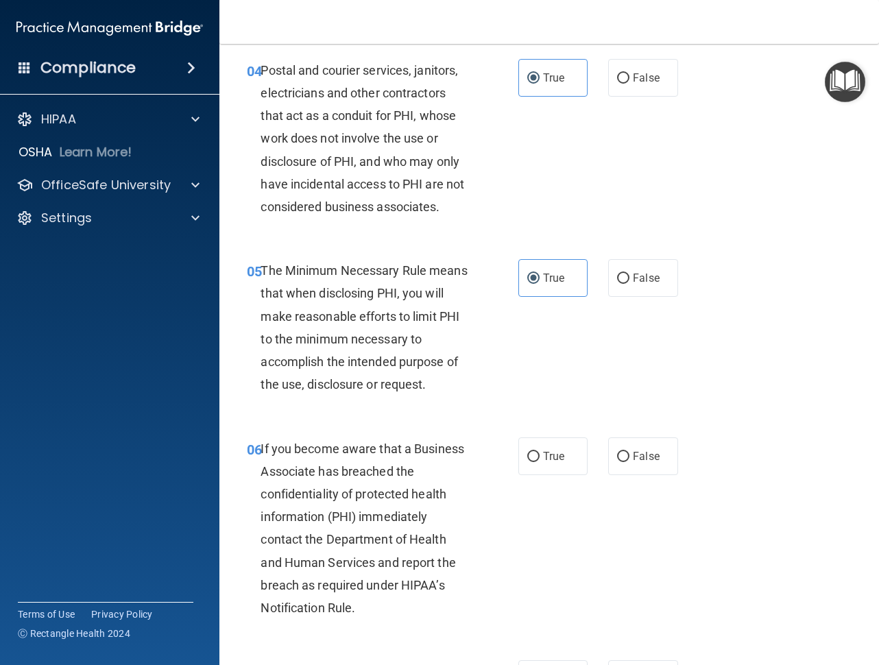
scroll to position [548, 0]
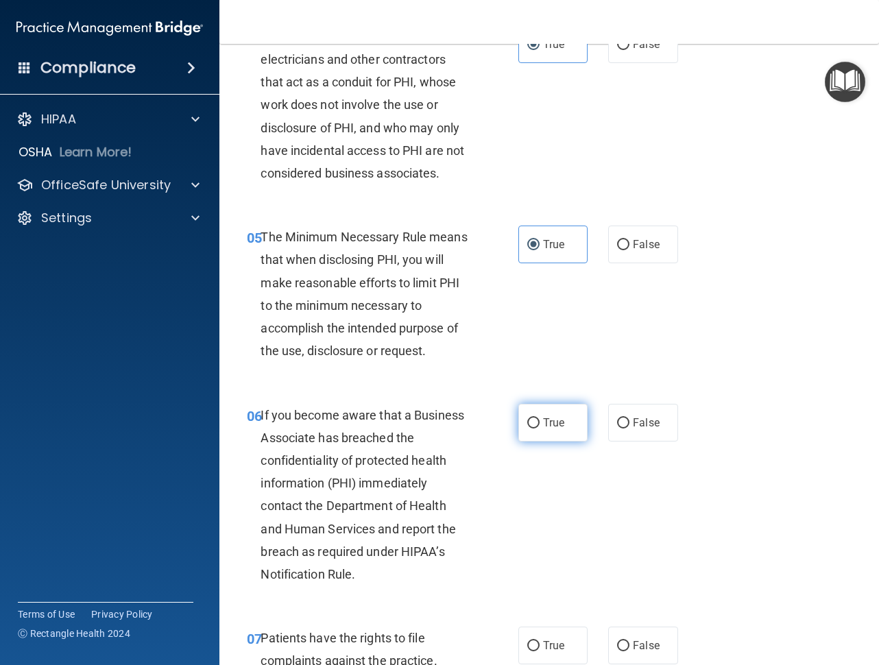
click at [536, 426] on label "True" at bounding box center [552, 423] width 69 height 38
click at [536, 426] on input "True" at bounding box center [533, 423] width 12 height 10
radio input "true"
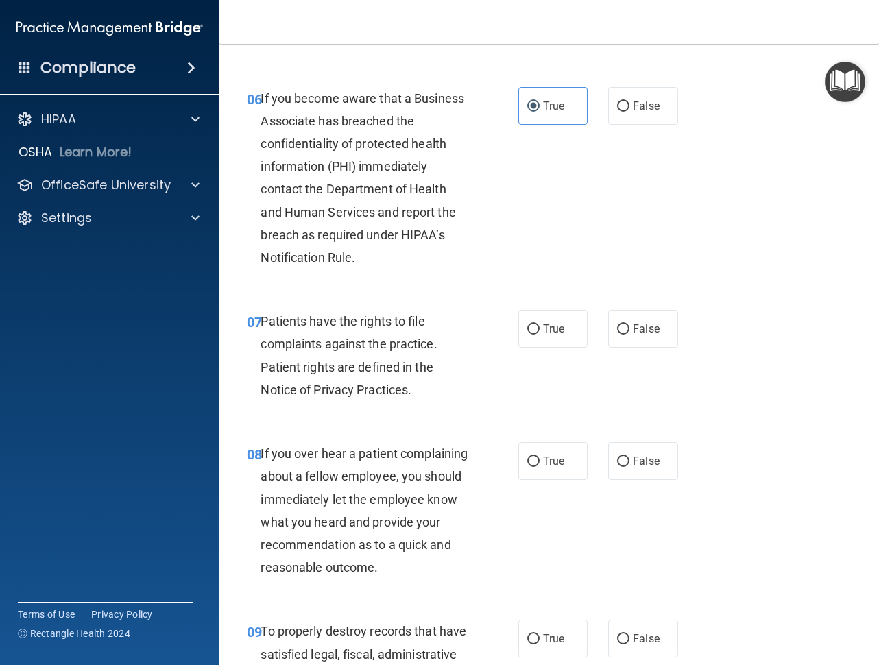
scroll to position [891, 0]
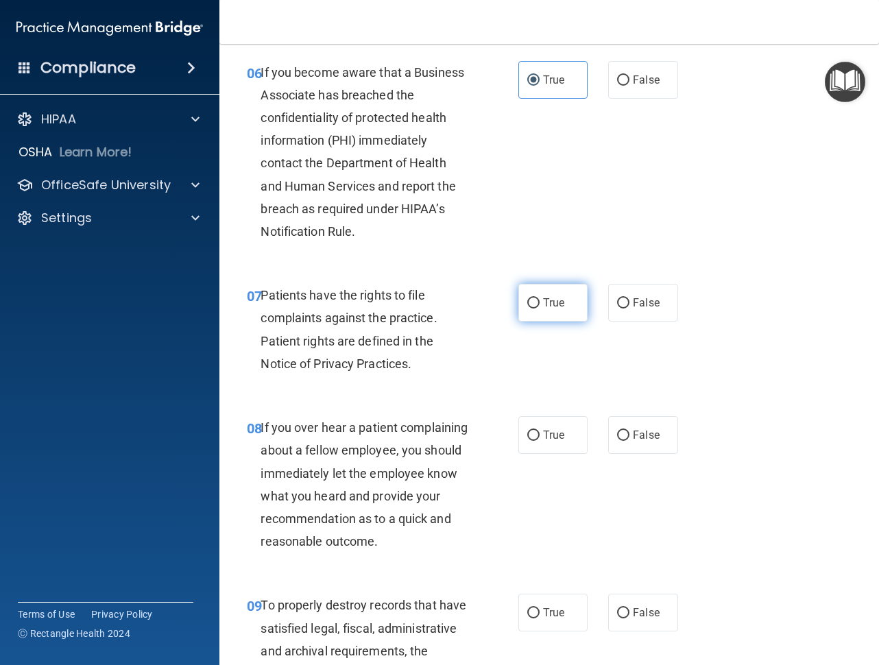
click at [554, 305] on span "True" at bounding box center [553, 302] width 21 height 13
click at [539, 305] on input "True" at bounding box center [533, 303] width 12 height 10
radio input "true"
click at [547, 449] on label "True" at bounding box center [552, 435] width 69 height 38
click at [539, 441] on input "True" at bounding box center [533, 435] width 12 height 10
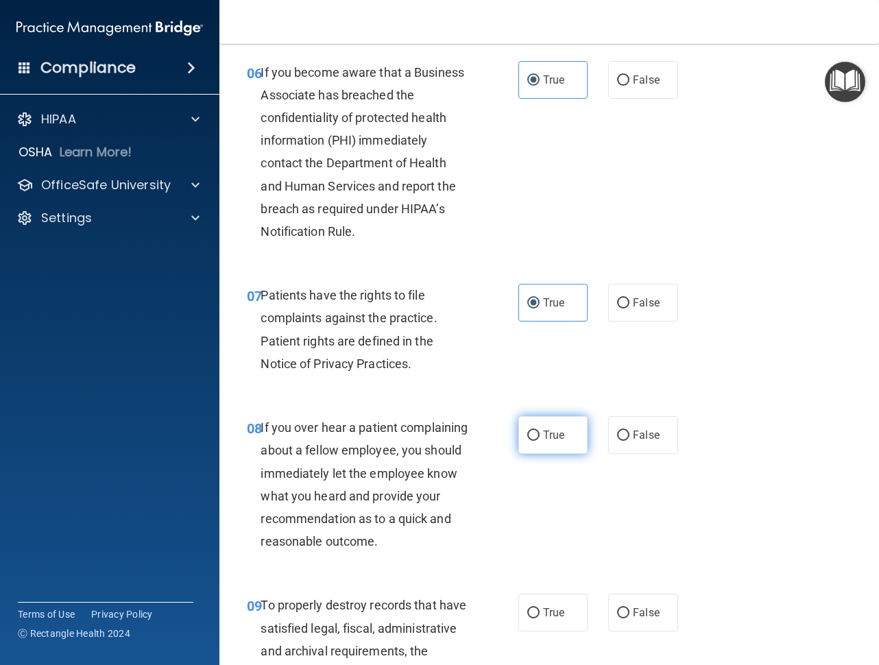
radio input "true"
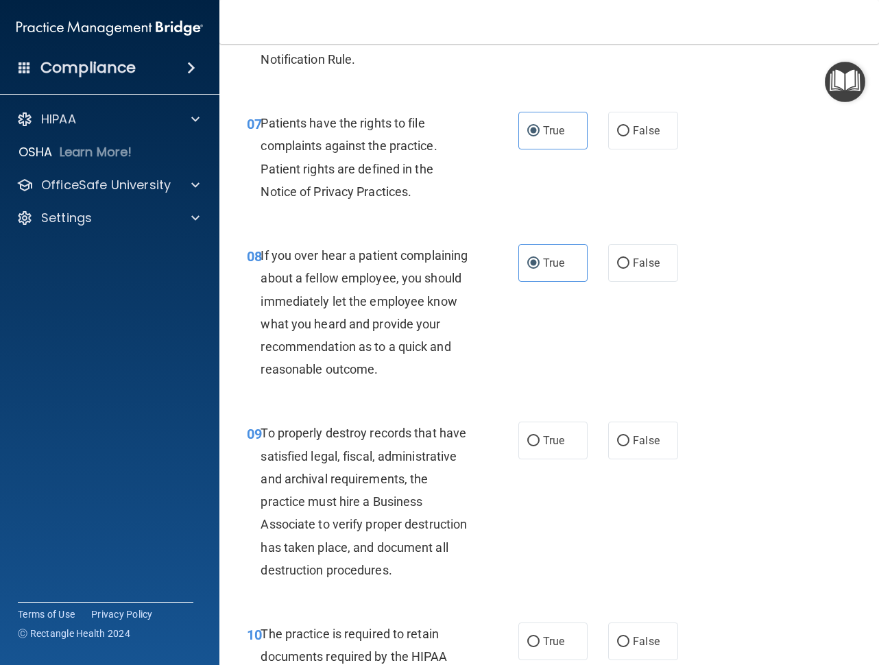
scroll to position [1096, 0]
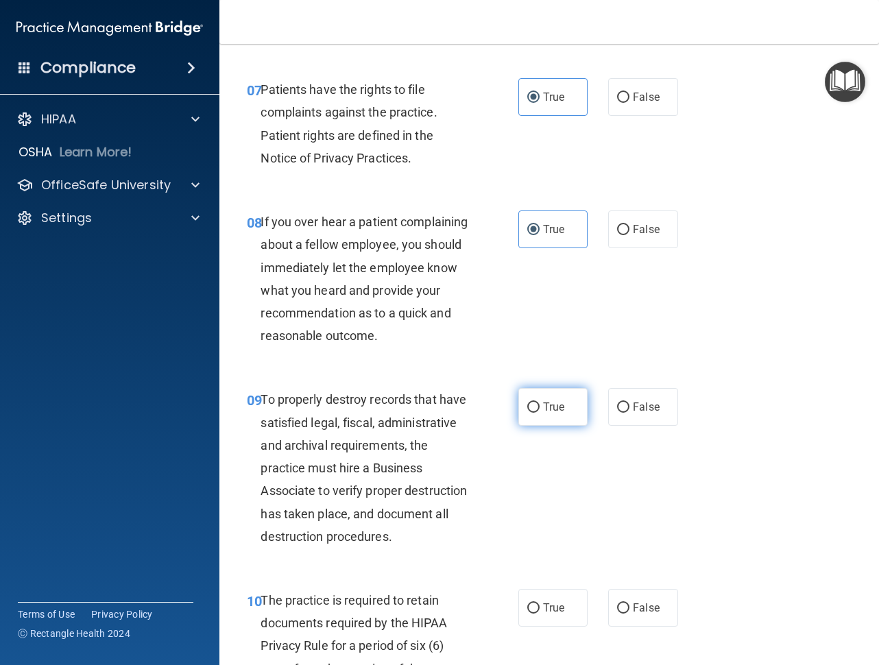
click at [569, 426] on label "True" at bounding box center [552, 407] width 69 height 38
click at [539, 413] on input "True" at bounding box center [533, 407] width 12 height 10
radio input "true"
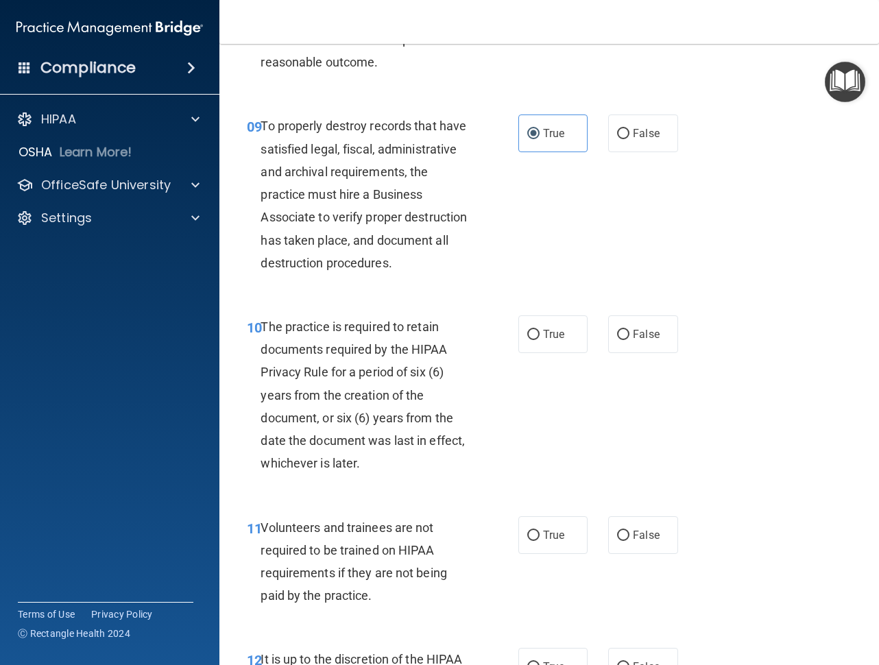
scroll to position [1371, 0]
click at [621, 352] on label "False" at bounding box center [642, 334] width 69 height 38
click at [621, 339] on input "False" at bounding box center [623, 334] width 12 height 10
radio input "true"
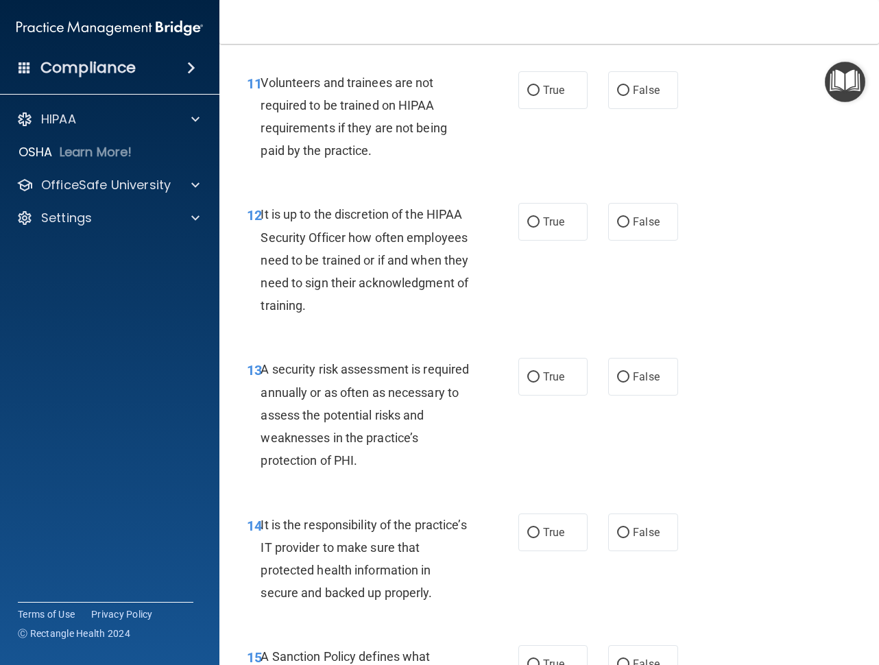
scroll to position [1850, 0]
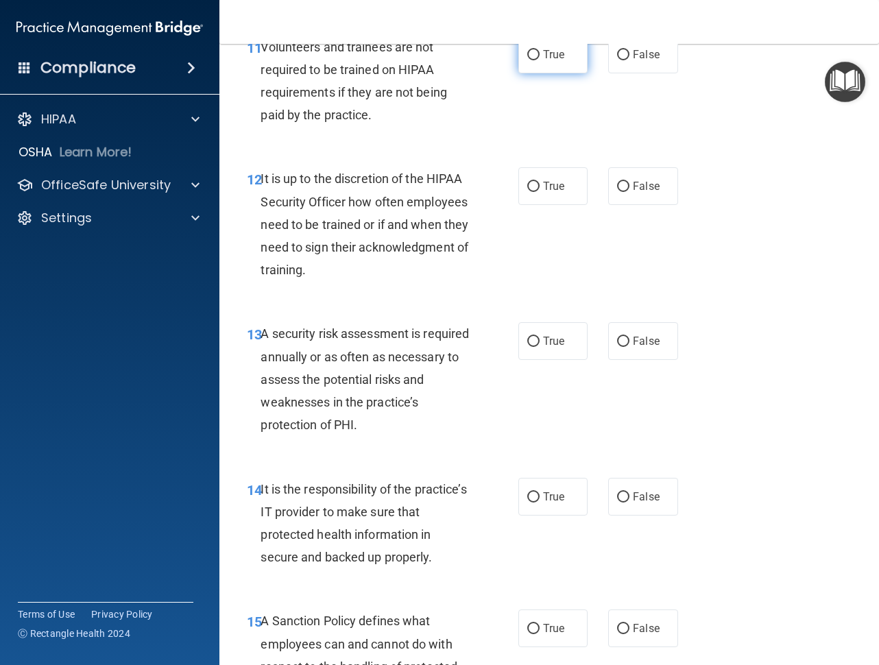
click at [532, 60] on input "True" at bounding box center [533, 55] width 12 height 10
radio input "true"
click at [650, 205] on label "False" at bounding box center [642, 186] width 69 height 38
click at [629, 192] on input "False" at bounding box center [623, 187] width 12 height 10
radio input "true"
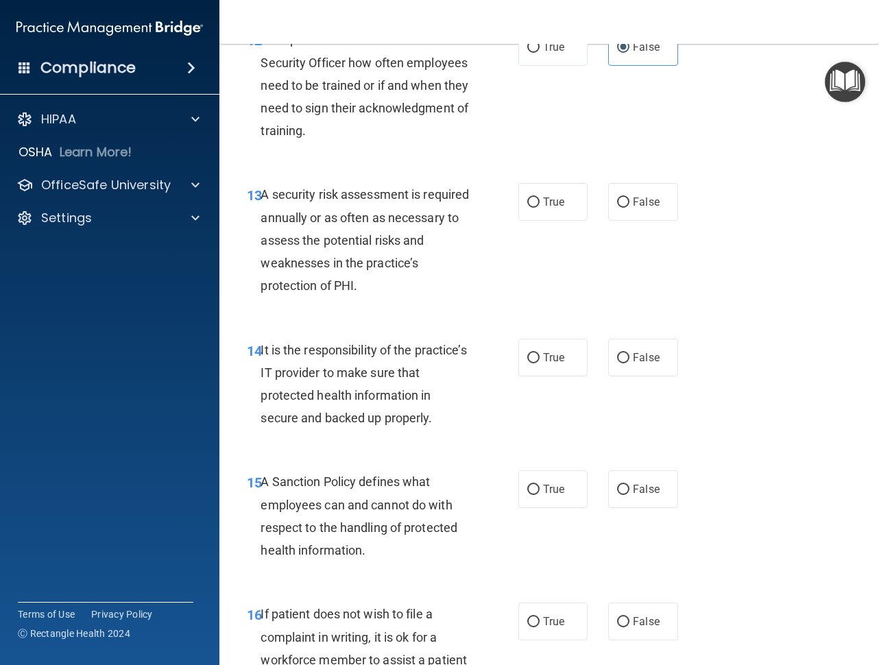
scroll to position [2056, 0]
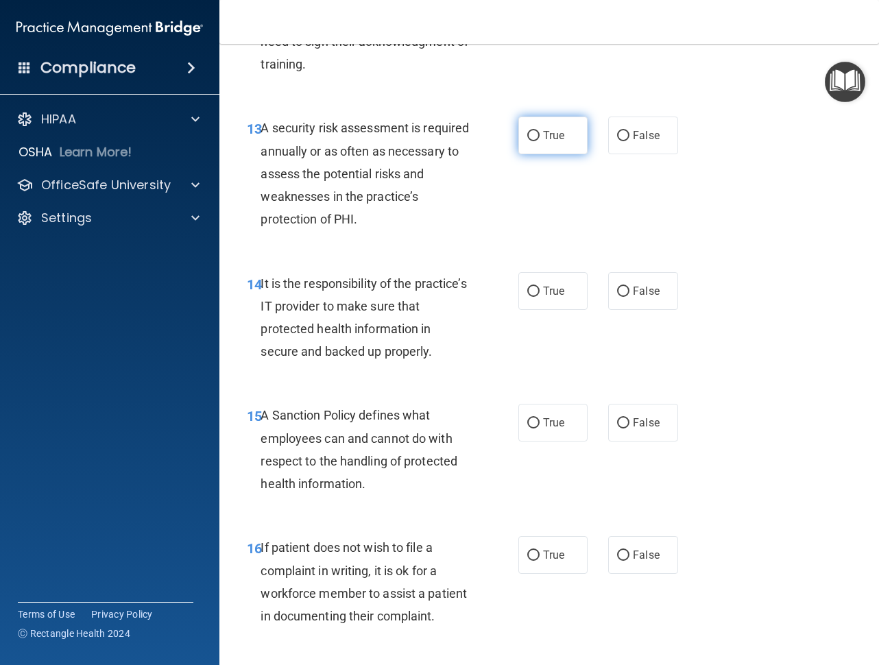
click at [565, 154] on label "True" at bounding box center [552, 136] width 69 height 38
click at [539, 141] on input "True" at bounding box center [533, 136] width 12 height 10
radio input "true"
click at [553, 297] on span "True" at bounding box center [553, 290] width 21 height 13
click at [539, 297] on input "True" at bounding box center [533, 291] width 12 height 10
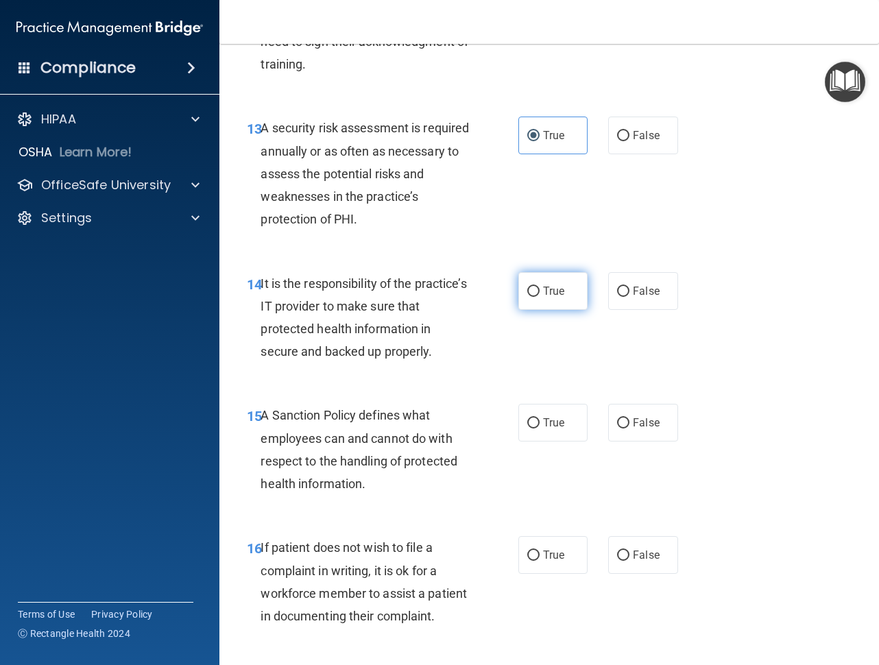
radio input "true"
click at [530, 441] on label "True" at bounding box center [552, 423] width 69 height 38
click at [530, 428] on input "True" at bounding box center [533, 423] width 12 height 10
radio input "true"
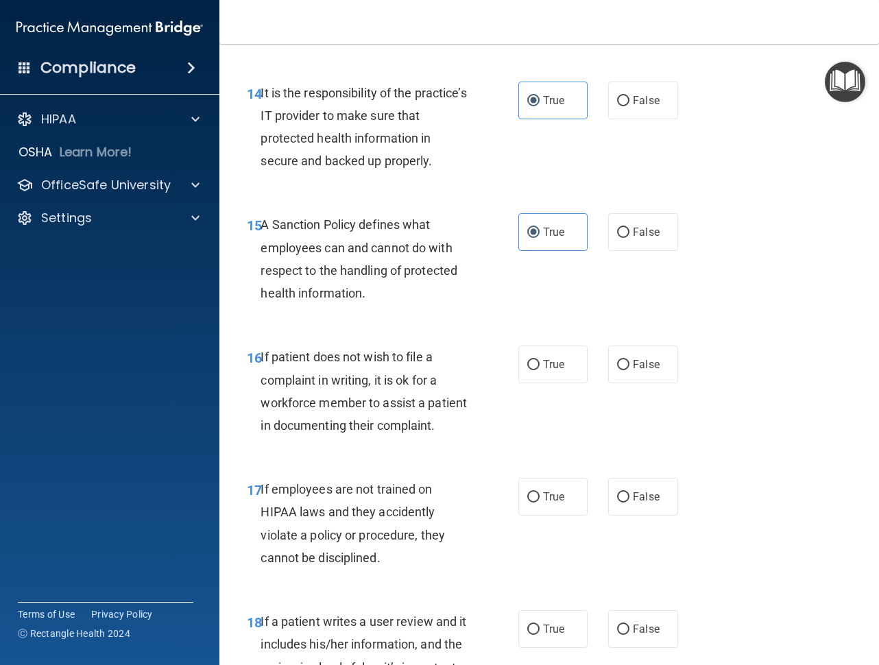
scroll to position [2261, 0]
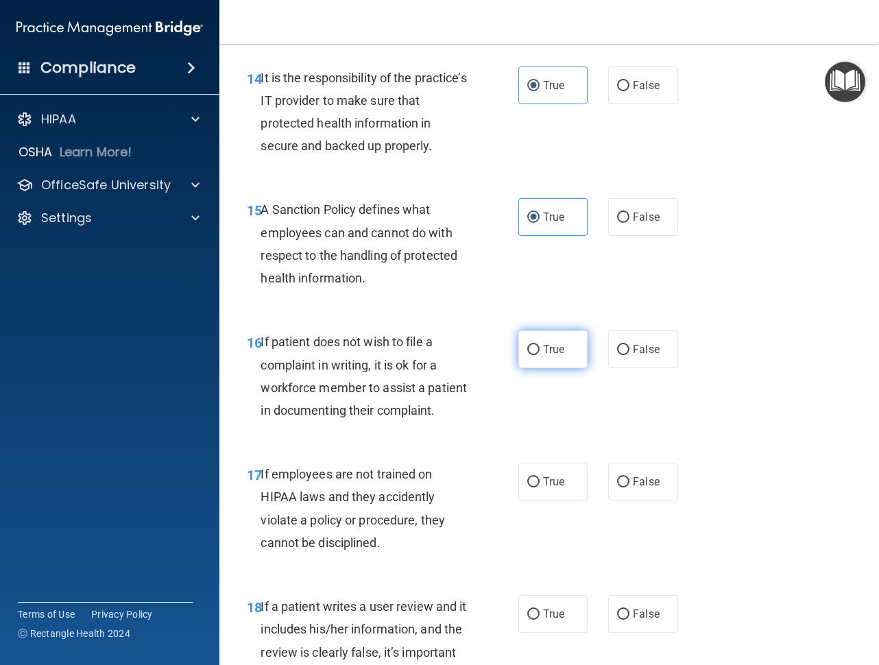
click at [553, 356] on span "True" at bounding box center [553, 349] width 21 height 13
click at [539, 355] on input "True" at bounding box center [533, 350] width 12 height 10
radio input "true"
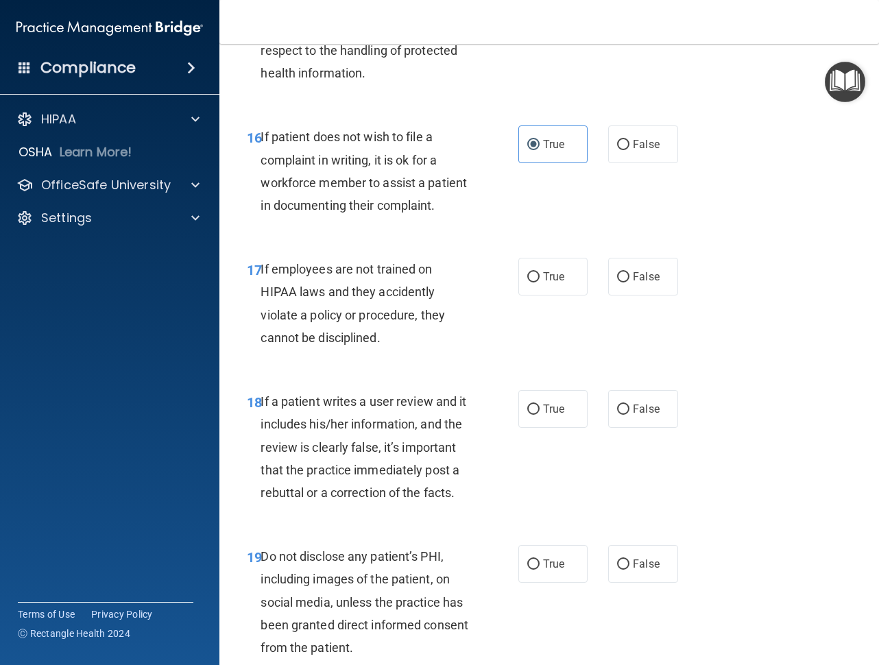
scroll to position [2467, 0]
click at [613, 162] on label "False" at bounding box center [642, 144] width 69 height 38
click at [617, 149] on input "False" at bounding box center [623, 144] width 12 height 10
radio input "true"
radio input "false"
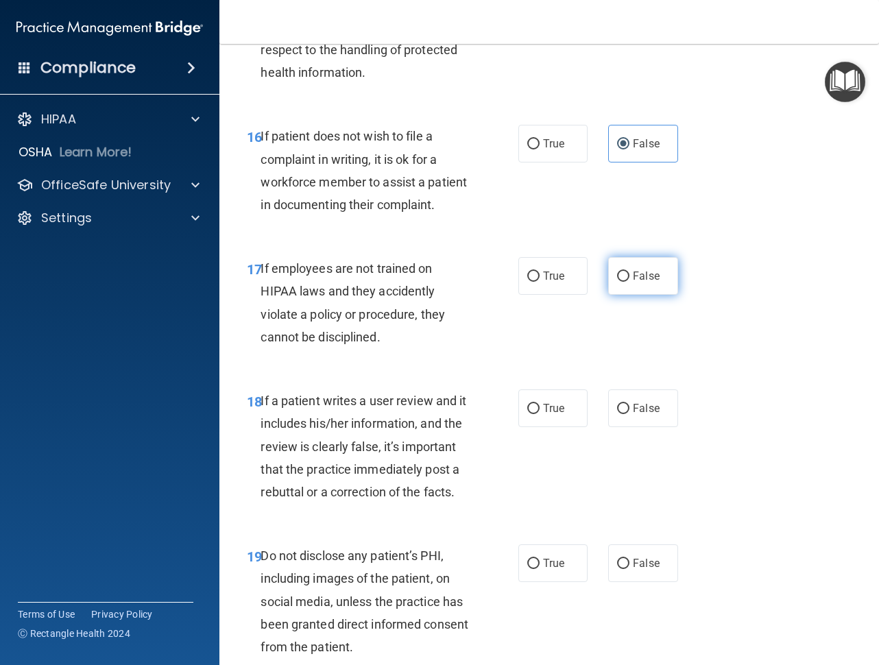
click at [616, 295] on label "False" at bounding box center [642, 276] width 69 height 38
click at [617, 282] on input "False" at bounding box center [623, 276] width 12 height 10
radio input "true"
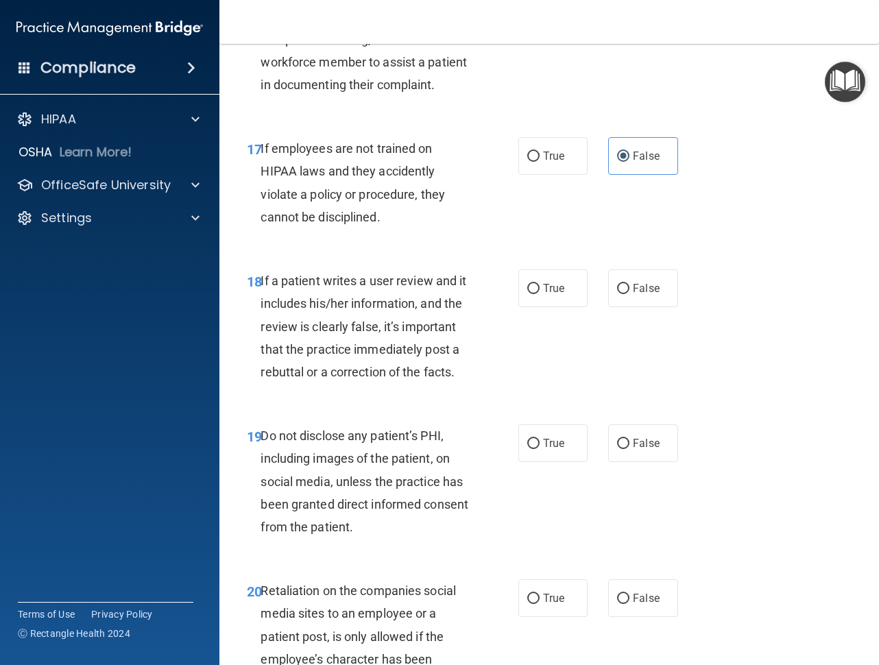
scroll to position [2604, 0]
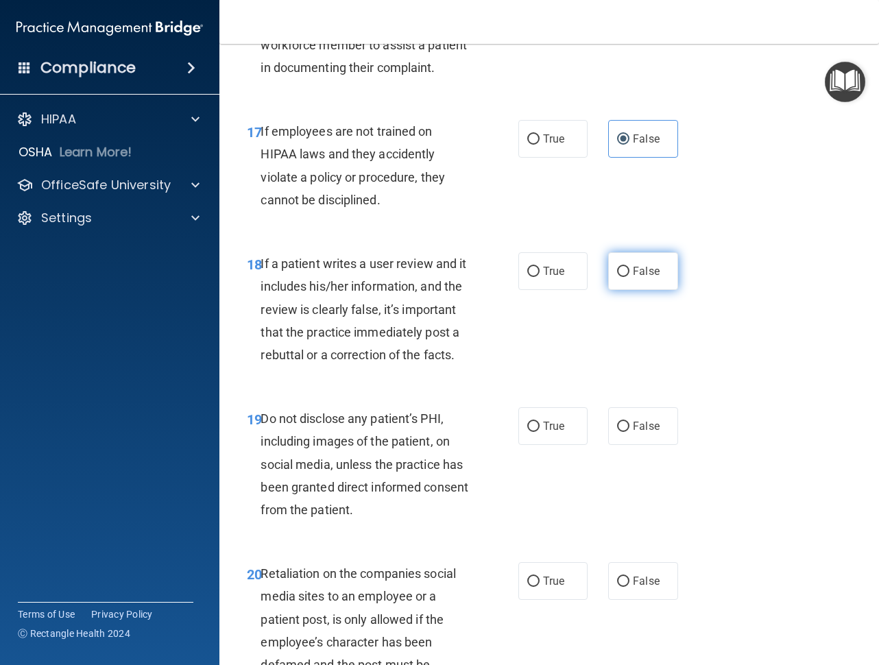
click at [628, 290] on label "False" at bounding box center [642, 271] width 69 height 38
click at [628, 277] on input "False" at bounding box center [623, 272] width 12 height 10
radio input "true"
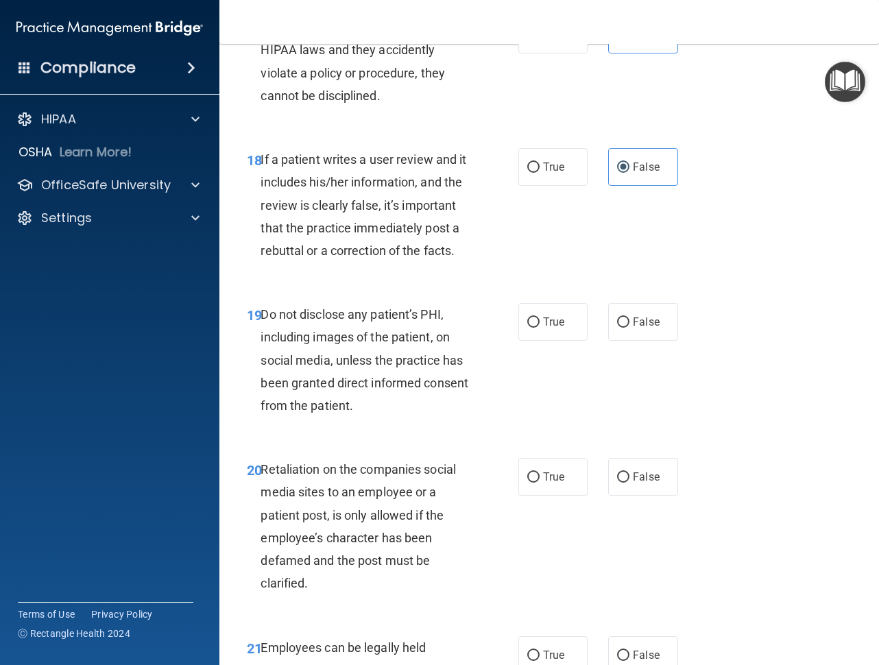
scroll to position [2741, 0]
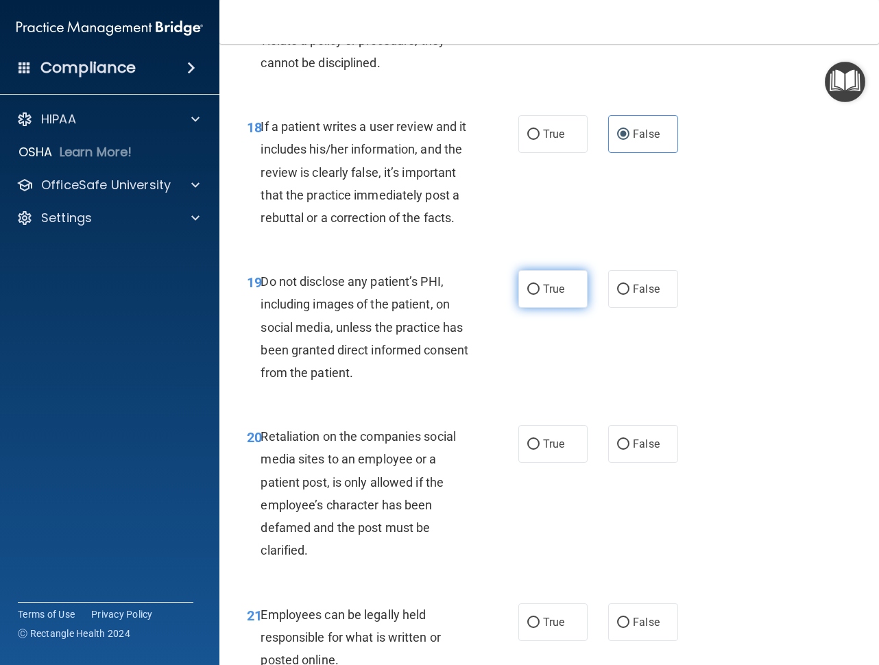
click at [540, 308] on label "True" at bounding box center [552, 289] width 69 height 38
click at [539, 295] on input "True" at bounding box center [533, 289] width 12 height 10
radio input "true"
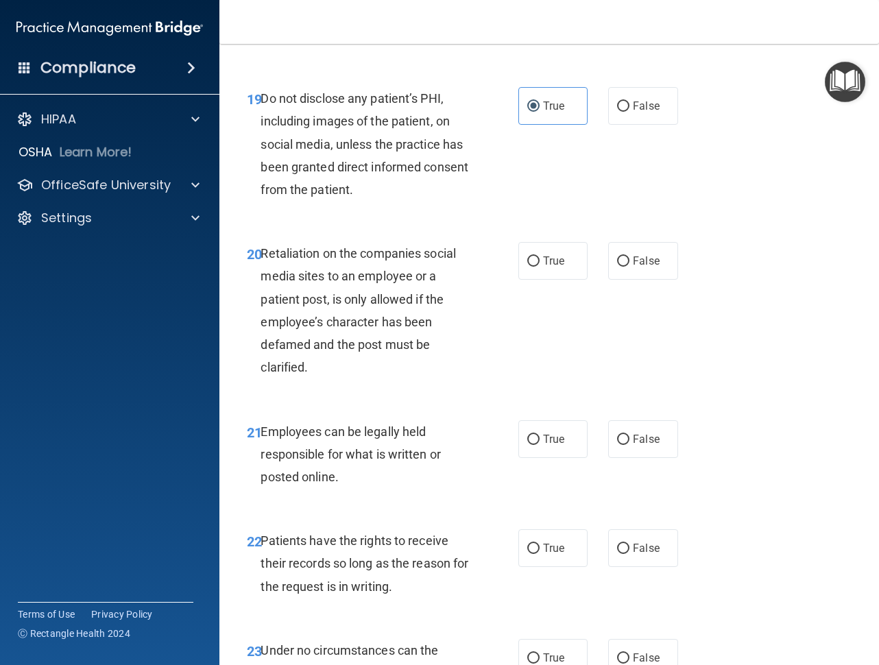
scroll to position [3015, 0]
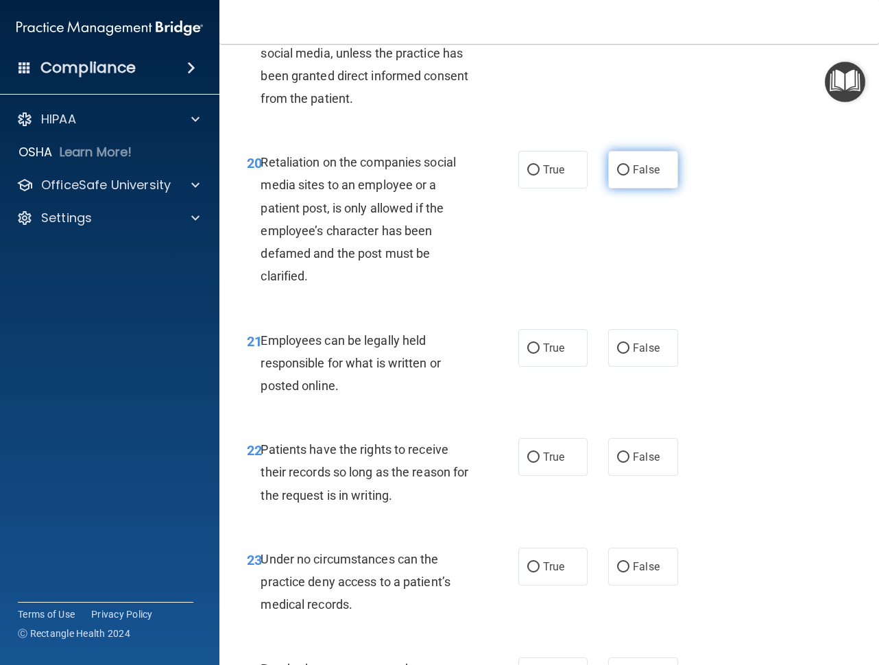
click at [646, 176] on span "False" at bounding box center [646, 169] width 27 height 13
click at [629, 175] on input "False" at bounding box center [623, 170] width 12 height 10
radio input "true"
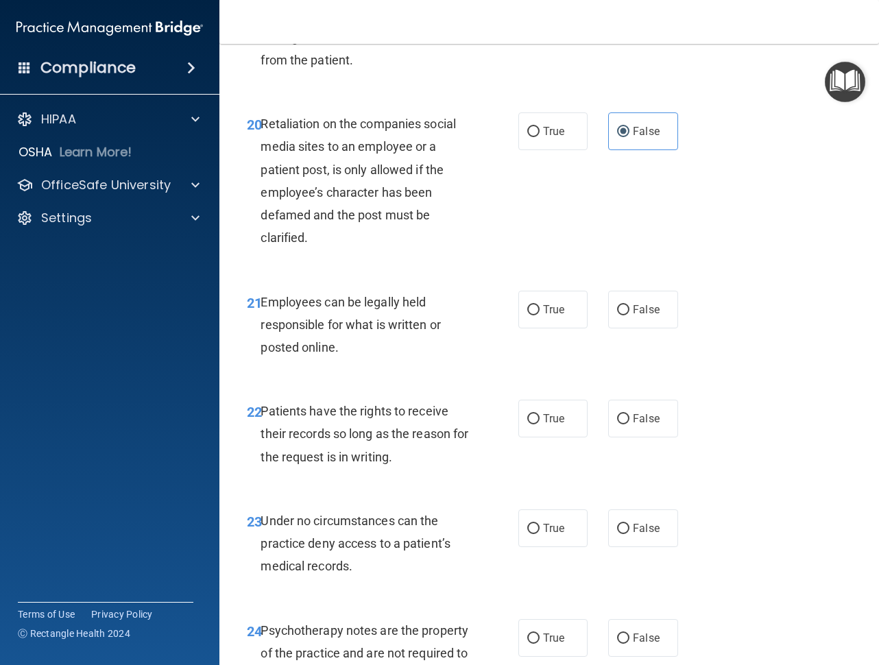
scroll to position [3152, 0]
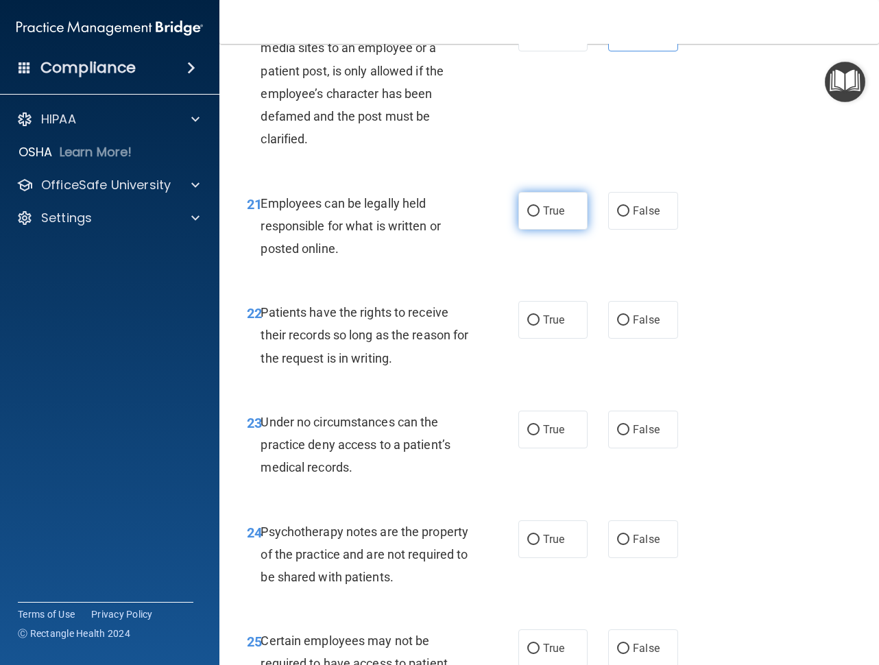
click at [556, 230] on label "True" at bounding box center [552, 211] width 69 height 38
click at [539, 217] on input "True" at bounding box center [533, 211] width 12 height 10
radio input "true"
click at [533, 326] on input "True" at bounding box center [533, 320] width 12 height 10
radio input "true"
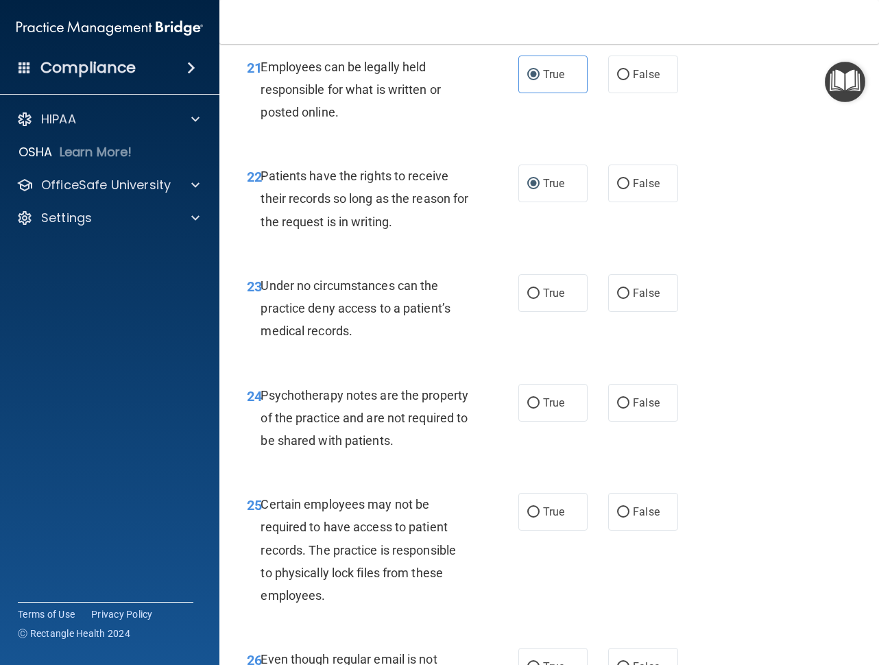
scroll to position [3289, 0]
click at [543, 299] on span "True" at bounding box center [553, 292] width 21 height 13
click at [539, 298] on input "True" at bounding box center [533, 293] width 12 height 10
radio input "true"
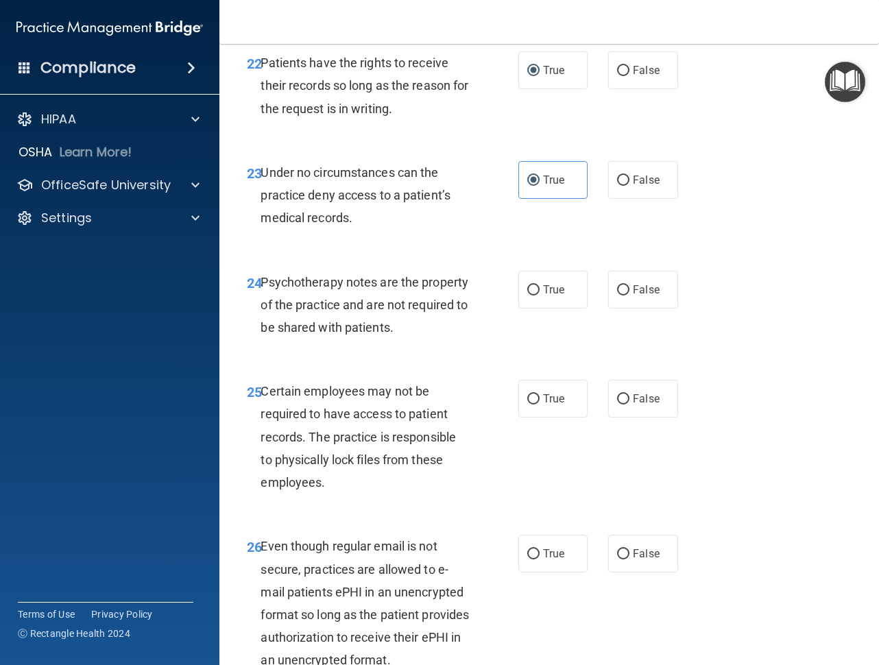
scroll to position [3426, 0]
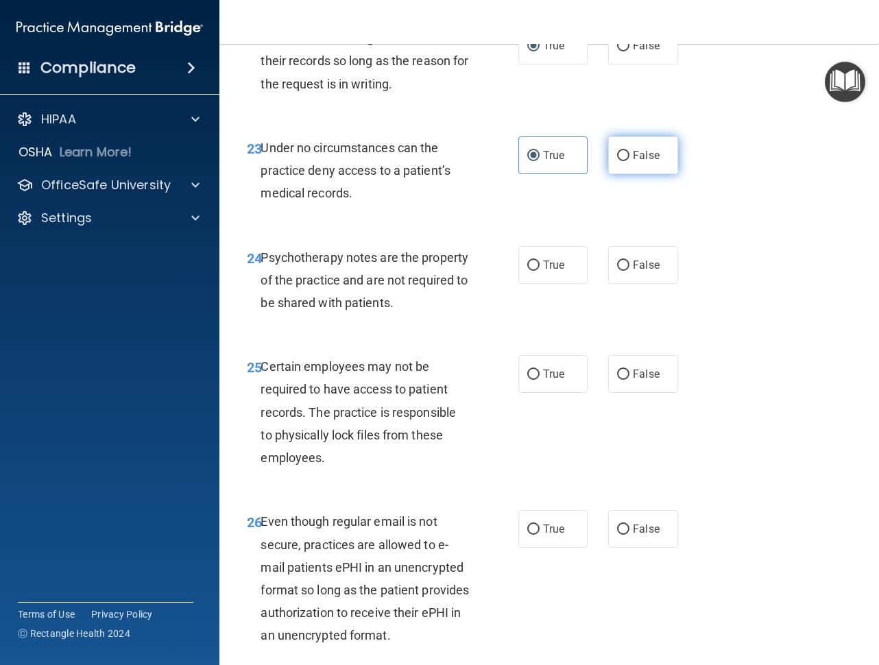
click at [629, 174] on label "False" at bounding box center [642, 155] width 69 height 38
click at [629, 161] on input "False" at bounding box center [623, 156] width 12 height 10
radio input "true"
radio input "false"
click at [415, 310] on span "Psychotherapy notes are the property of the practice and are not required to be…" at bounding box center [364, 280] width 208 height 60
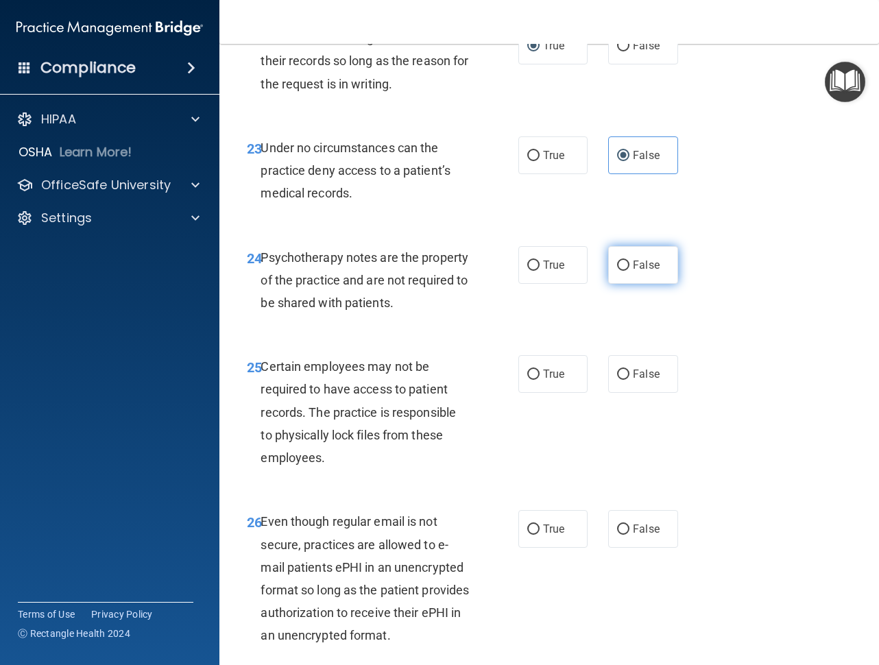
click at [633, 271] on span "False" at bounding box center [646, 264] width 27 height 13
click at [629, 271] on input "False" at bounding box center [623, 265] width 12 height 10
radio input "true"
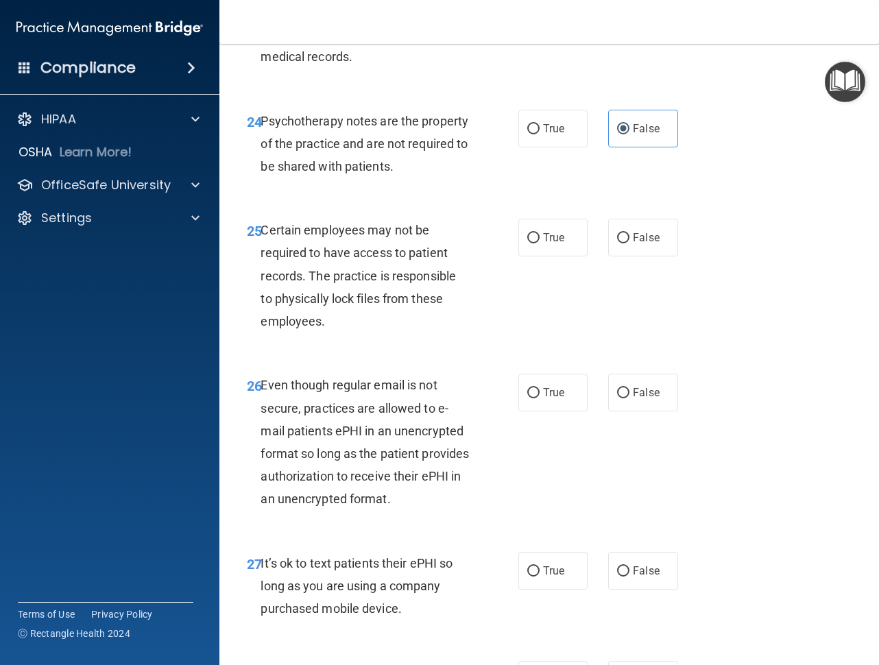
scroll to position [3564, 0]
click at [658, 256] on label "False" at bounding box center [642, 237] width 69 height 38
click at [629, 243] on input "False" at bounding box center [623, 237] width 12 height 10
radio input "true"
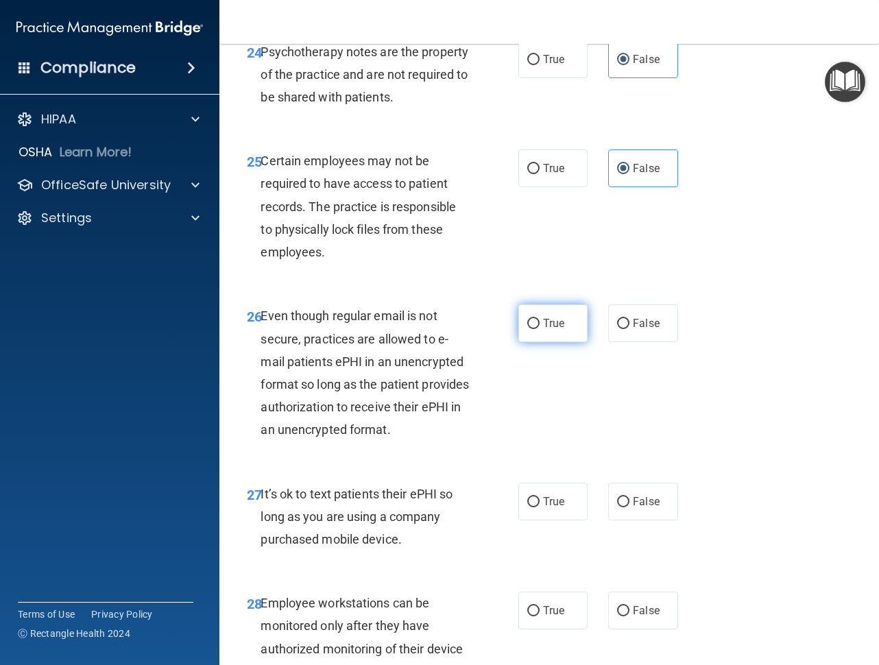
click at [530, 342] on label "True" at bounding box center [552, 323] width 69 height 38
click at [530, 329] on input "True" at bounding box center [533, 324] width 12 height 10
radio input "true"
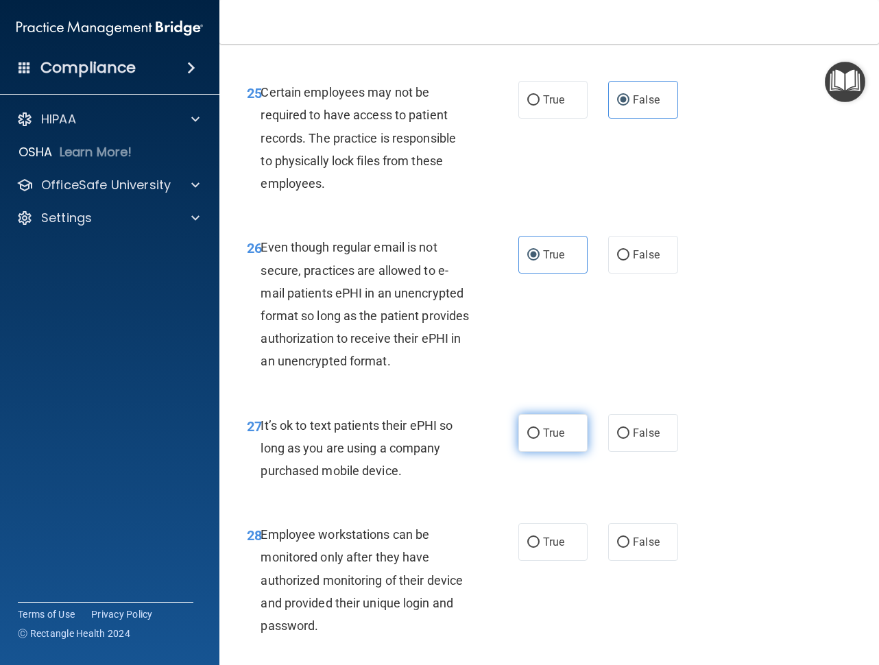
click at [543, 439] on span "True" at bounding box center [553, 432] width 21 height 13
click at [539, 439] on input "True" at bounding box center [533, 433] width 12 height 10
radio input "true"
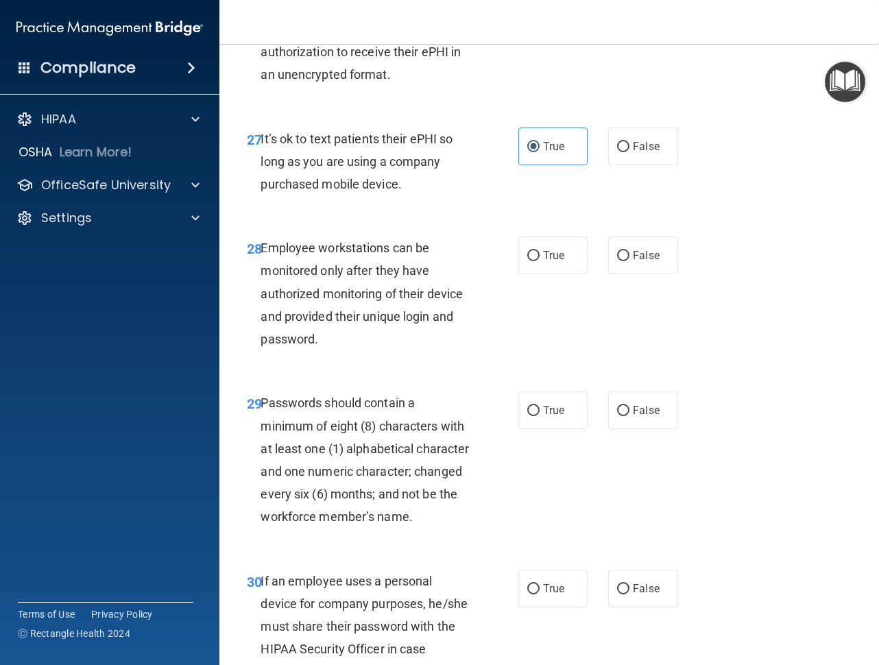
scroll to position [4043, 0]
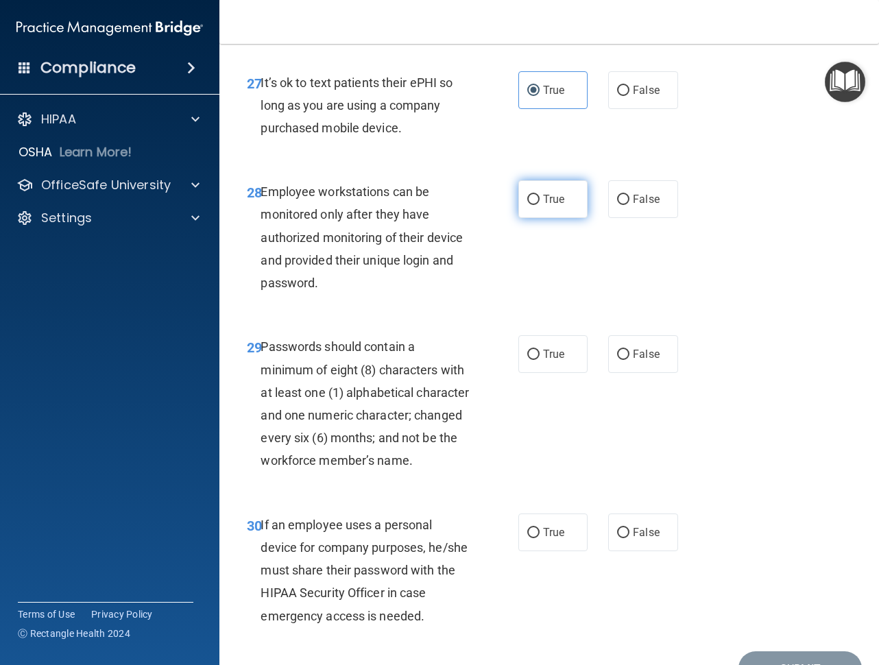
click at [546, 218] on label "True" at bounding box center [552, 199] width 69 height 38
click at [539, 205] on input "True" at bounding box center [533, 200] width 12 height 10
radio input "true"
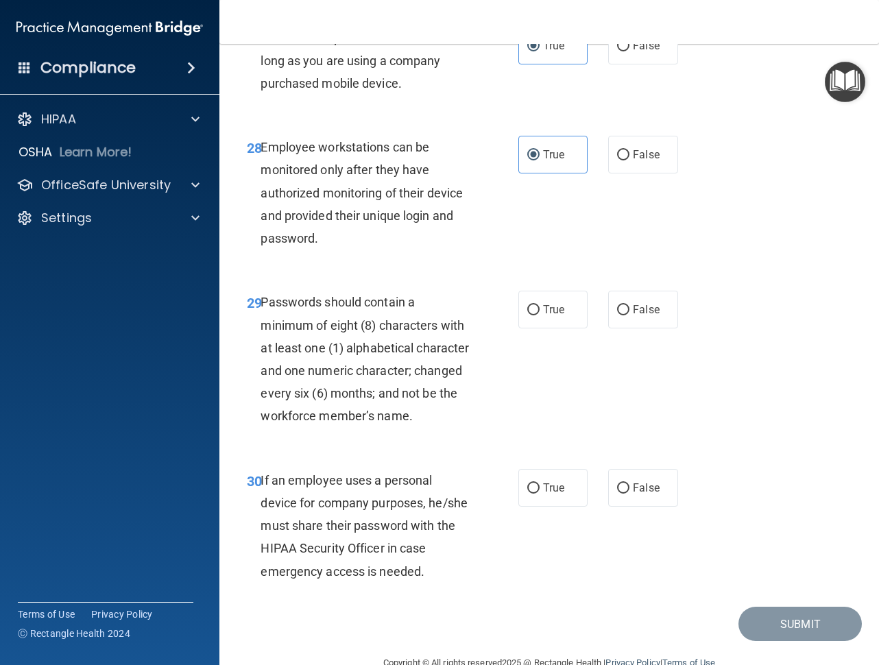
scroll to position [4112, 0]
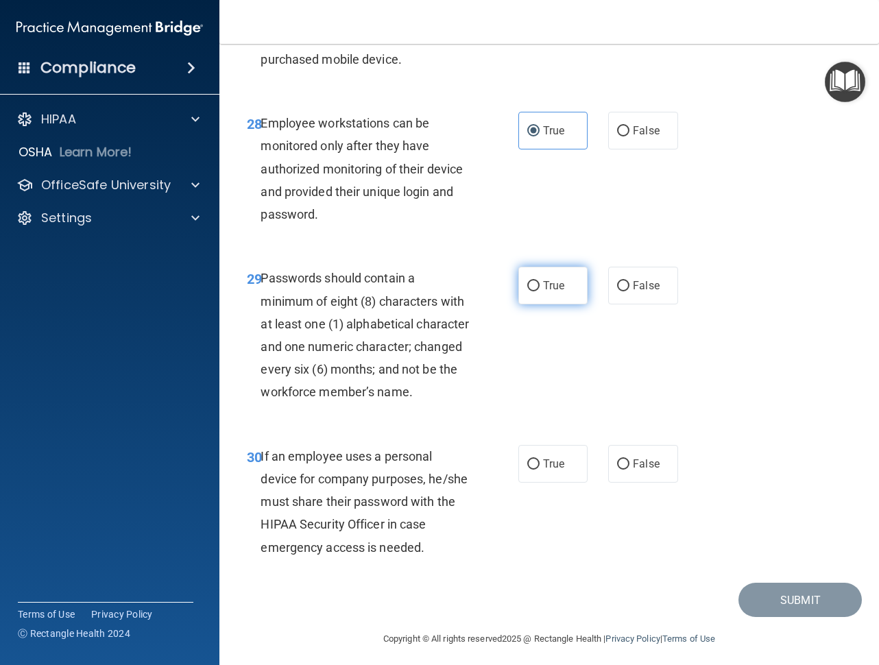
click at [522, 304] on label "True" at bounding box center [552, 286] width 69 height 38
click at [527, 291] on input "True" at bounding box center [533, 286] width 12 height 10
radio input "true"
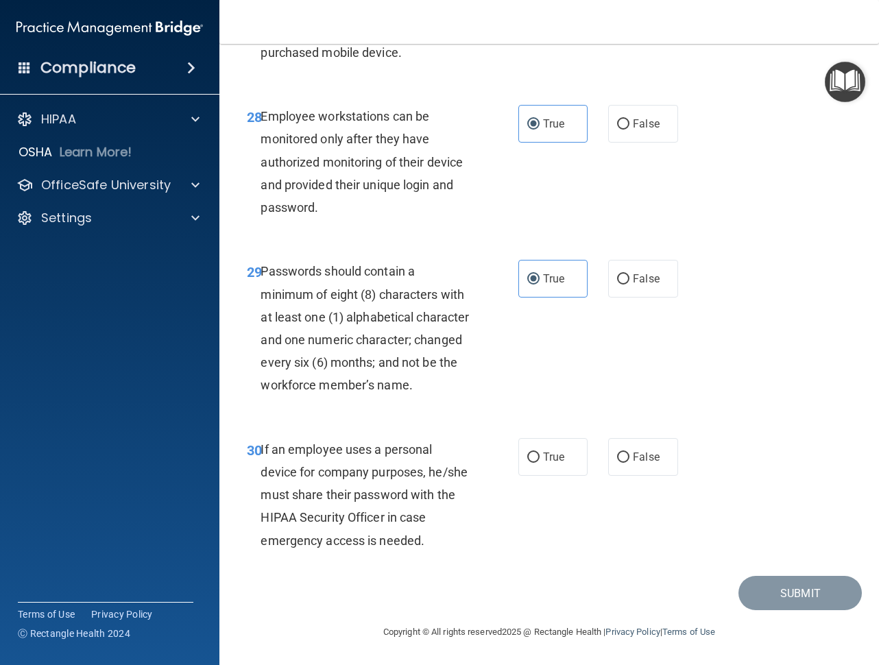
scroll to position [4232, 0]
click at [520, 441] on label "True" at bounding box center [552, 457] width 69 height 38
click at [527, 452] on input "True" at bounding box center [533, 457] width 12 height 10
radio input "true"
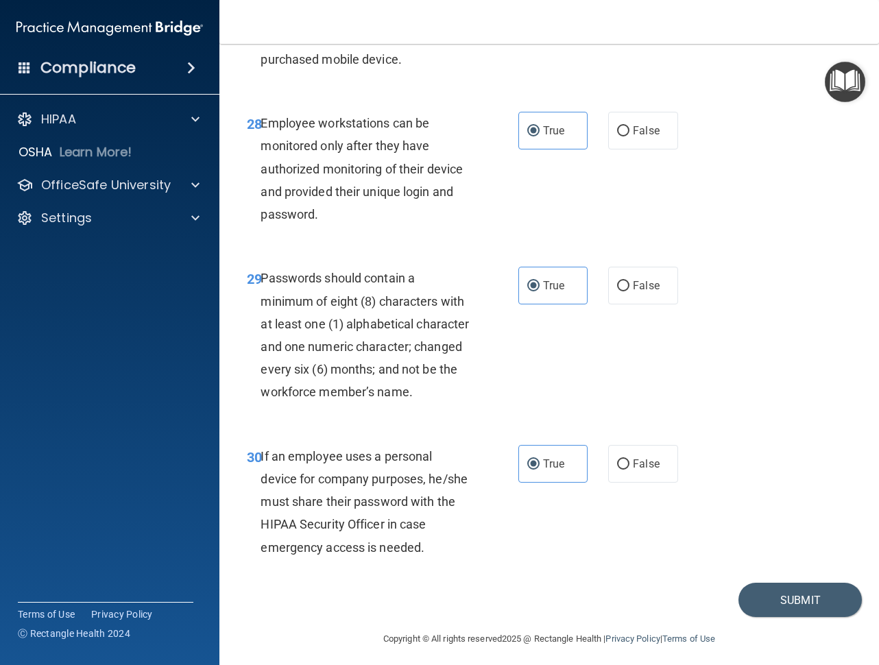
scroll to position [4180, 0]
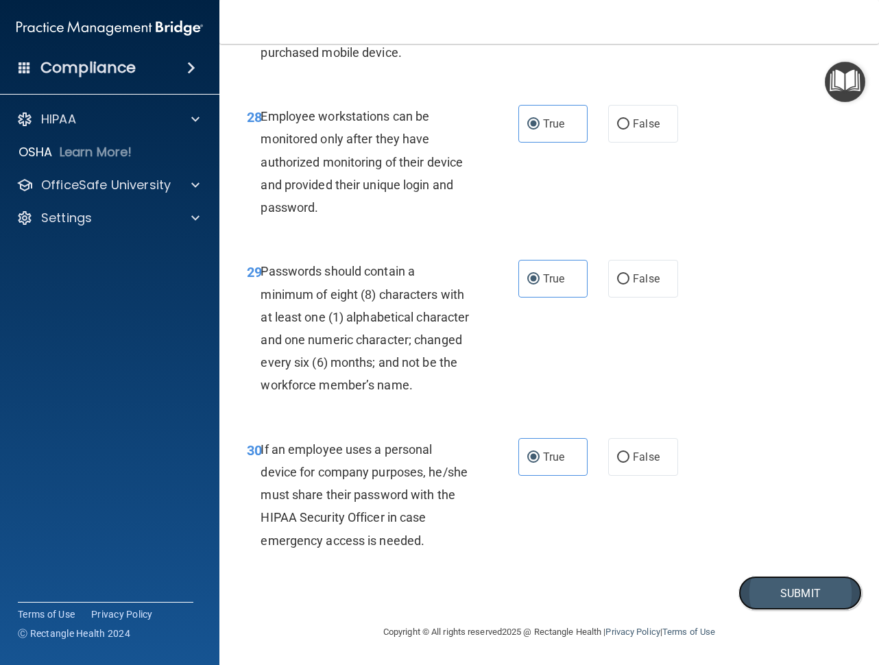
click at [783, 611] on button "Submit" at bounding box center [799, 593] width 123 height 35
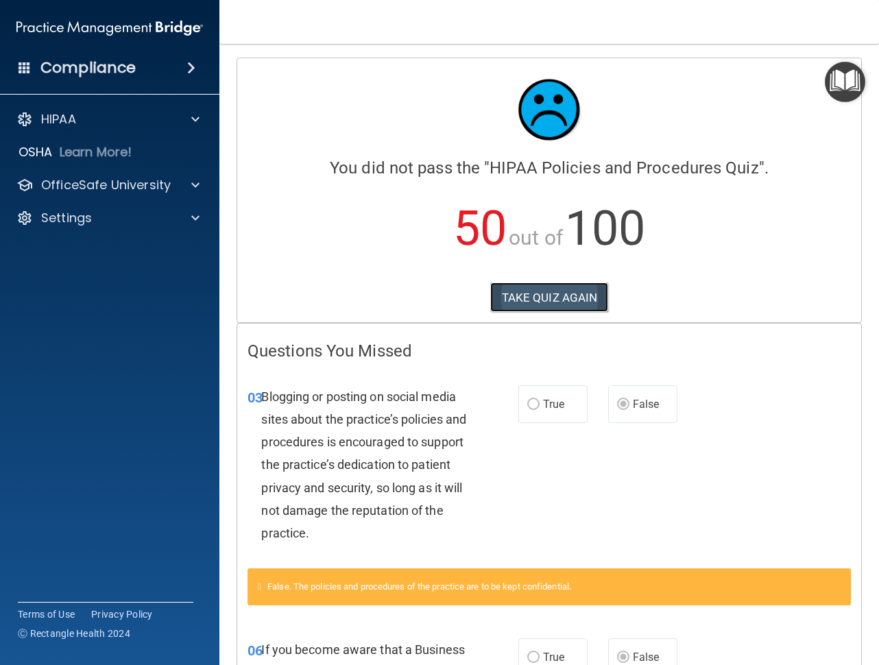
click at [547, 304] on button "TAKE QUIZ AGAIN" at bounding box center [549, 297] width 119 height 30
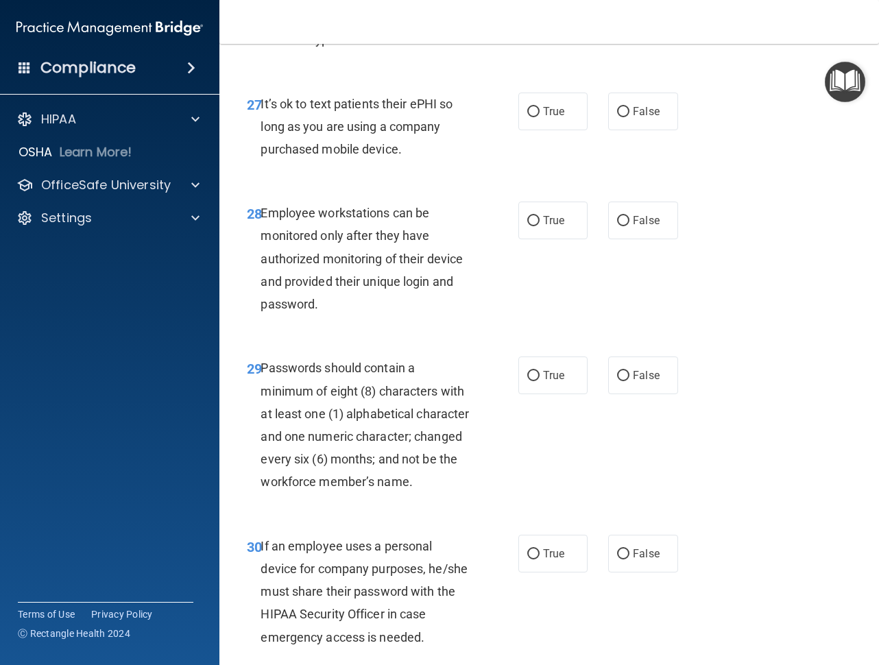
scroll to position [4232, 0]
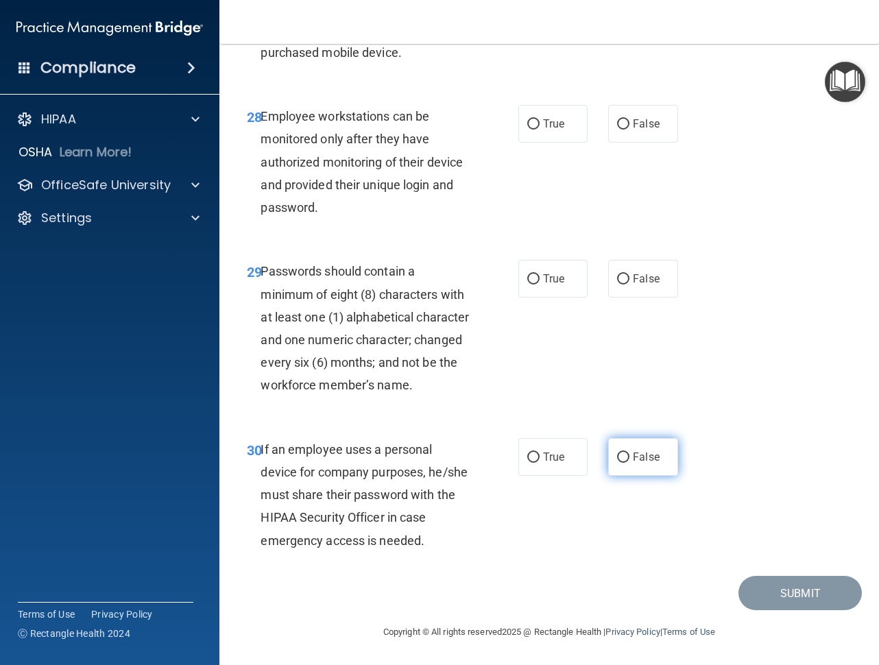
click at [641, 455] on span "False" at bounding box center [646, 456] width 27 height 13
click at [629, 455] on input "False" at bounding box center [623, 457] width 12 height 10
radio input "true"
click at [633, 114] on label "False" at bounding box center [642, 124] width 69 height 38
click at [629, 119] on input "False" at bounding box center [623, 124] width 12 height 10
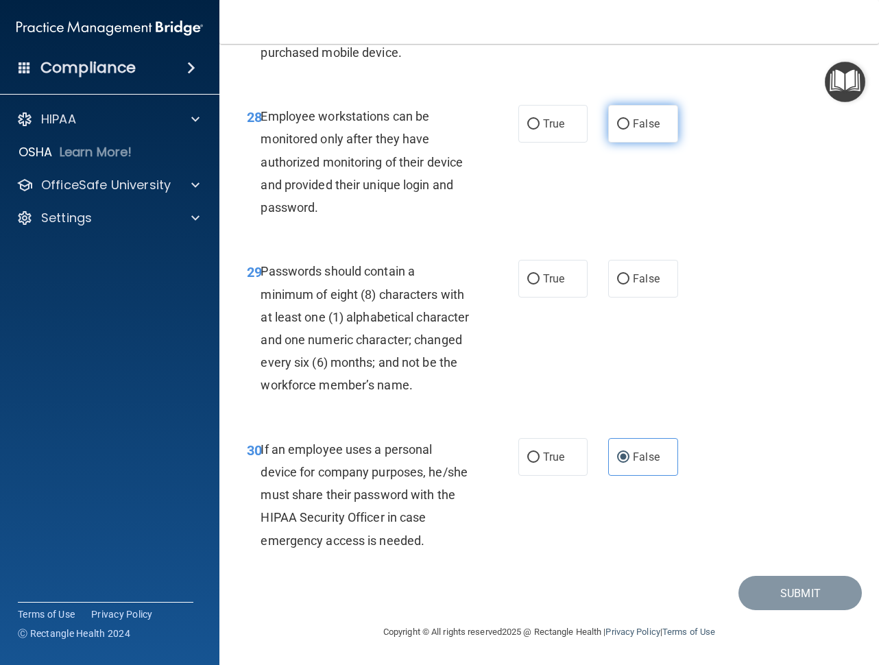
radio input "true"
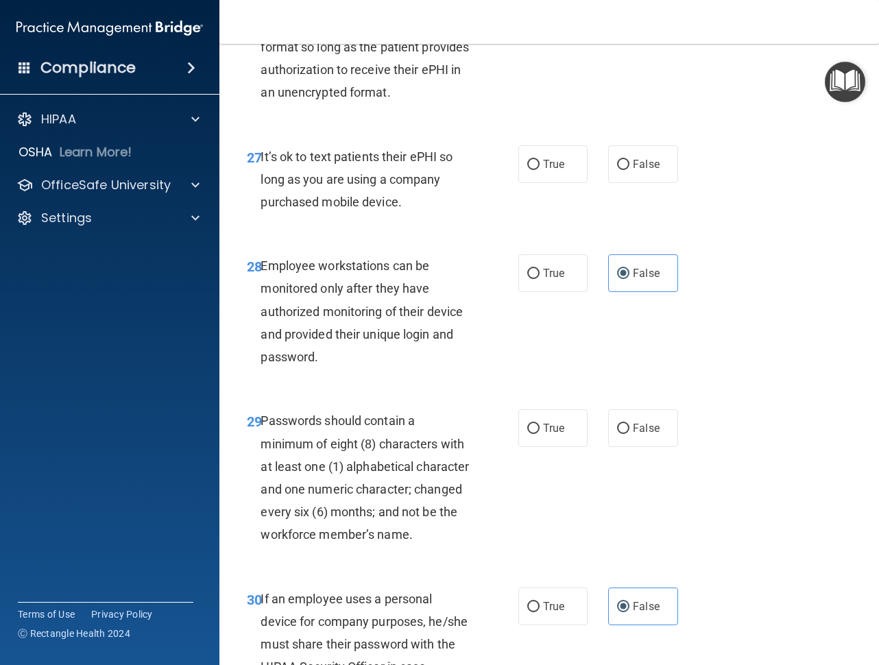
scroll to position [3958, 0]
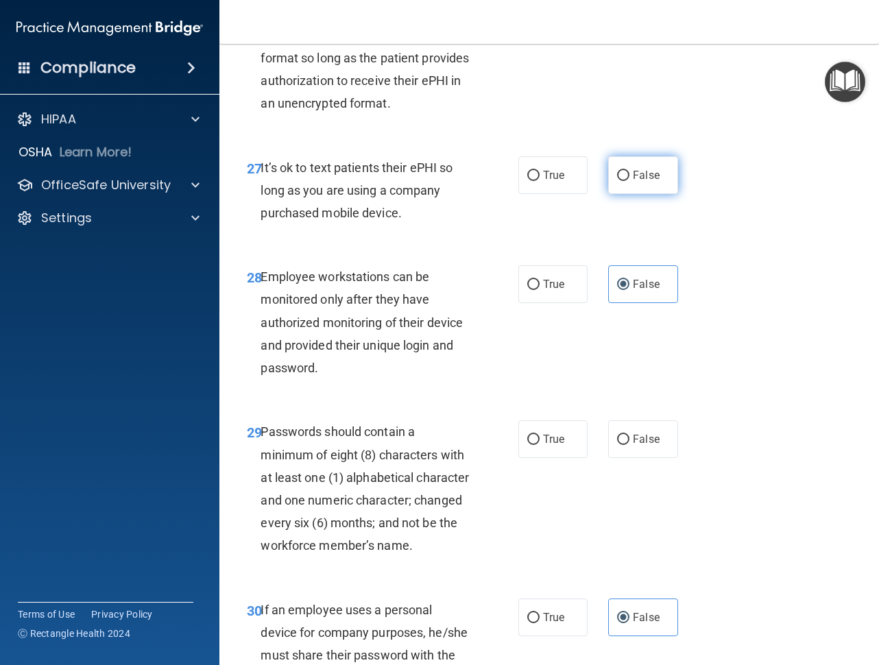
click at [622, 181] on input "False" at bounding box center [623, 176] width 12 height 10
radio input "true"
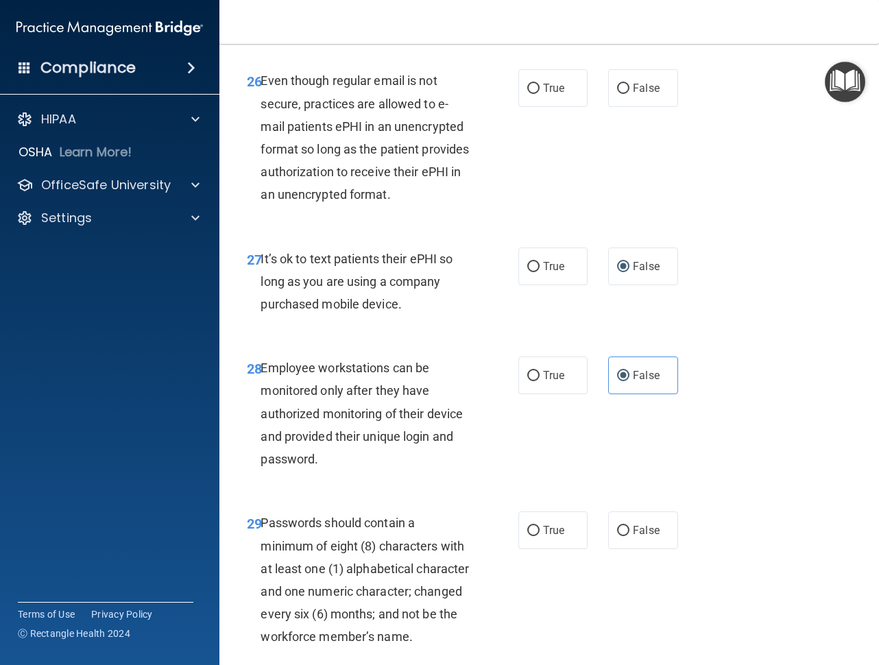
scroll to position [3821, 0]
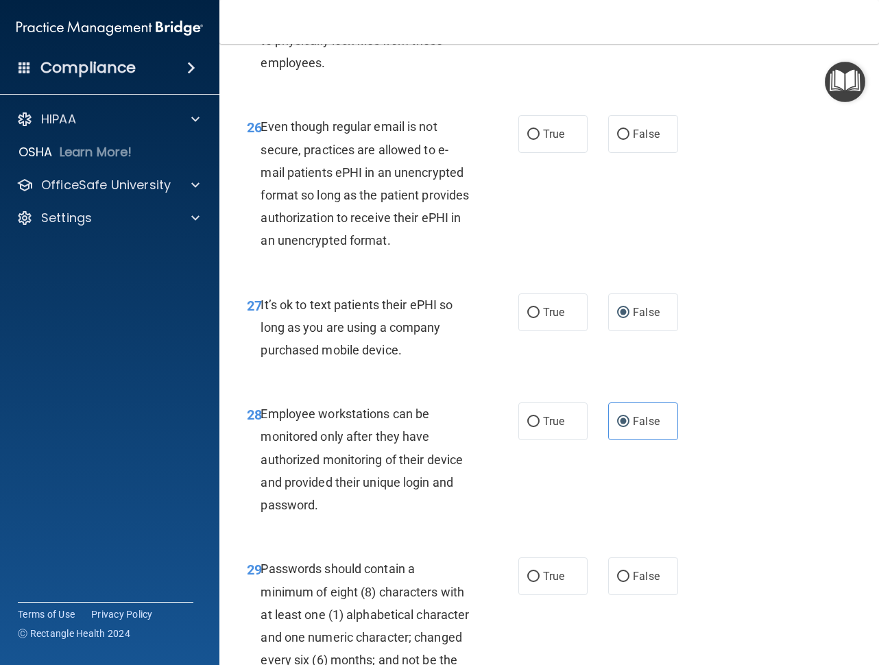
radio input "true"
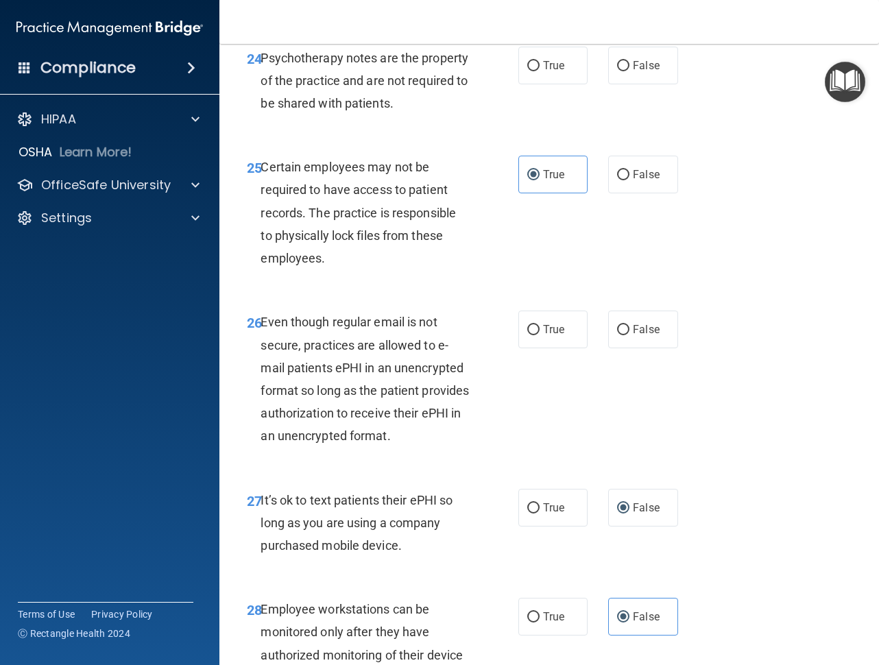
scroll to position [3616, 0]
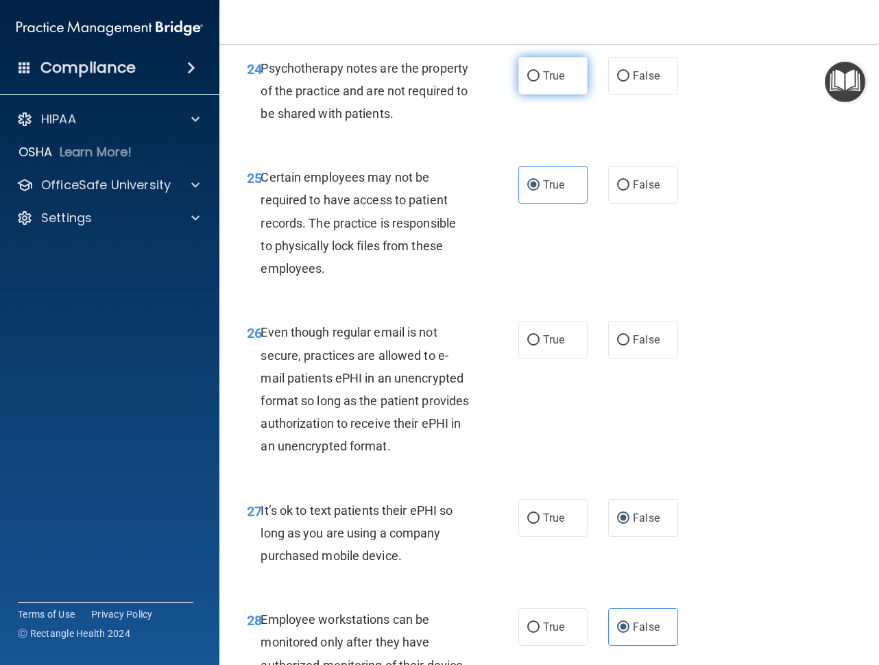
click at [543, 82] on span "True" at bounding box center [553, 75] width 21 height 13
click at [539, 82] on input "True" at bounding box center [533, 76] width 12 height 10
radio input "true"
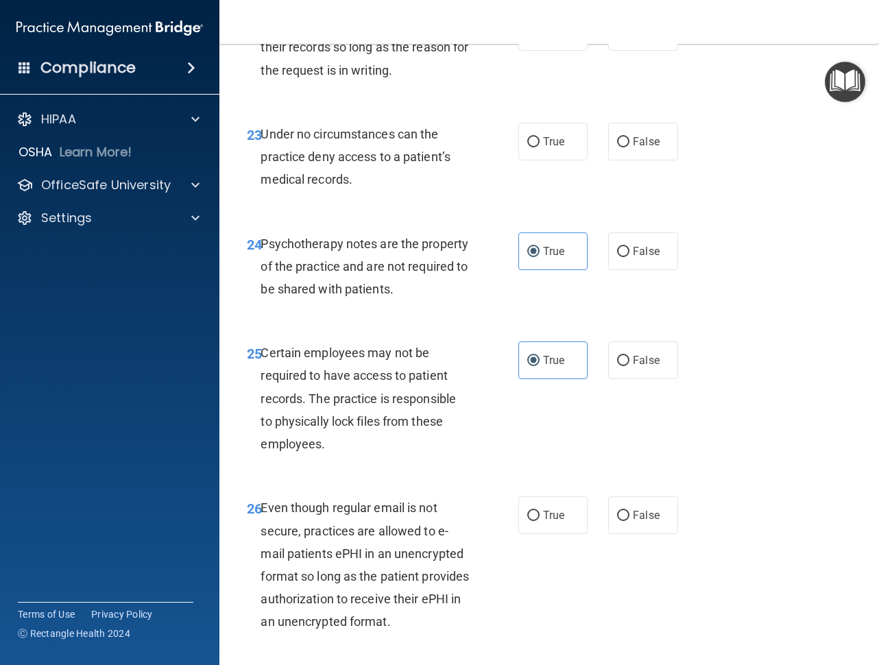
scroll to position [3410, 0]
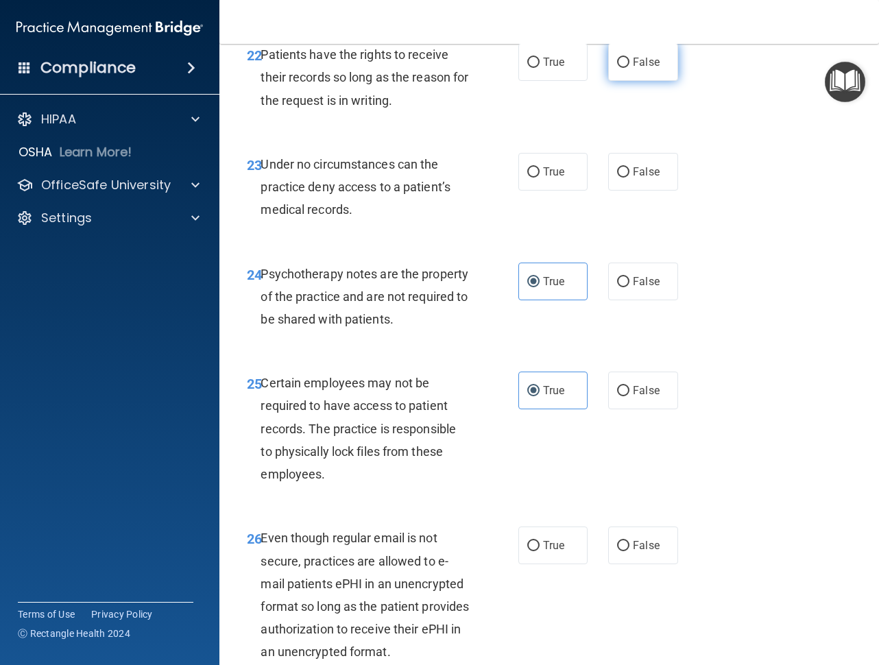
click at [645, 69] on span "False" at bounding box center [646, 62] width 27 height 13
click at [629, 68] on input "False" at bounding box center [623, 63] width 12 height 10
radio input "true"
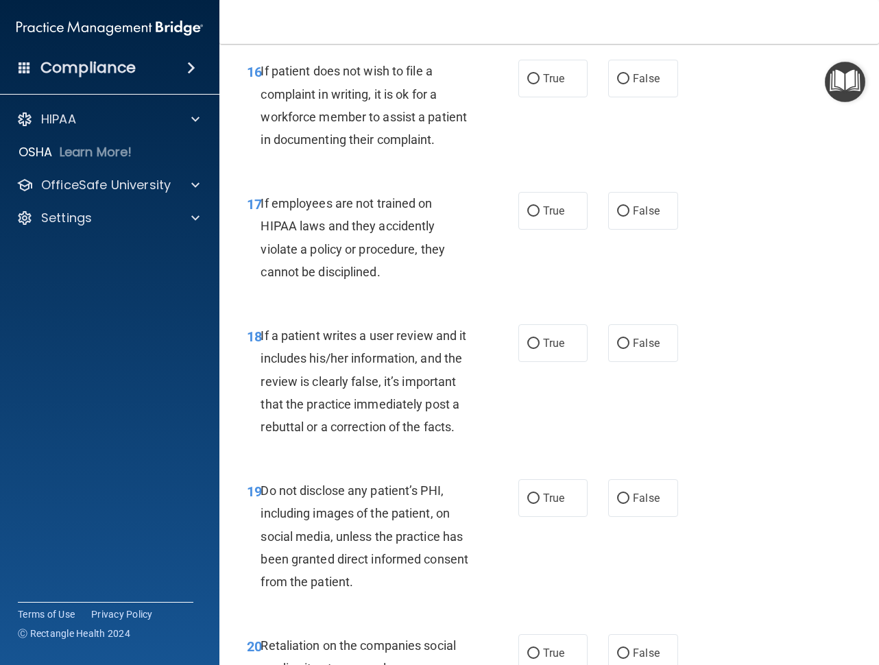
scroll to position [2519, 0]
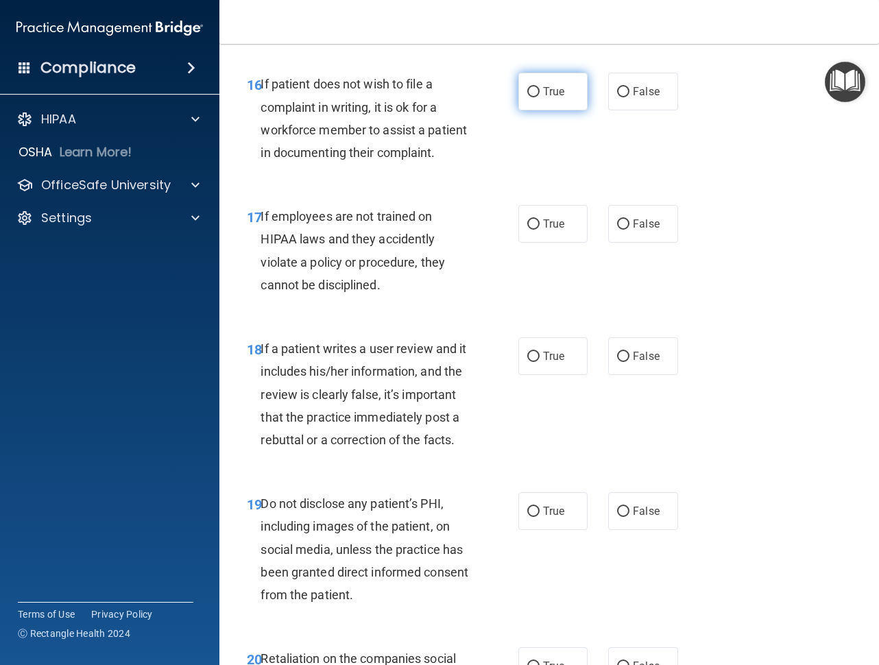
click at [552, 110] on label "True" at bounding box center [552, 92] width 69 height 38
click at [539, 97] on input "True" at bounding box center [533, 92] width 12 height 10
radio input "true"
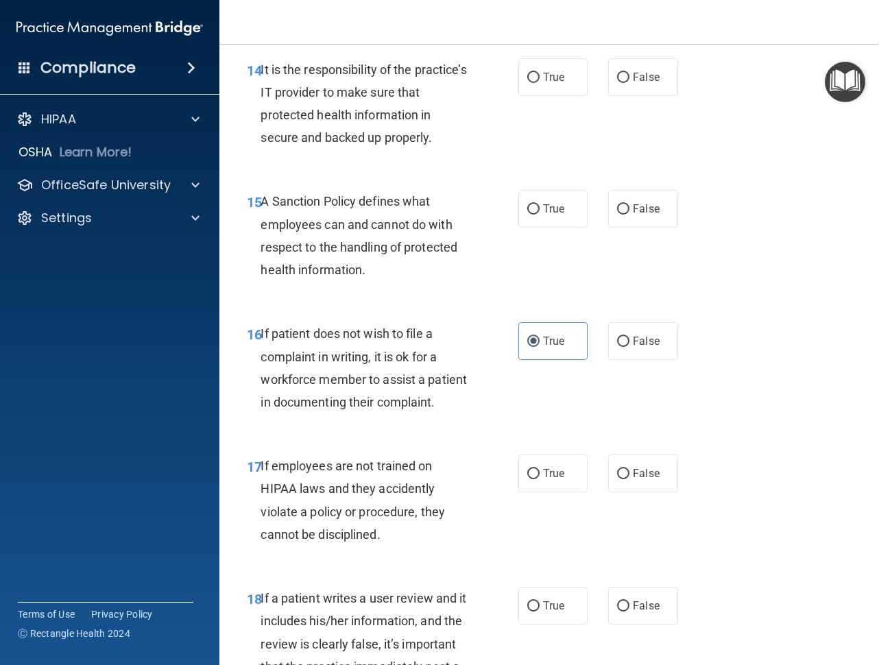
scroll to position [2245, 0]
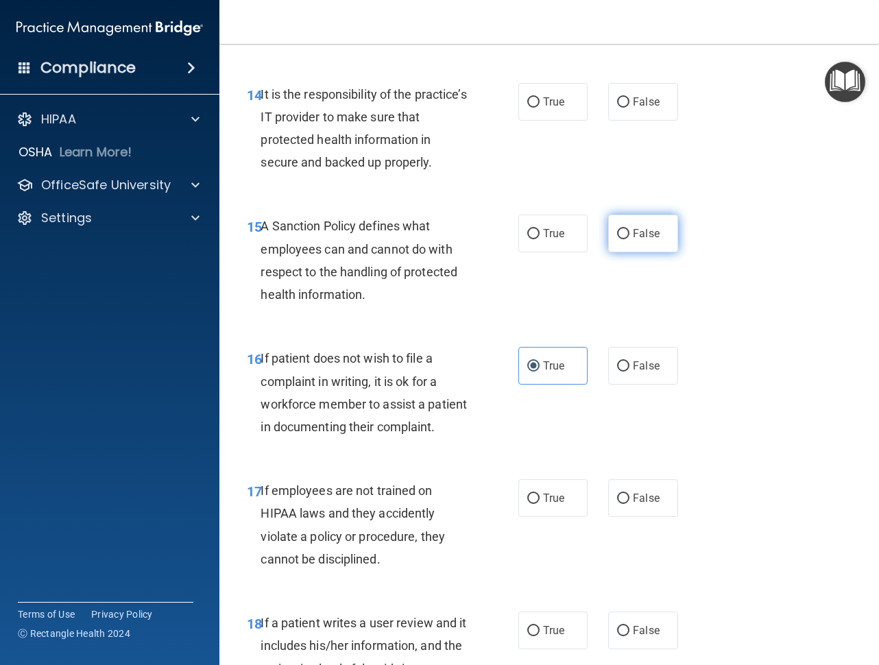
click at [633, 240] on span "False" at bounding box center [646, 233] width 27 height 13
click at [629, 239] on input "False" at bounding box center [623, 234] width 12 height 10
radio input "true"
click at [636, 121] on label "False" at bounding box center [642, 102] width 69 height 38
click at [629, 108] on input "False" at bounding box center [623, 102] width 12 height 10
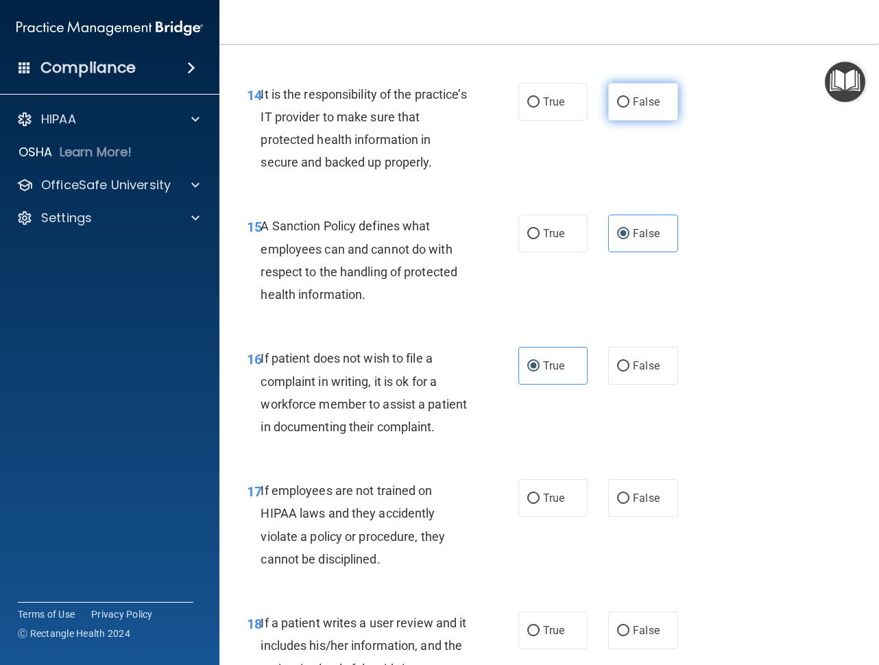
radio input "true"
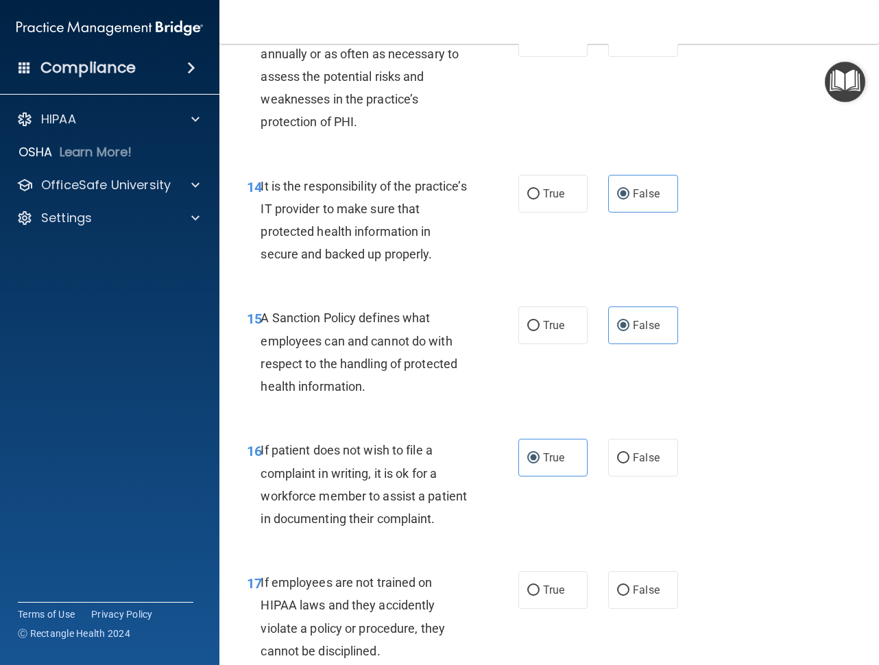
scroll to position [2108, 0]
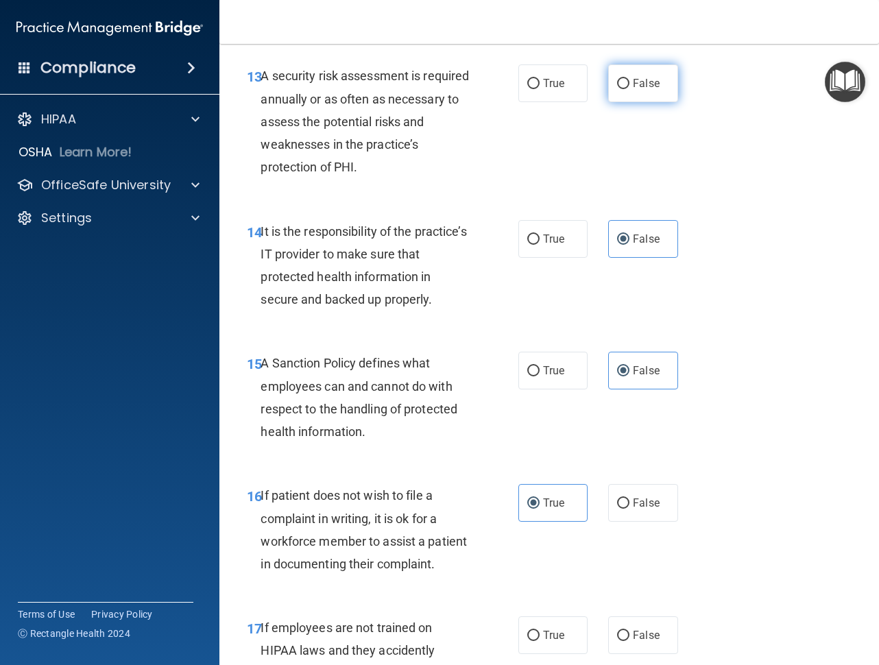
click at [661, 102] on label "False" at bounding box center [642, 83] width 69 height 38
click at [629, 89] on input "False" at bounding box center [623, 84] width 12 height 10
radio input "true"
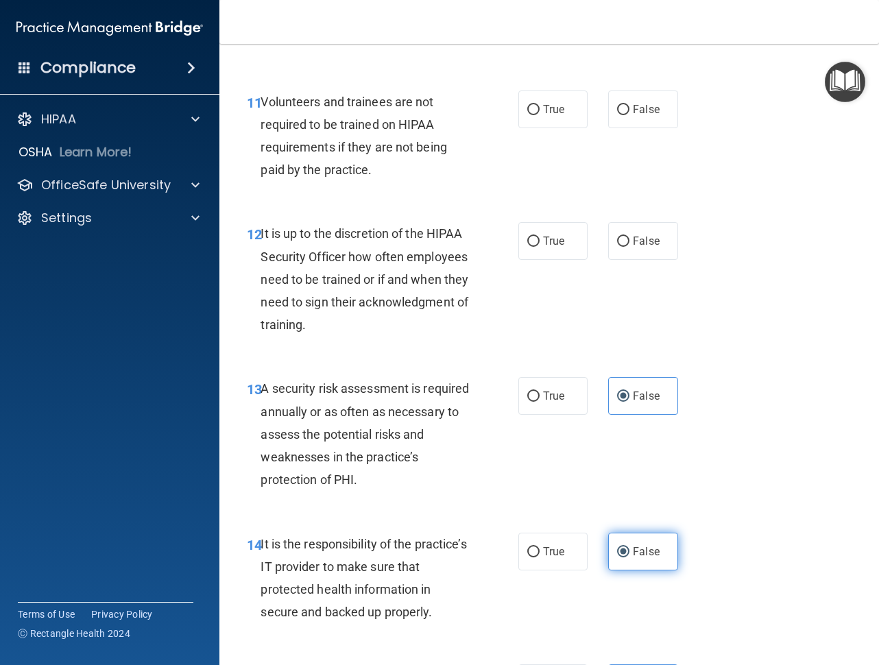
scroll to position [1765, 0]
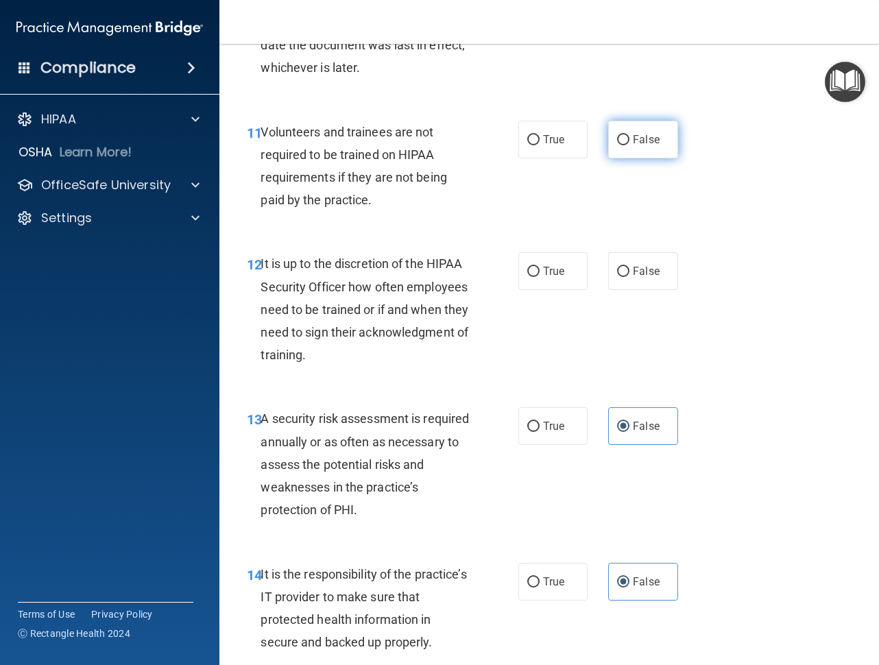
click at [635, 158] on label "False" at bounding box center [642, 140] width 69 height 38
click at [629, 145] on input "False" at bounding box center [623, 140] width 12 height 10
radio input "true"
click at [569, 445] on label "True" at bounding box center [552, 426] width 69 height 38
click at [539, 432] on input "True" at bounding box center [533, 426] width 12 height 10
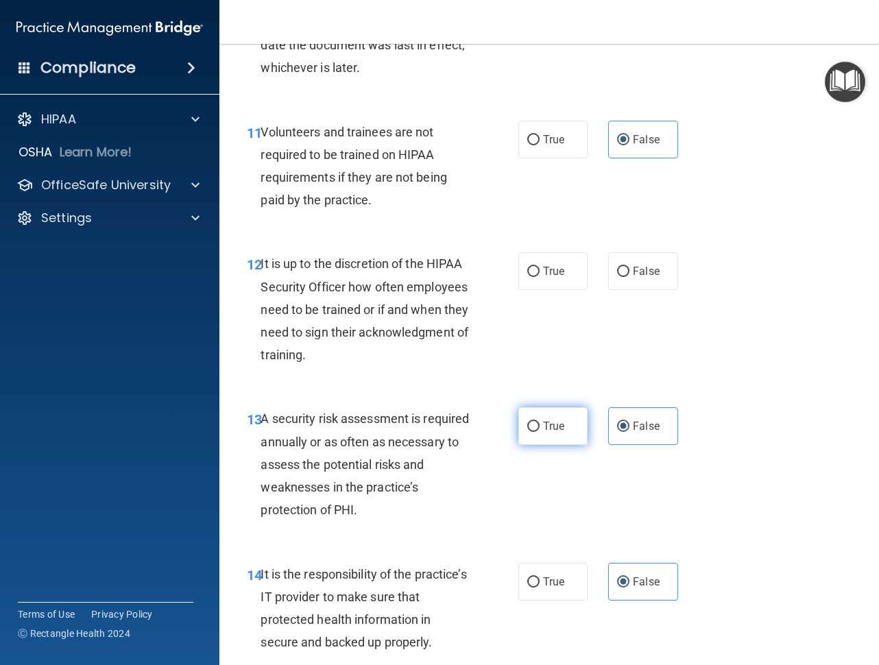
radio input "true"
radio input "false"
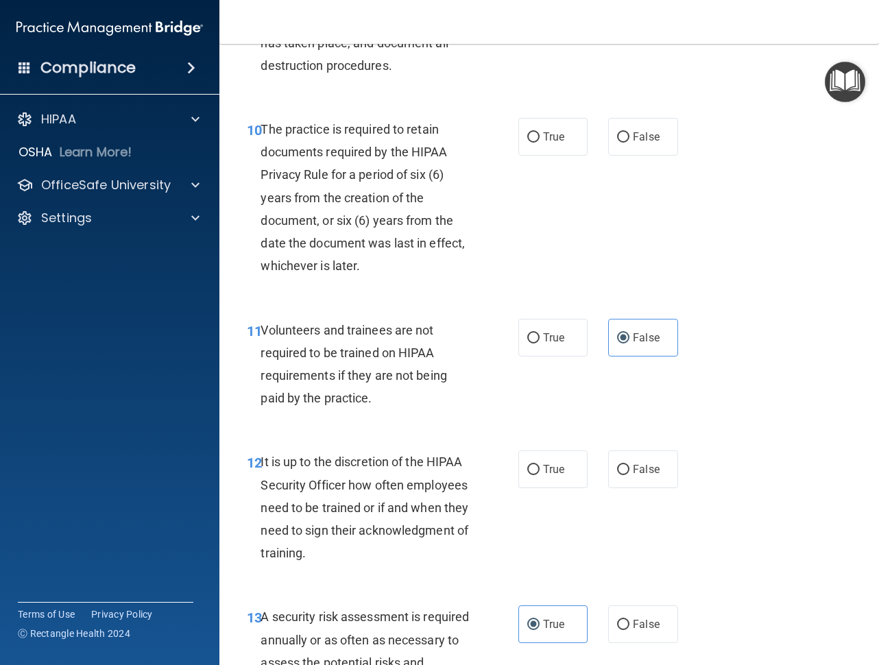
scroll to position [1560, 0]
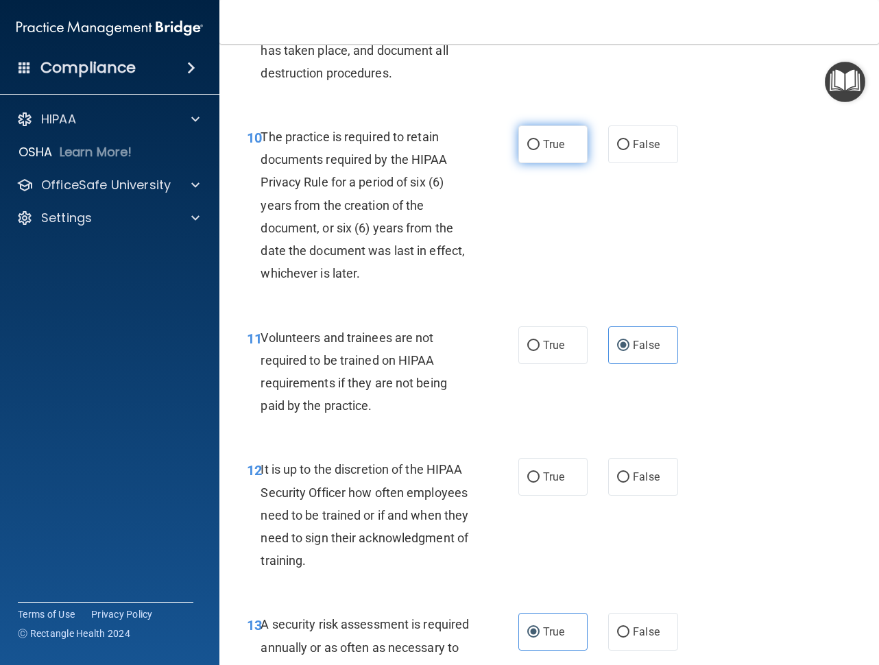
click at [551, 163] on label "True" at bounding box center [552, 144] width 69 height 38
click at [539, 150] on input "True" at bounding box center [533, 145] width 12 height 10
radio input "true"
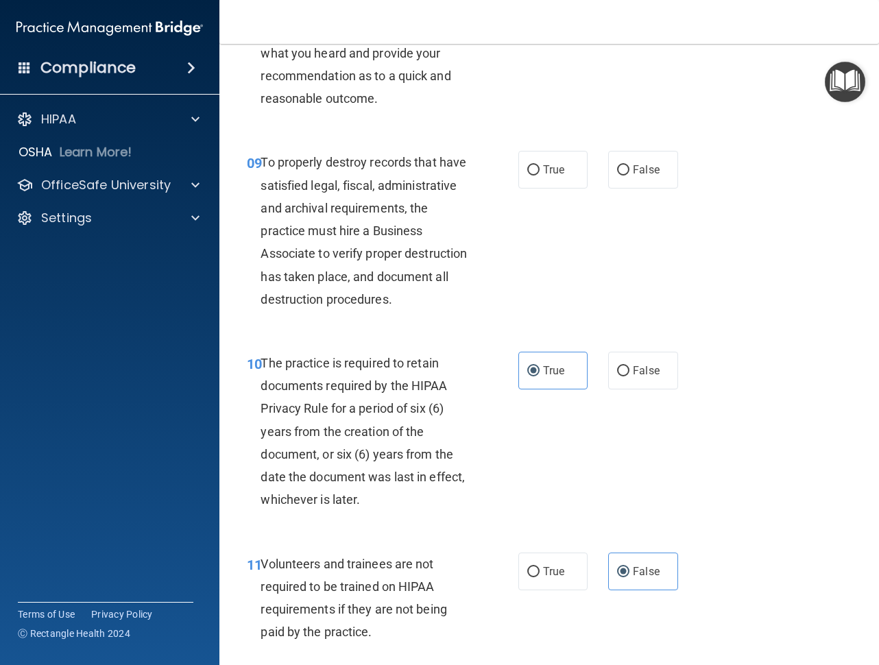
scroll to position [1286, 0]
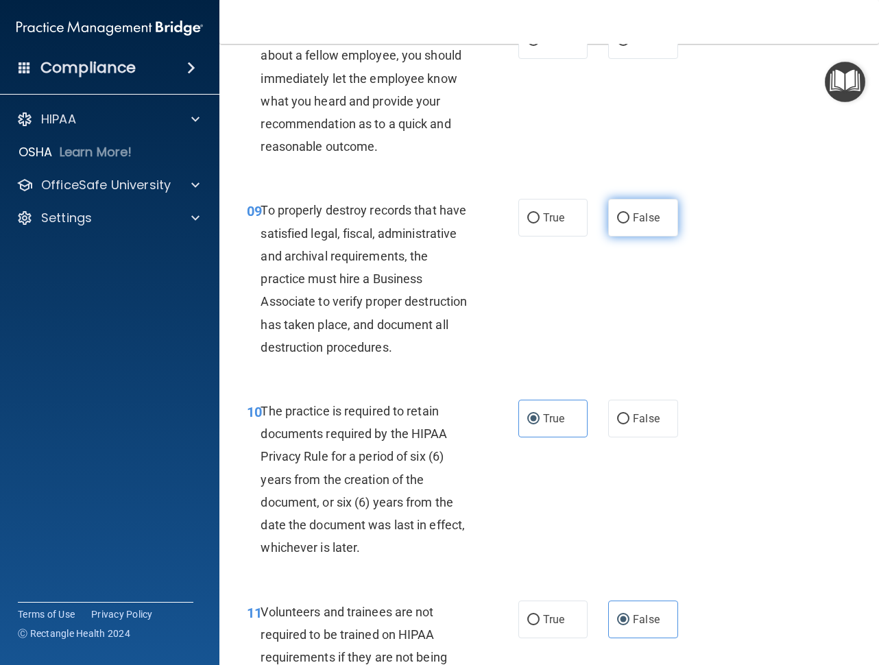
click at [639, 224] on span "False" at bounding box center [646, 217] width 27 height 13
click at [629, 223] on input "False" at bounding box center [623, 218] width 12 height 10
radio input "true"
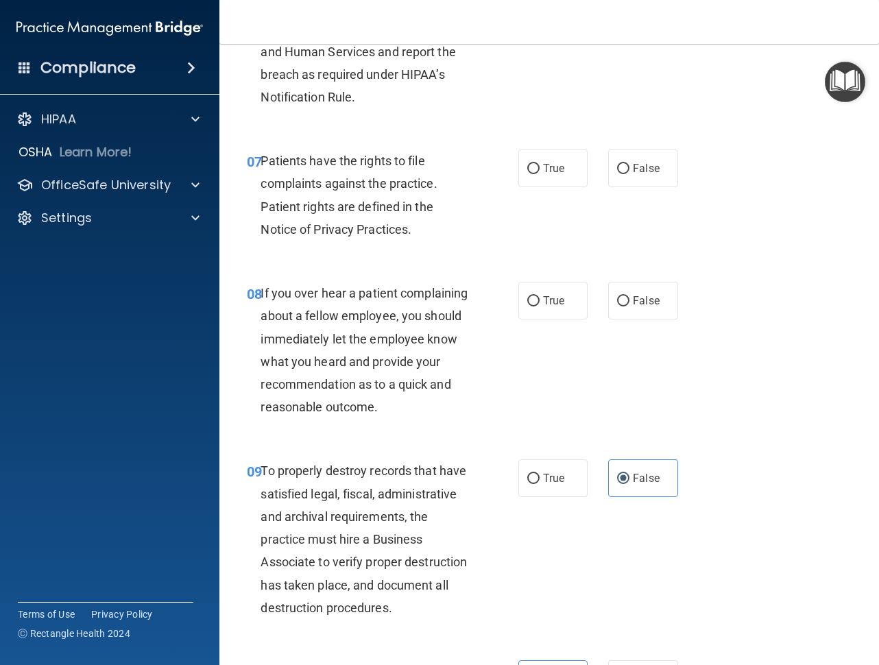
scroll to position [1012, 0]
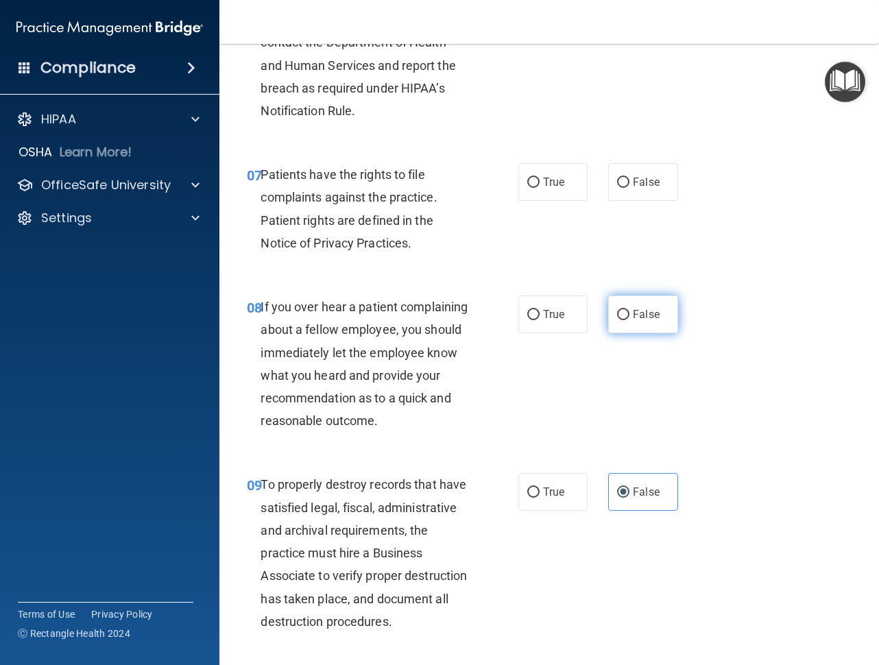
click at [639, 312] on span "False" at bounding box center [646, 314] width 27 height 13
click at [629, 312] on input "False" at bounding box center [623, 315] width 12 height 10
radio input "true"
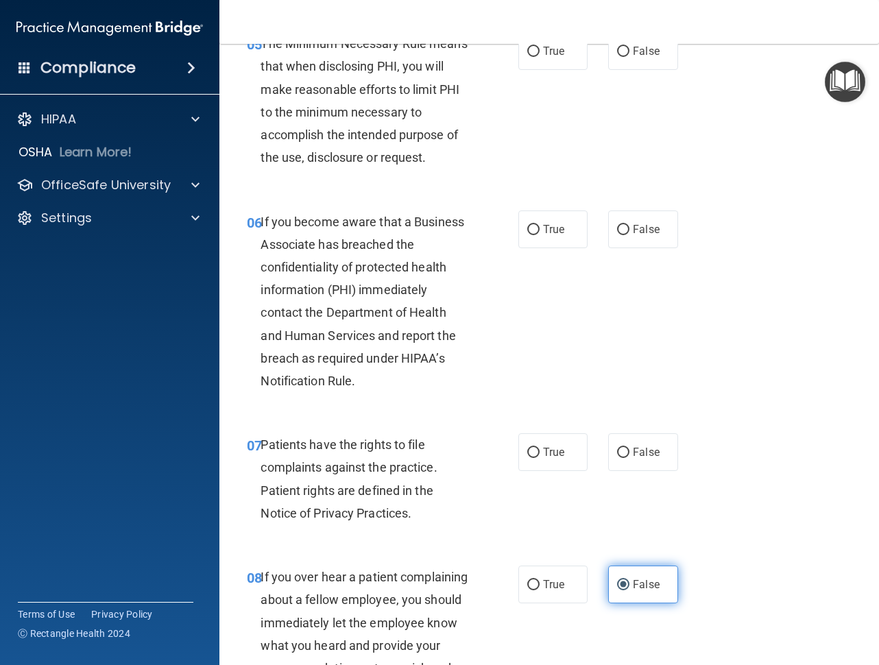
scroll to position [737, 0]
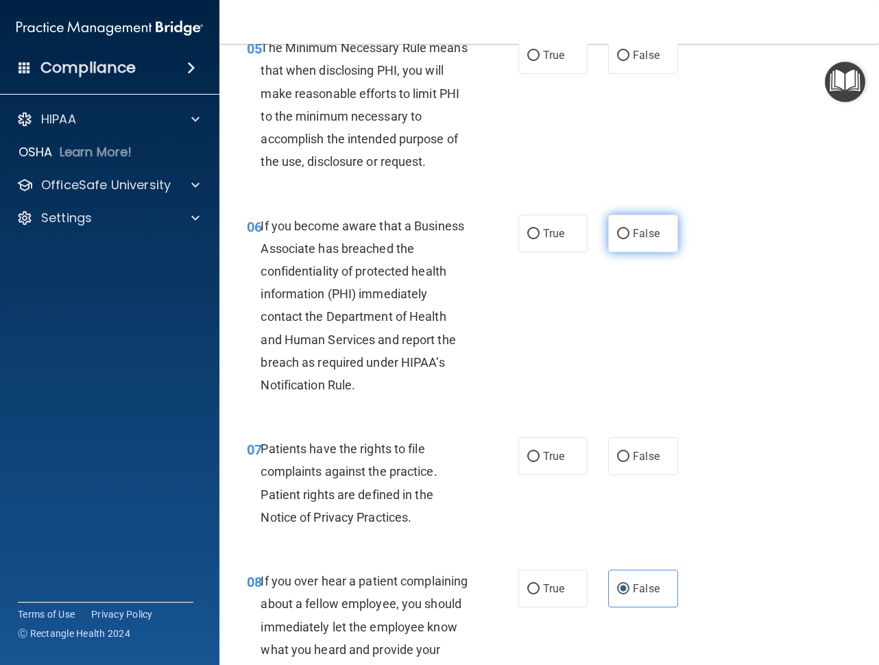
click at [624, 241] on label "False" at bounding box center [642, 233] width 69 height 38
click at [624, 239] on input "False" at bounding box center [623, 234] width 12 height 10
radio input "true"
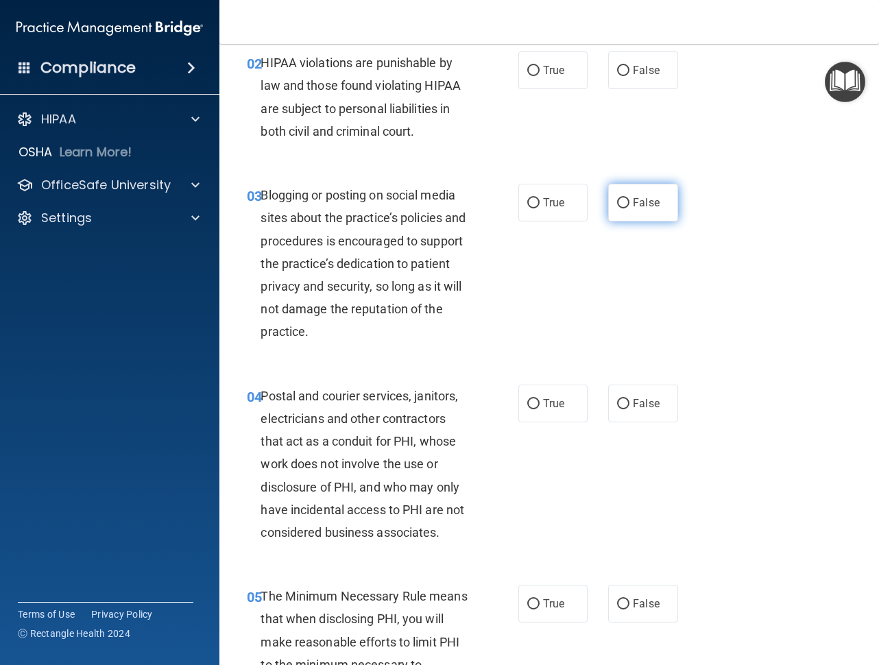
scroll to position [258, 0]
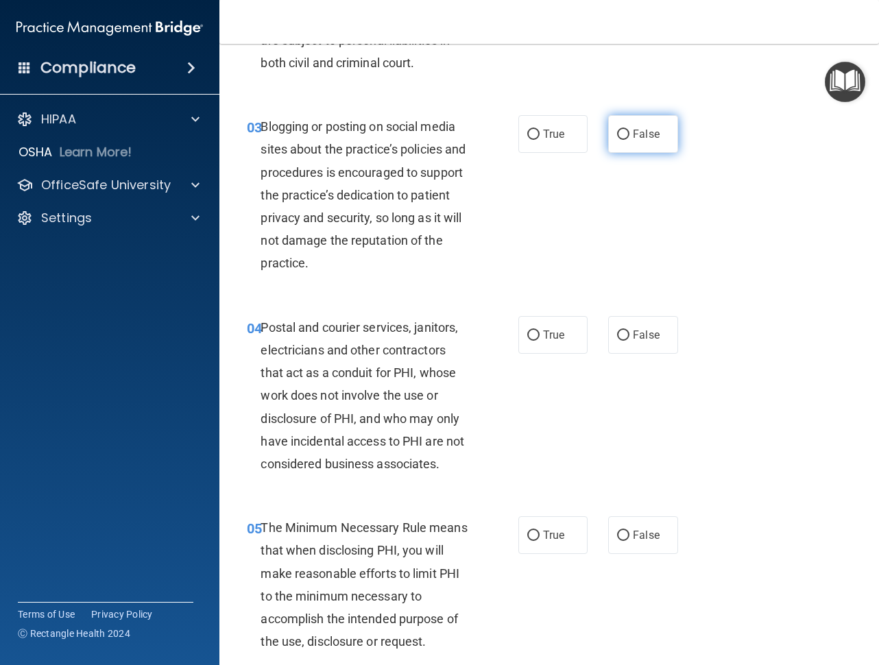
click at [643, 142] on label "False" at bounding box center [642, 134] width 69 height 38
click at [629, 140] on input "False" at bounding box center [623, 135] width 12 height 10
radio input "true"
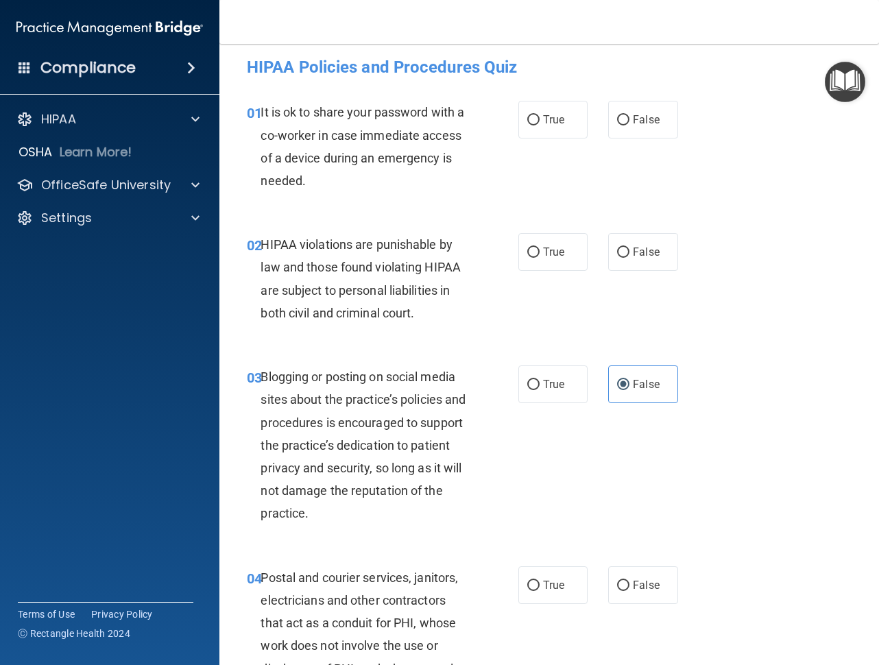
scroll to position [0, 0]
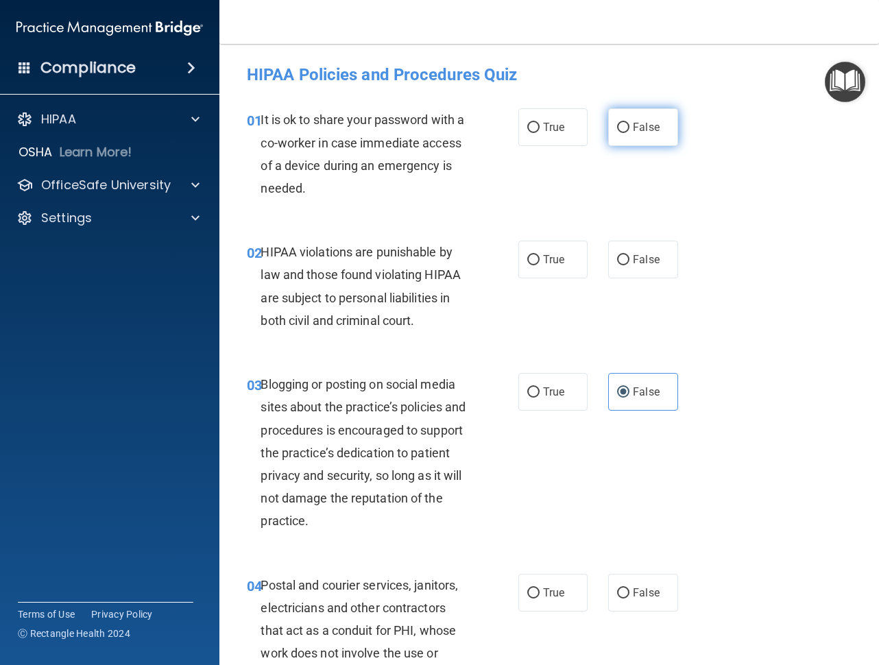
click at [666, 137] on label "False" at bounding box center [642, 127] width 69 height 38
click at [629, 133] on input "False" at bounding box center [623, 128] width 12 height 10
radio input "true"
click at [547, 259] on span "True" at bounding box center [553, 259] width 21 height 13
click at [539, 259] on input "True" at bounding box center [533, 260] width 12 height 10
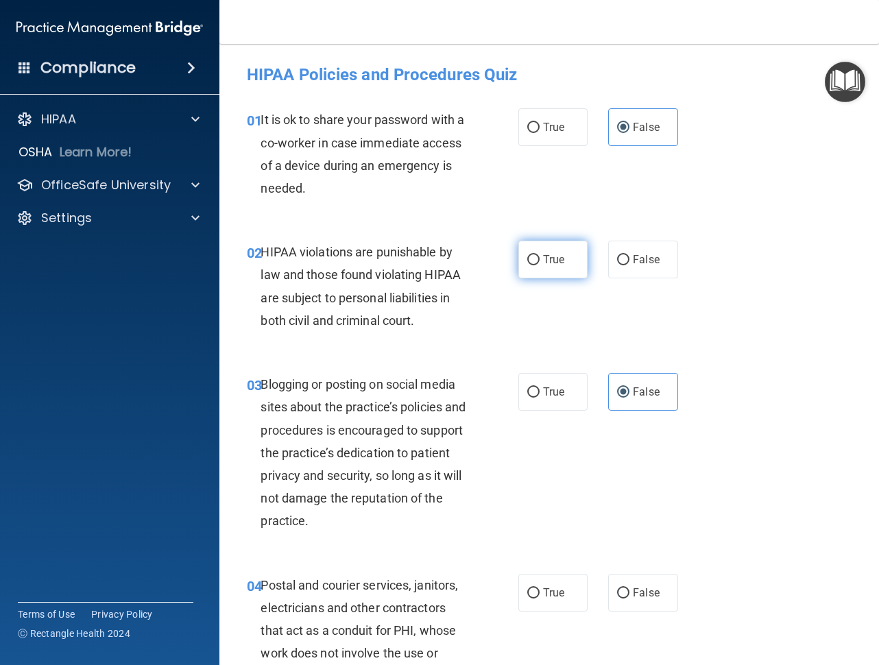
radio input "true"
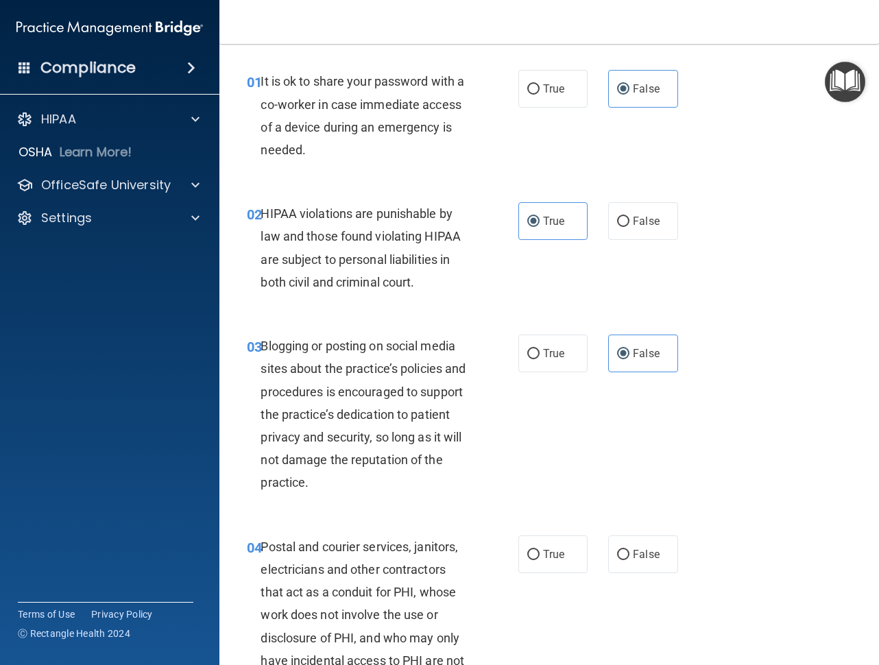
scroll to position [69, 0]
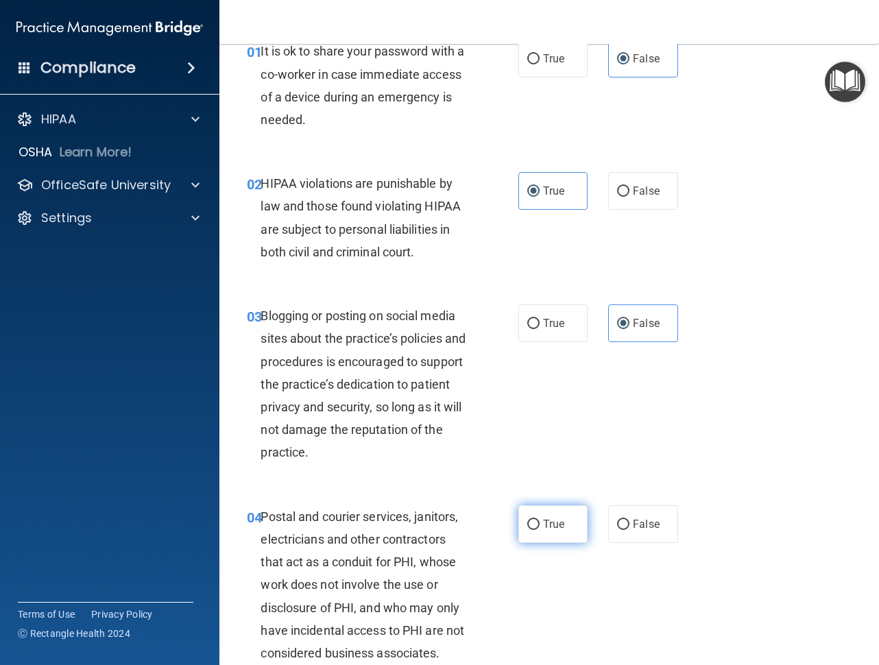
click at [528, 524] on input "True" at bounding box center [533, 524] width 12 height 10
radio input "true"
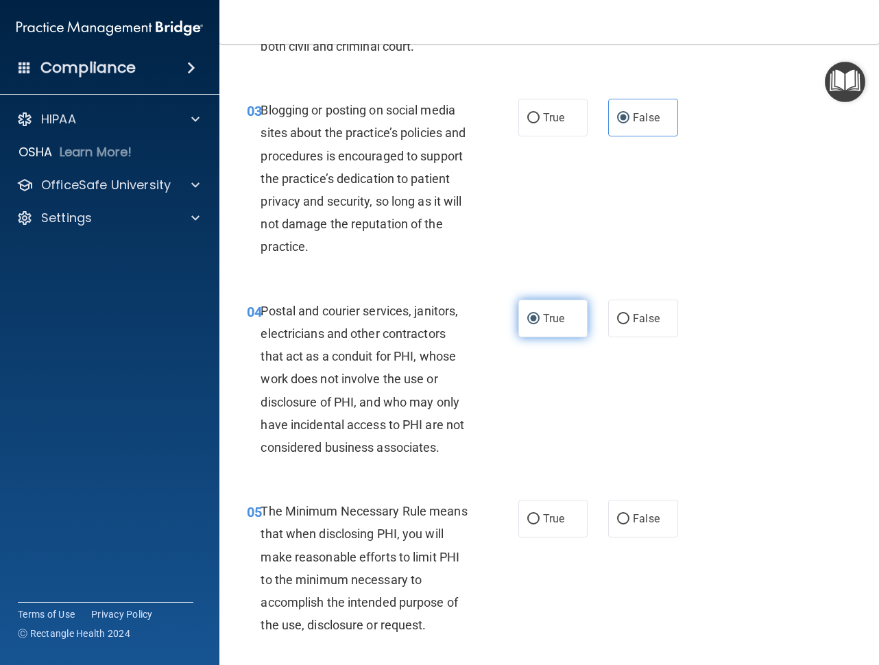
scroll to position [343, 0]
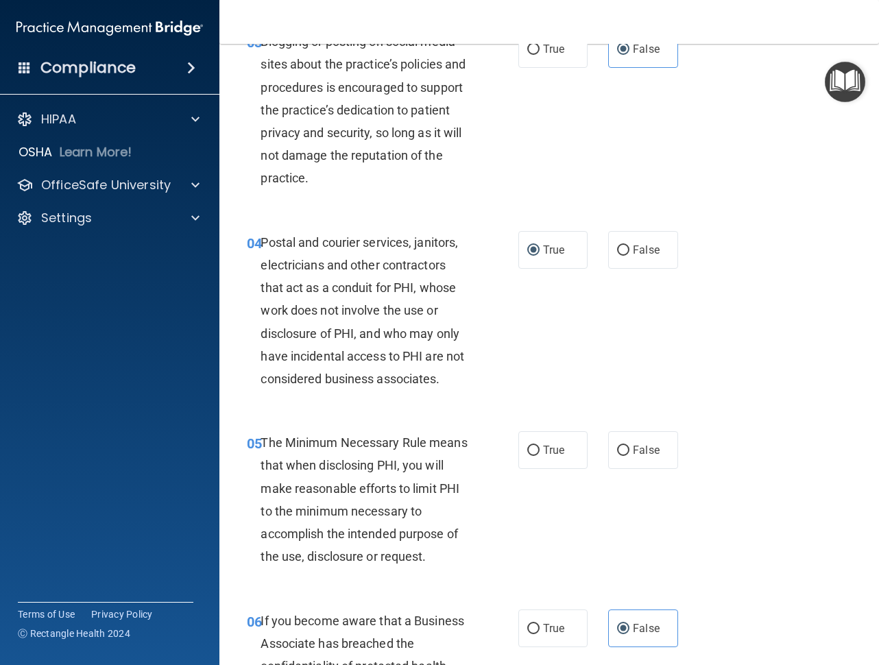
click at [552, 474] on div "05 The Minimum Necessary Rule means that when disclosing PHI, you will make rea…" at bounding box center [548, 502] width 625 height 177
click at [554, 461] on label "True" at bounding box center [552, 450] width 69 height 38
click at [539, 456] on input "True" at bounding box center [533, 450] width 12 height 10
radio input "true"
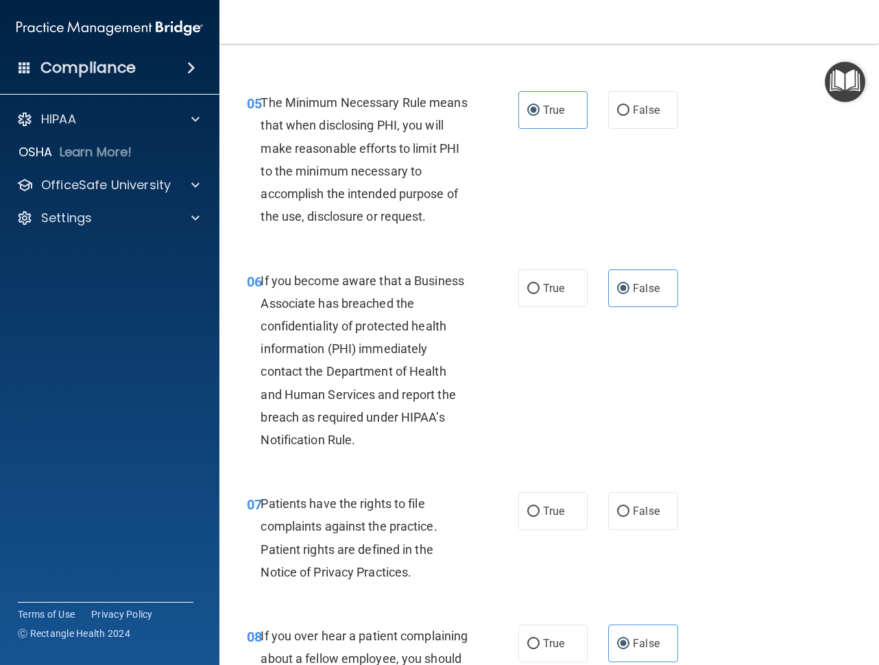
scroll to position [685, 0]
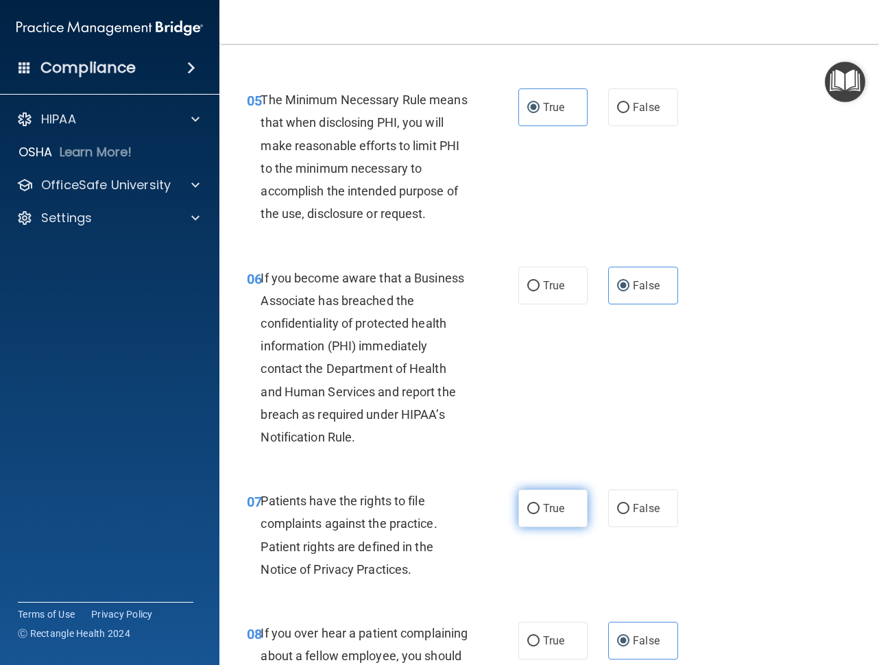
click at [543, 506] on span "True" at bounding box center [553, 508] width 21 height 13
click at [539, 506] on input "True" at bounding box center [533, 509] width 12 height 10
radio input "true"
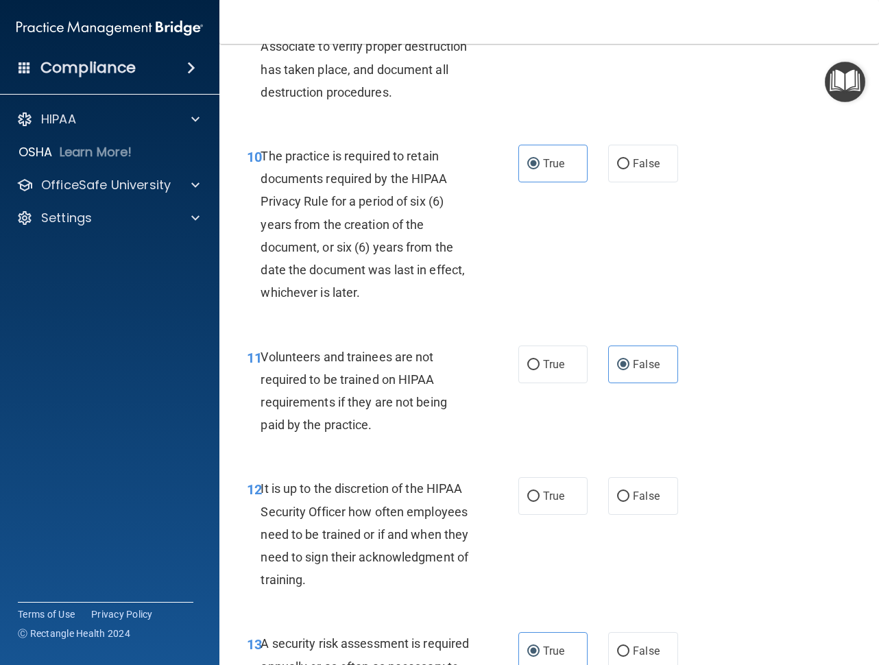
scroll to position [1576, 0]
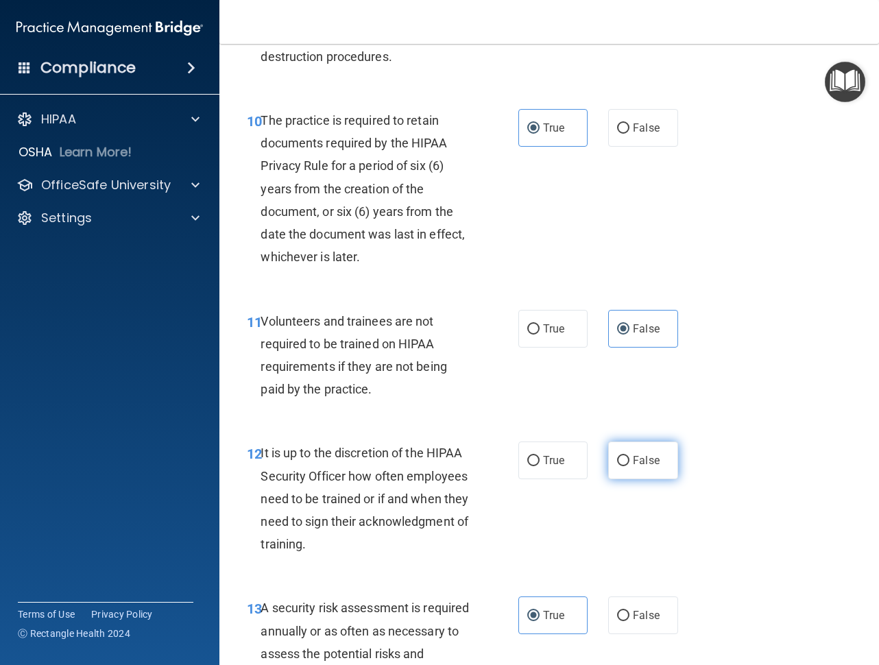
click at [644, 479] on label "False" at bounding box center [642, 460] width 69 height 38
click at [629, 466] on input "False" at bounding box center [623, 461] width 12 height 10
radio input "true"
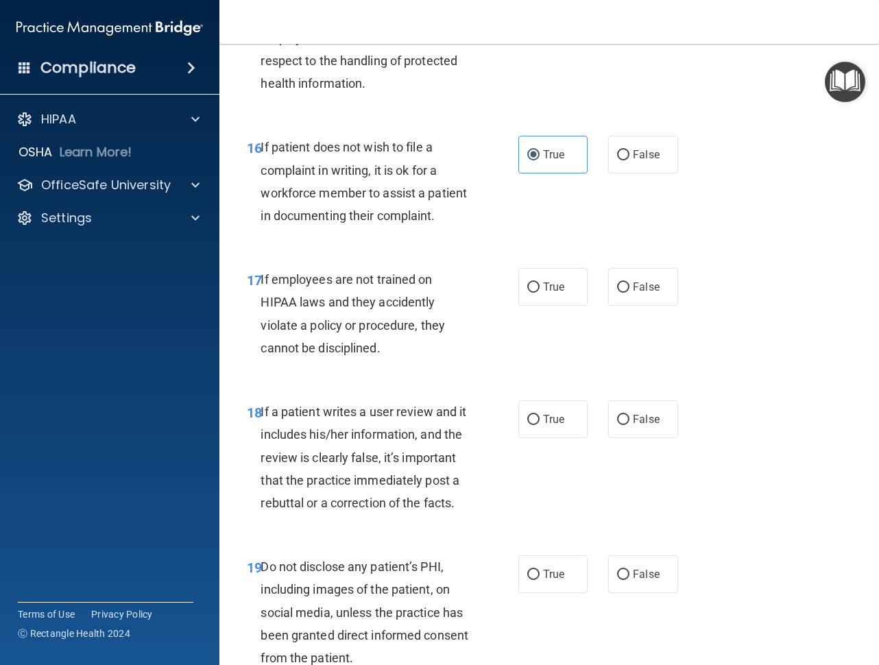
scroll to position [2467, 0]
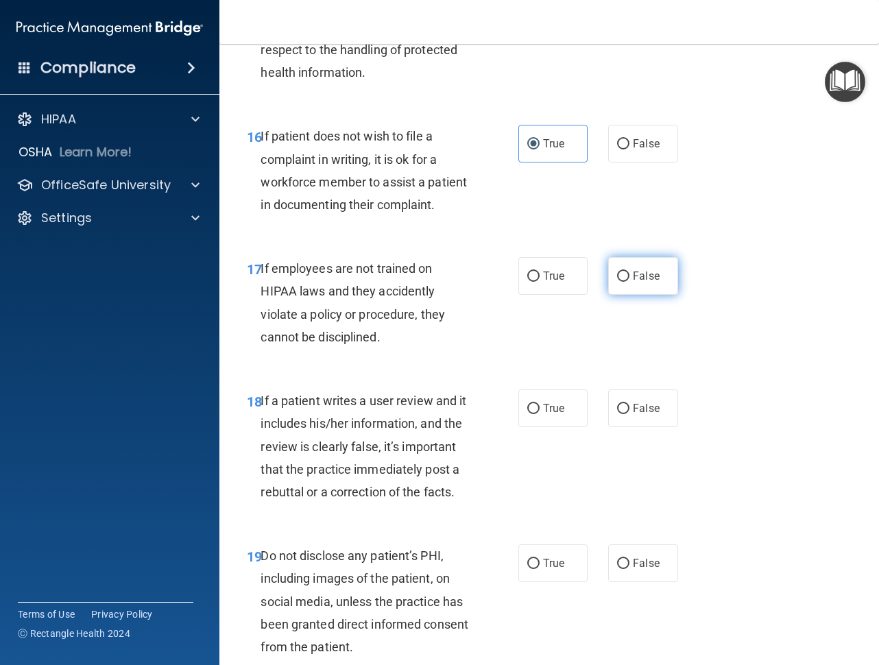
click at [633, 295] on label "False" at bounding box center [642, 276] width 69 height 38
click at [629, 282] on input "False" at bounding box center [623, 276] width 12 height 10
radio input "true"
click at [641, 415] on span "False" at bounding box center [646, 408] width 27 height 13
click at [629, 414] on input "False" at bounding box center [623, 409] width 12 height 10
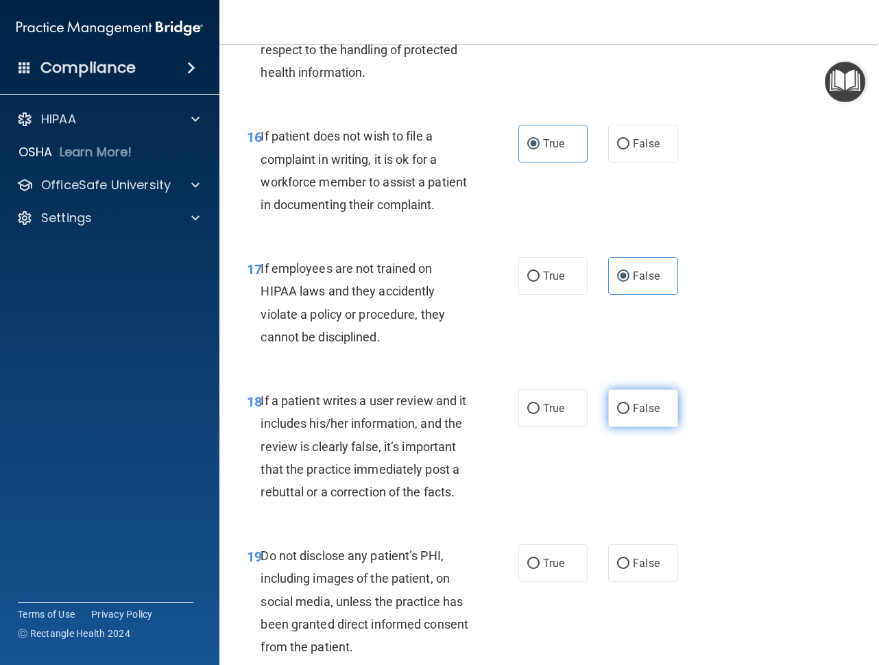
radio input "true"
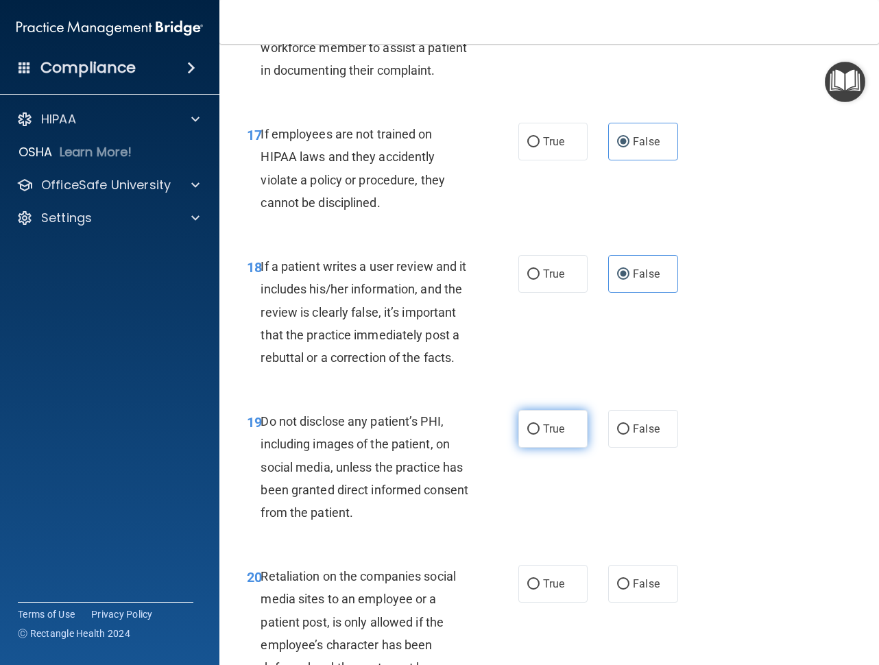
scroll to position [2604, 0]
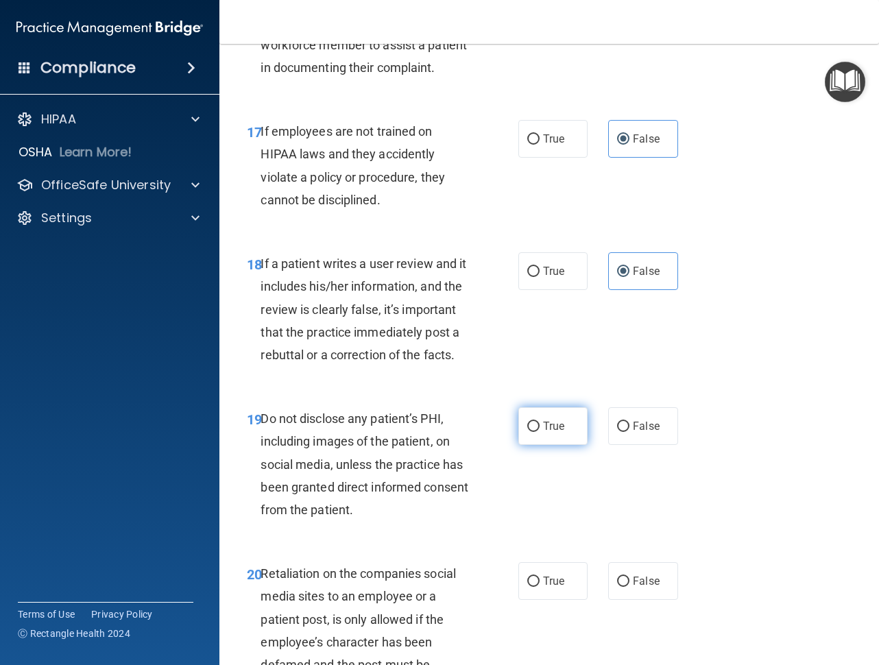
click at [554, 432] on span "True" at bounding box center [553, 425] width 21 height 13
click at [539, 432] on input "True" at bounding box center [533, 426] width 12 height 10
radio input "true"
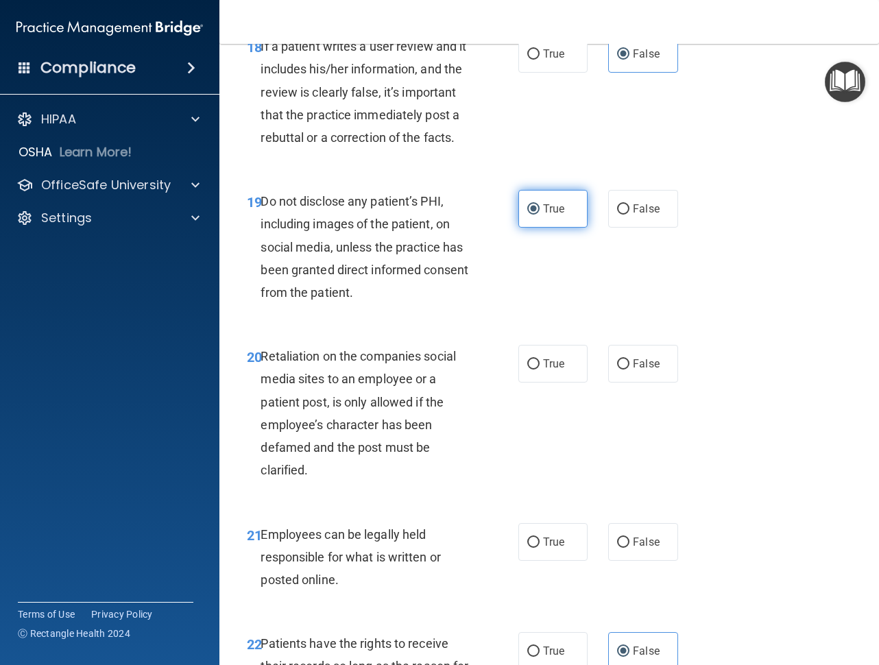
scroll to position [2878, 0]
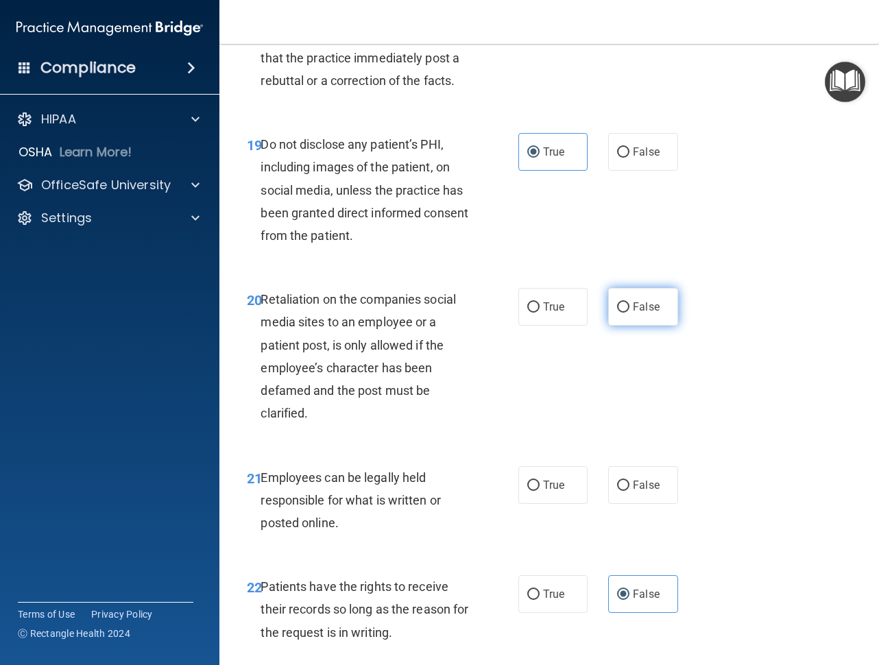
click at [649, 313] on span "False" at bounding box center [646, 306] width 27 height 13
click at [629, 312] on input "False" at bounding box center [623, 307] width 12 height 10
radio input "true"
click at [548, 491] on span "True" at bounding box center [553, 484] width 21 height 13
click at [539, 491] on input "True" at bounding box center [533, 485] width 12 height 10
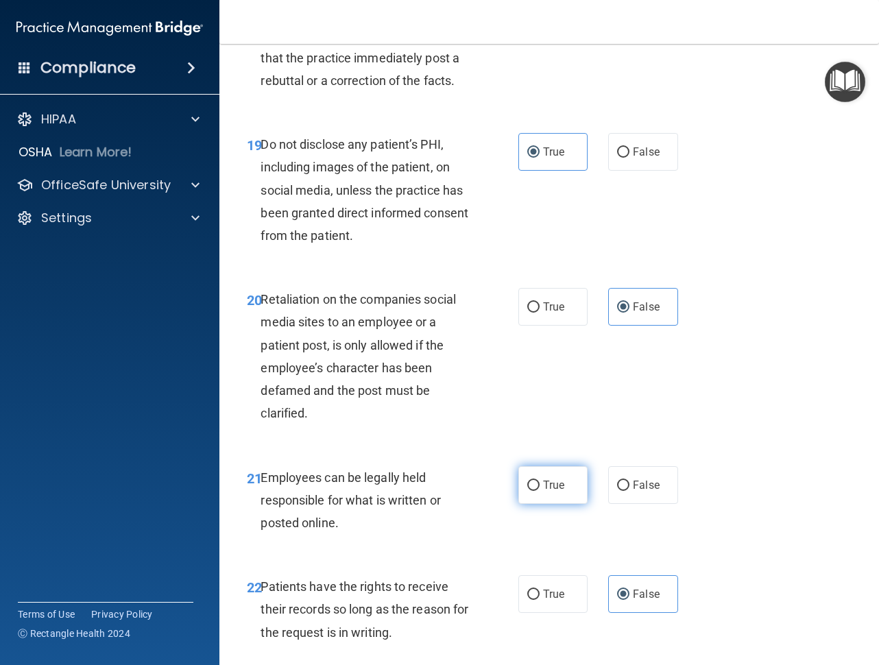
radio input "true"
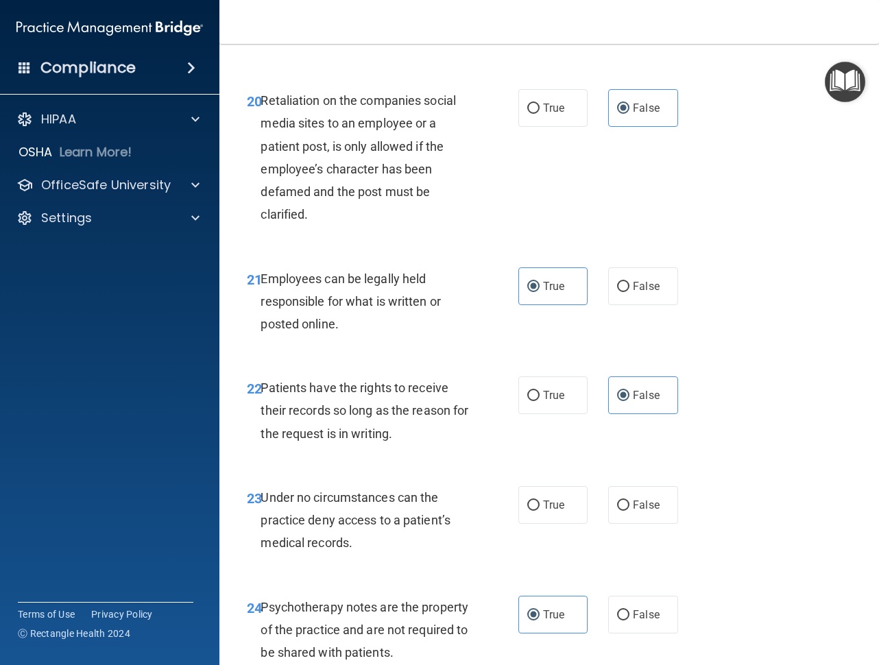
scroll to position [3084, 0]
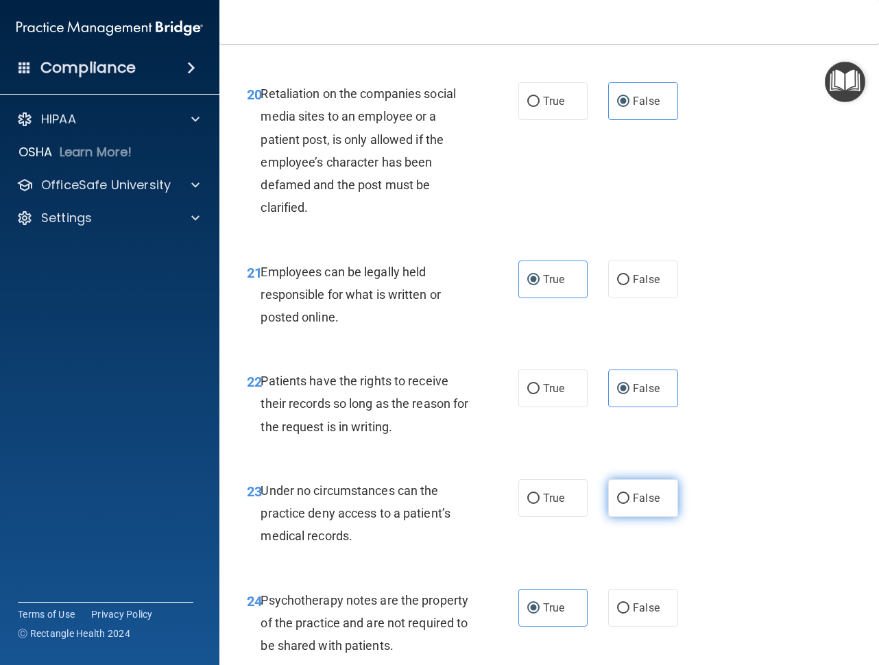
click at [645, 504] on span "False" at bounding box center [646, 497] width 27 height 13
click at [629, 504] on input "False" at bounding box center [623, 498] width 12 height 10
radio input "true"
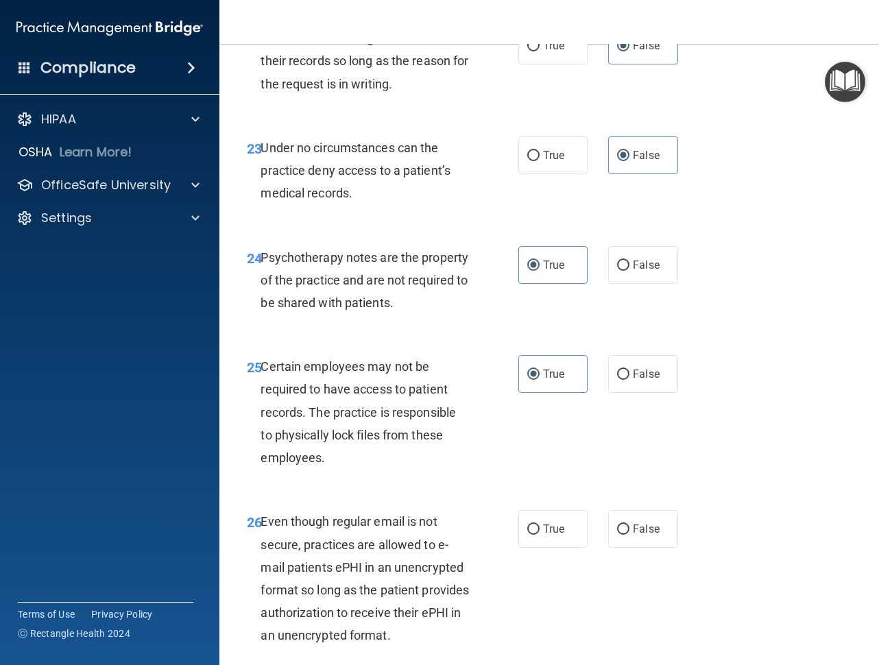
scroll to position [3495, 0]
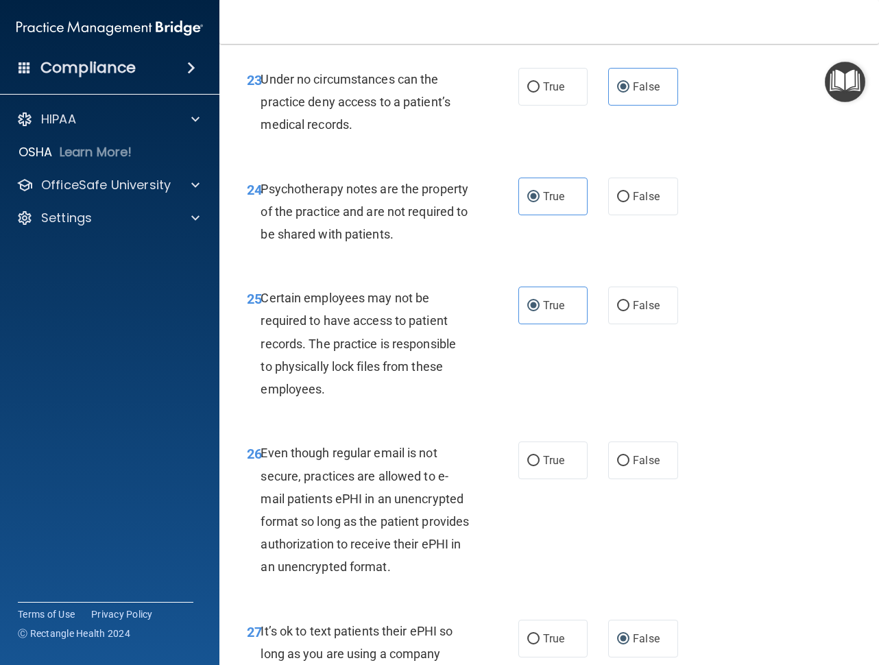
click at [545, 530] on div "26 Even though regular email is not secure, practices are allowed to e-mail pat…" at bounding box center [548, 512] width 625 height 177
click at [552, 479] on label "True" at bounding box center [552, 460] width 69 height 38
click at [539, 466] on input "True" at bounding box center [533, 461] width 12 height 10
radio input "true"
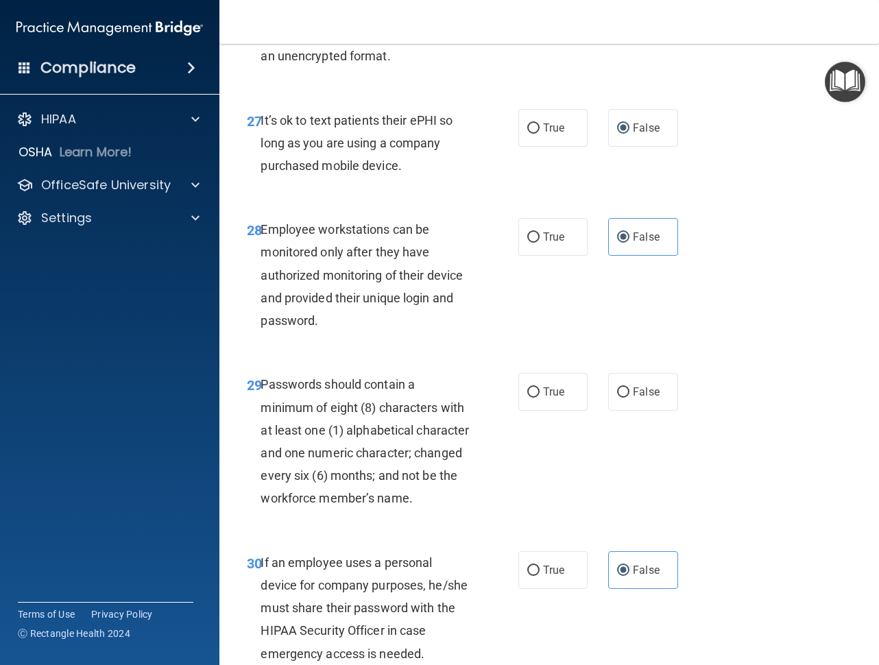
scroll to position [4043, 0]
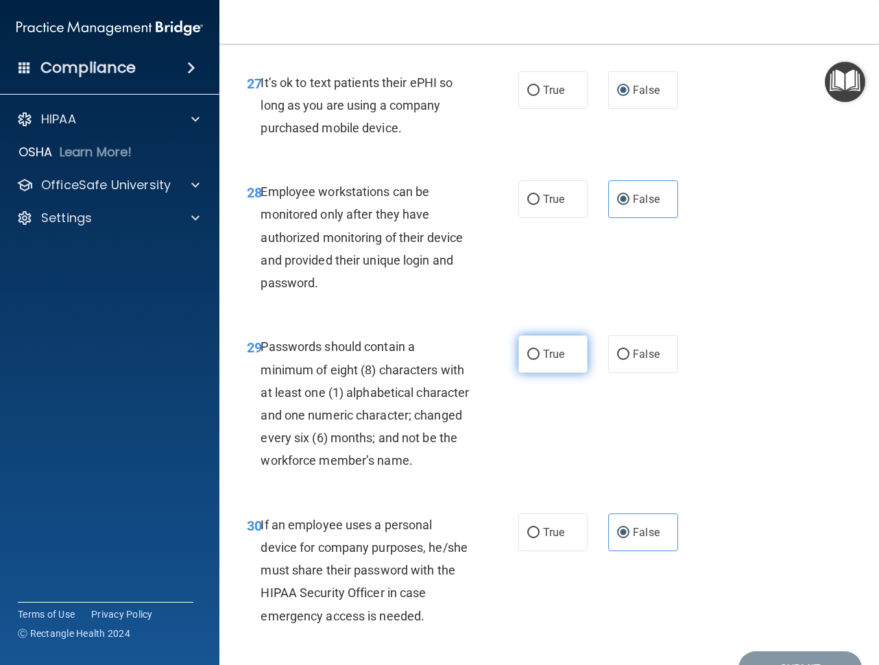
click at [558, 373] on label "True" at bounding box center [552, 354] width 69 height 38
click at [539, 360] on input "True" at bounding box center [533, 355] width 12 height 10
radio input "true"
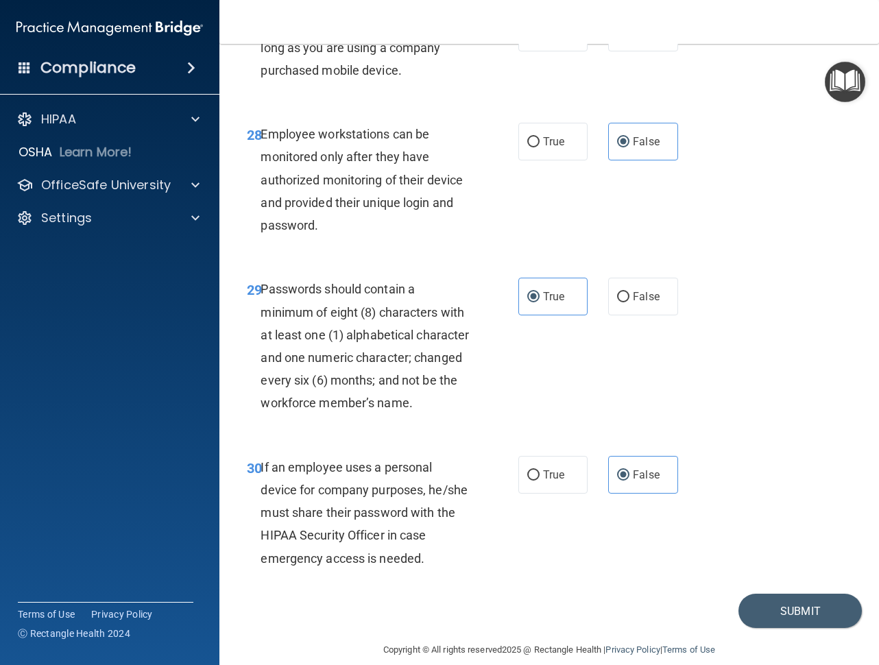
scroll to position [4232, 0]
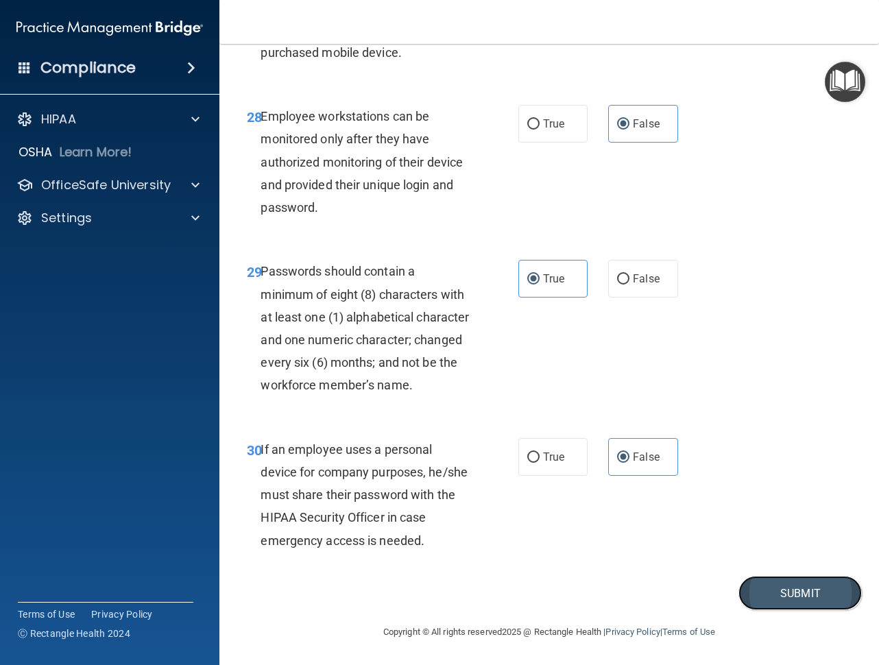
click at [779, 603] on button "Submit" at bounding box center [799, 593] width 123 height 35
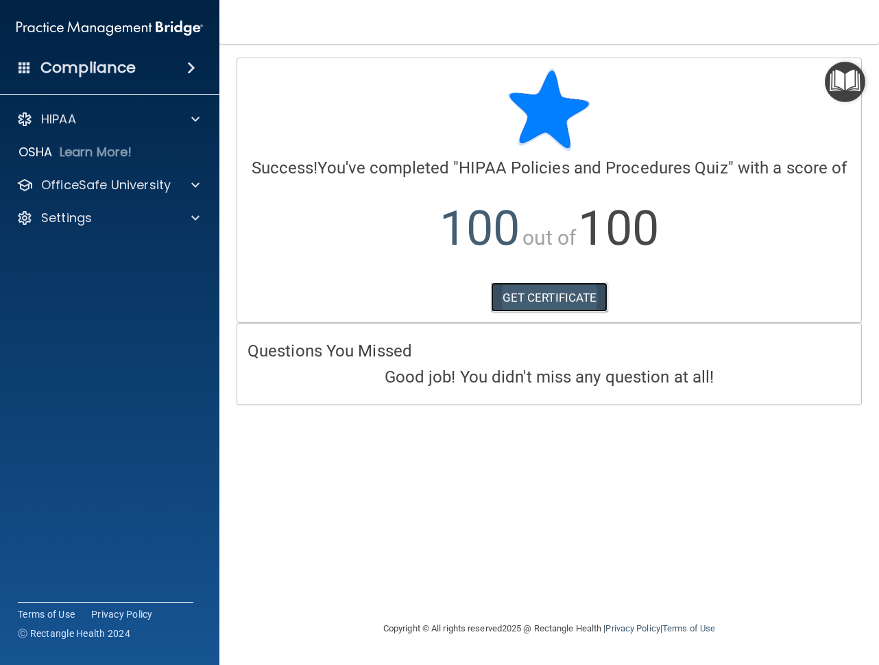
click at [578, 296] on link "GET CERTIFICATE" at bounding box center [549, 297] width 117 height 30
click at [163, 186] on p "OfficeSafe University" at bounding box center [106, 185] width 130 height 16
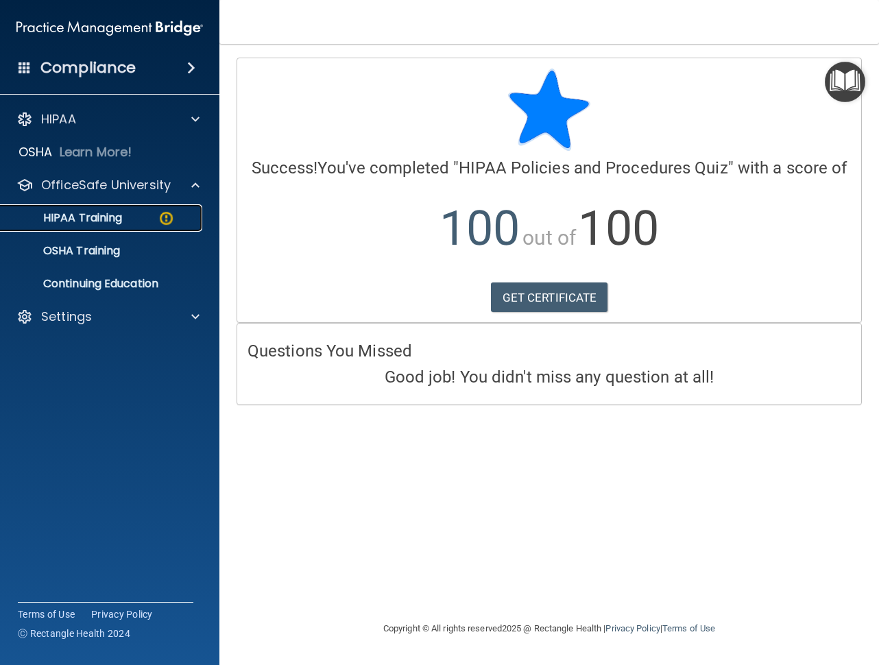
click at [178, 209] on link "HIPAA Training" at bounding box center [94, 217] width 216 height 27
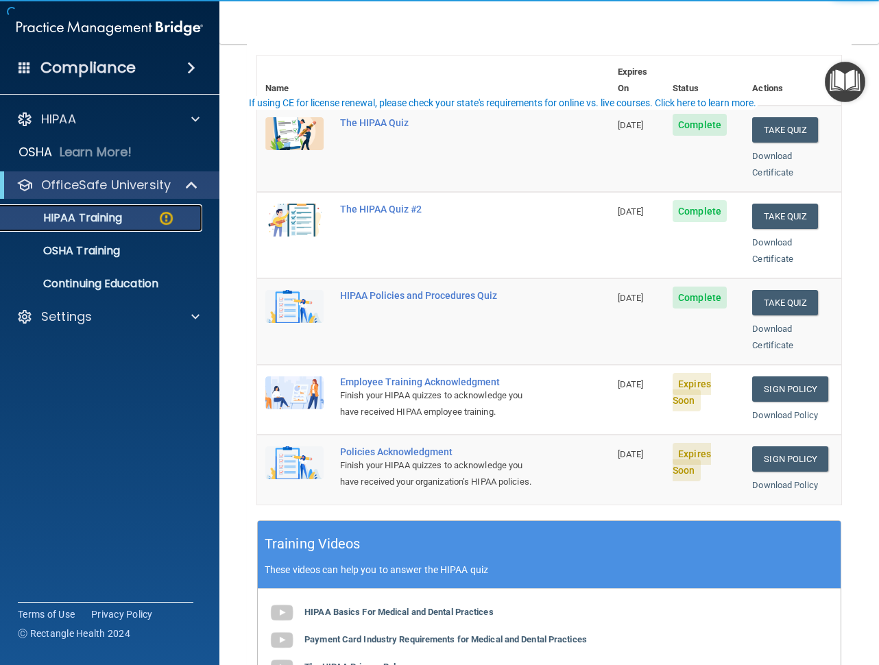
scroll to position [206, 0]
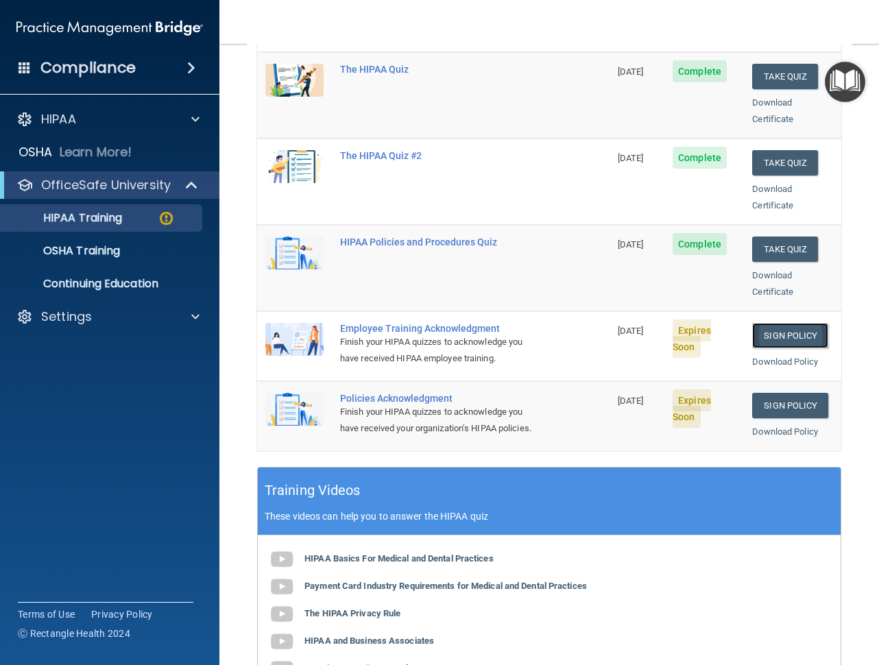
click at [794, 323] on link "Sign Policy" at bounding box center [790, 335] width 76 height 25
click at [796, 424] on div "Download Policy" at bounding box center [792, 432] width 81 height 16
click at [799, 393] on link "Sign Policy" at bounding box center [790, 405] width 76 height 25
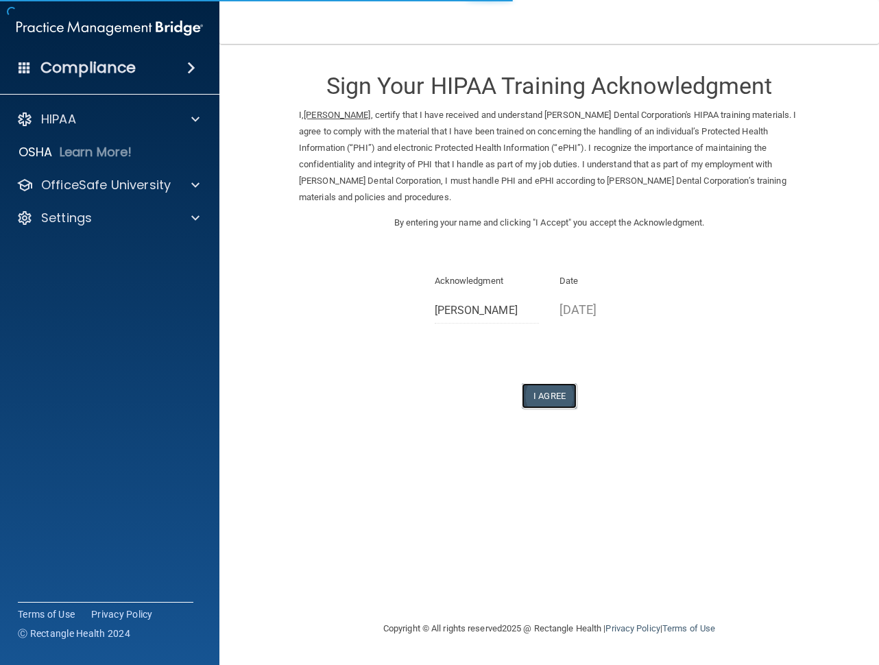
click at [561, 399] on button "I Agree" at bounding box center [549, 395] width 55 height 25
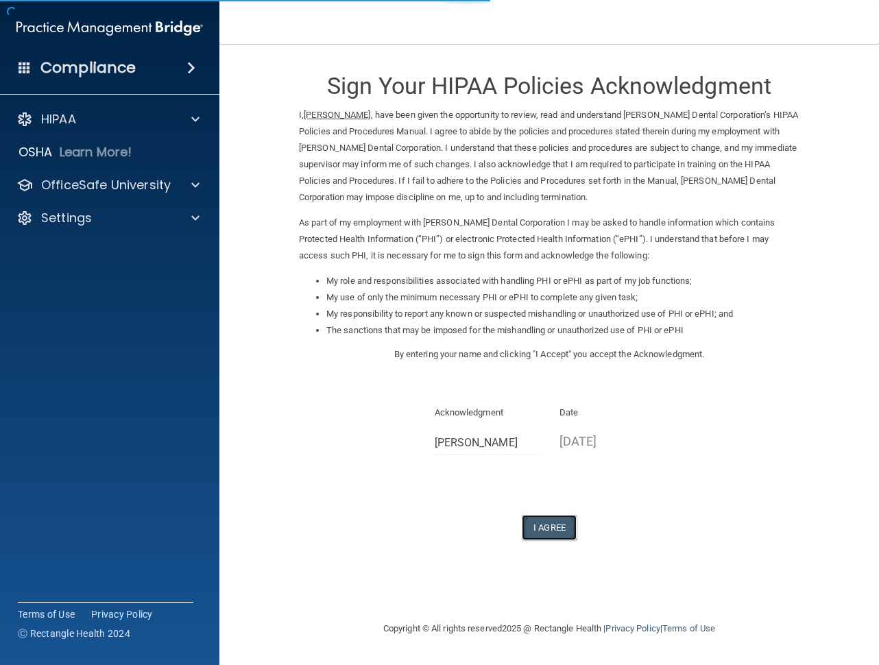
click at [543, 522] on button "I Agree" at bounding box center [549, 527] width 55 height 25
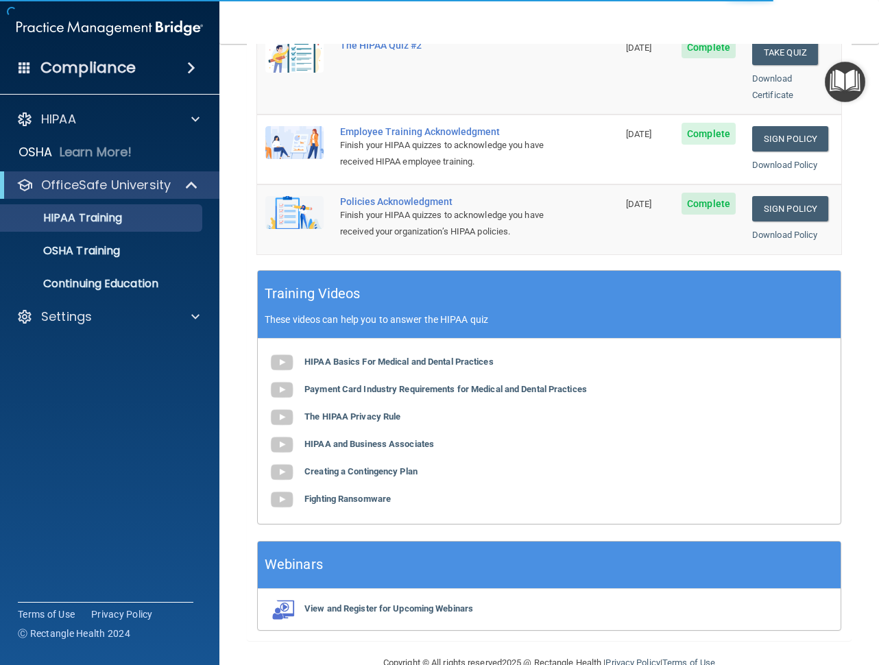
scroll to position [430, 0]
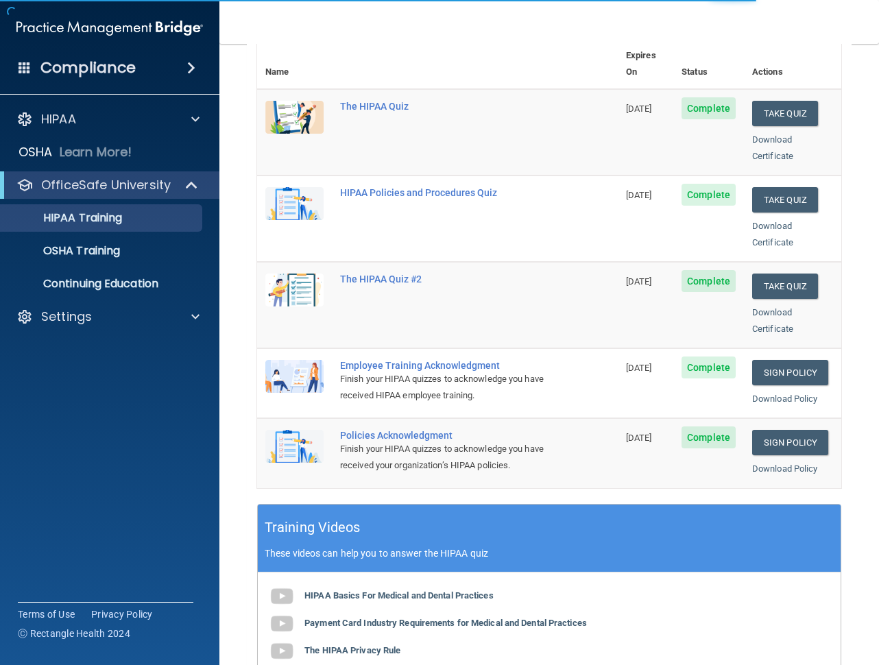
scroll to position [137, 0]
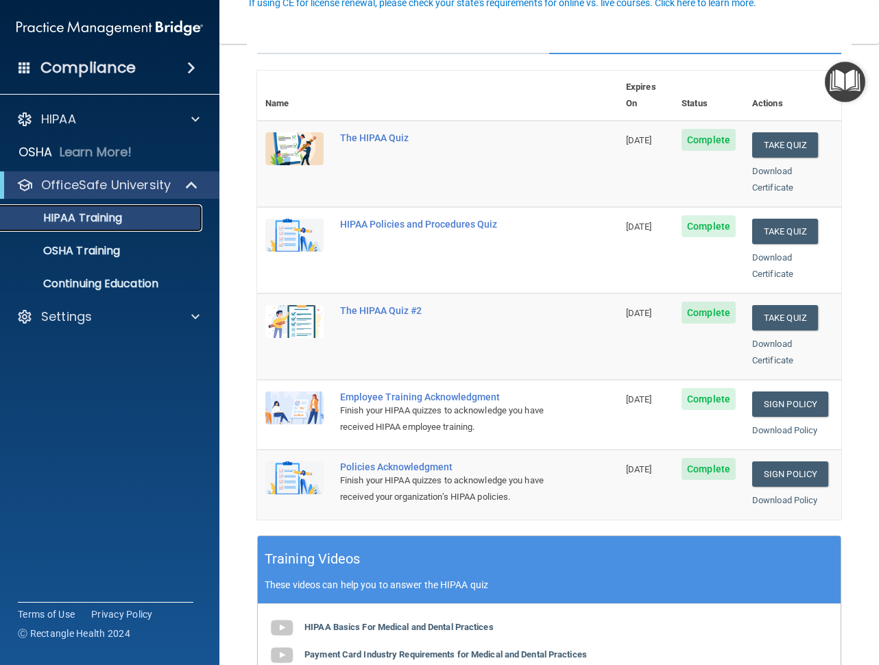
click at [162, 220] on div "HIPAA Training" at bounding box center [102, 218] width 187 height 14
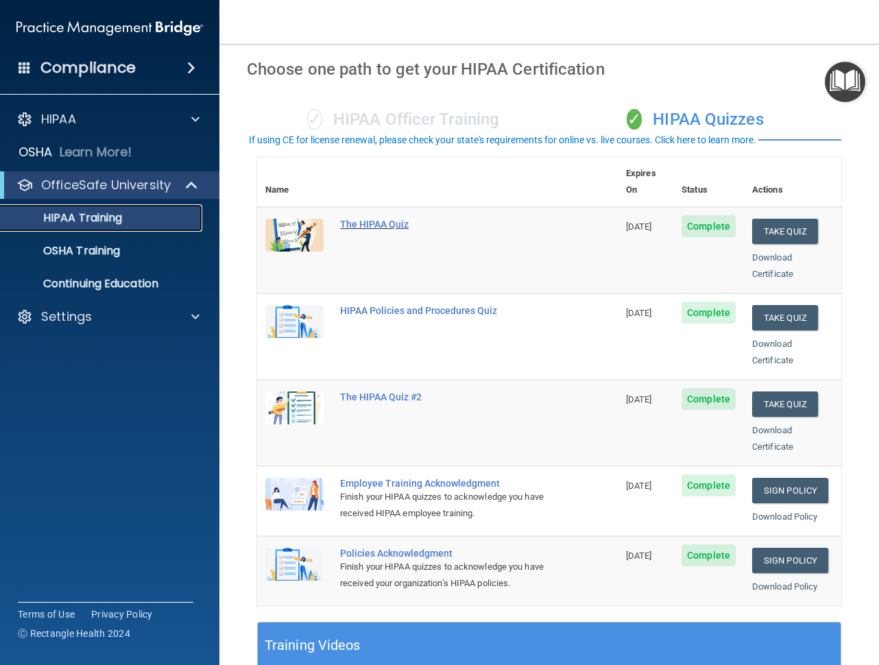
scroll to position [0, 0]
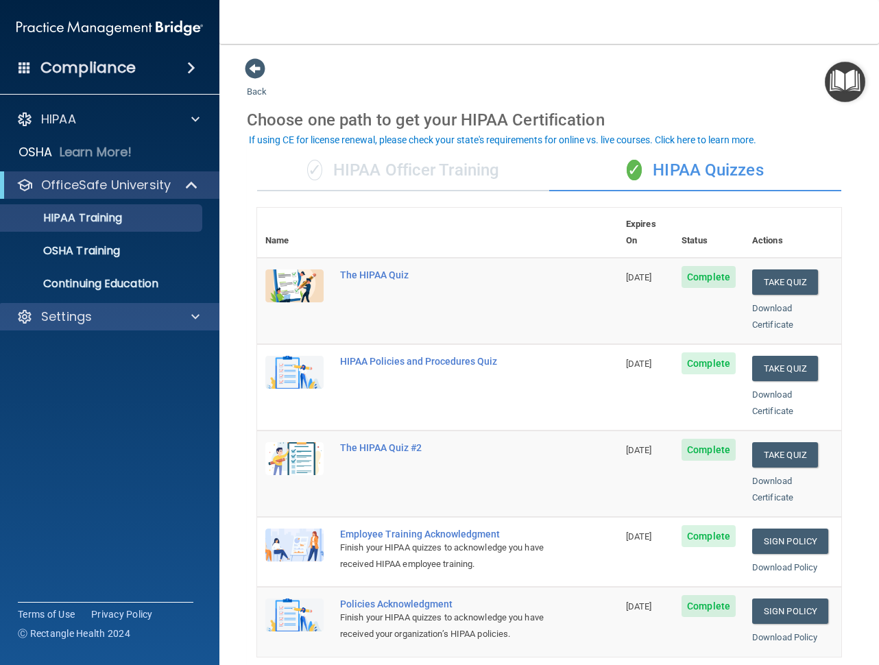
click at [169, 327] on div "Settings" at bounding box center [110, 316] width 220 height 27
click at [182, 319] on div at bounding box center [193, 316] width 34 height 16
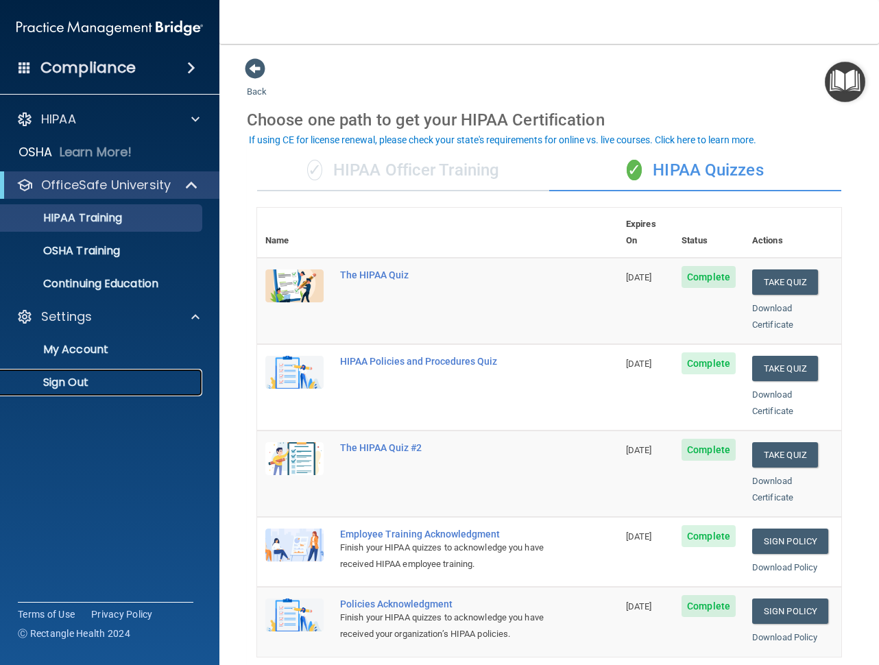
click at [154, 376] on p "Sign Out" at bounding box center [102, 383] width 187 height 14
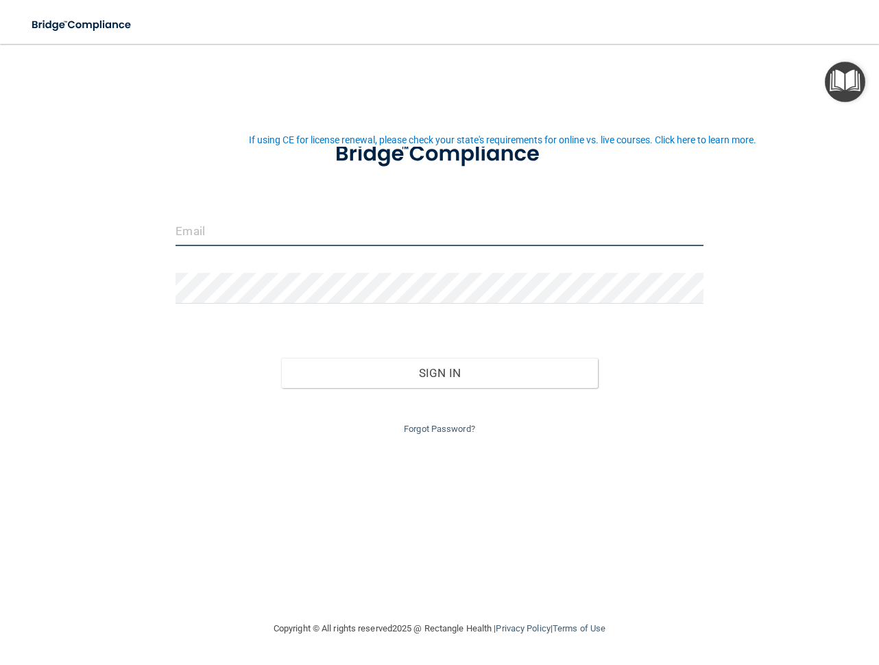
type input "[EMAIL_ADDRESS][DOMAIN_NAME]"
